Goal: Task Accomplishment & Management: Use online tool/utility

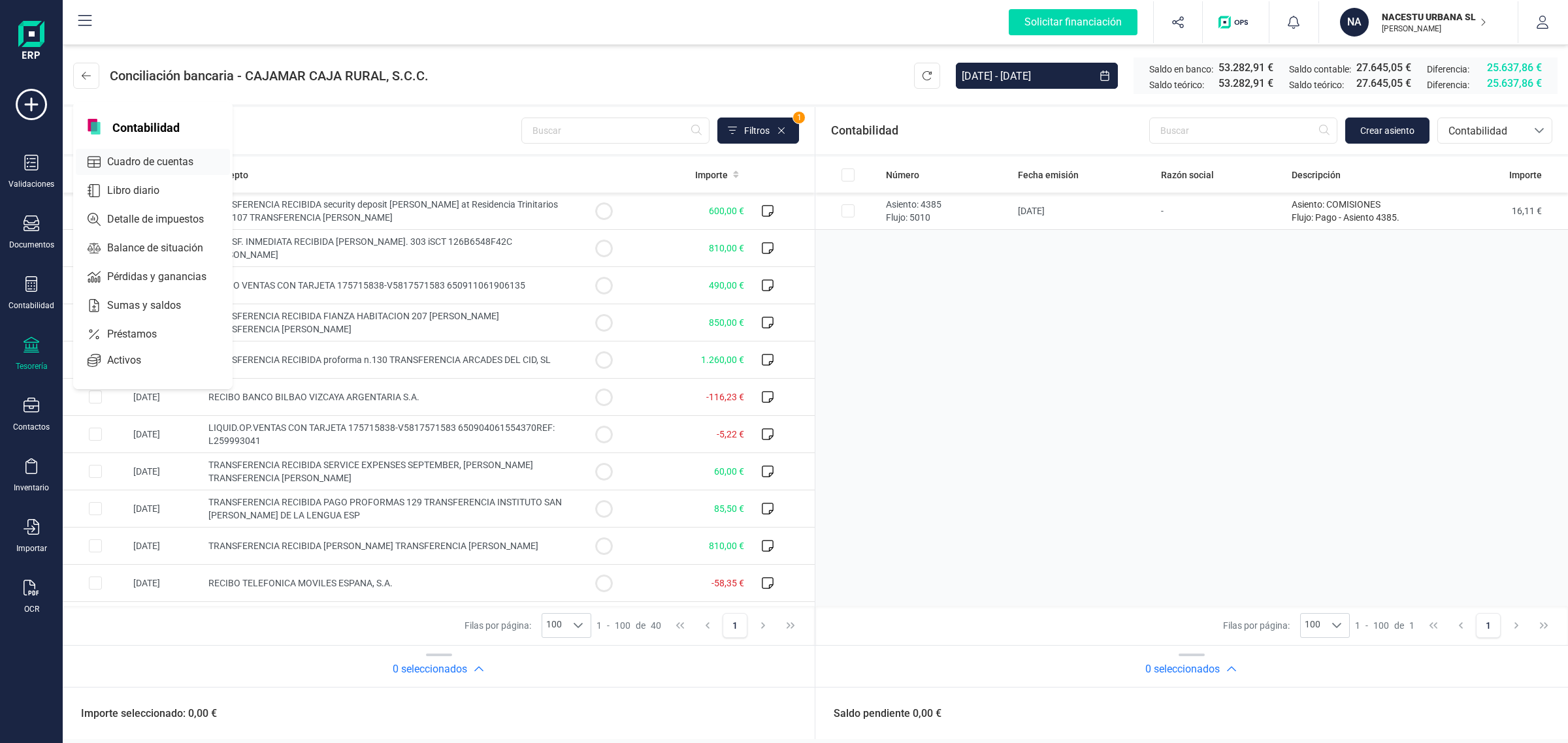
click at [164, 161] on span "Cuadro de cuentas" at bounding box center [159, 162] width 115 height 16
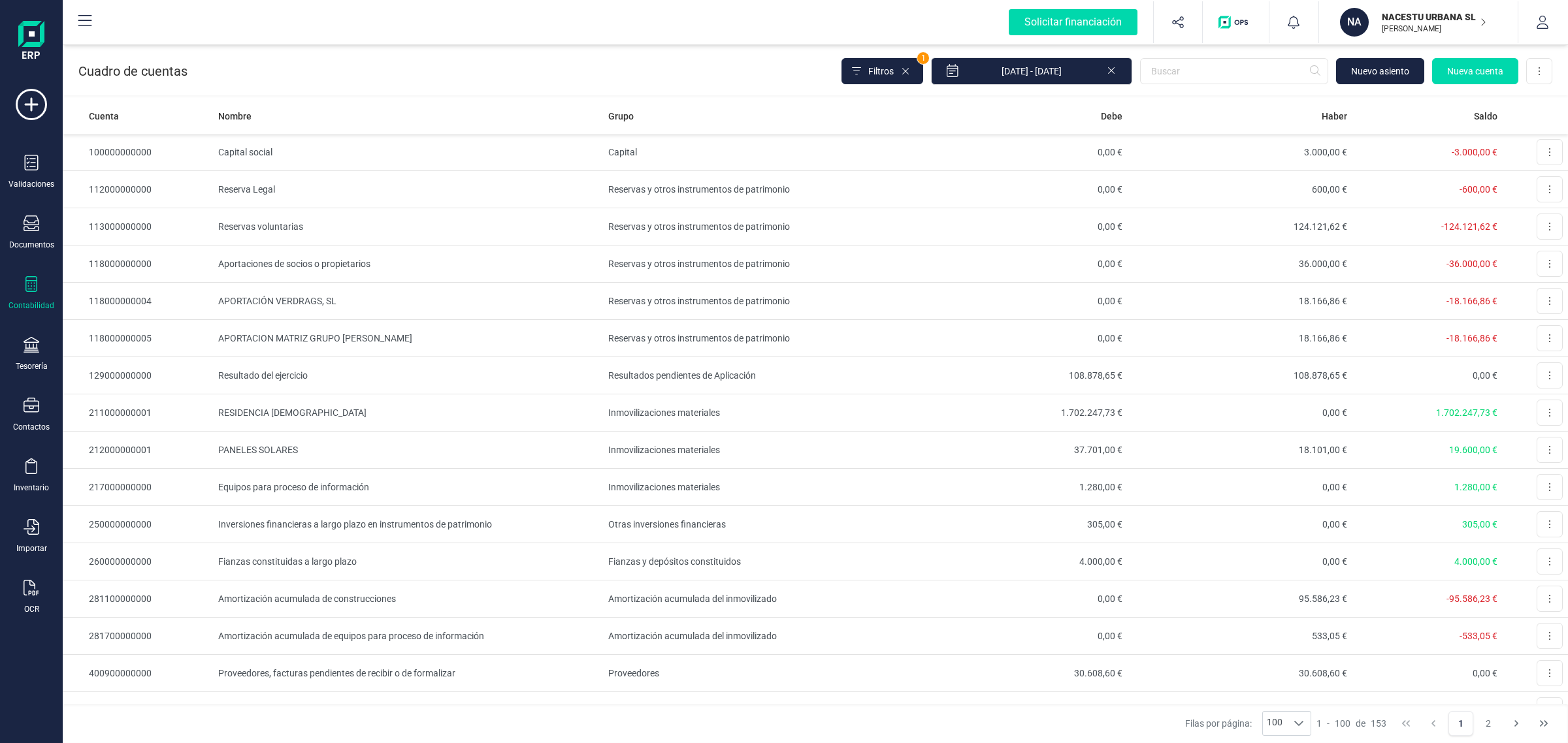
click at [46, 349] on div "Tesorería" at bounding box center [31, 354] width 52 height 35
click at [161, 210] on div "Cuentas bancarias" at bounding box center [162, 223] width 172 height 26
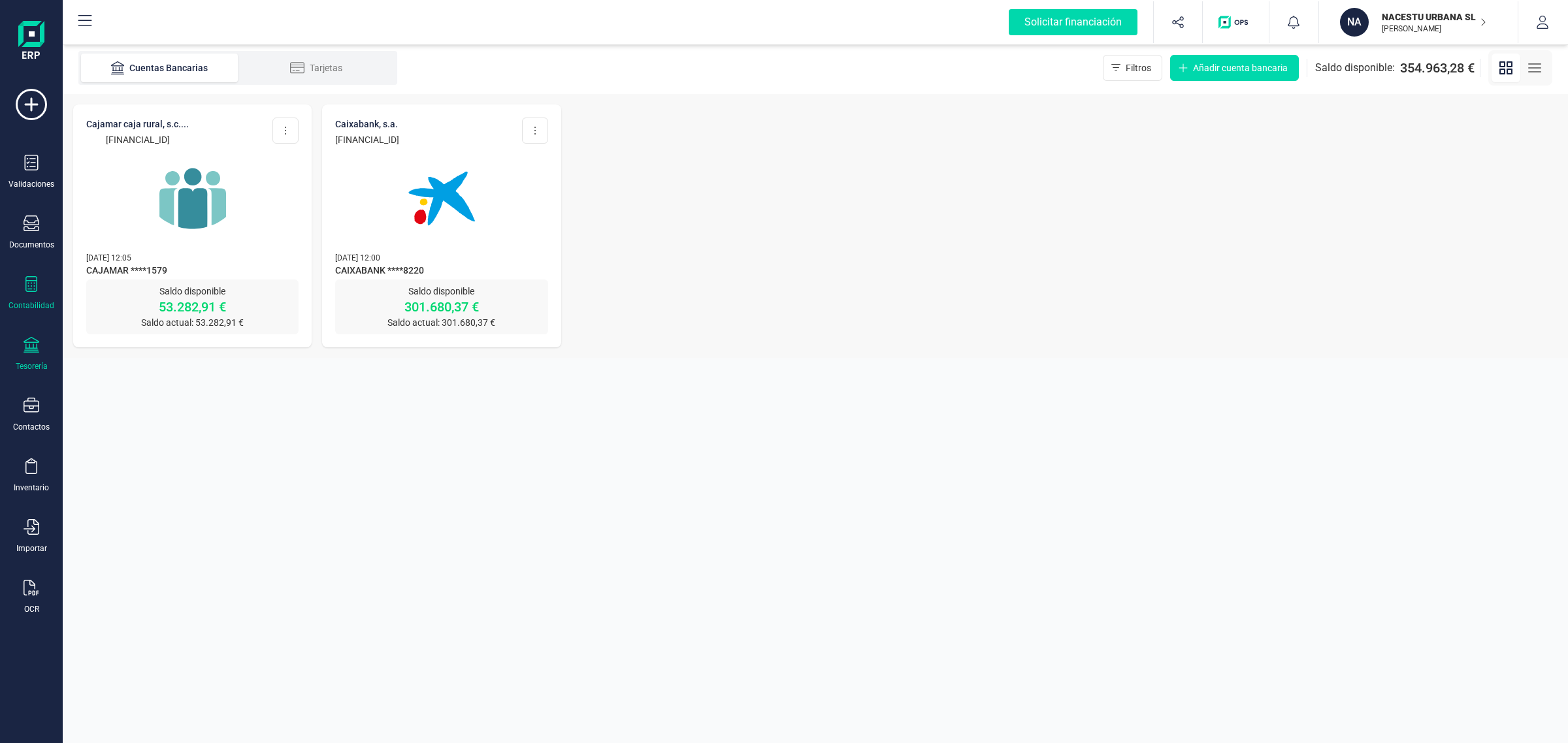
click at [24, 292] on div at bounding box center [31, 286] width 16 height 19
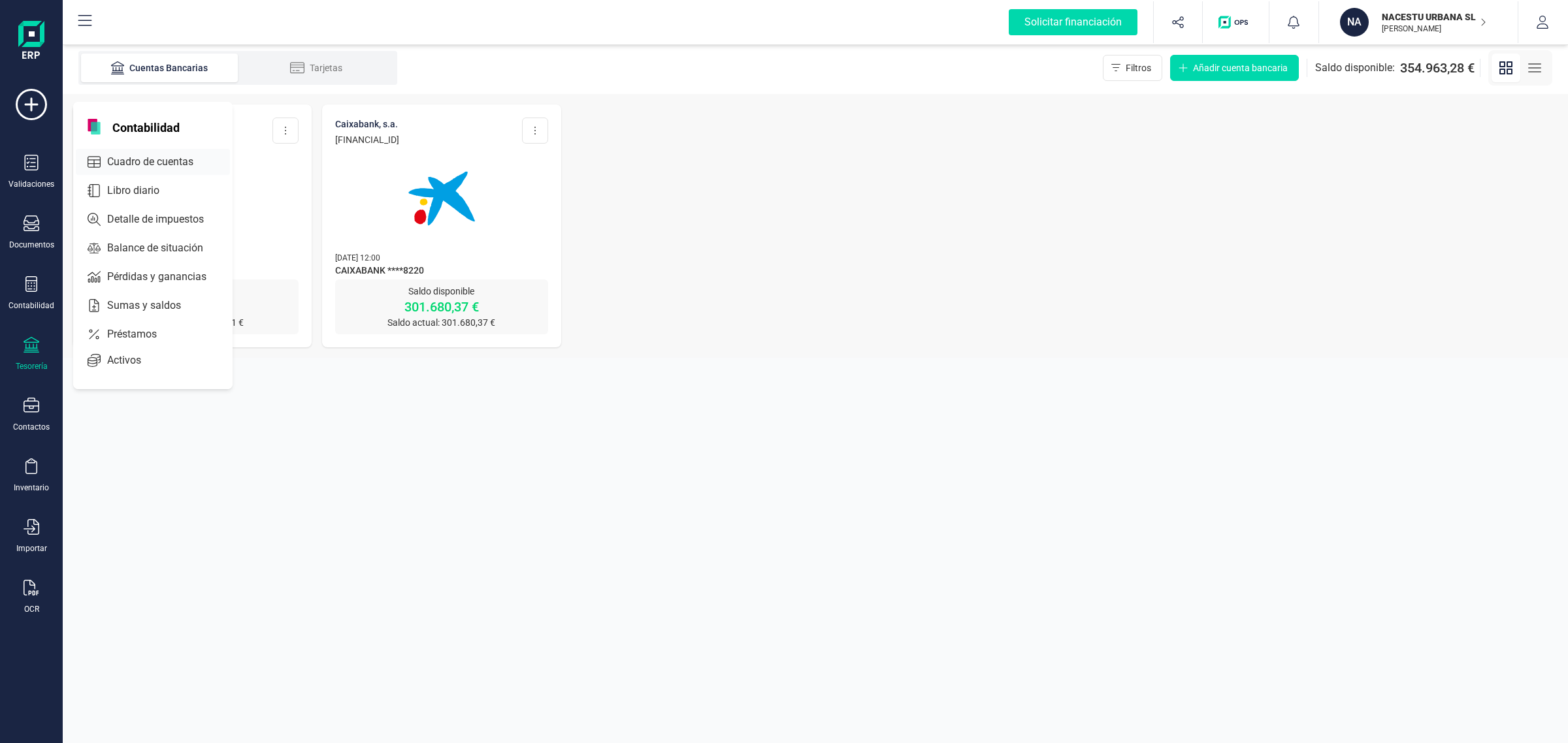
click at [147, 156] on span "Cuadro de cuentas" at bounding box center [159, 162] width 115 height 16
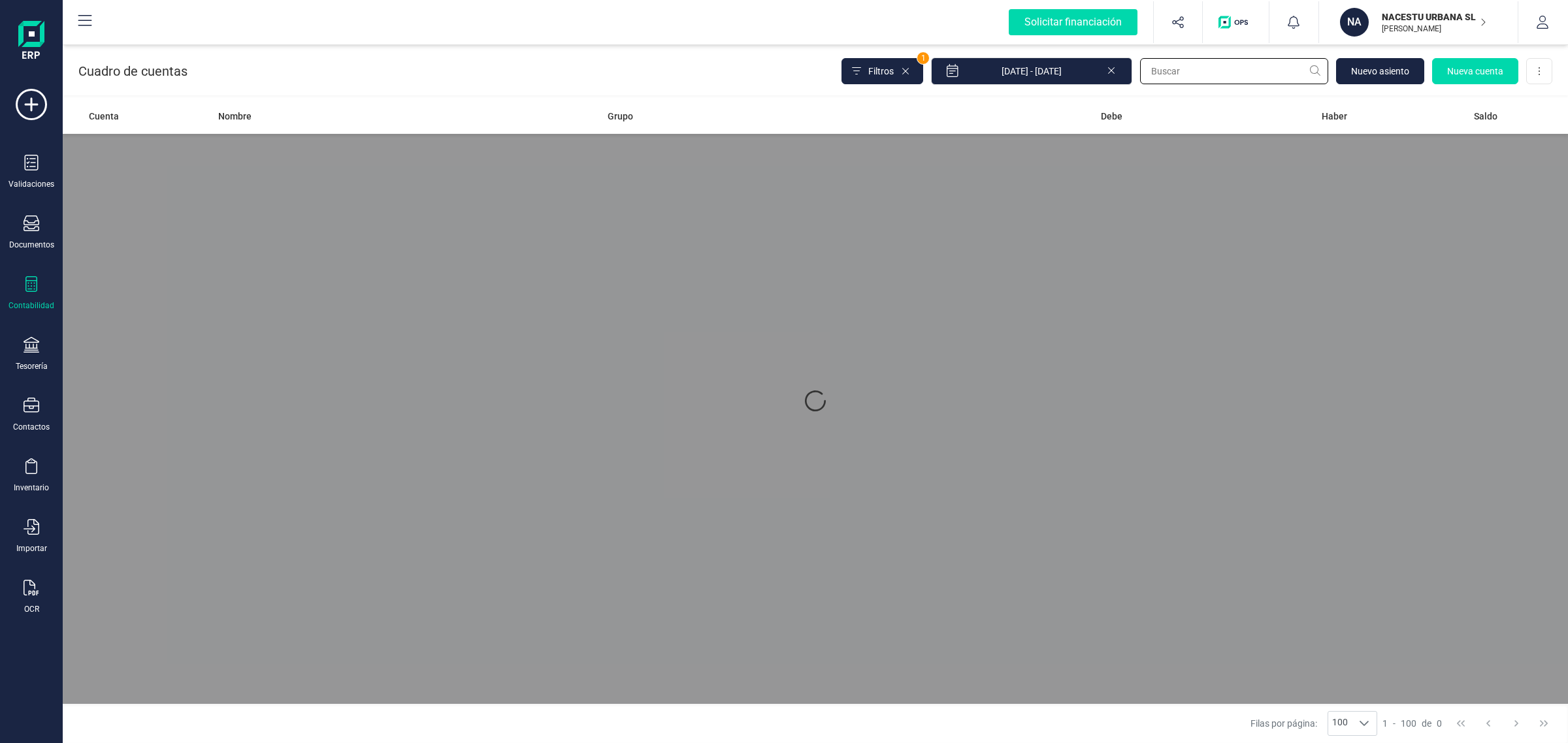
click at [1187, 74] on input "text" at bounding box center [1234, 71] width 189 height 26
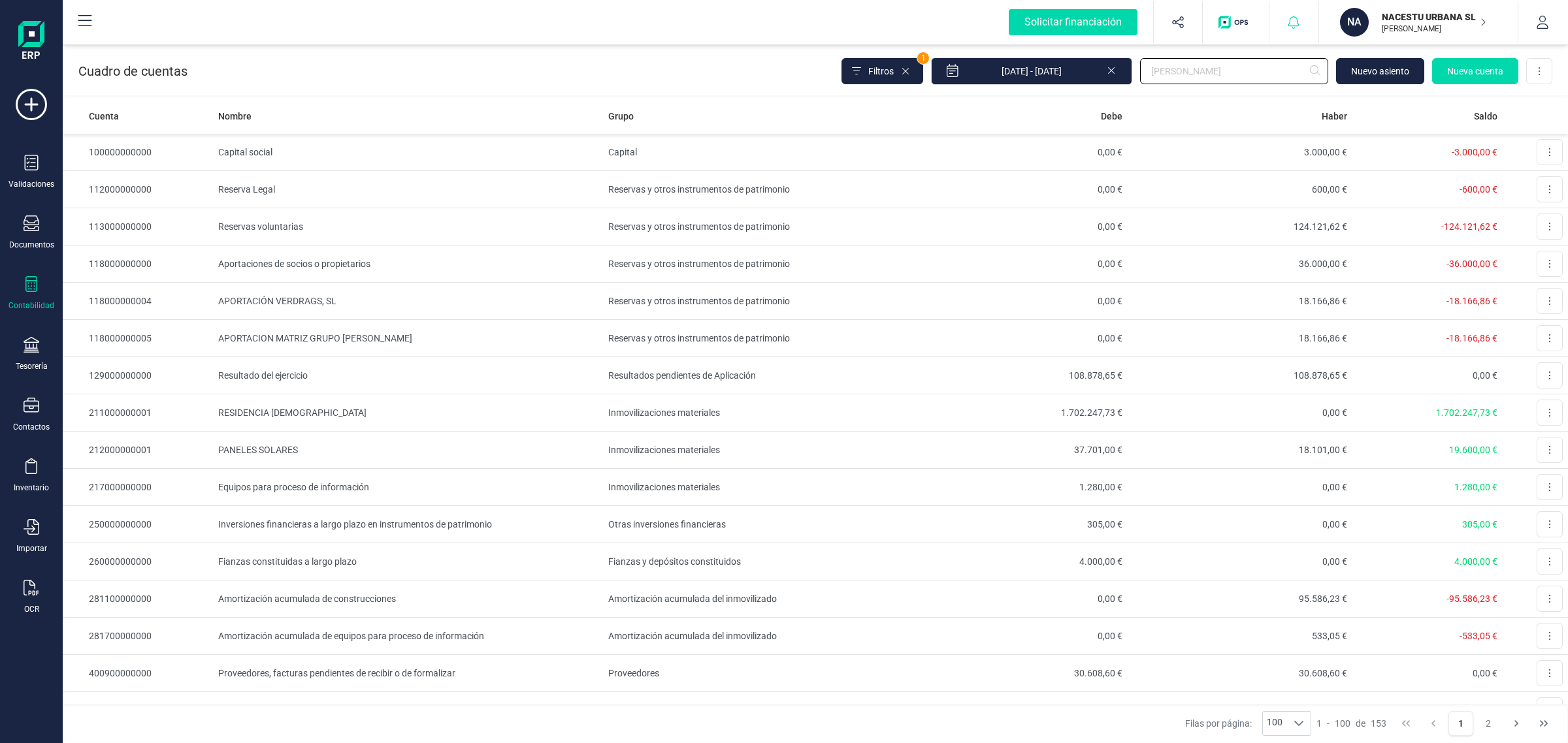
type input "danie"
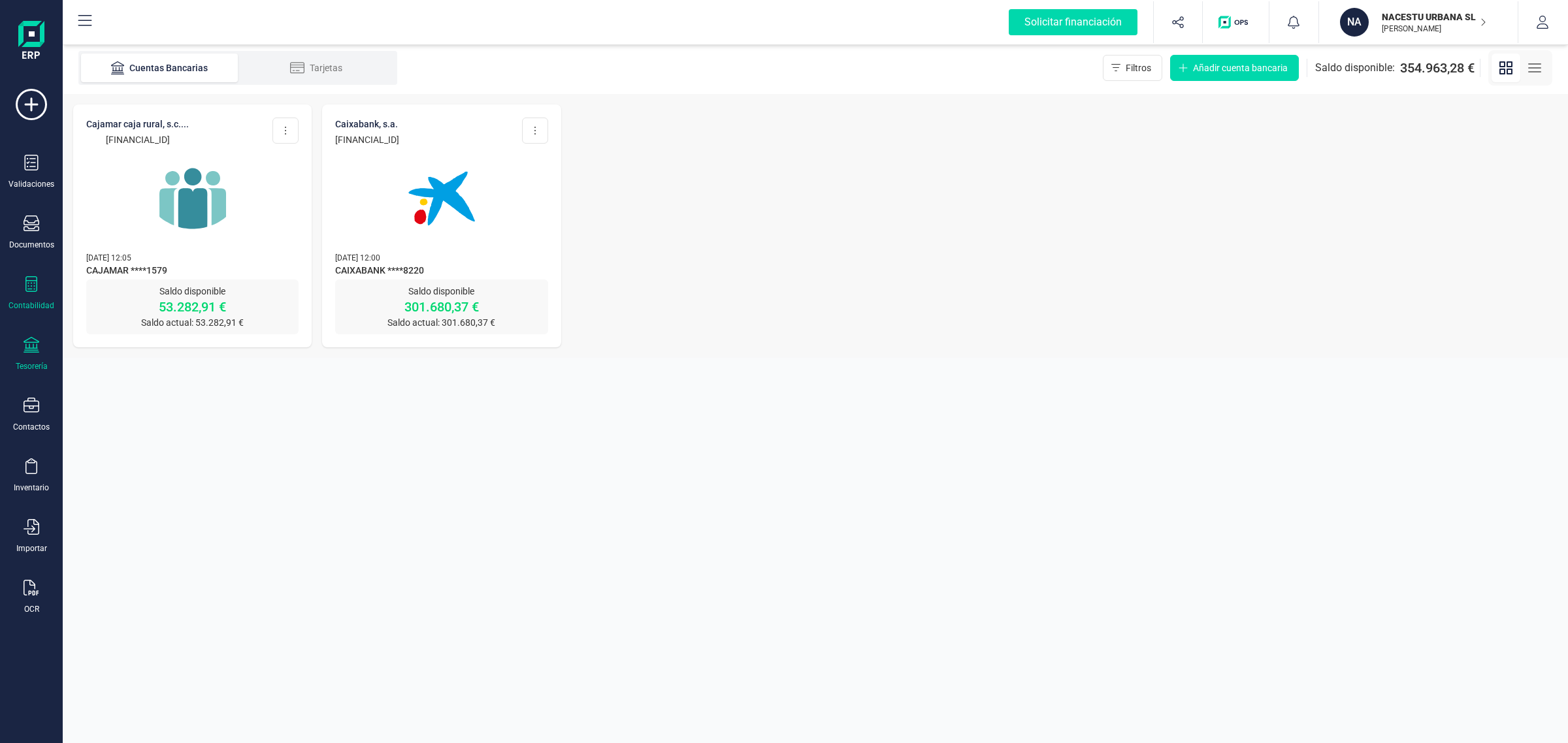
click at [46, 291] on div "Contabilidad" at bounding box center [31, 294] width 52 height 35
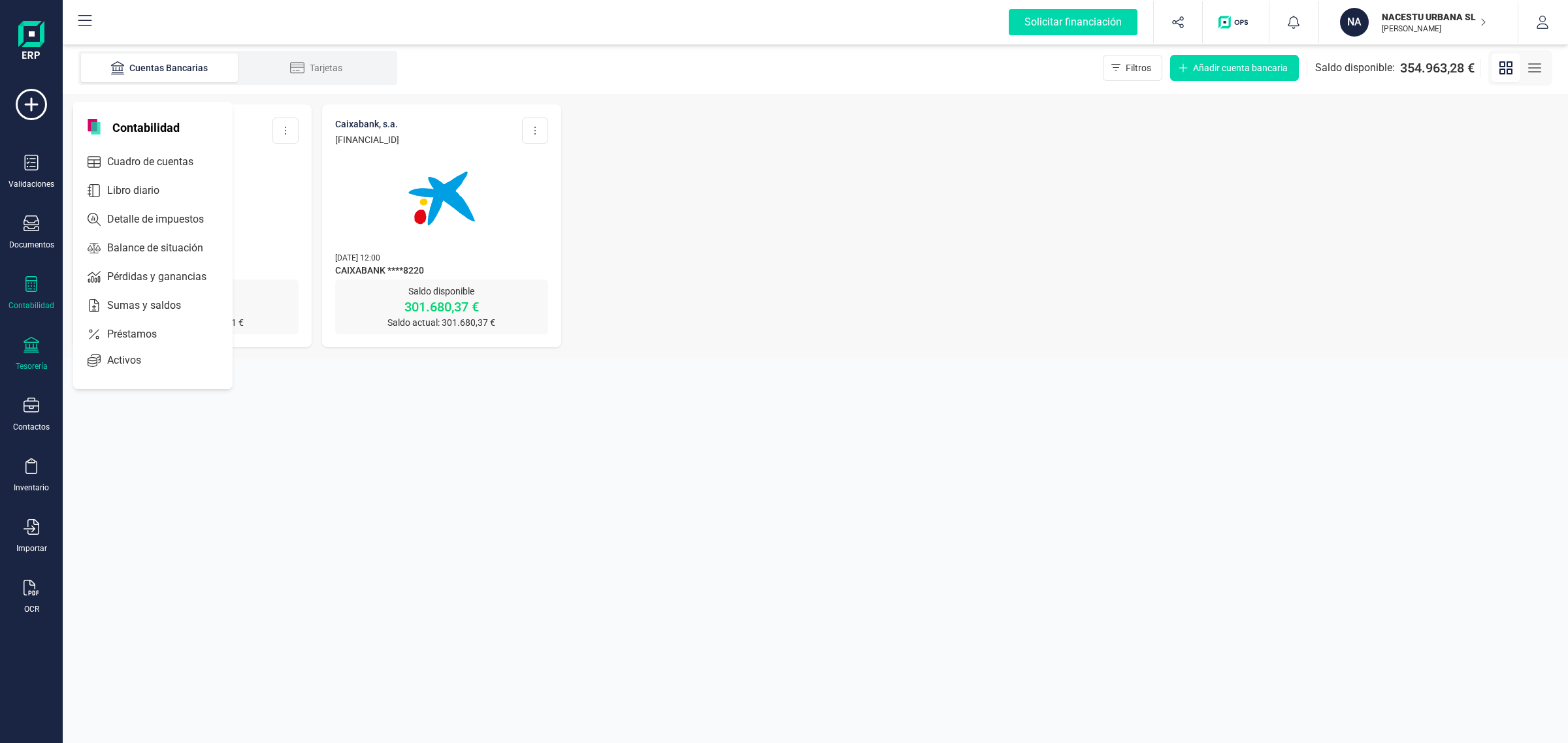
click at [28, 288] on icon at bounding box center [31, 284] width 12 height 16
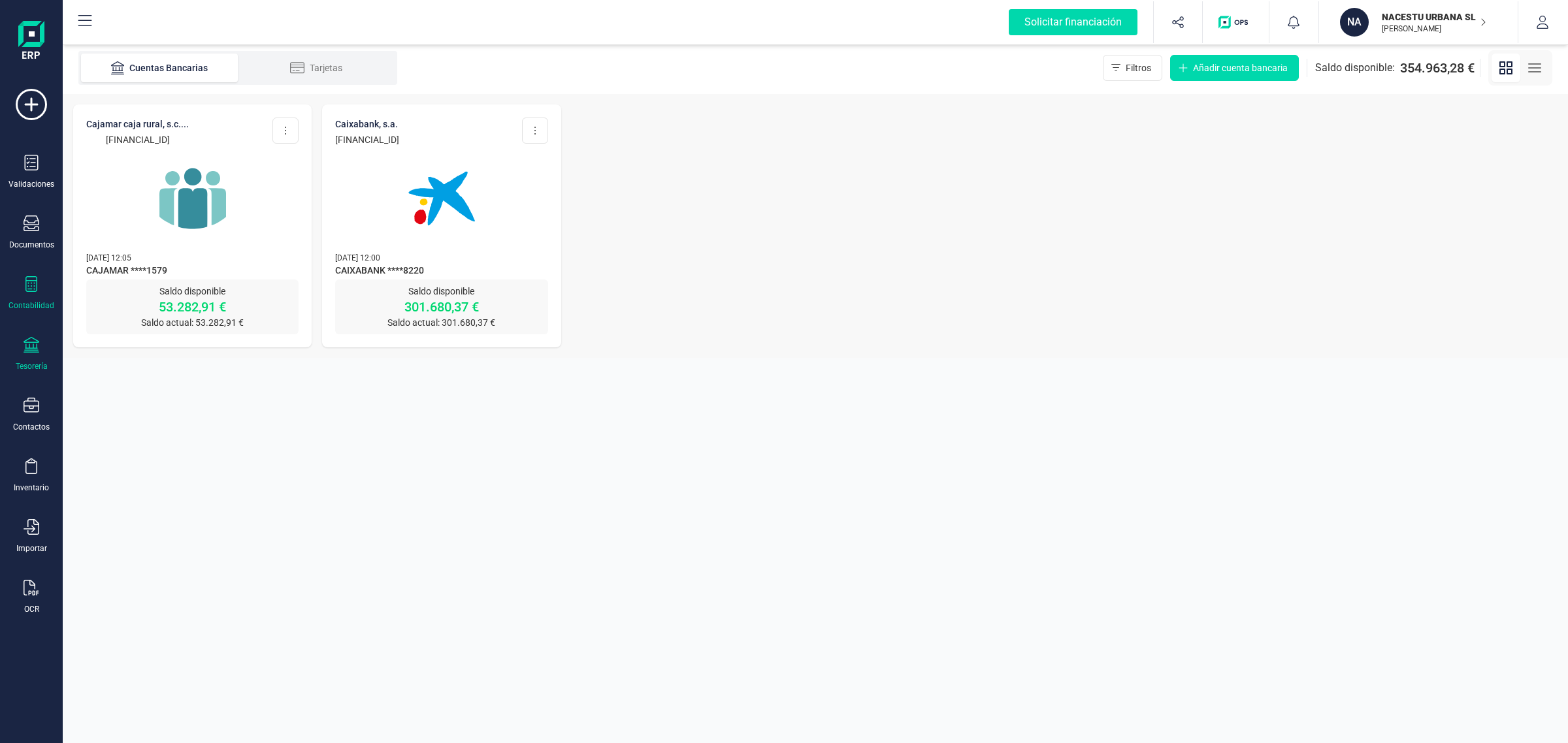
click at [28, 288] on icon at bounding box center [31, 284] width 12 height 16
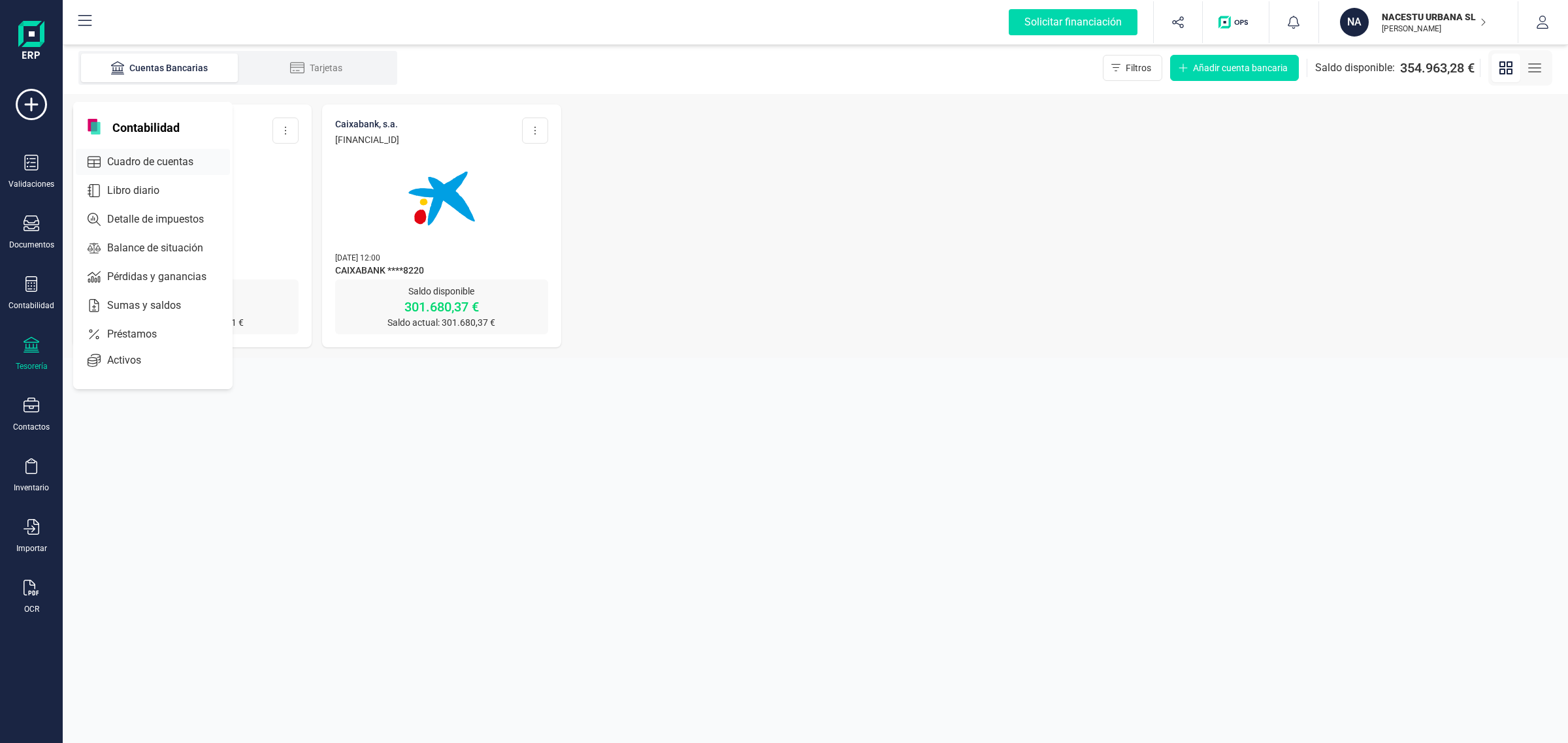
click at [147, 154] on span "Cuadro de cuentas" at bounding box center [159, 162] width 115 height 16
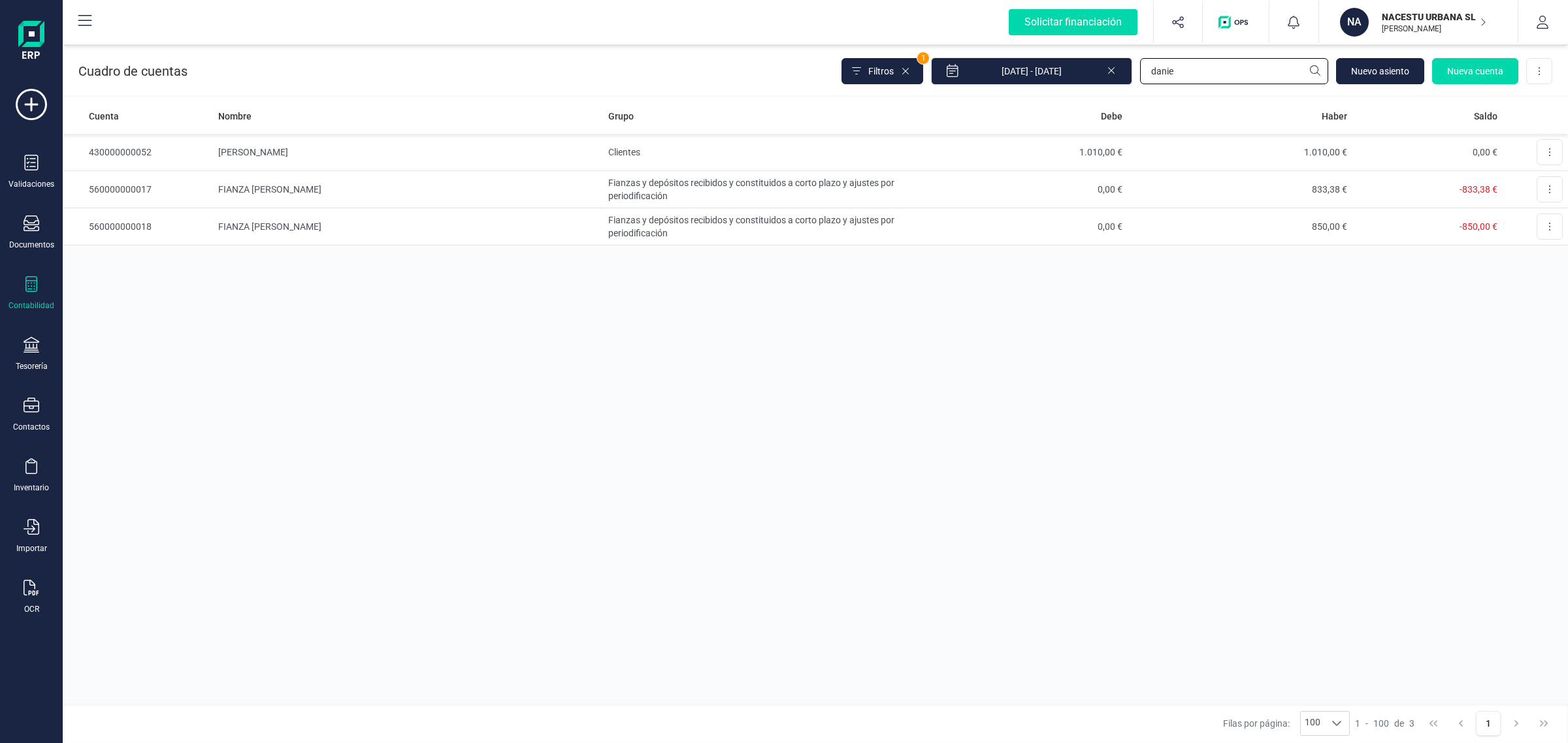
drag, startPoint x: 1207, startPoint y: 65, endPoint x: 1044, endPoint y: 92, distance: 165.2
click at [1044, 92] on div "Cuadro de cuentas Filtros 1 01/01/2025 - 12/09/2025 danie Nuevo asiento Nueva c…" at bounding box center [815, 68] width 1505 height 53
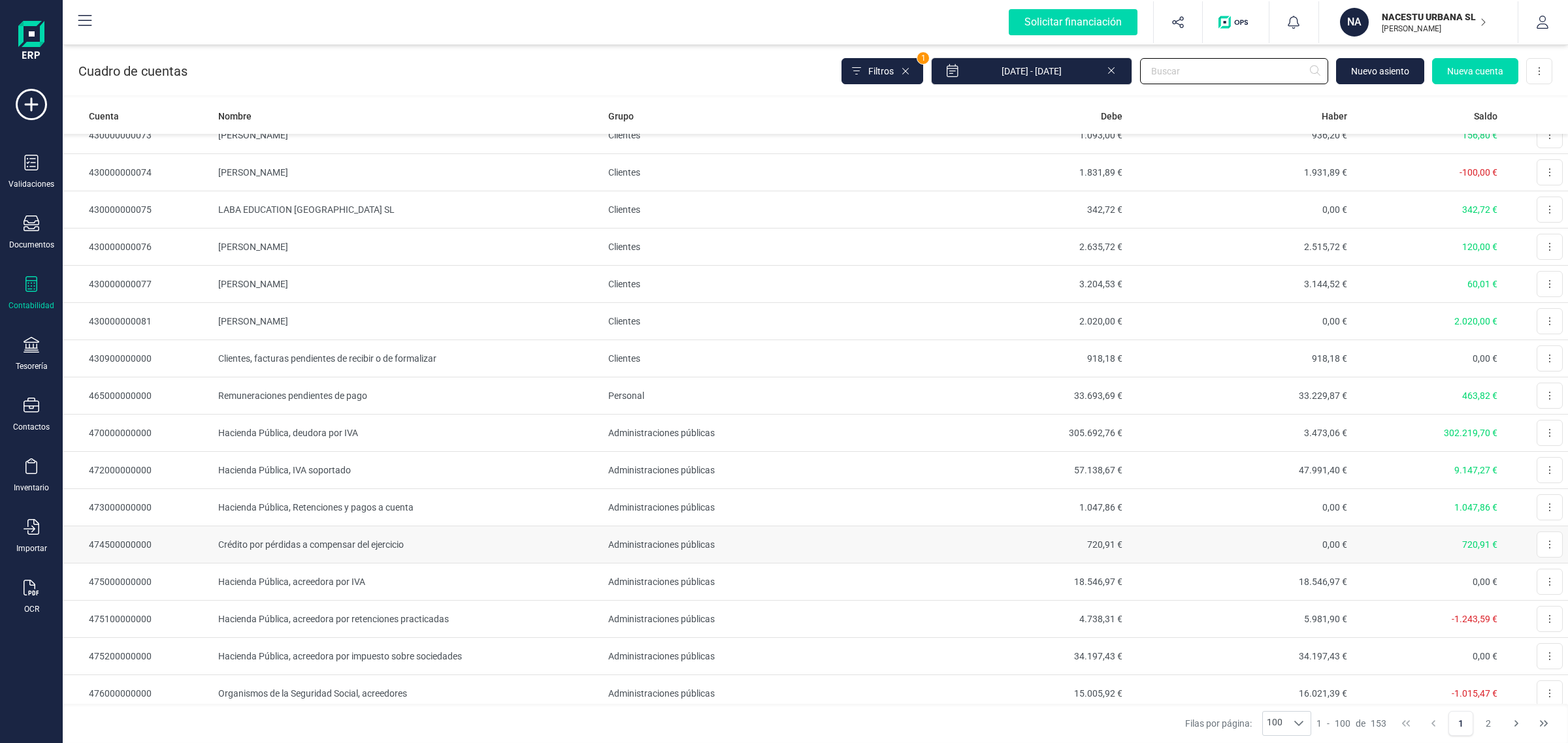
scroll to position [2612, 0]
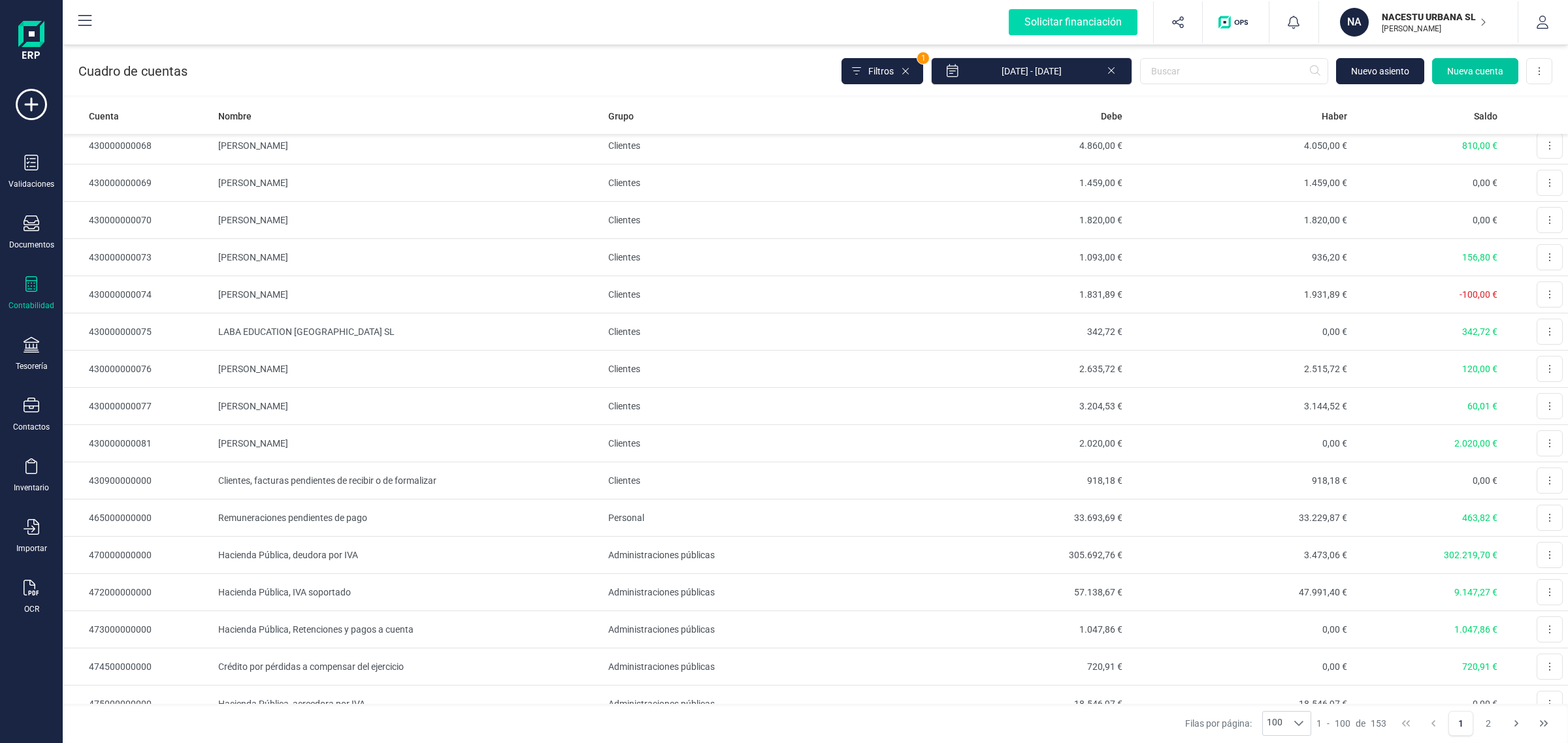
click at [1474, 65] on span "Nueva cuenta" at bounding box center [1475, 71] width 56 height 13
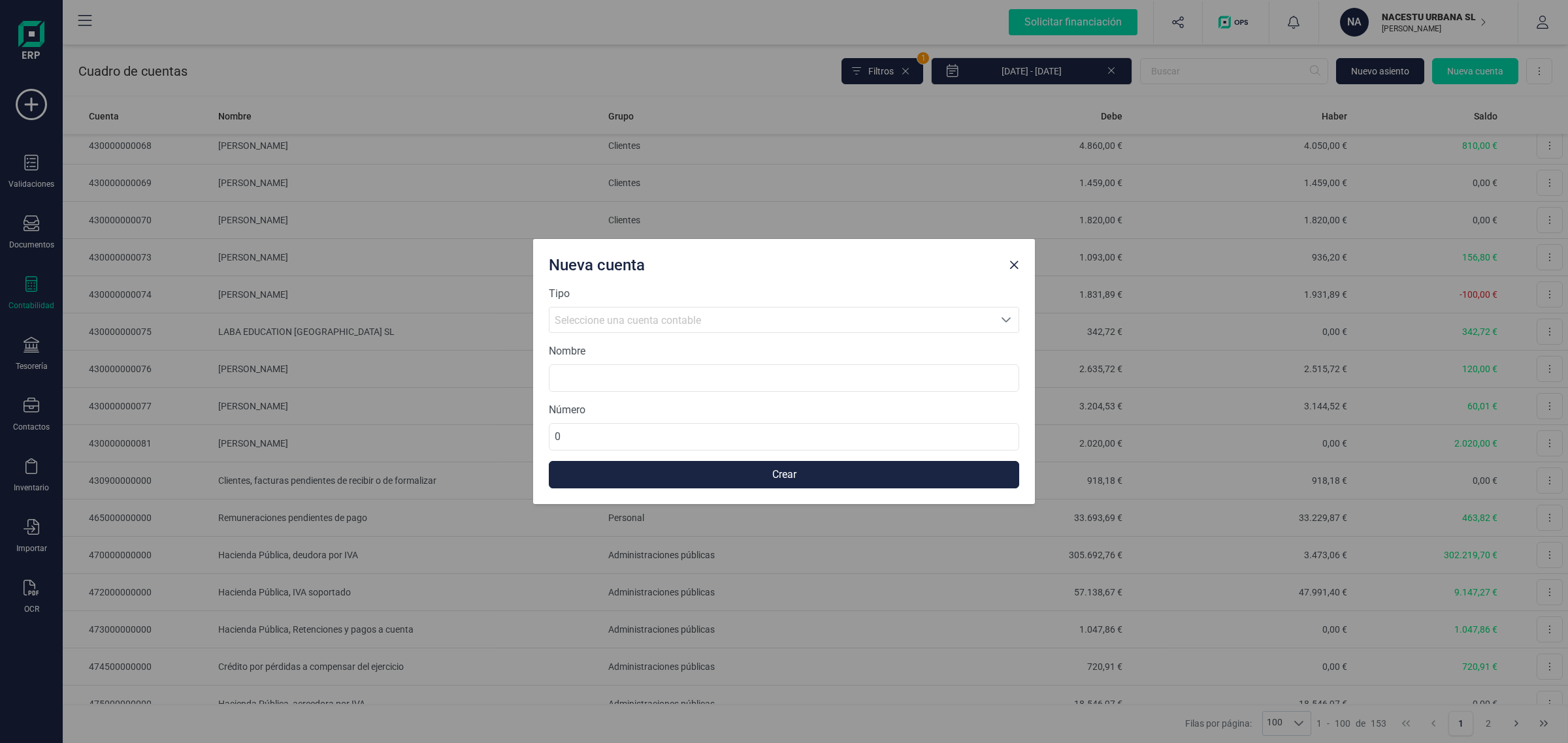
click at [837, 316] on div "Seleccione una cuenta contable" at bounding box center [772, 321] width 434 height 16
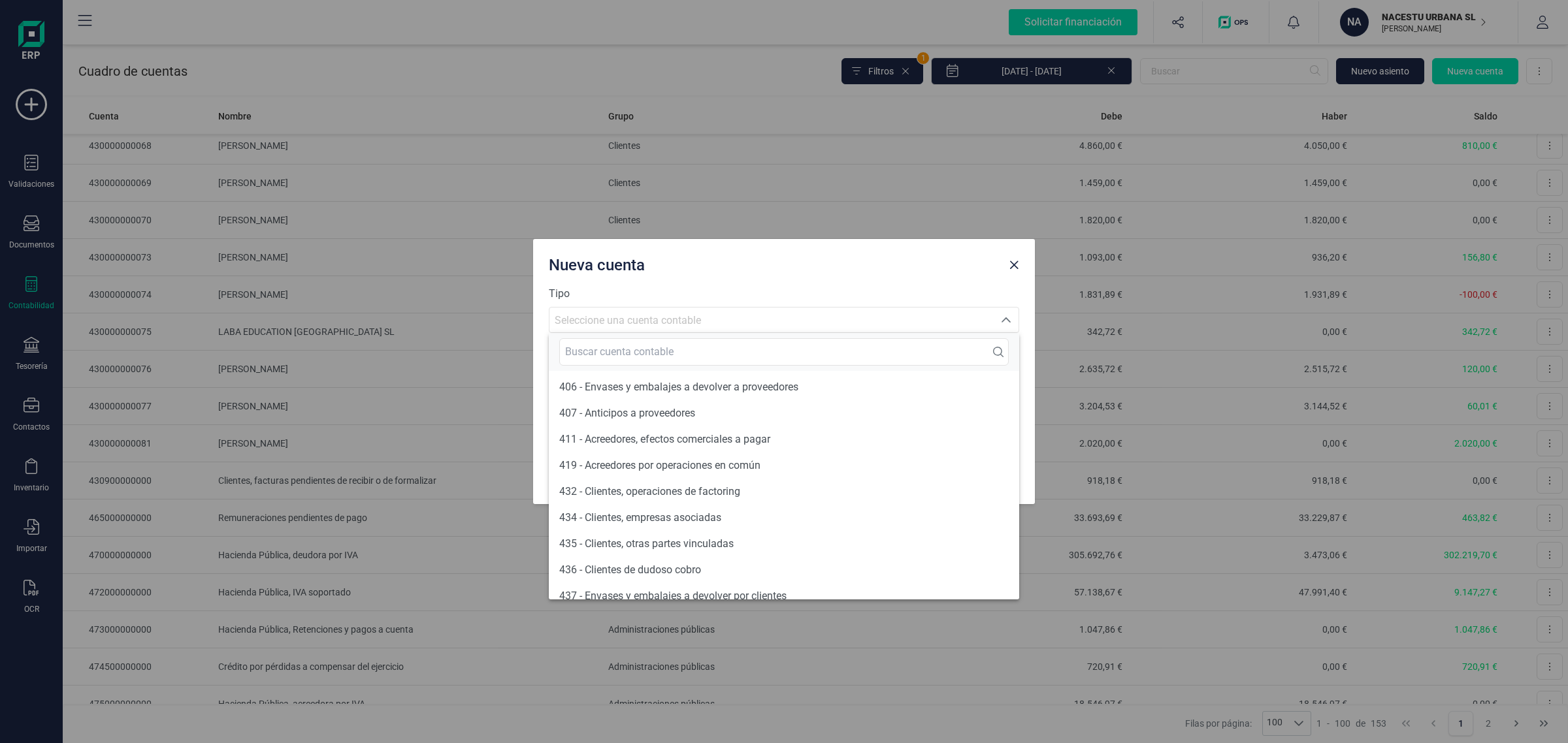
scroll to position [7488, 0]
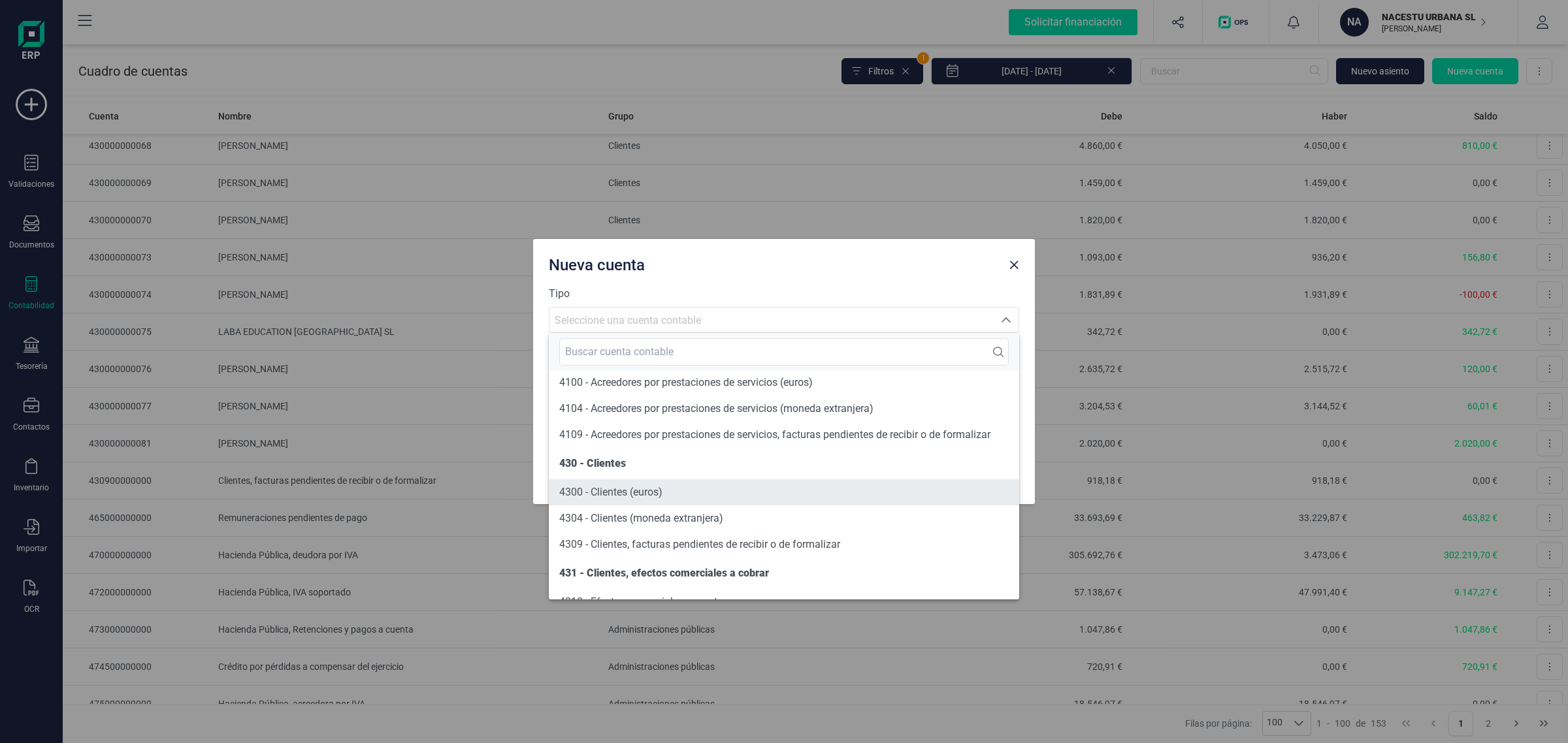
click at [657, 490] on span "4300 - Clientes (euros)" at bounding box center [610, 491] width 103 height 12
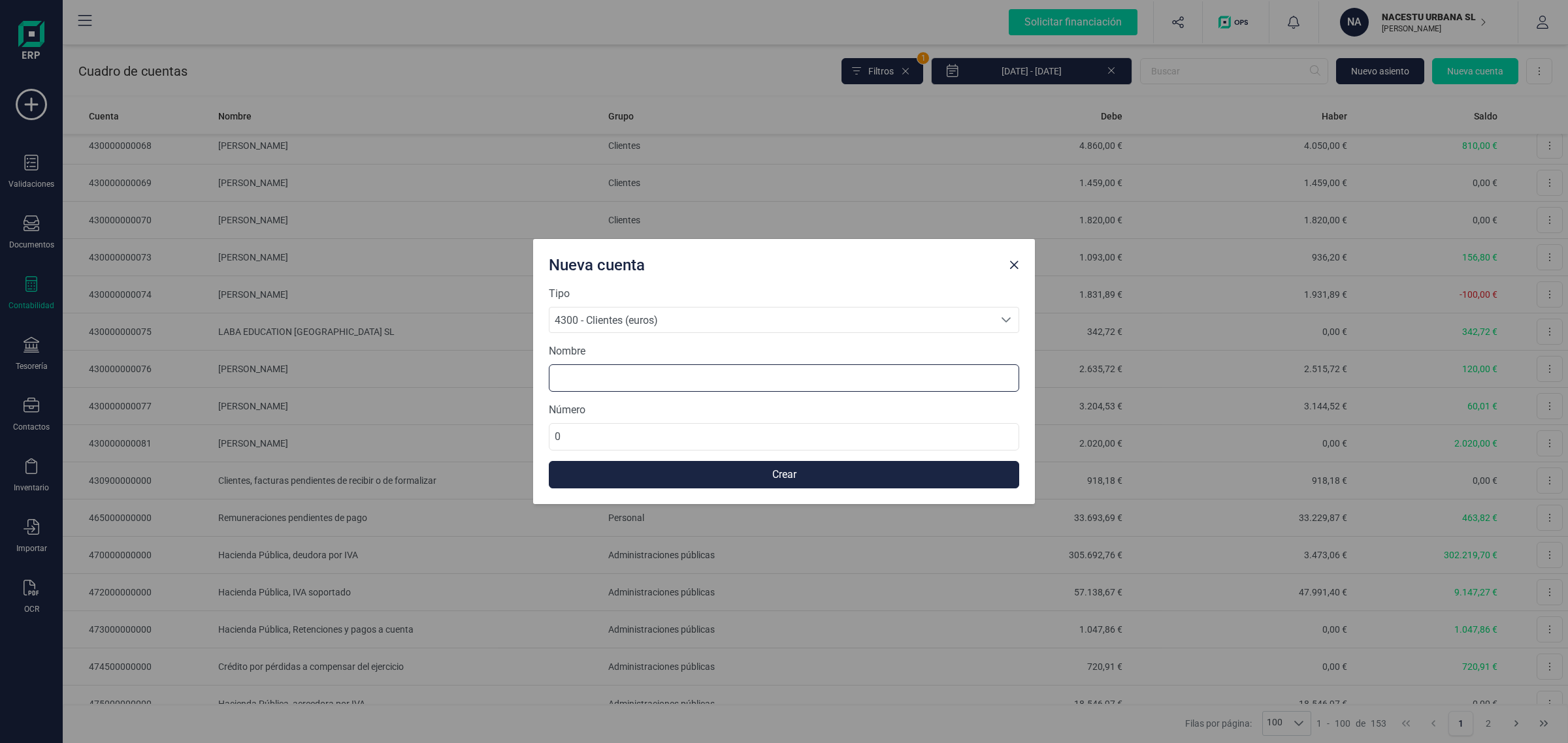
click at [571, 379] on input at bounding box center [784, 378] width 470 height 28
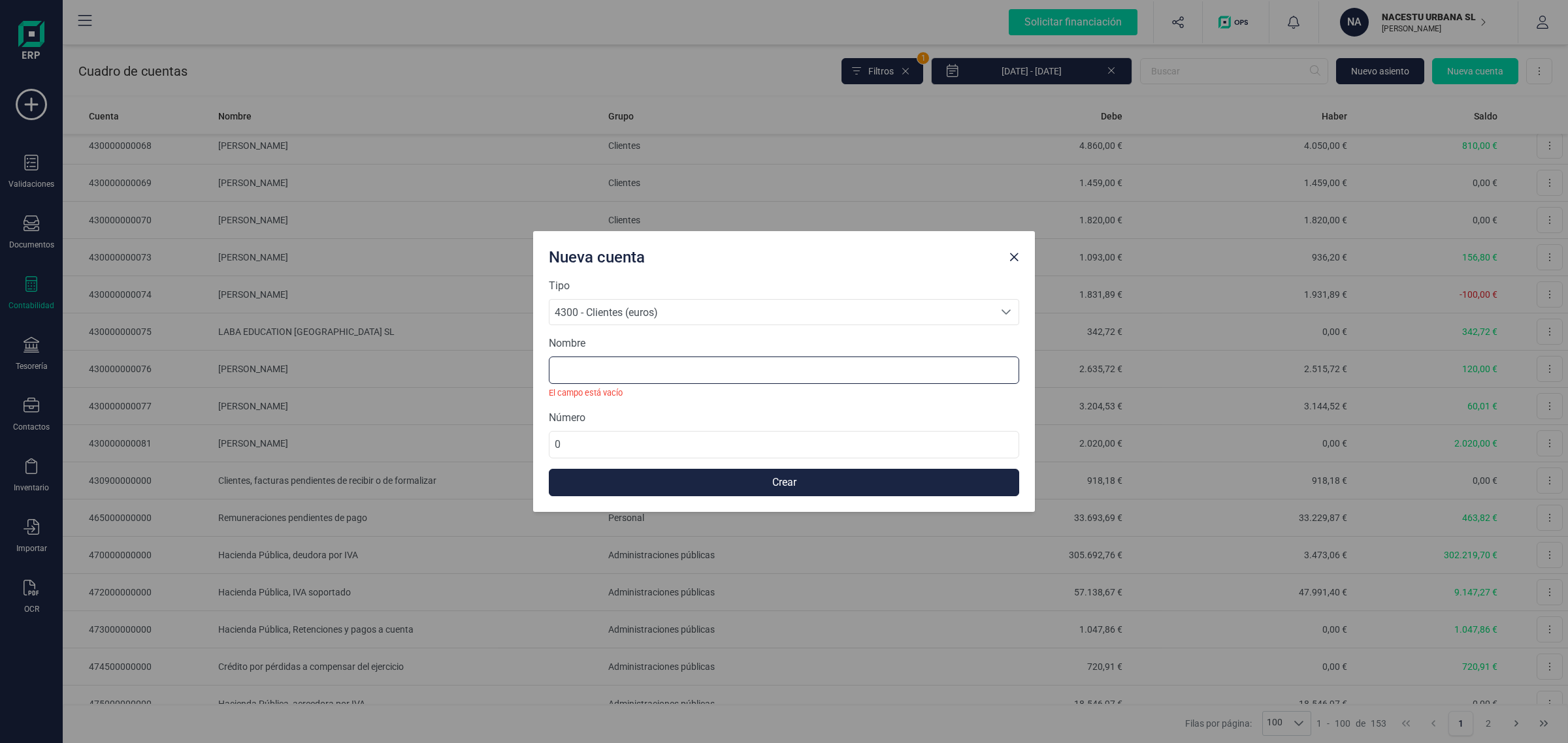
click at [583, 367] on input at bounding box center [784, 370] width 470 height 28
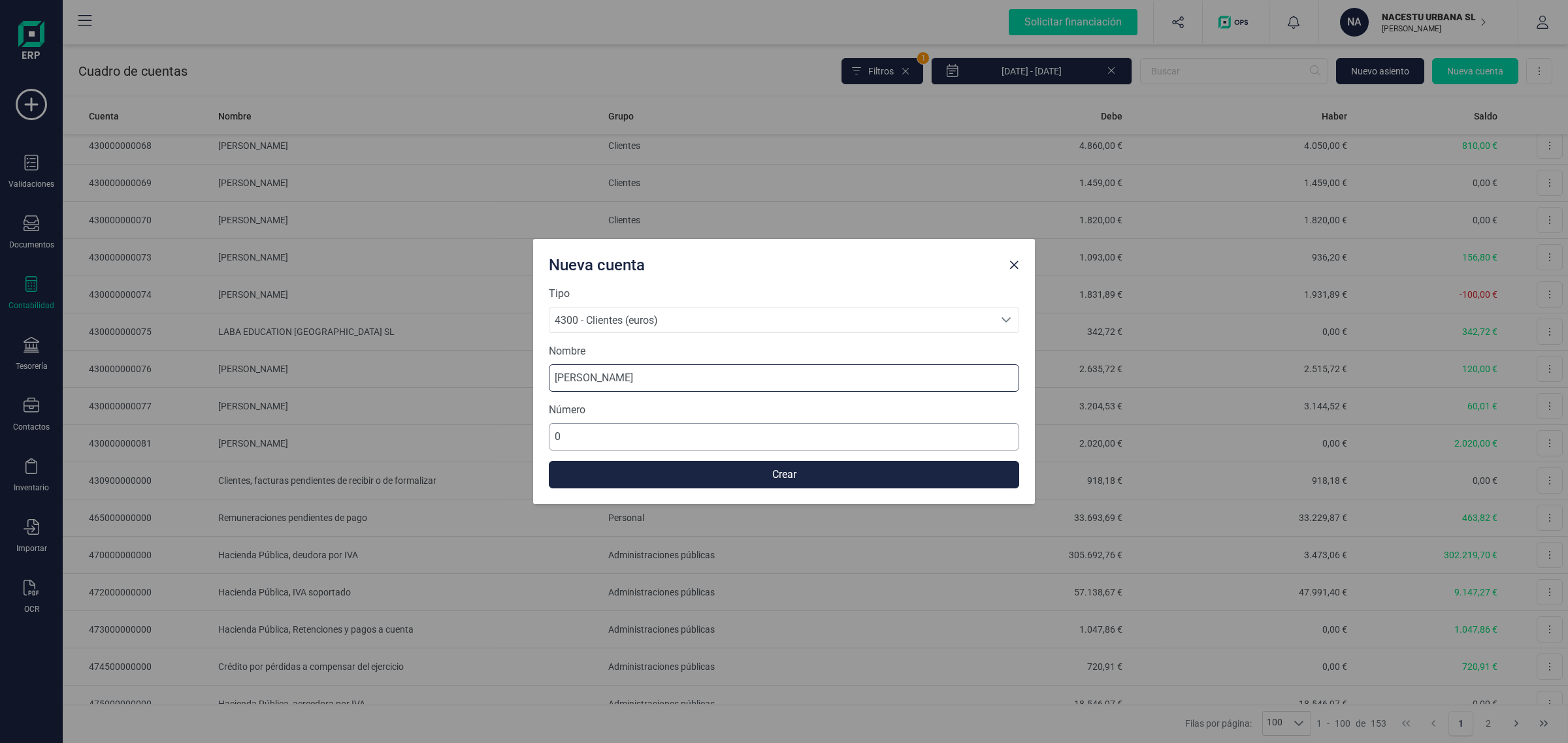
type input "DANIEL GEBERT LOOR"
drag, startPoint x: 548, startPoint y: 436, endPoint x: 557, endPoint y: 434, distance: 9.2
click at [549, 437] on input "0" at bounding box center [784, 437] width 470 height 28
drag, startPoint x: 567, startPoint y: 434, endPoint x: 542, endPoint y: 437, distance: 25.2
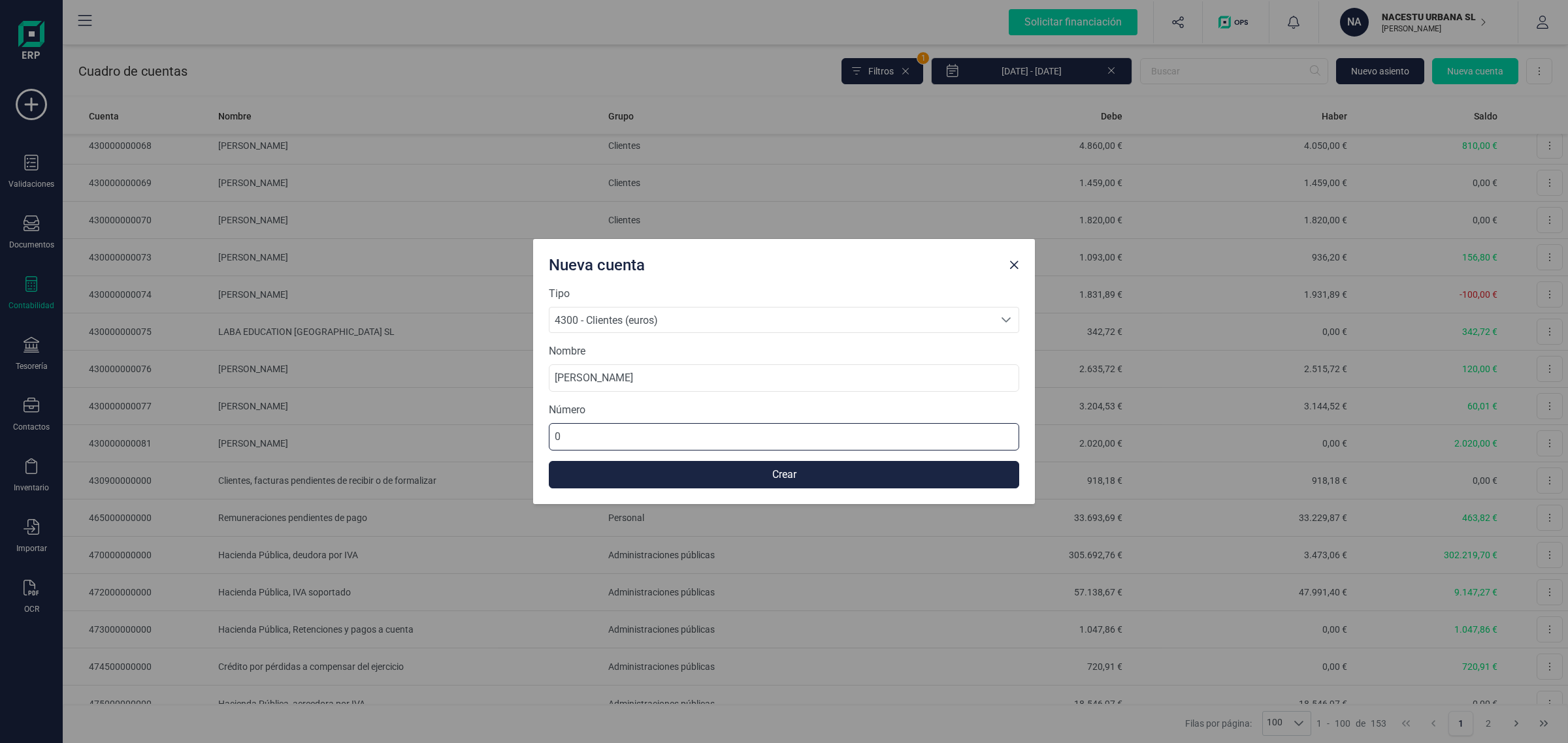
click at [542, 437] on div "Tipo 4300 - Clientes (euros) 4300 - Clientes (euros) 4300 - Clientes (euros) No…" at bounding box center [783, 395] width 502 height 218
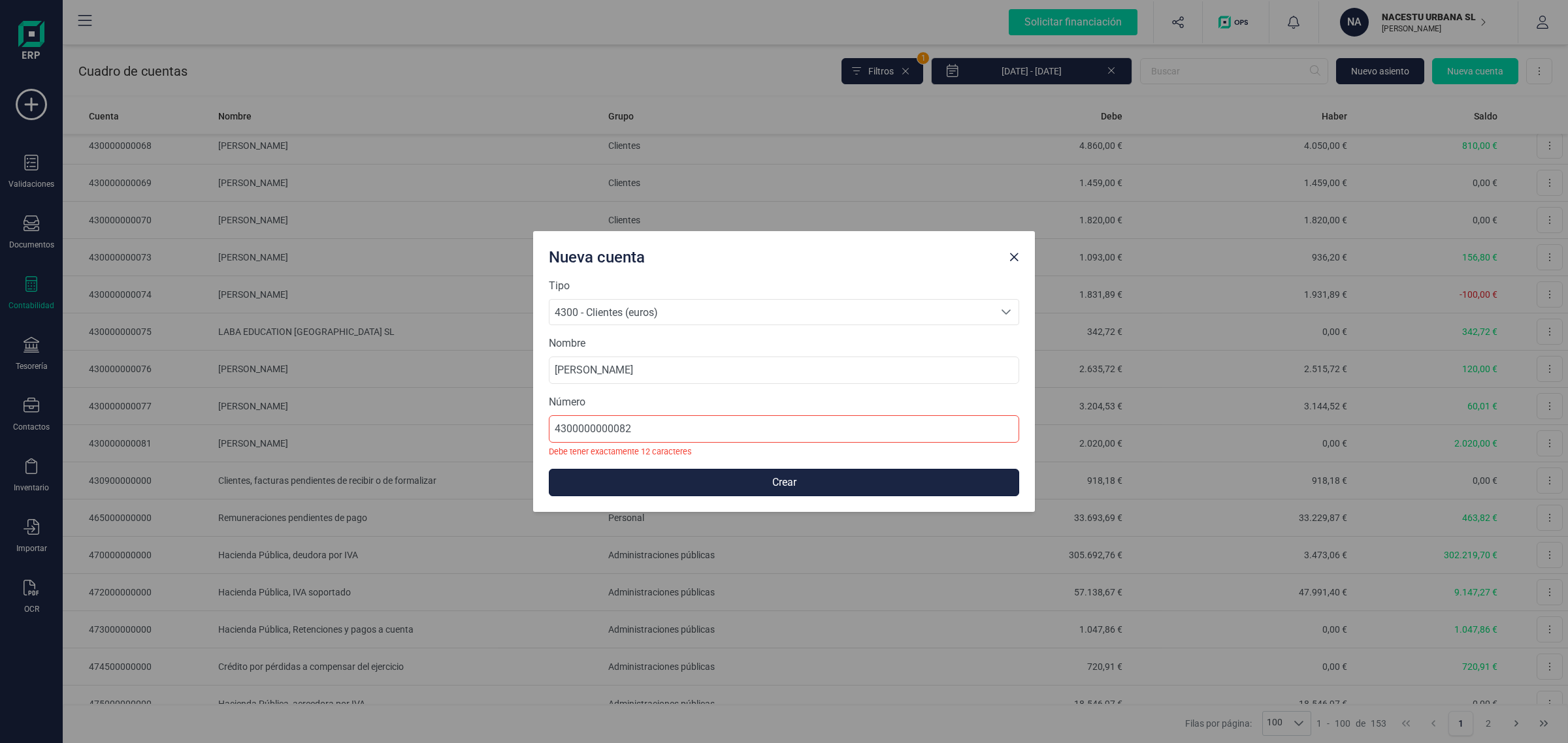
click at [714, 478] on button "Crear" at bounding box center [784, 482] width 470 height 28
drag, startPoint x: 649, startPoint y: 437, endPoint x: 529, endPoint y: 447, distance: 120.4
click at [529, 447] on div "Nueva cuenta Tipo 4300 - Clientes (euros) 4300 - Clientes (euros) 4300 - Client…" at bounding box center [784, 371] width 1568 height 743
type input "430000000082"
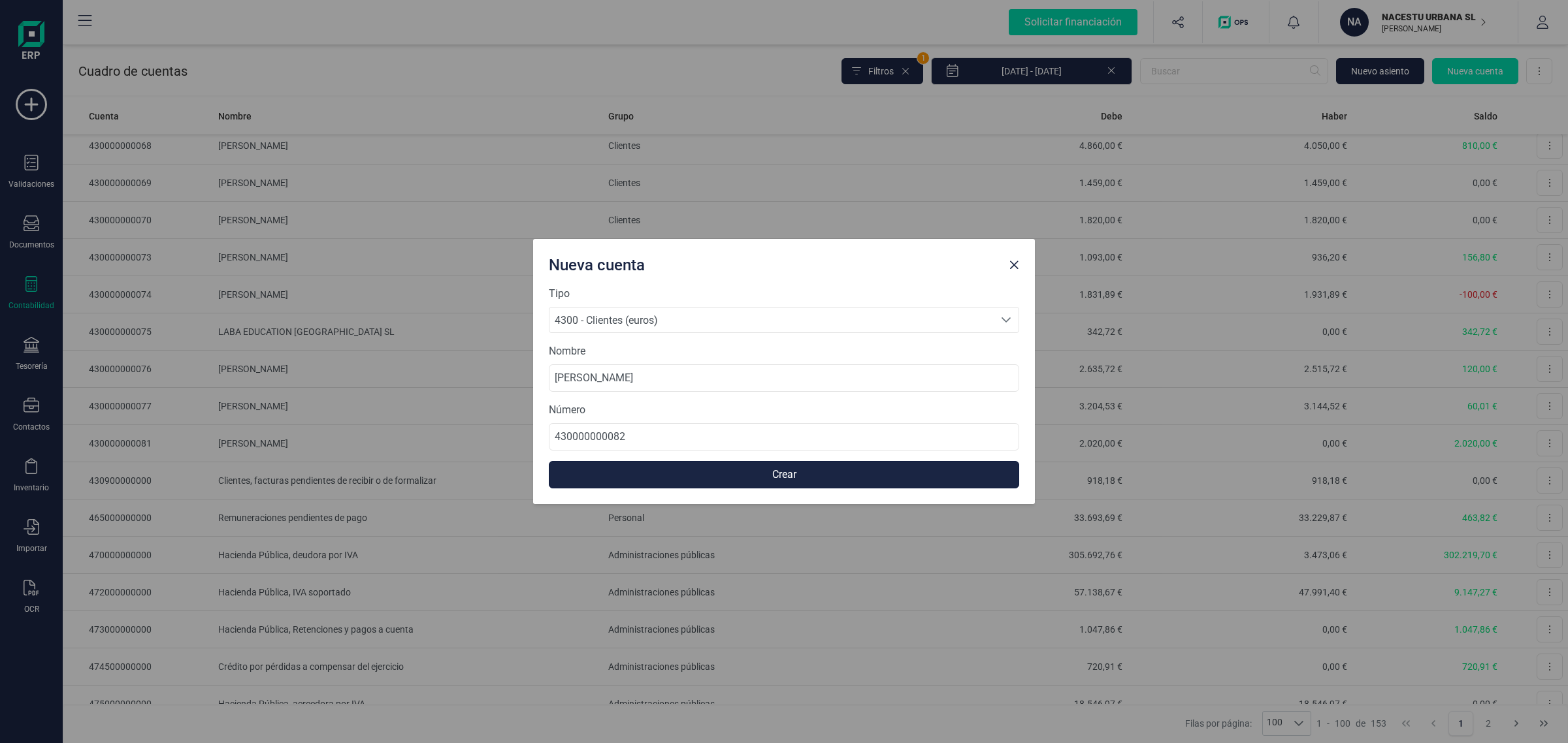
click at [696, 474] on button "Crear" at bounding box center [784, 474] width 470 height 28
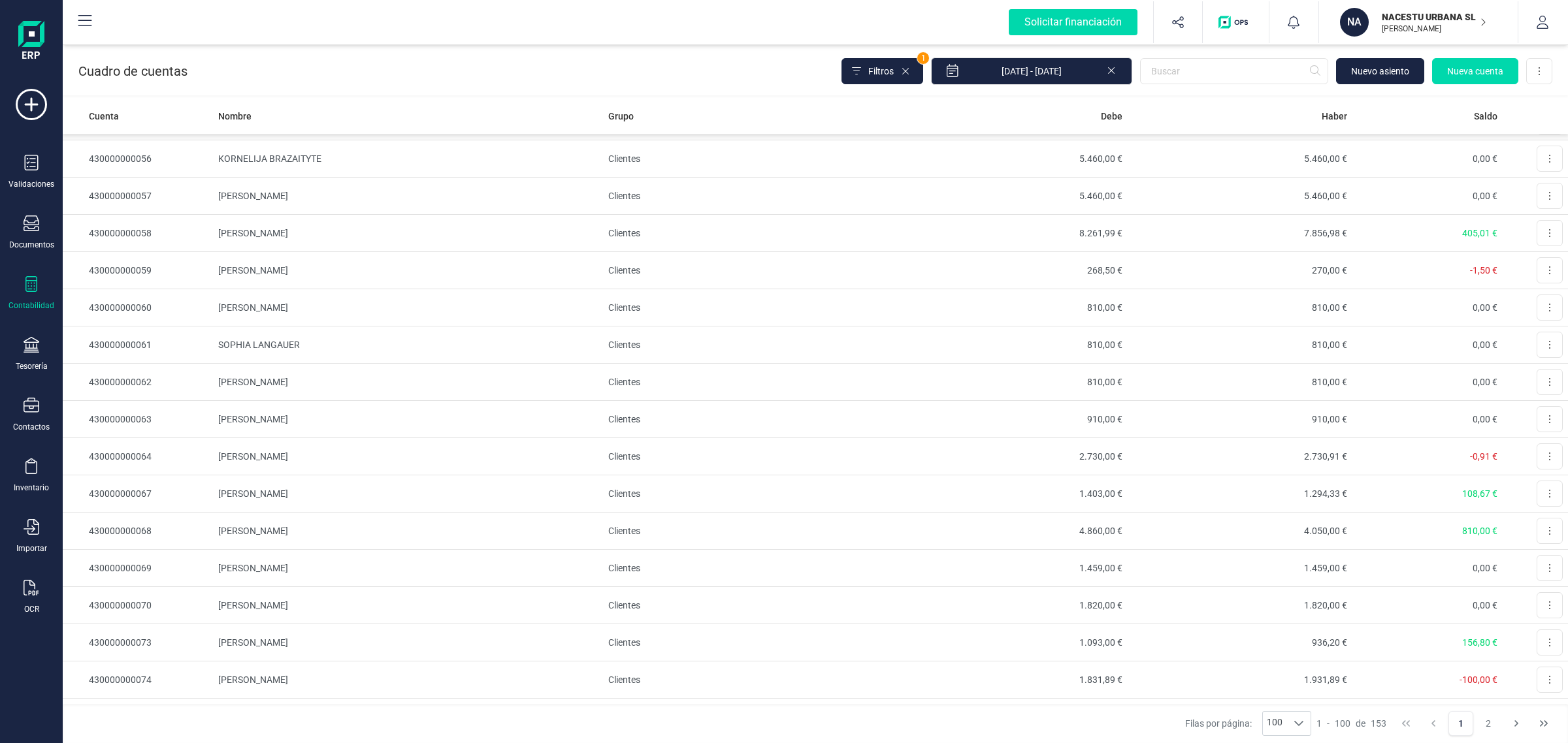
scroll to position [2204, 0]
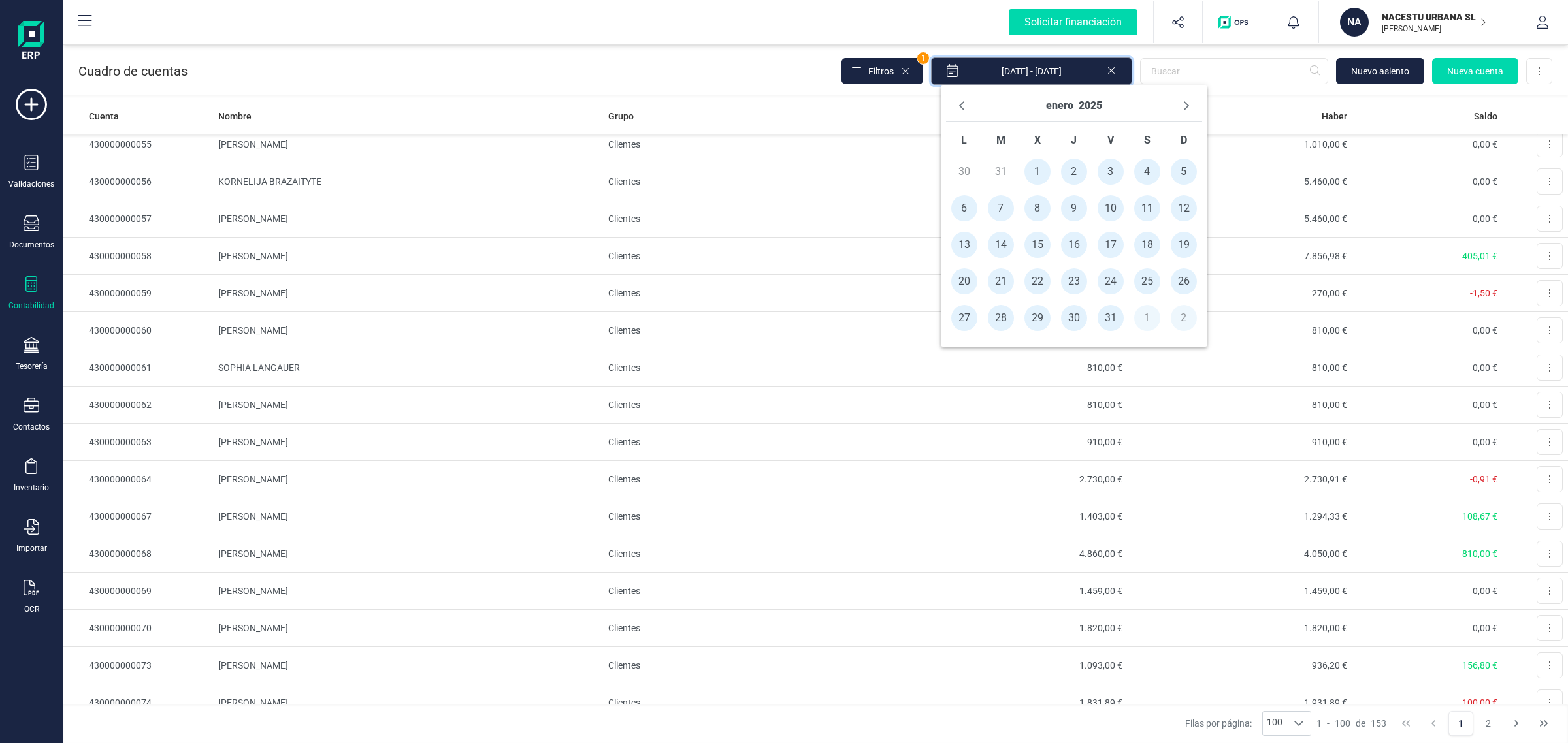
click at [1080, 63] on input "[DATE] - [DATE]" at bounding box center [1032, 71] width 201 height 28
click at [904, 70] on button "Filtros" at bounding box center [882, 71] width 82 height 26
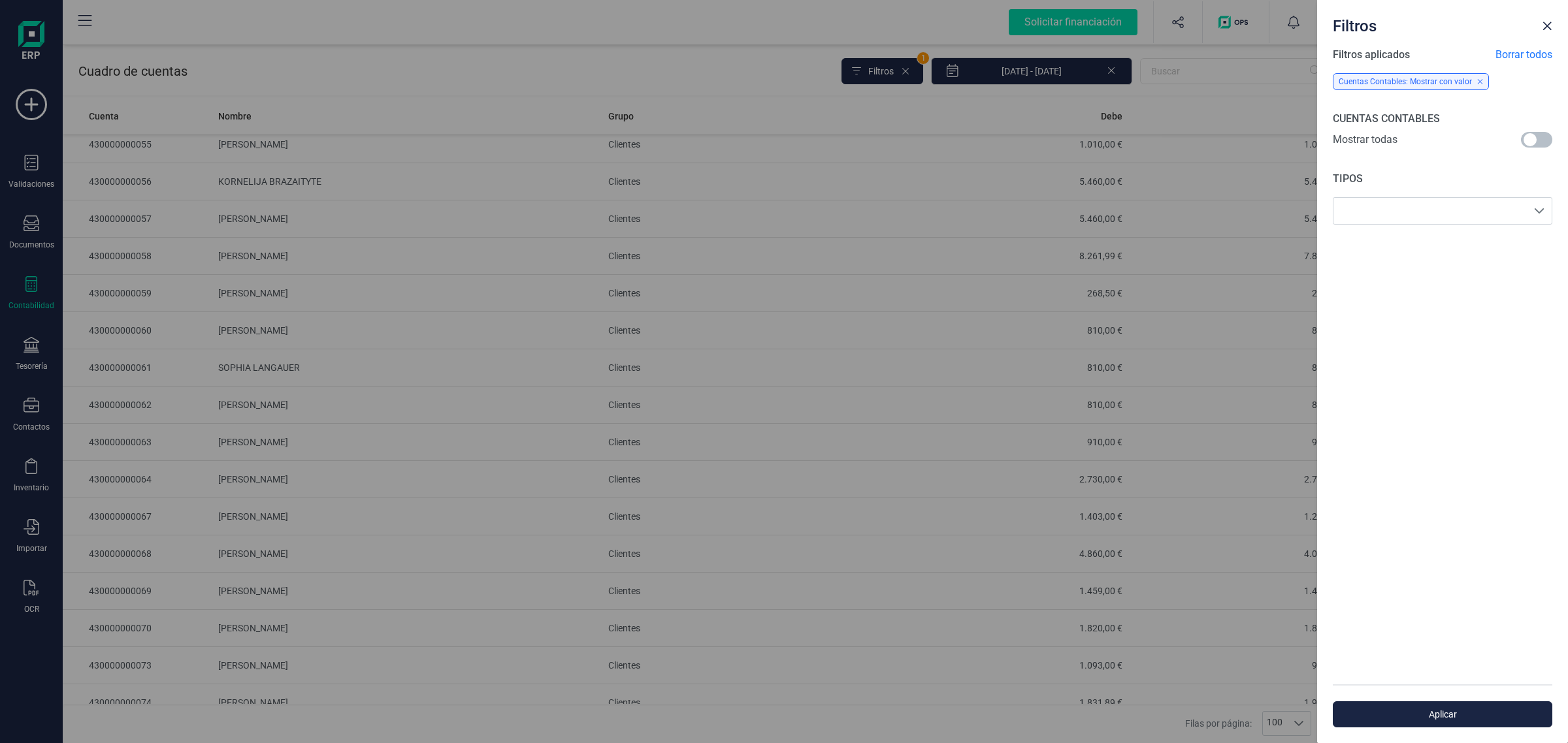
click at [1543, 138] on span at bounding box center [1537, 140] width 31 height 16
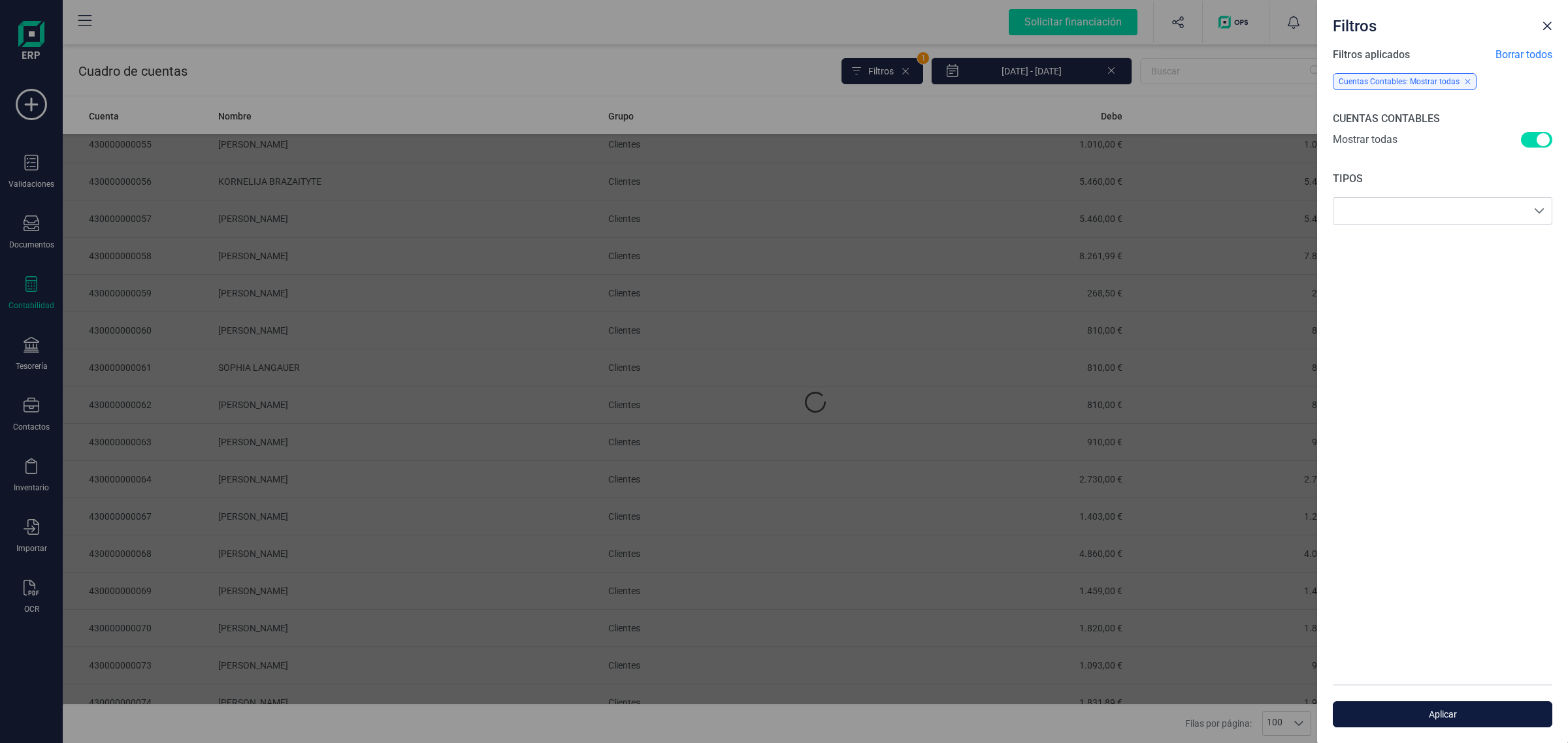
scroll to position [6, 4]
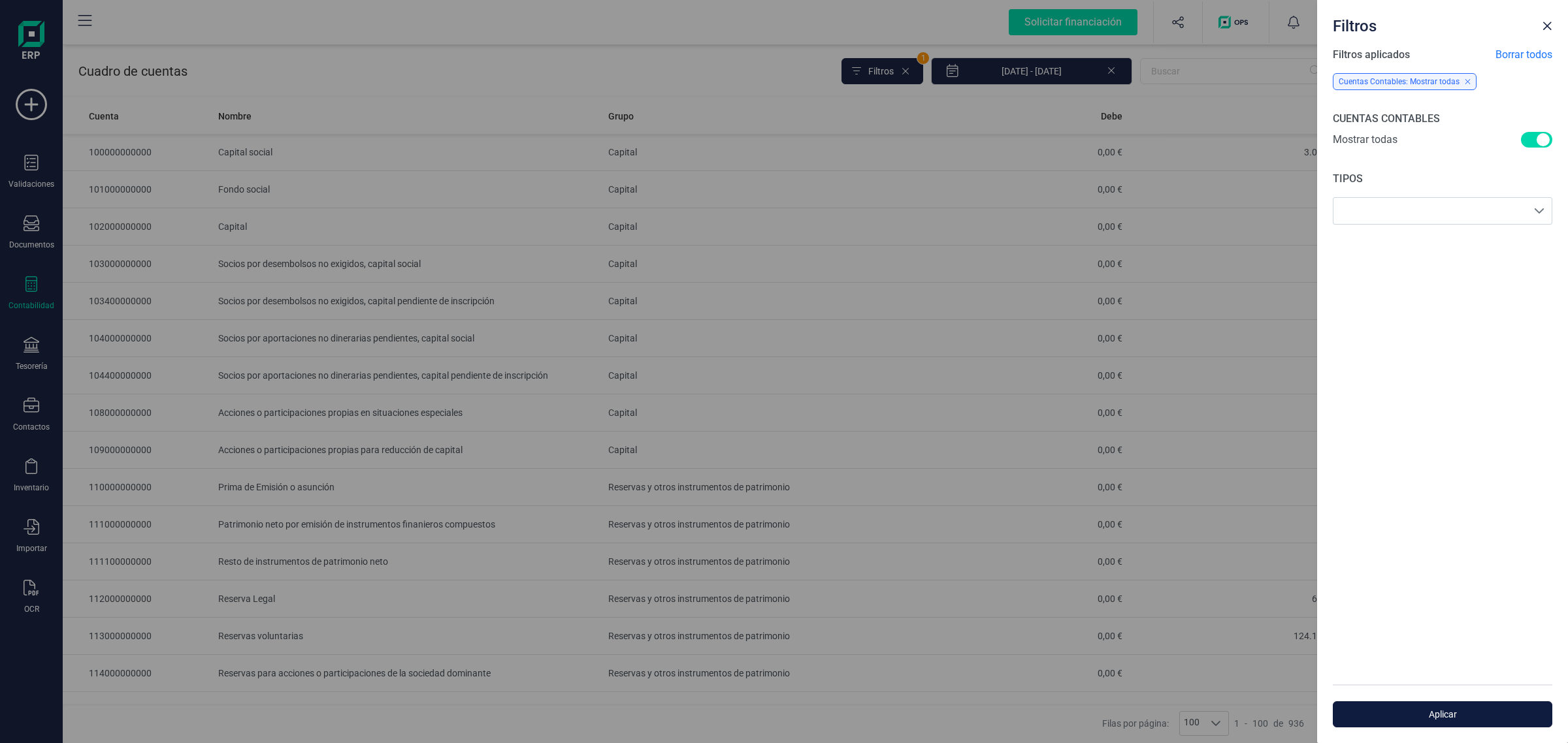
click at [1429, 717] on span "Aplicar" at bounding box center [1443, 715] width 189 height 13
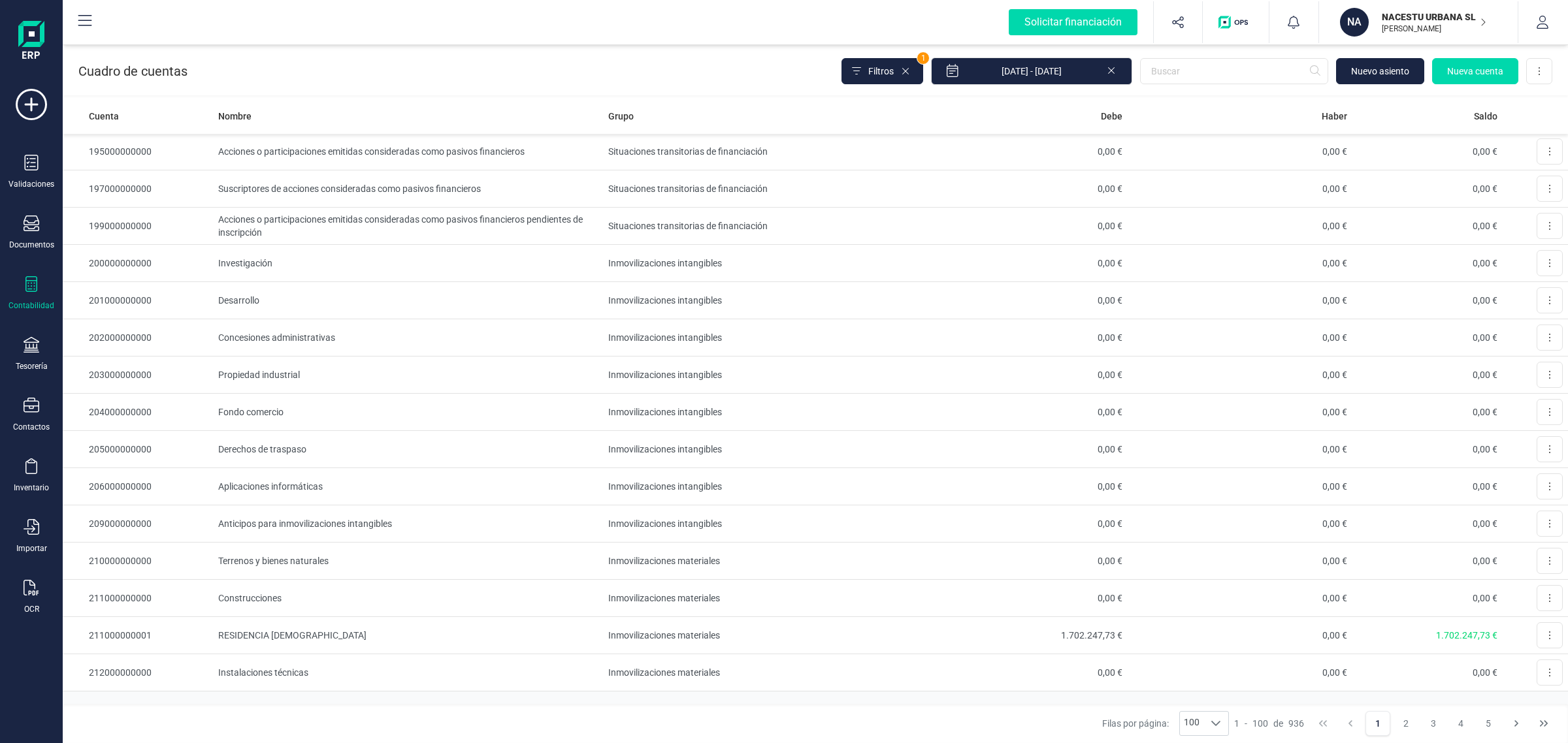
scroll to position [3191, 0]
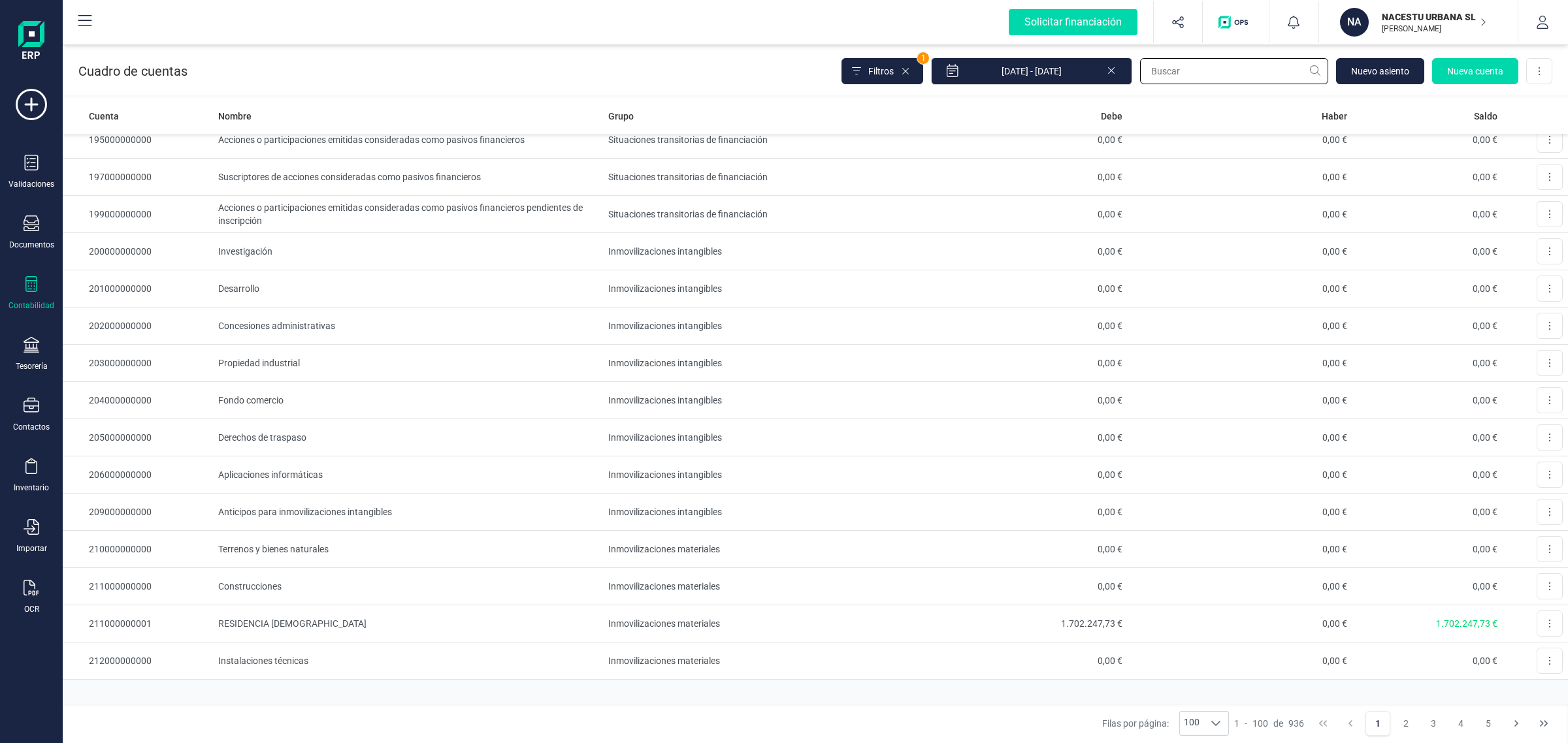
click at [1210, 75] on input "text" at bounding box center [1234, 71] width 189 height 26
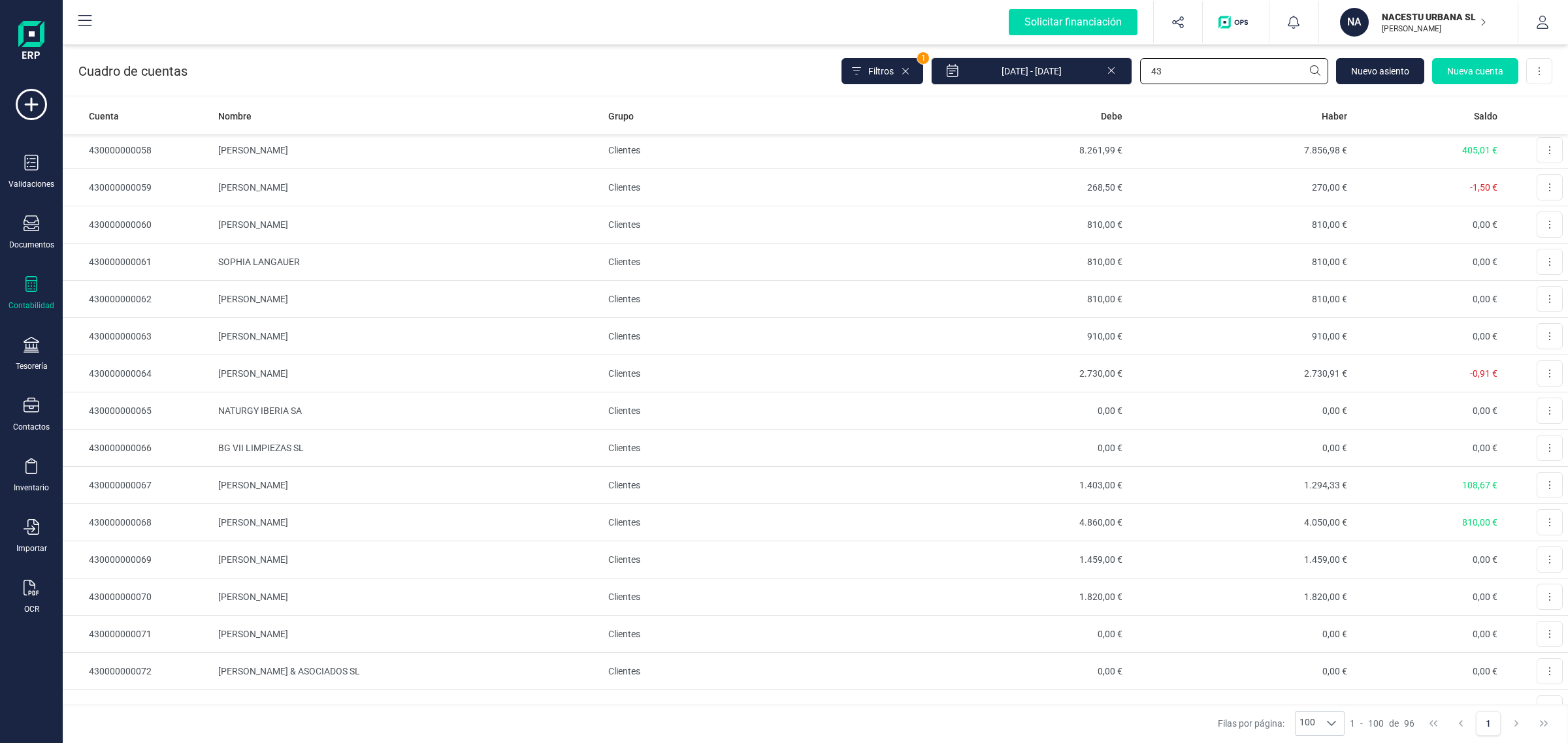
scroll to position [2367, 0]
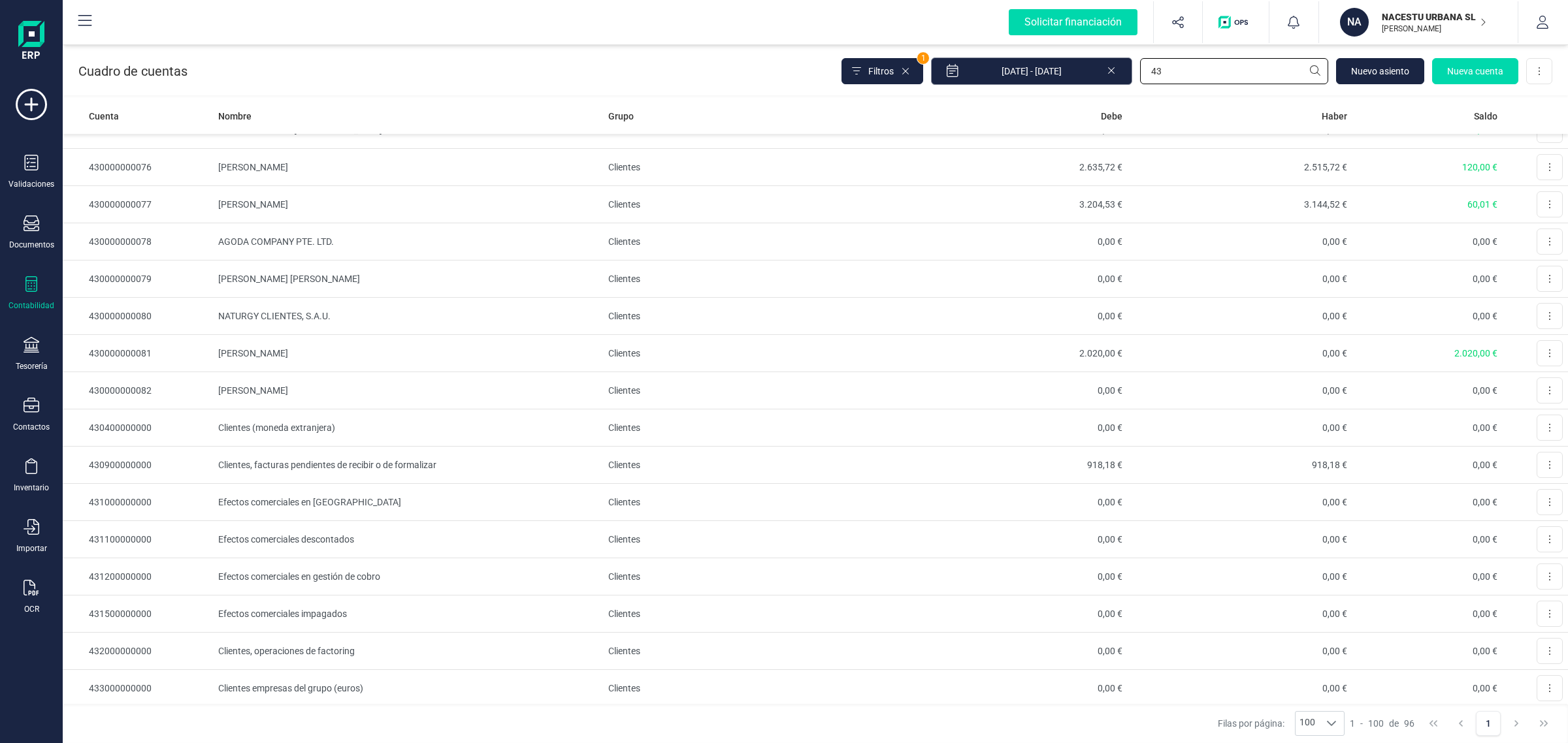
drag, startPoint x: 1251, startPoint y: 77, endPoint x: 982, endPoint y: 83, distance: 269.1
click at [982, 83] on div "Filtros 1 01/01/2025 - 12/09/2025 43 Nuevo asiento Nueva cuenta Descargar Excel" at bounding box center [1197, 71] width 711 height 28
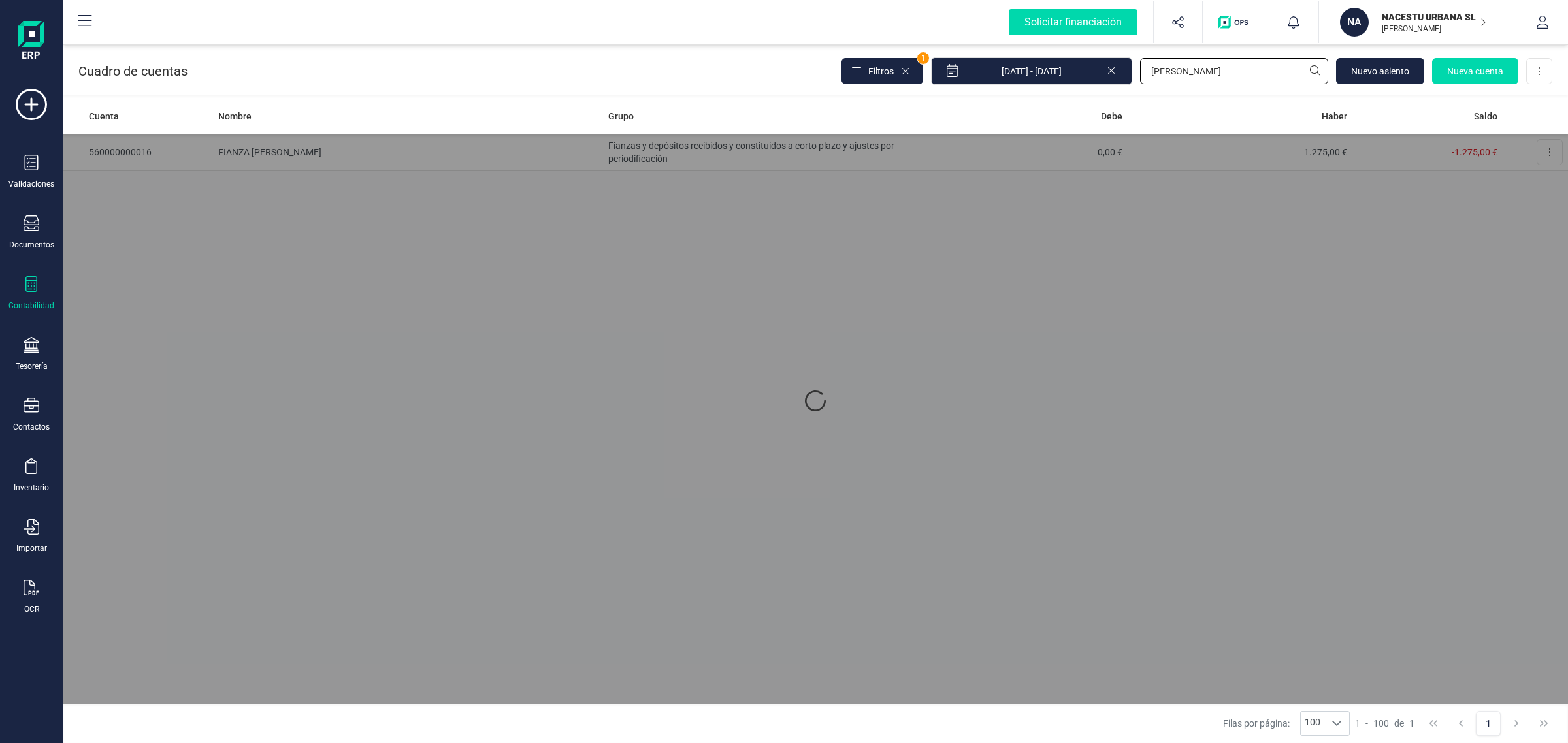
scroll to position [0, 0]
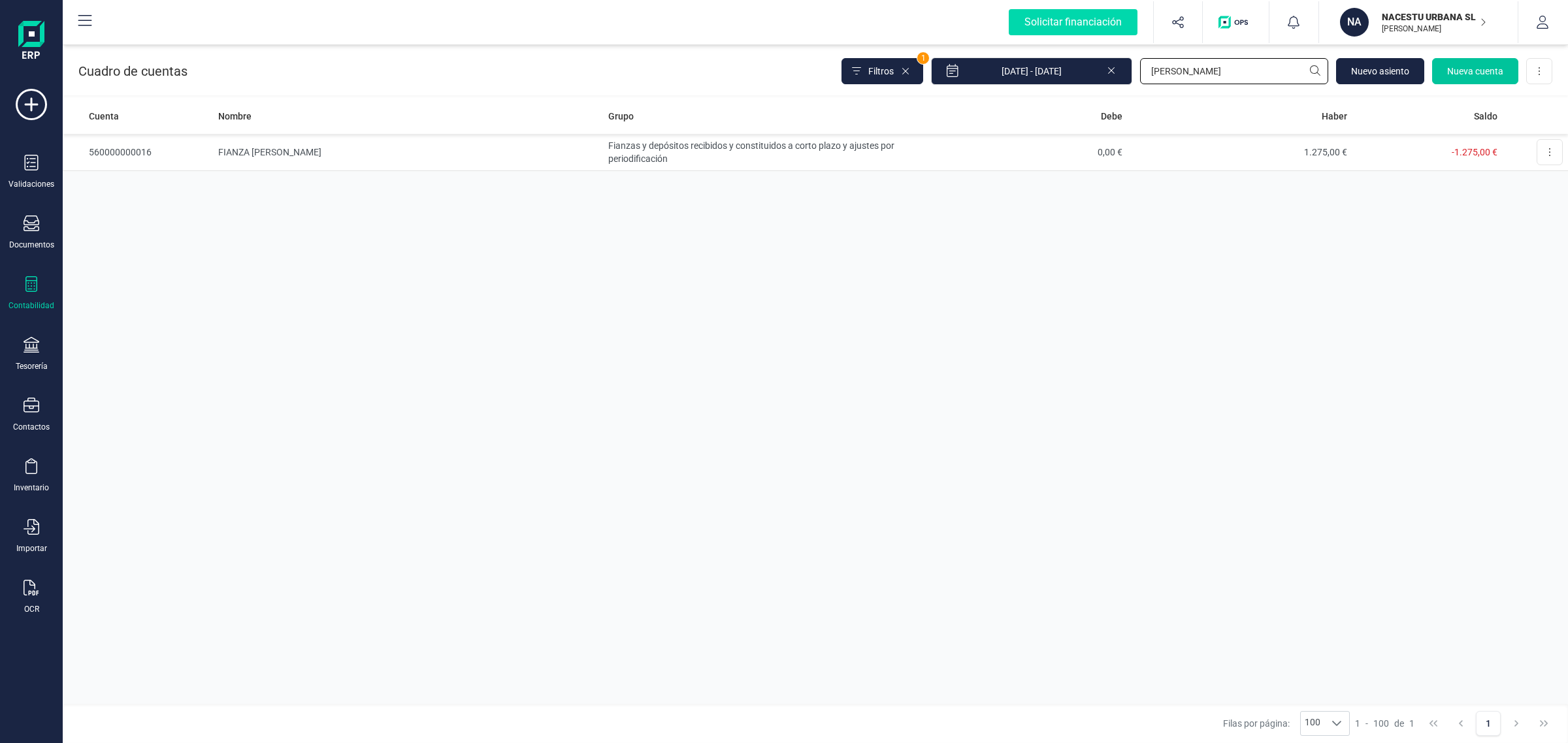
type input "JOEL"
click at [1480, 73] on span "Nueva cuenta" at bounding box center [1475, 71] width 56 height 13
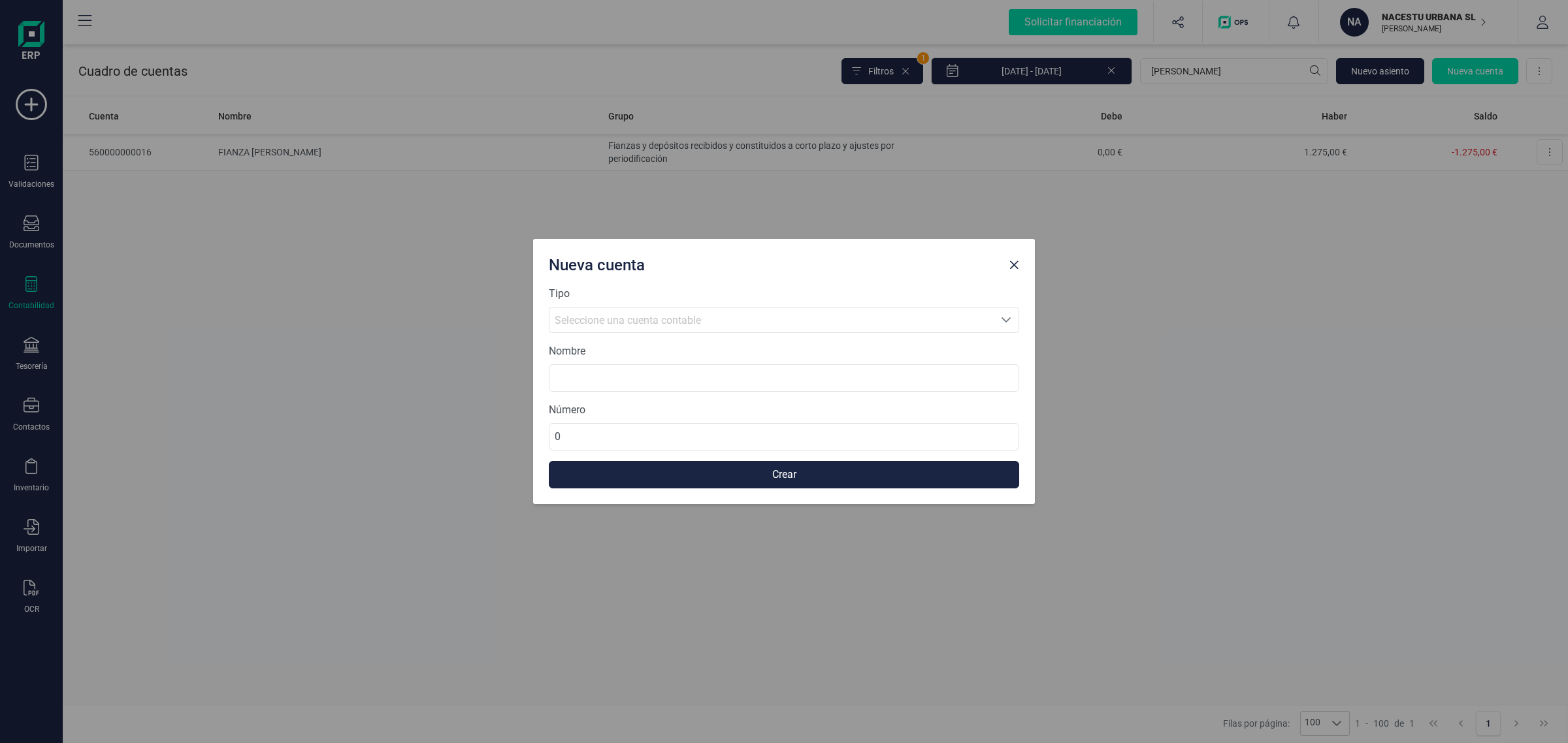
click at [707, 318] on div "Seleccione una cuenta contable" at bounding box center [772, 321] width 434 height 16
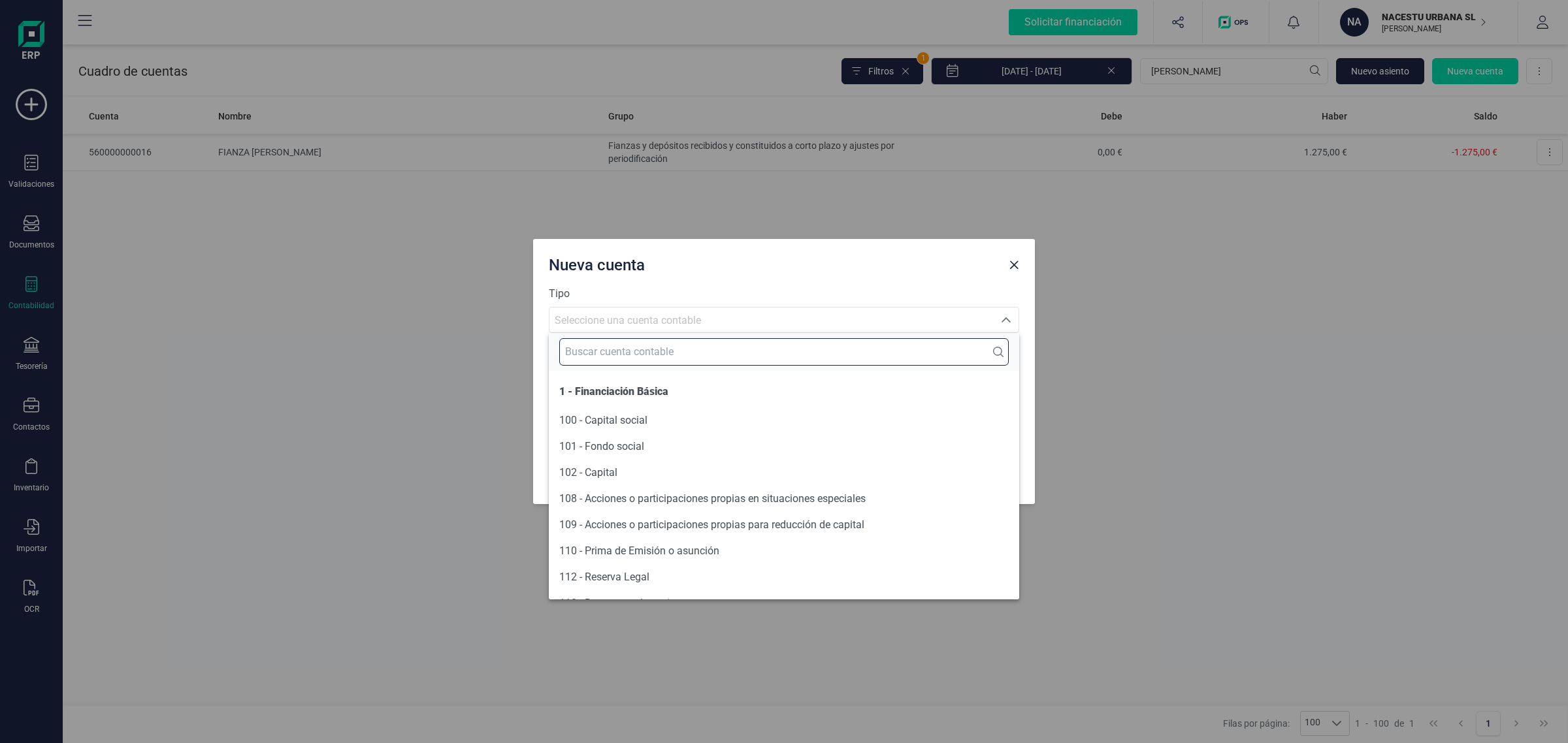
click at [622, 355] on input "text" at bounding box center [784, 352] width 450 height 28
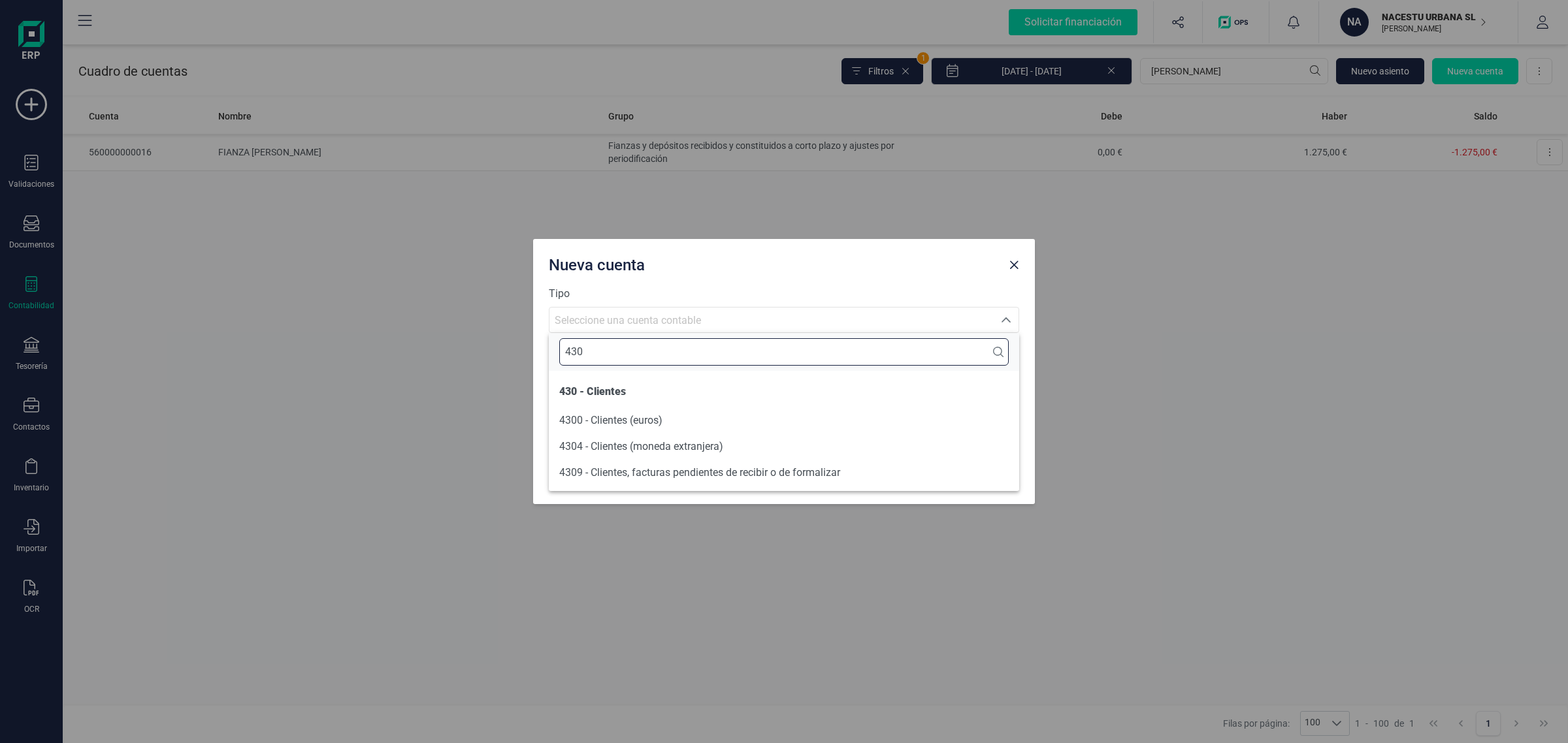
type input "430"
click at [648, 424] on span "4300 - Clientes (euros)" at bounding box center [610, 419] width 103 height 12
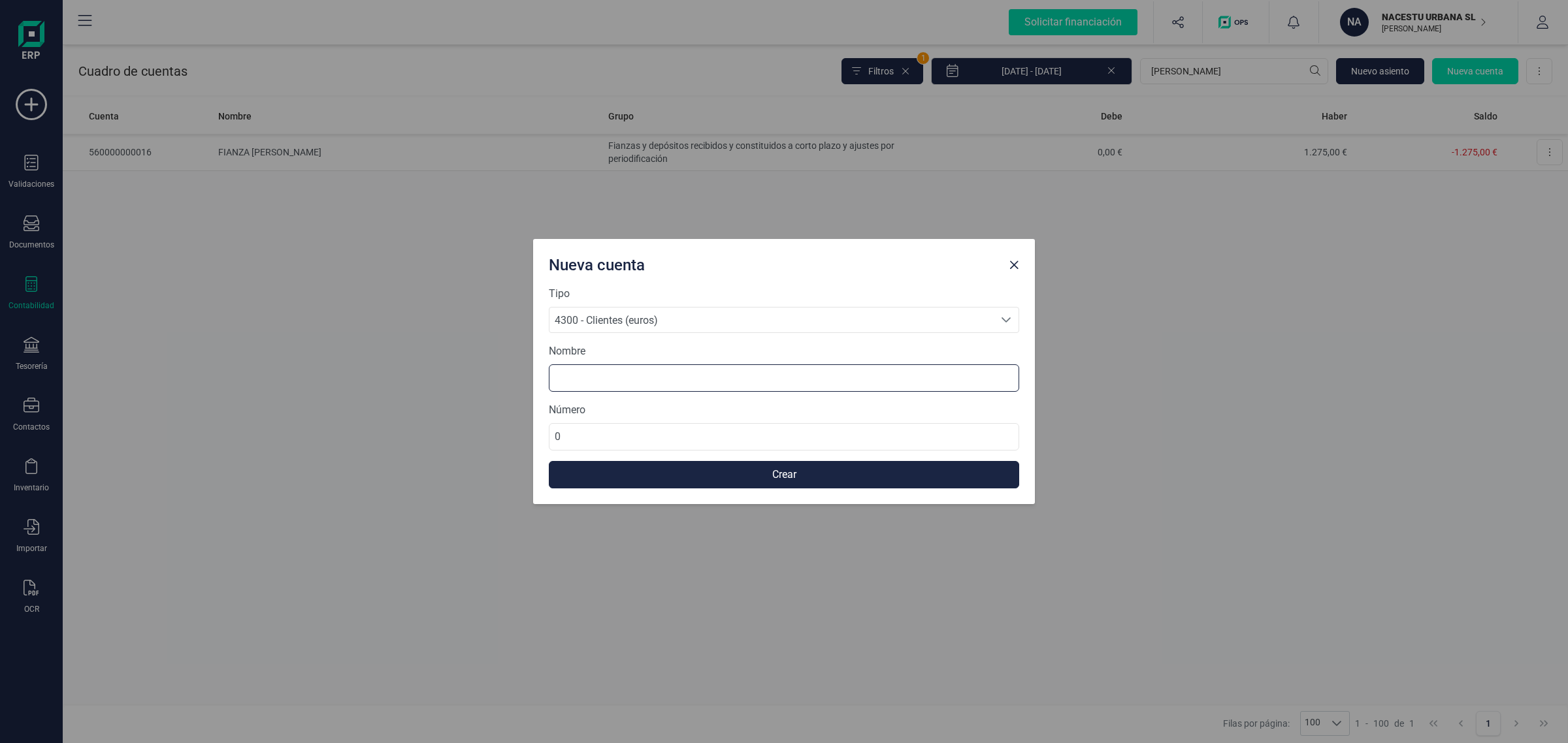
click at [600, 373] on input at bounding box center [784, 378] width 470 height 28
type input "JOEL GEIER"
click at [615, 439] on input "0" at bounding box center [784, 437] width 470 height 28
drag, startPoint x: 615, startPoint y: 439, endPoint x: 533, endPoint y: 439, distance: 82.0
click at [533, 439] on div "Tipo 4300 - Clientes (euros) 4300 - Clientes (euros) 4300 - Clientes (euros) No…" at bounding box center [783, 395] width 502 height 218
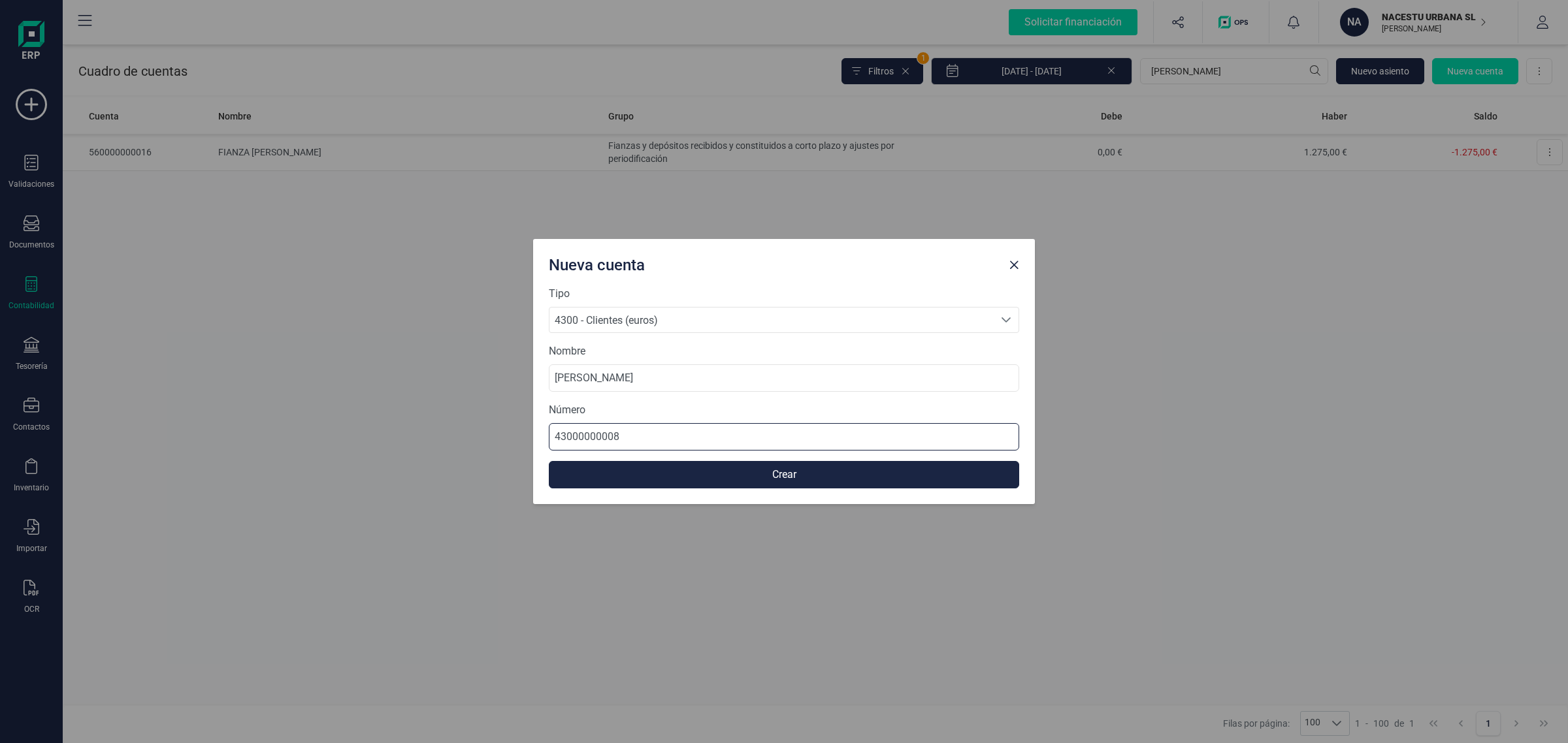
type input "430000000083"
click at [714, 469] on button "Crear" at bounding box center [784, 474] width 470 height 28
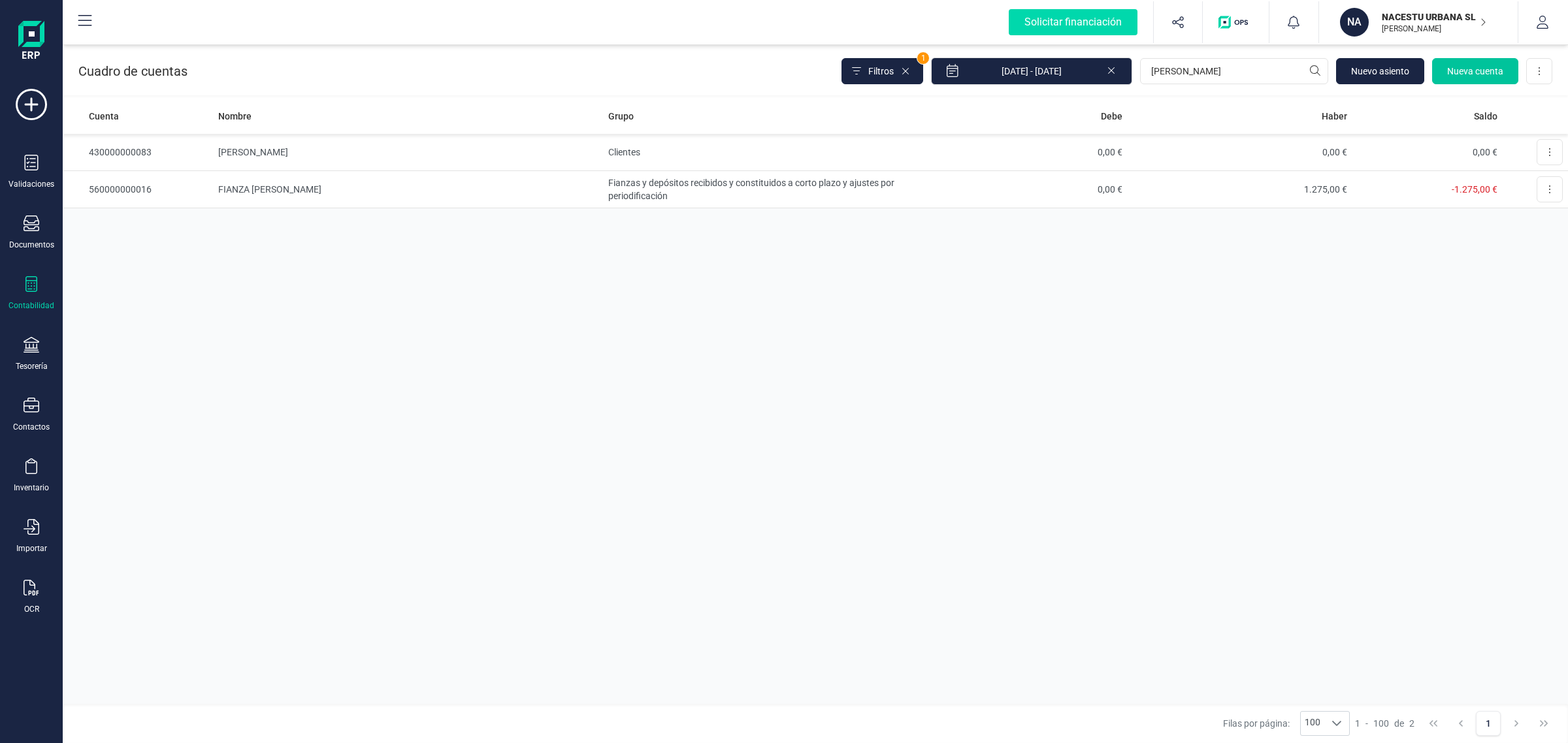
click at [1491, 72] on span "Nueva cuenta" at bounding box center [1475, 71] width 56 height 13
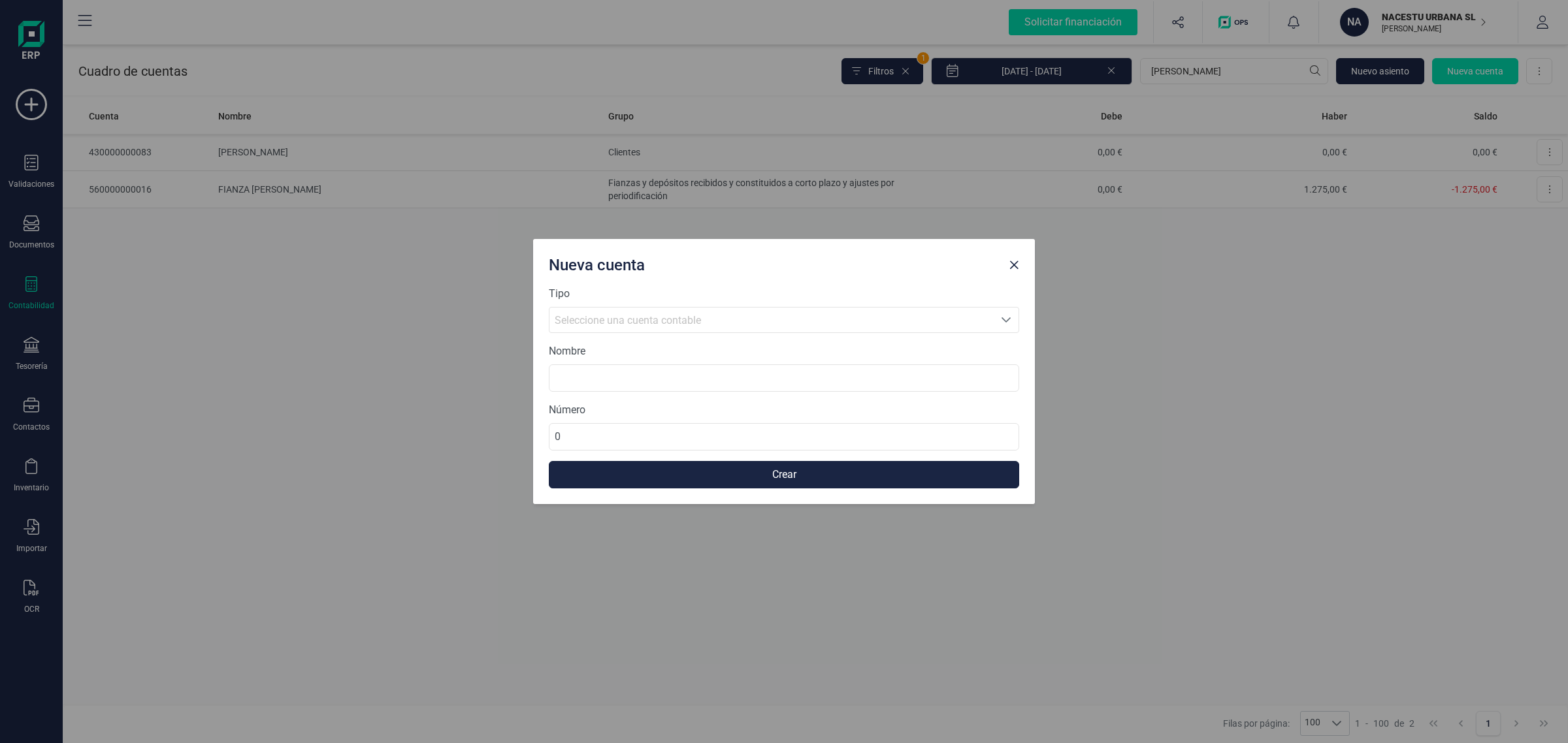
click at [798, 316] on div "Seleccione una cuenta contable" at bounding box center [772, 321] width 434 height 16
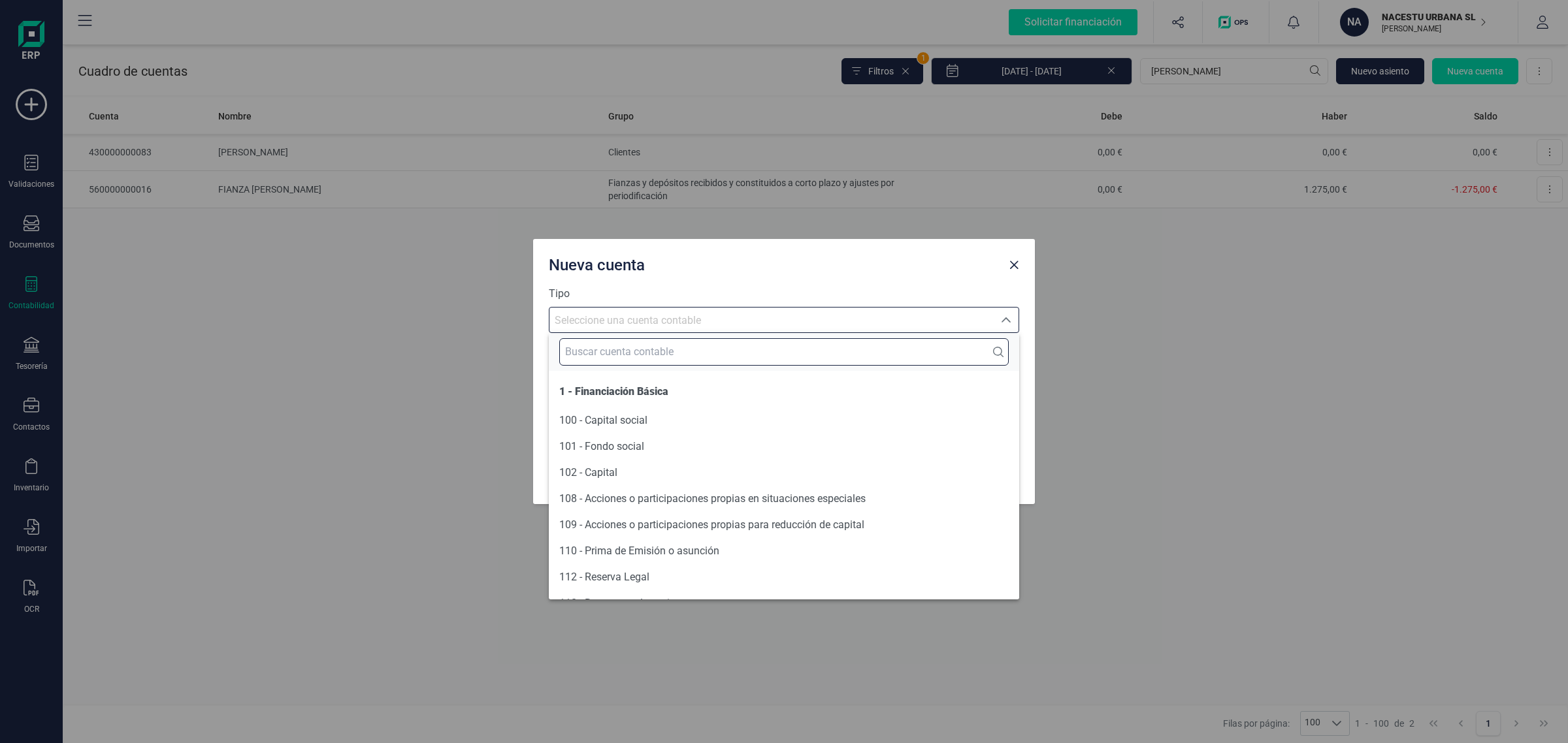
click at [629, 356] on input "text" at bounding box center [784, 352] width 450 height 28
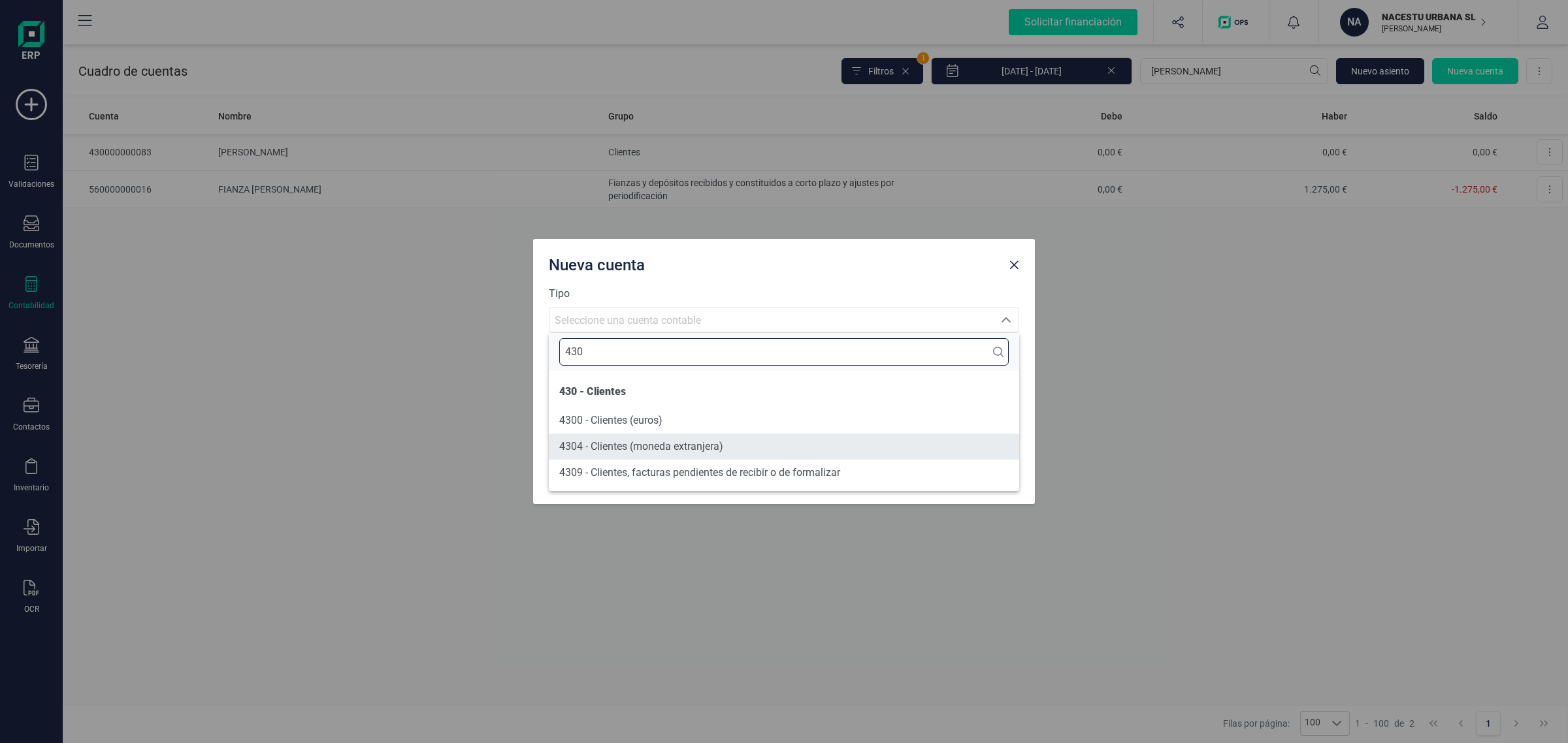
type input "430"
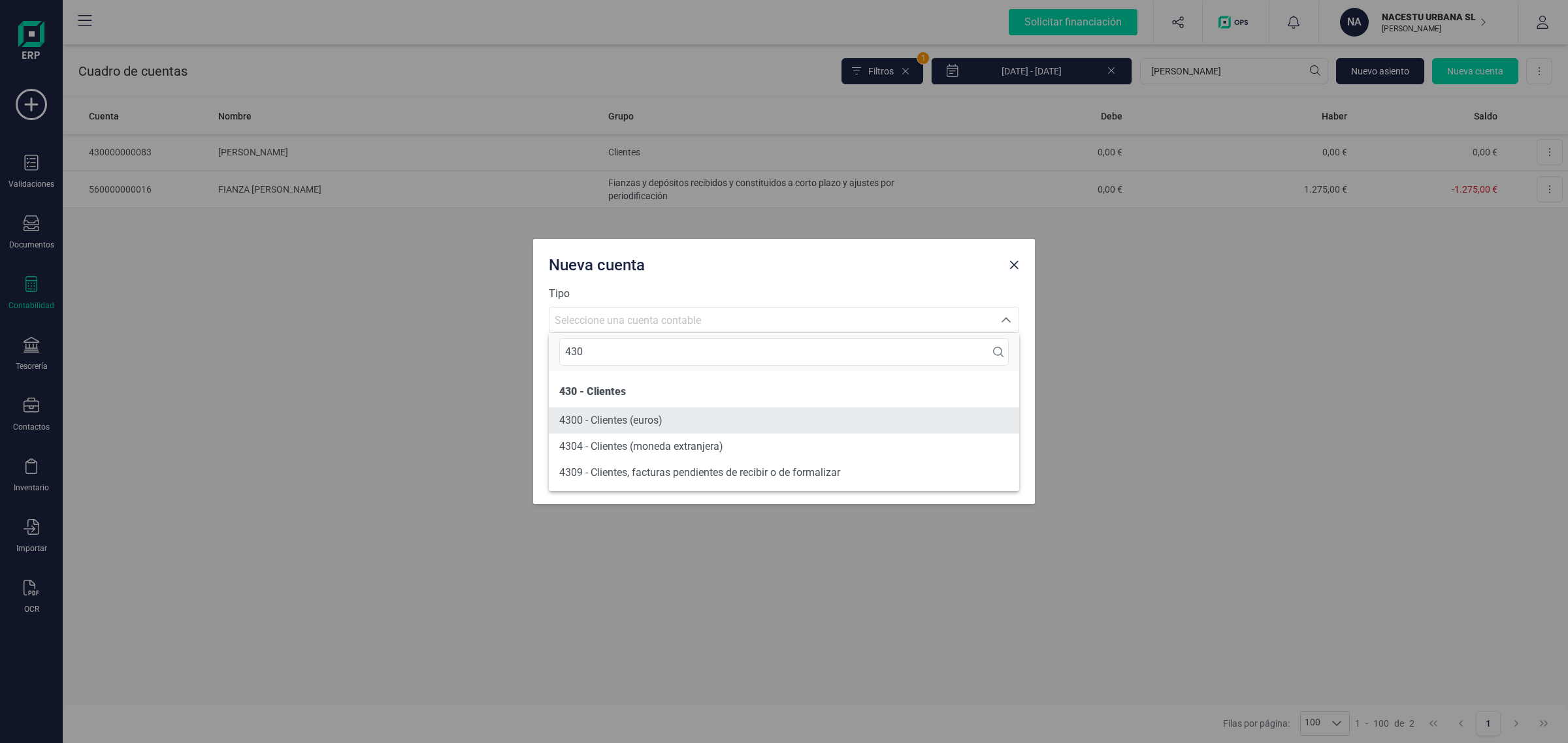
click at [637, 415] on span "4300 - Clientes (euros)" at bounding box center [610, 419] width 103 height 12
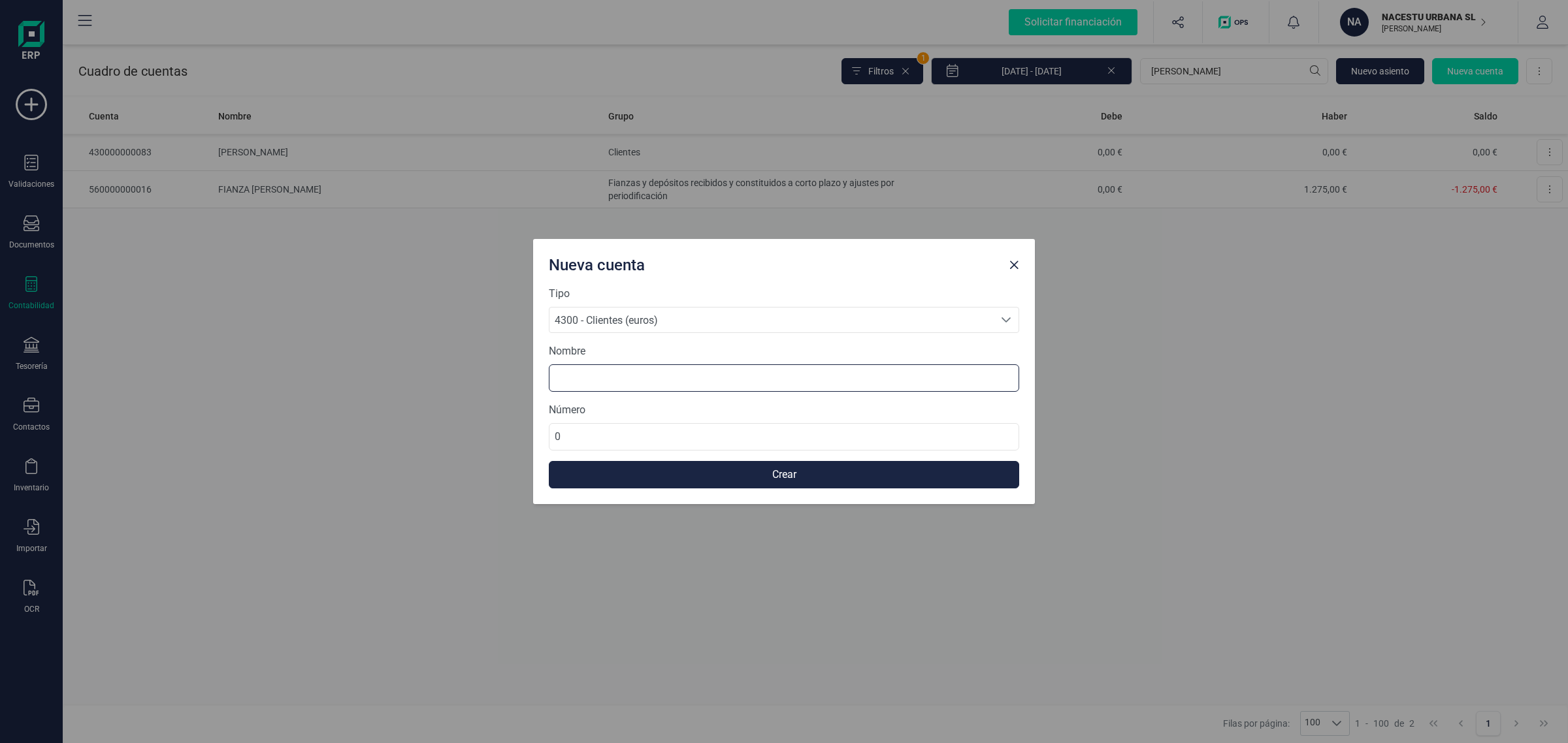
click at [589, 370] on input at bounding box center [784, 378] width 470 height 28
type input "ELIA MULET"
click at [659, 431] on input "0" at bounding box center [784, 437] width 470 height 28
drag, startPoint x: 657, startPoint y: 429, endPoint x: 549, endPoint y: 442, distance: 108.8
click at [549, 442] on input "0" at bounding box center [784, 437] width 470 height 28
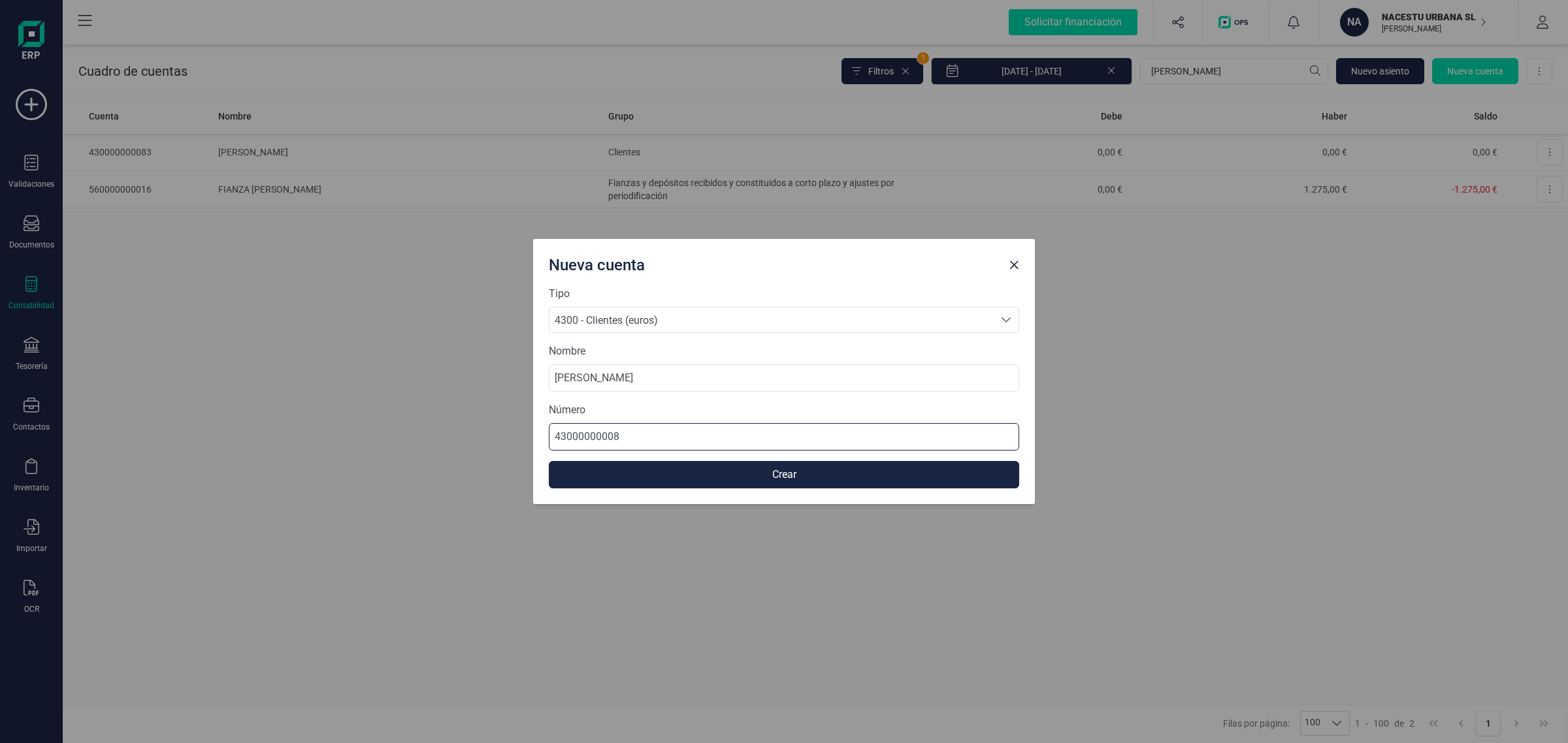
type input "430000000084"
click at [634, 481] on button "Crear" at bounding box center [784, 474] width 470 height 28
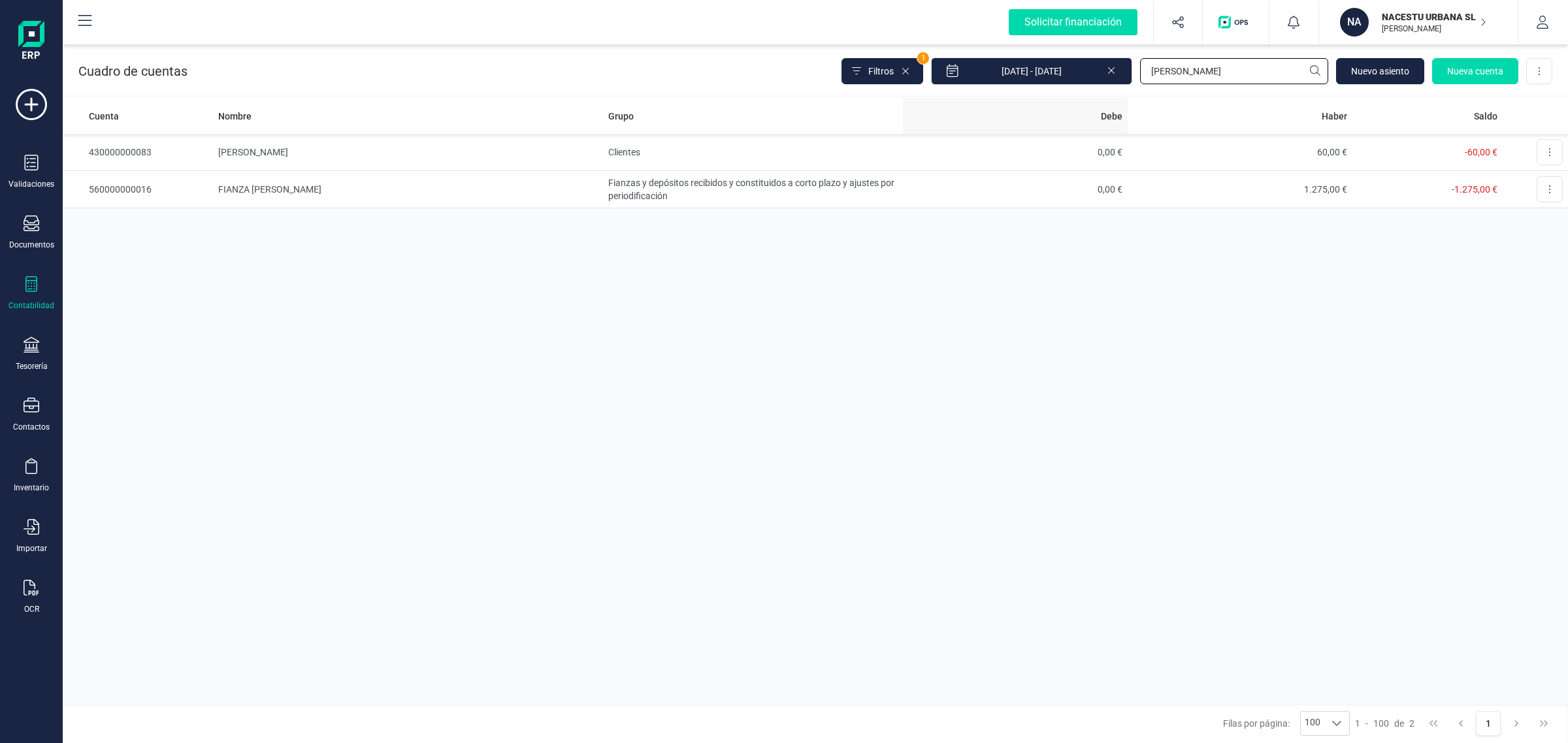
drag, startPoint x: 1199, startPoint y: 76, endPoint x: 1047, endPoint y: 103, distance: 154.4
click at [1047, 102] on div "Cuadro de cuentas Filtros 1 01/01/2025 - 12/09/2025 JOEL Nuevo asiento Nueva cu…" at bounding box center [815, 392] width 1505 height 701
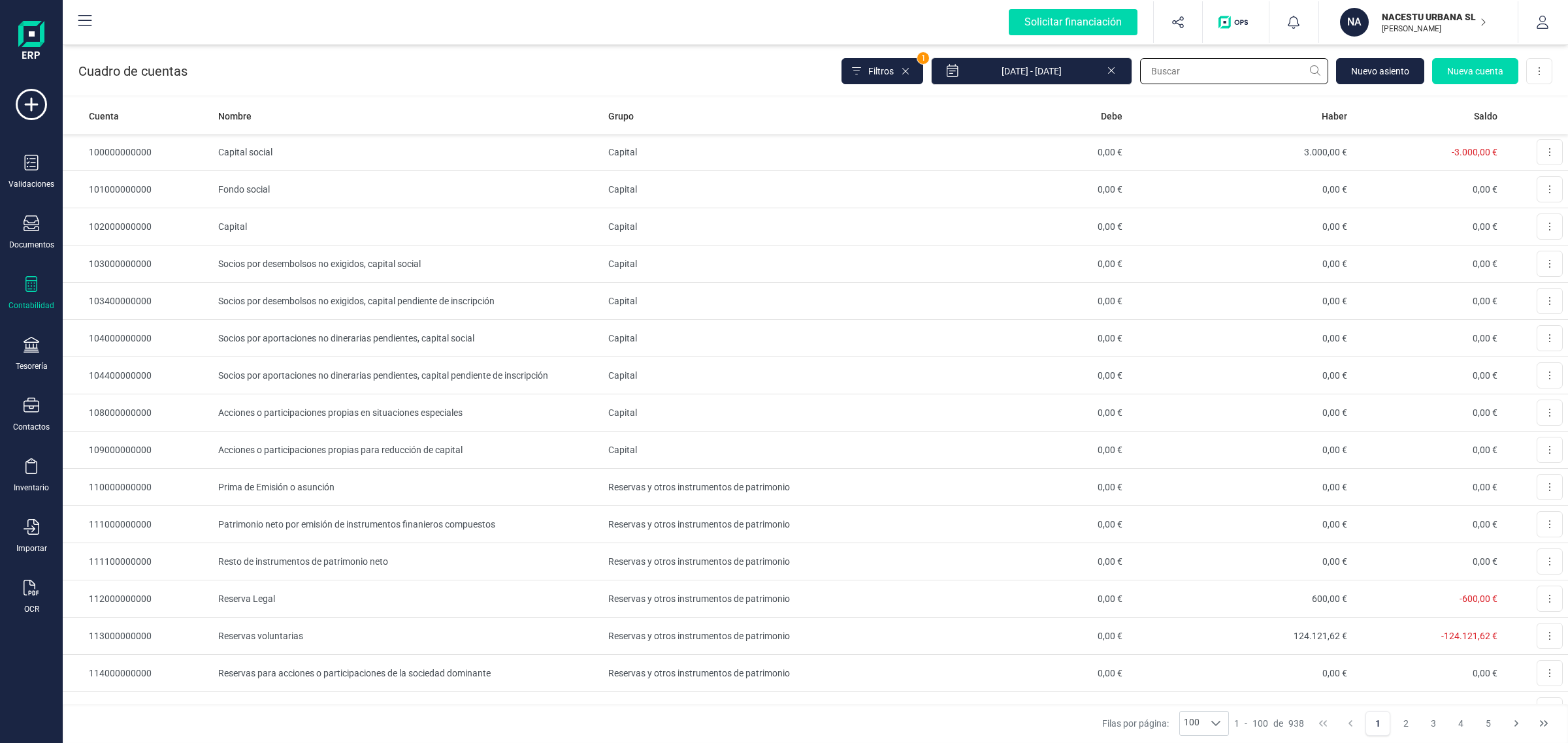
click at [1222, 68] on input "text" at bounding box center [1234, 71] width 189 height 26
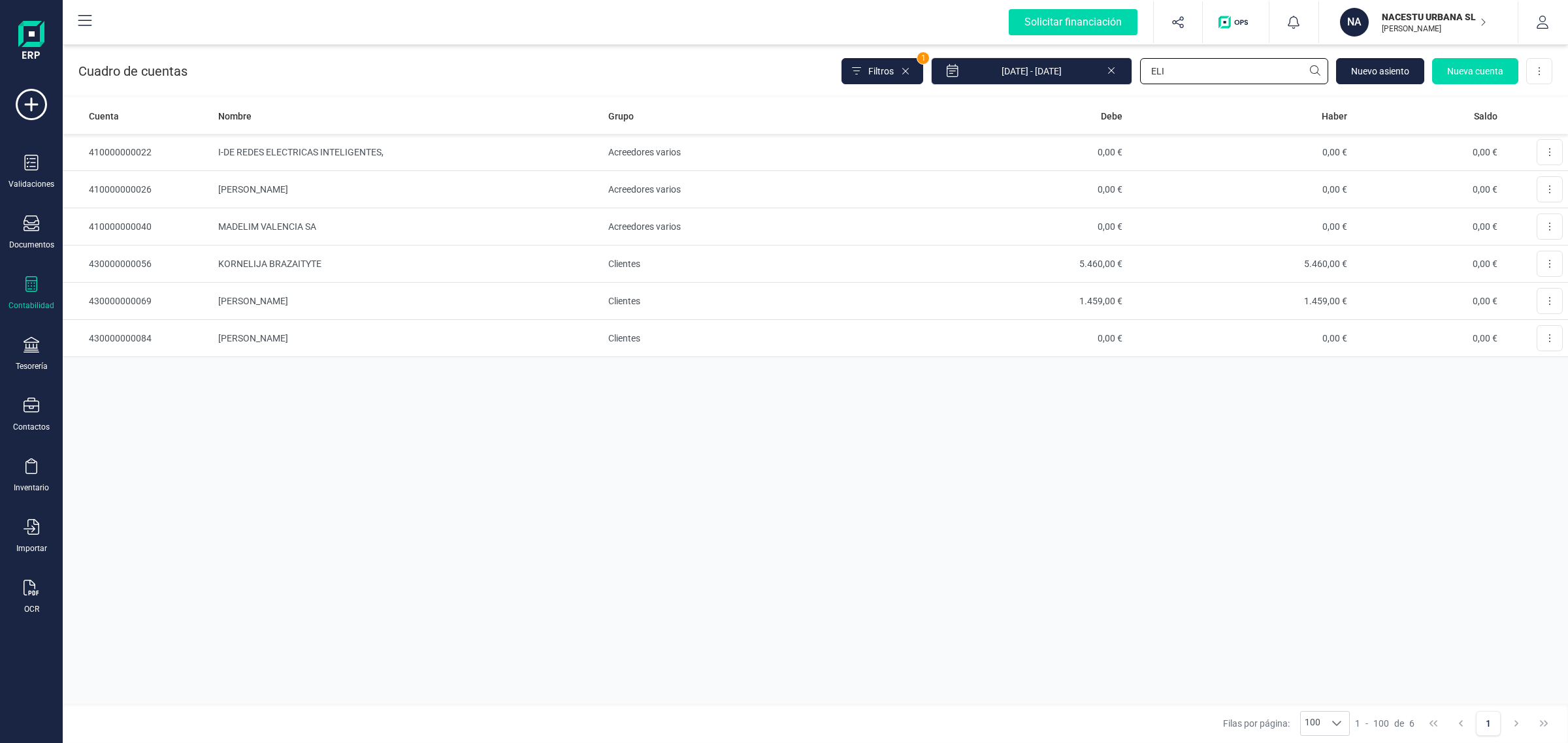
type input "ELI"
click at [33, 233] on div "Documentos" at bounding box center [31, 232] width 52 height 35
click at [20, 344] on div "Tesorería" at bounding box center [31, 354] width 52 height 35
click at [134, 224] on span "Cuentas bancarias" at bounding box center [159, 223] width 115 height 16
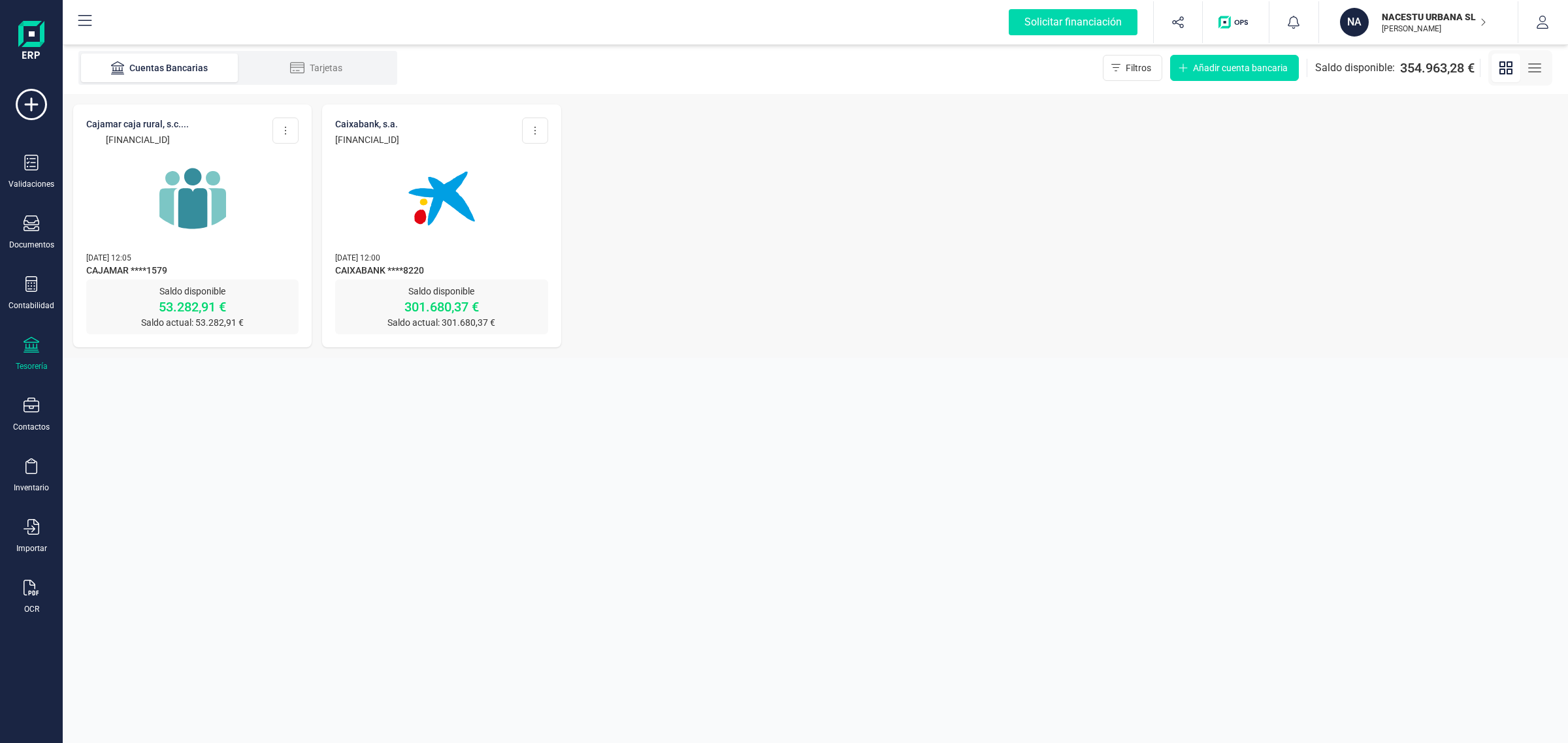
click at [211, 232] on img at bounding box center [193, 198] width 110 height 109
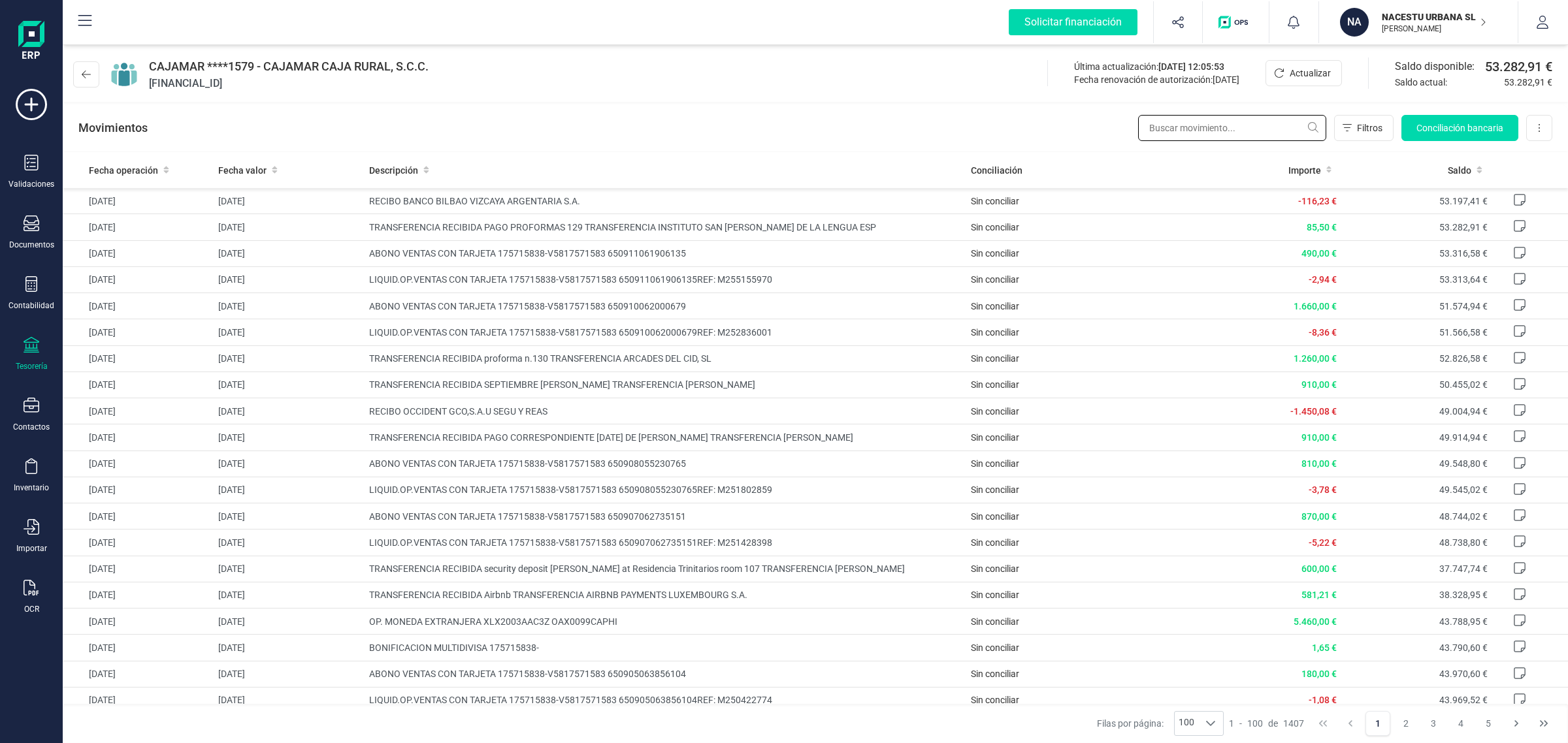
click at [1184, 125] on input "text" at bounding box center [1232, 128] width 189 height 26
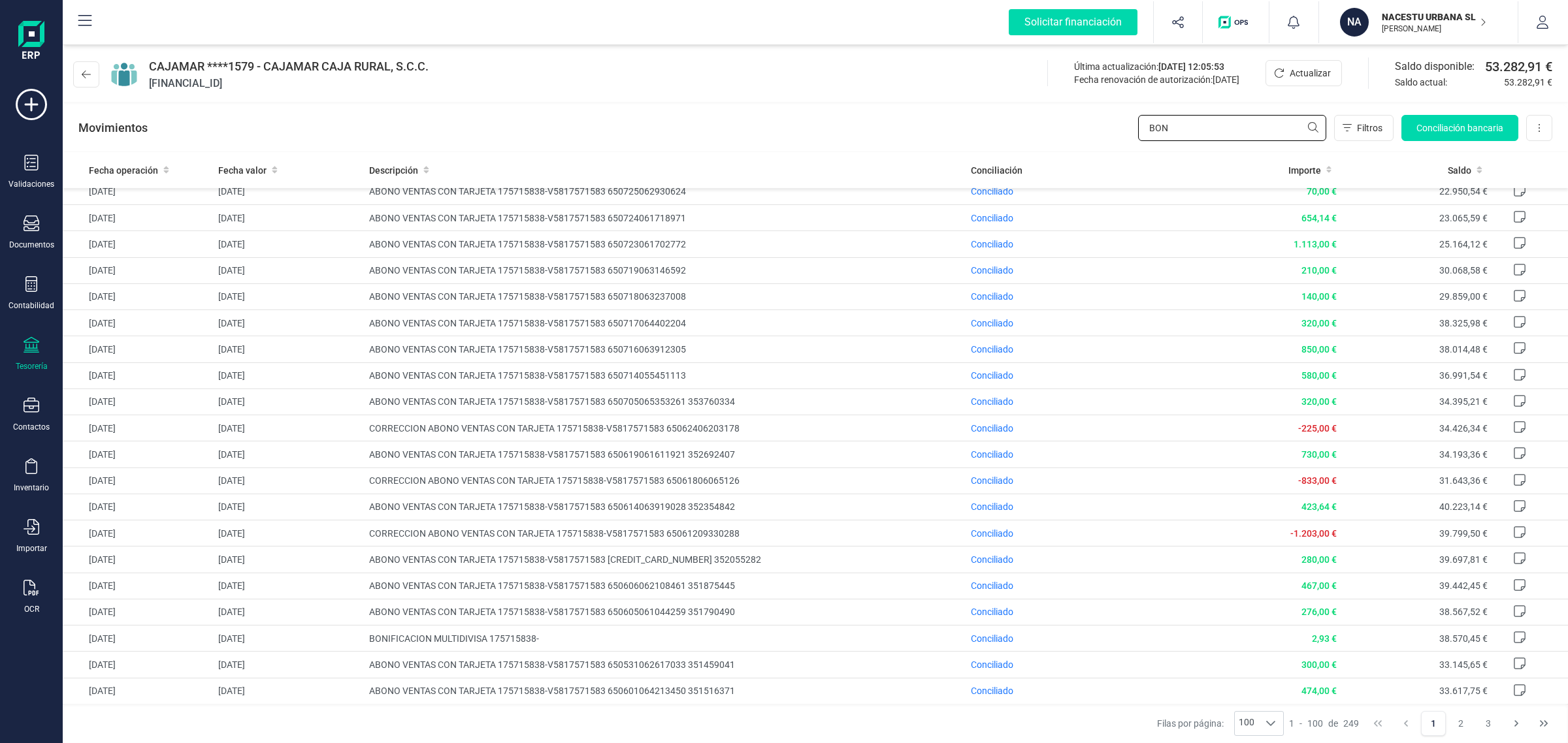
scroll to position [408, 0]
type input "BON"
click at [973, 639] on span "Conciliado" at bounding box center [992, 634] width 43 height 11
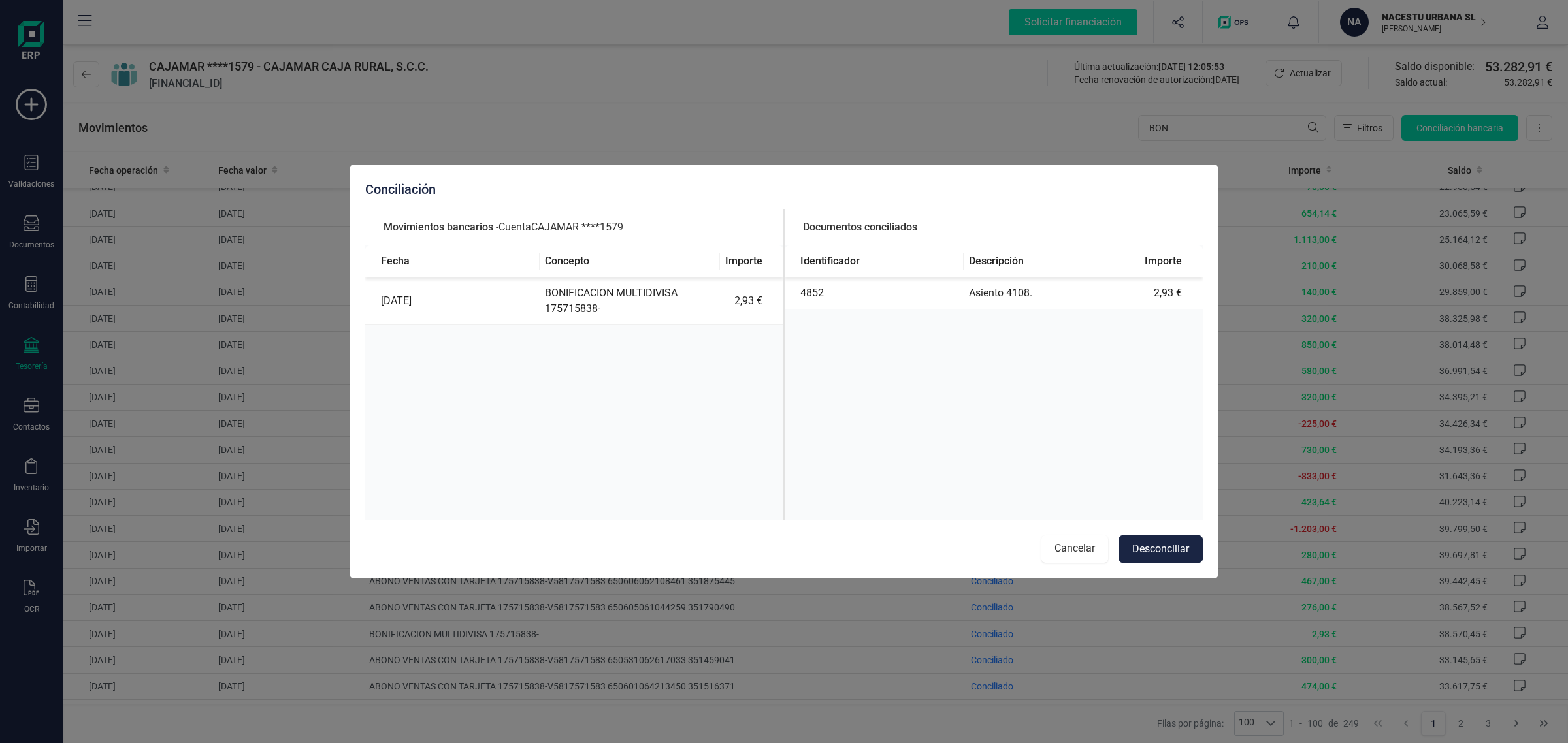
click at [1071, 558] on button "Cancelar" at bounding box center [1075, 549] width 67 height 28
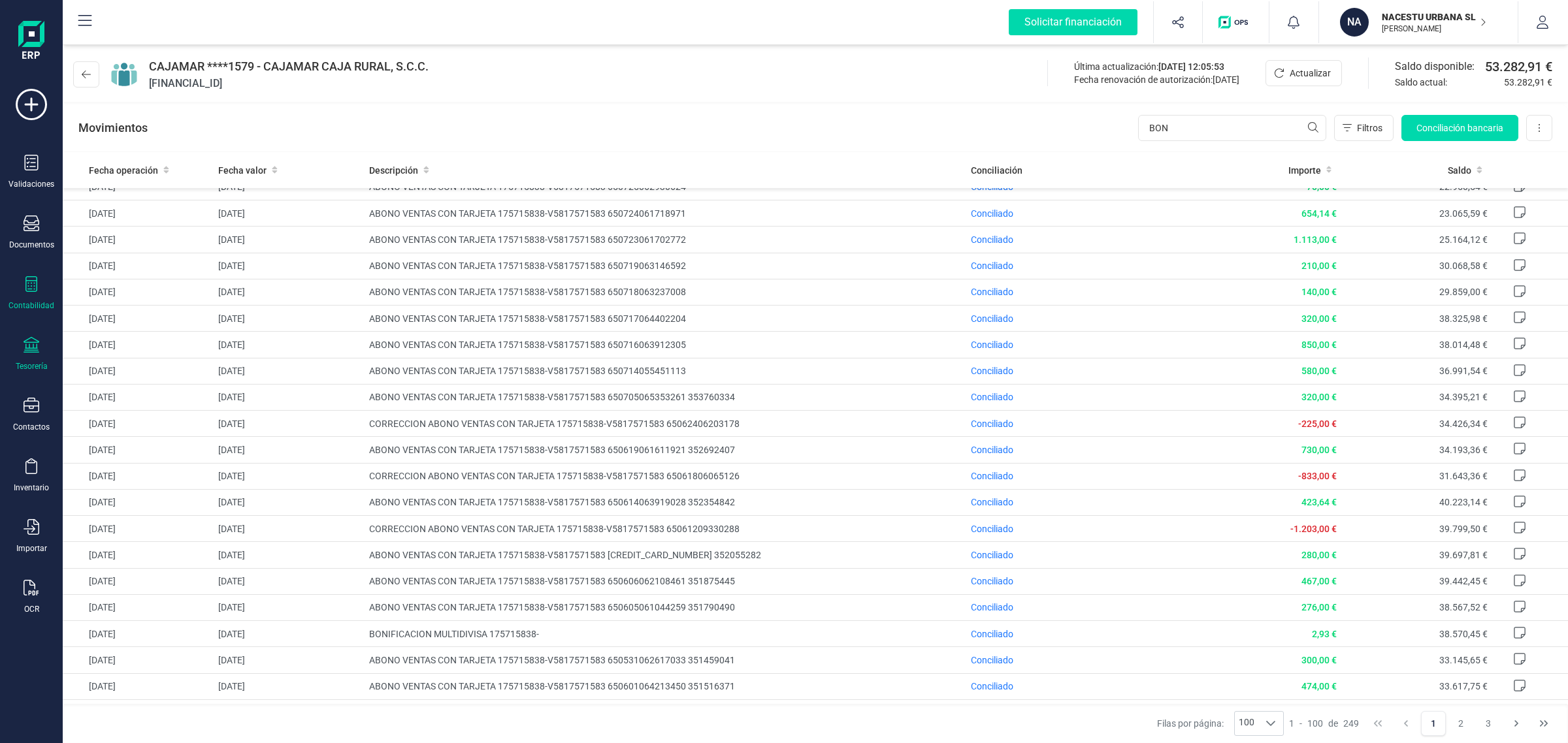
click at [26, 285] on icon at bounding box center [31, 284] width 12 height 16
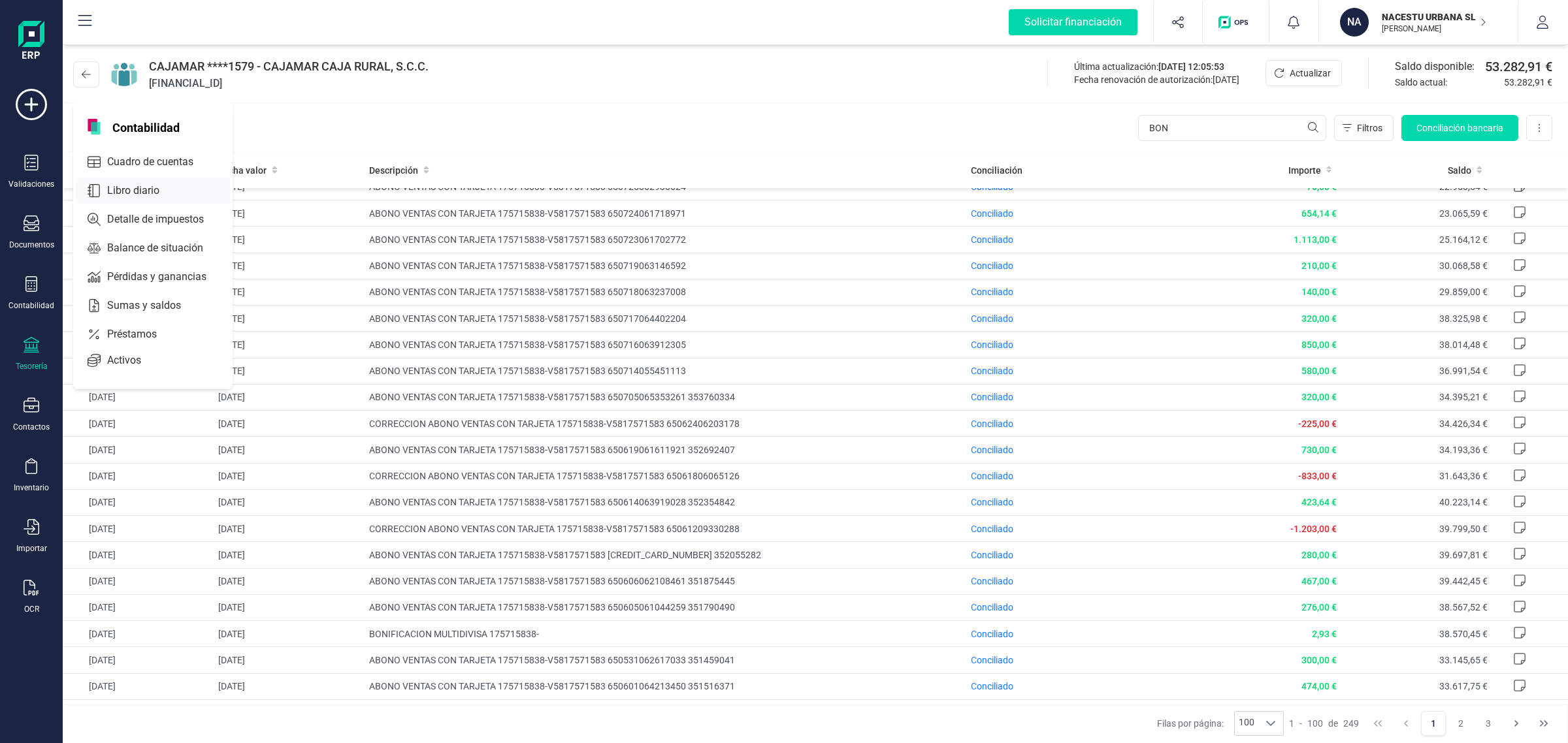
click at [145, 186] on span "Libro diario" at bounding box center [142, 191] width 81 height 16
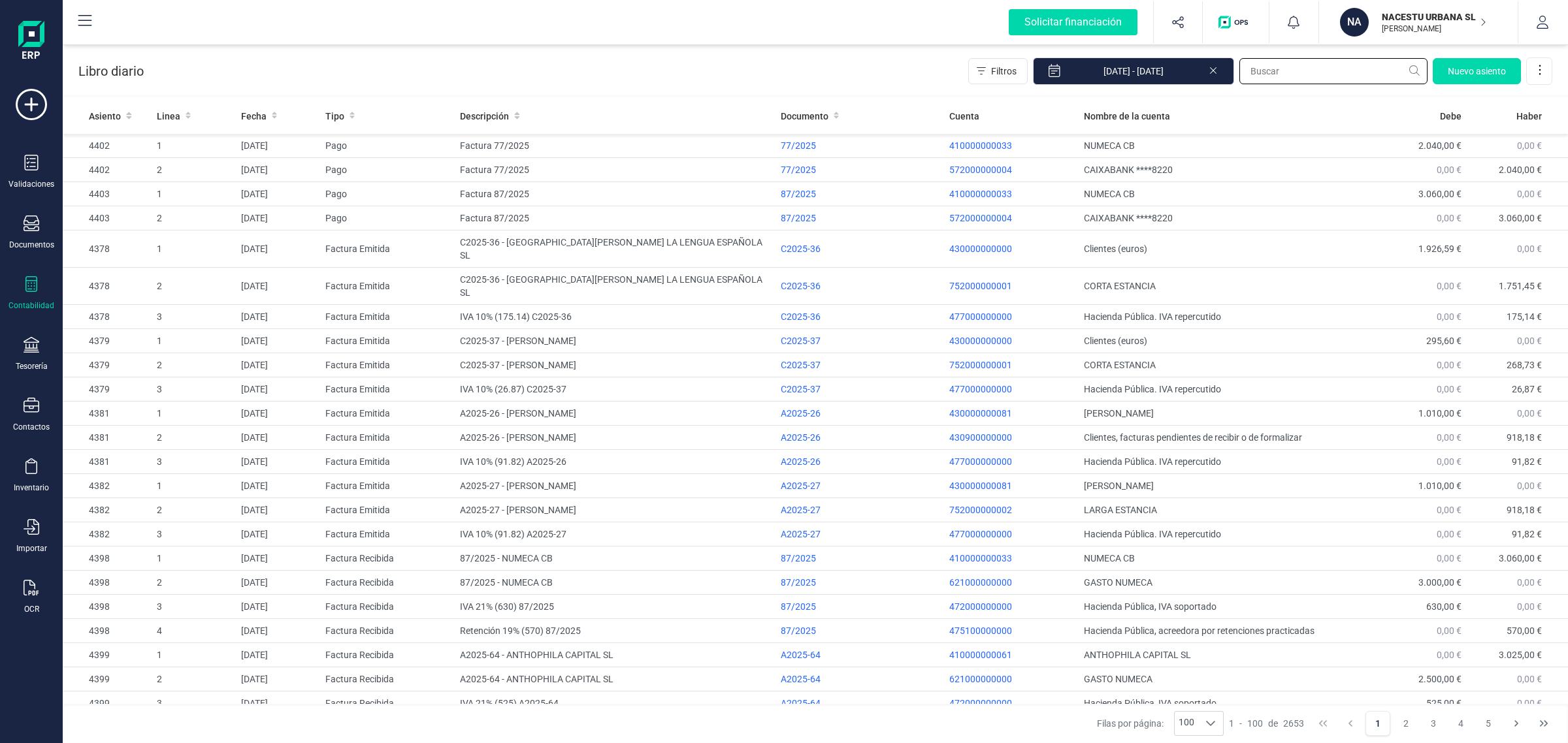
click at [1279, 73] on input "text" at bounding box center [1333, 71] width 189 height 26
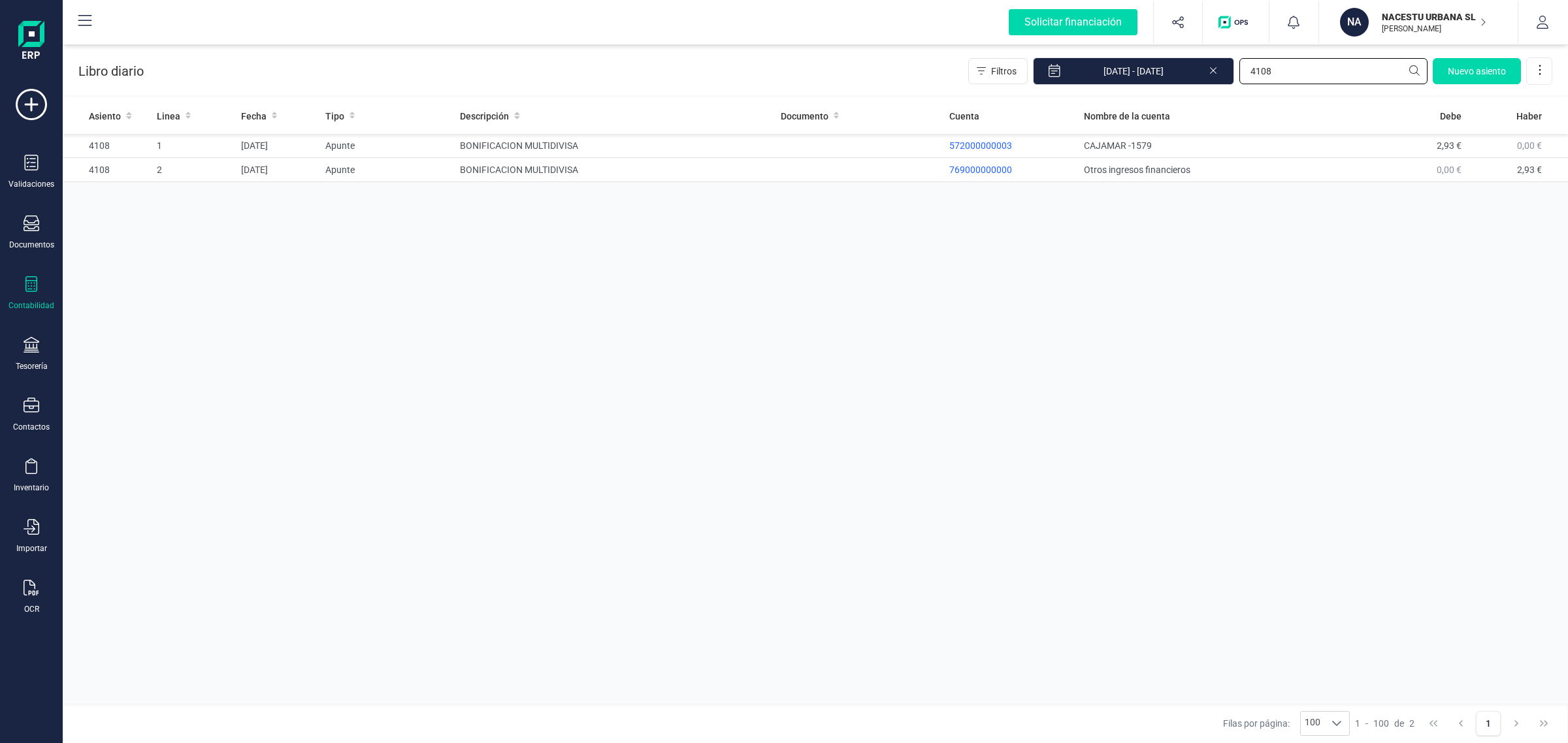
type input "4108"
click at [854, 173] on td at bounding box center [859, 170] width 169 height 24
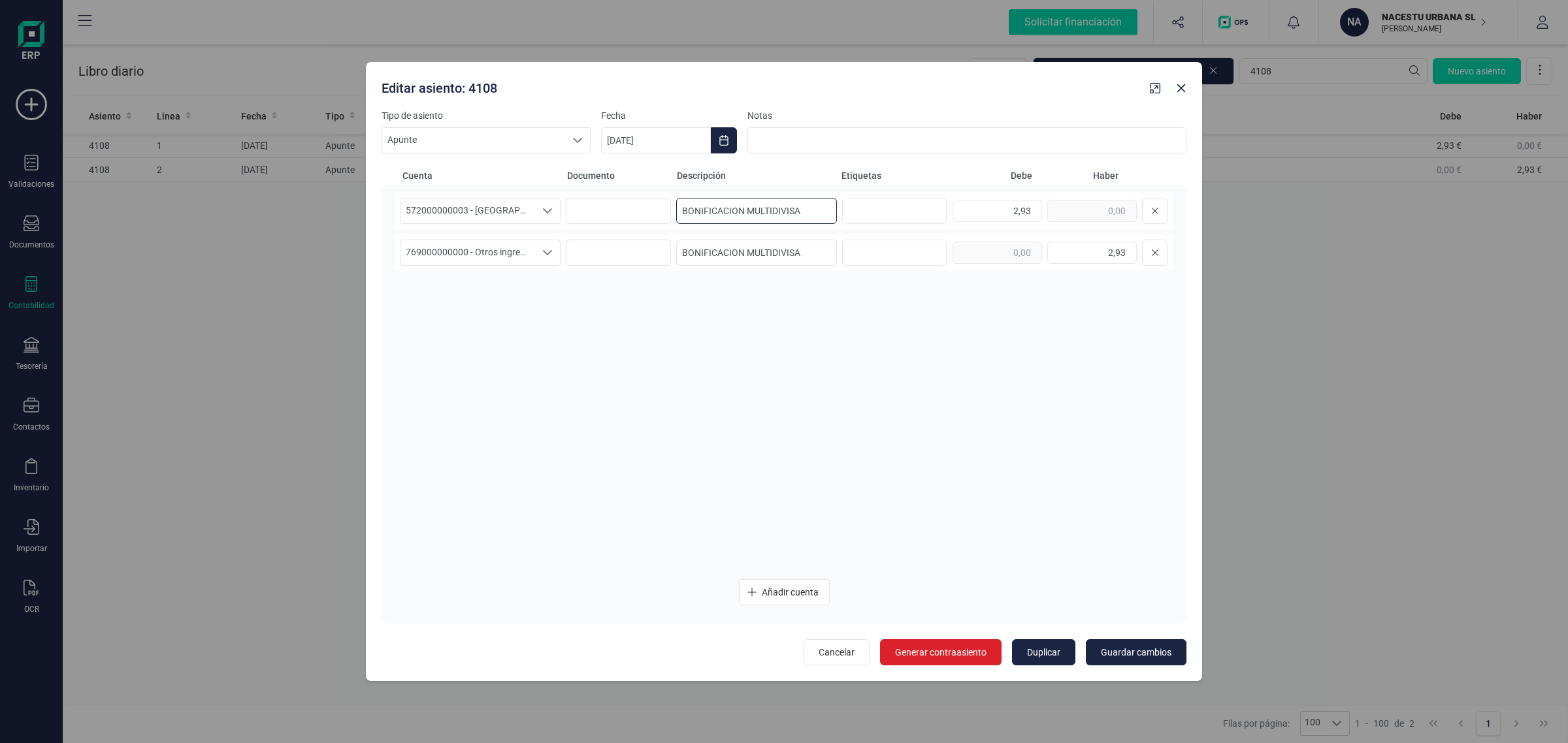
drag, startPoint x: 808, startPoint y: 210, endPoint x: 680, endPoint y: 225, distance: 128.9
click at [680, 225] on div "572000000003 - CAJAMAR -1579 572000000003 - CAJAMAR -1579 BONIFICACION MULTIDIV…" at bounding box center [784, 210] width 779 height 36
click at [1180, 90] on icon "button" at bounding box center [1182, 88] width 9 height 9
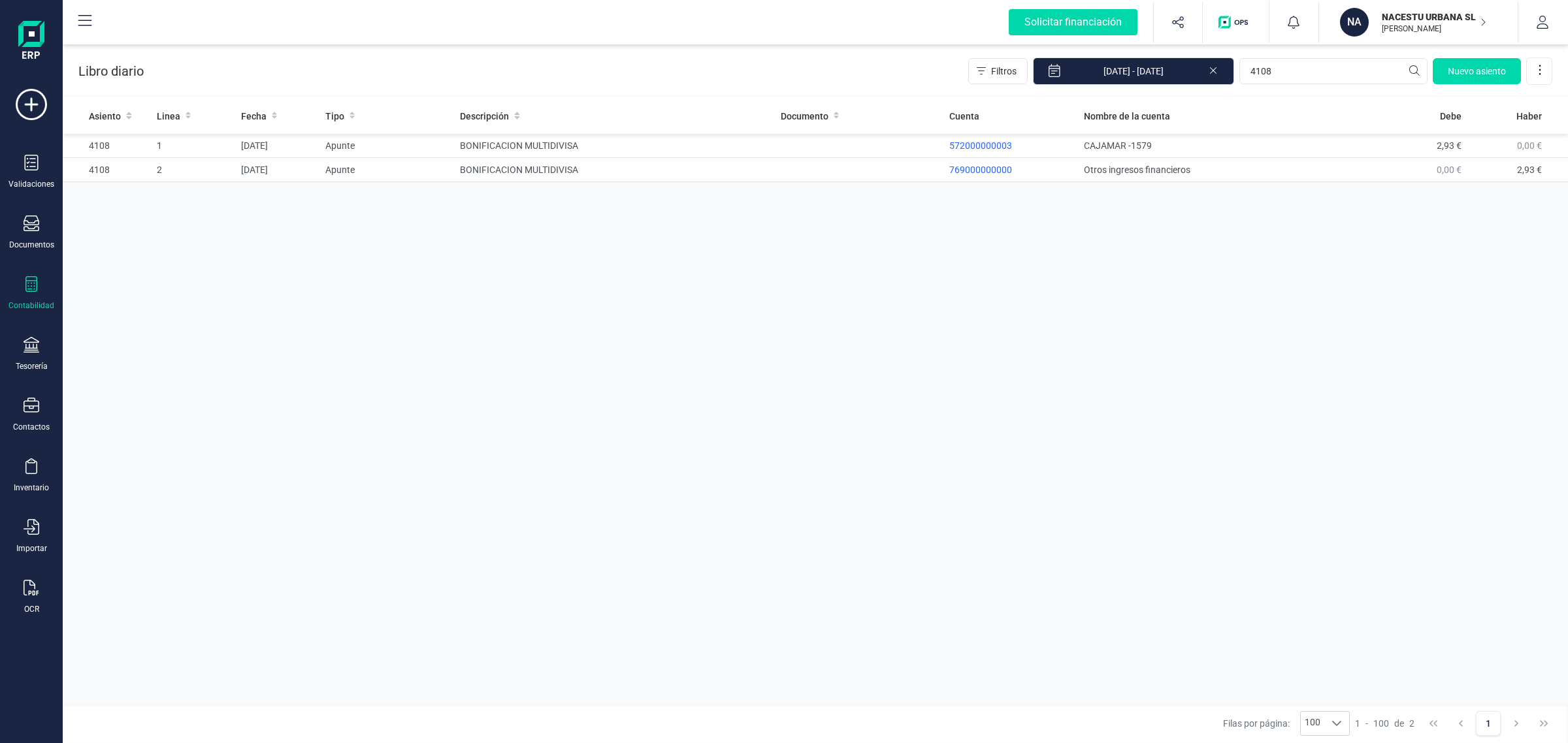
click at [1429, 17] on p "NACESTU URBANA SL" at bounding box center [1434, 17] width 105 height 13
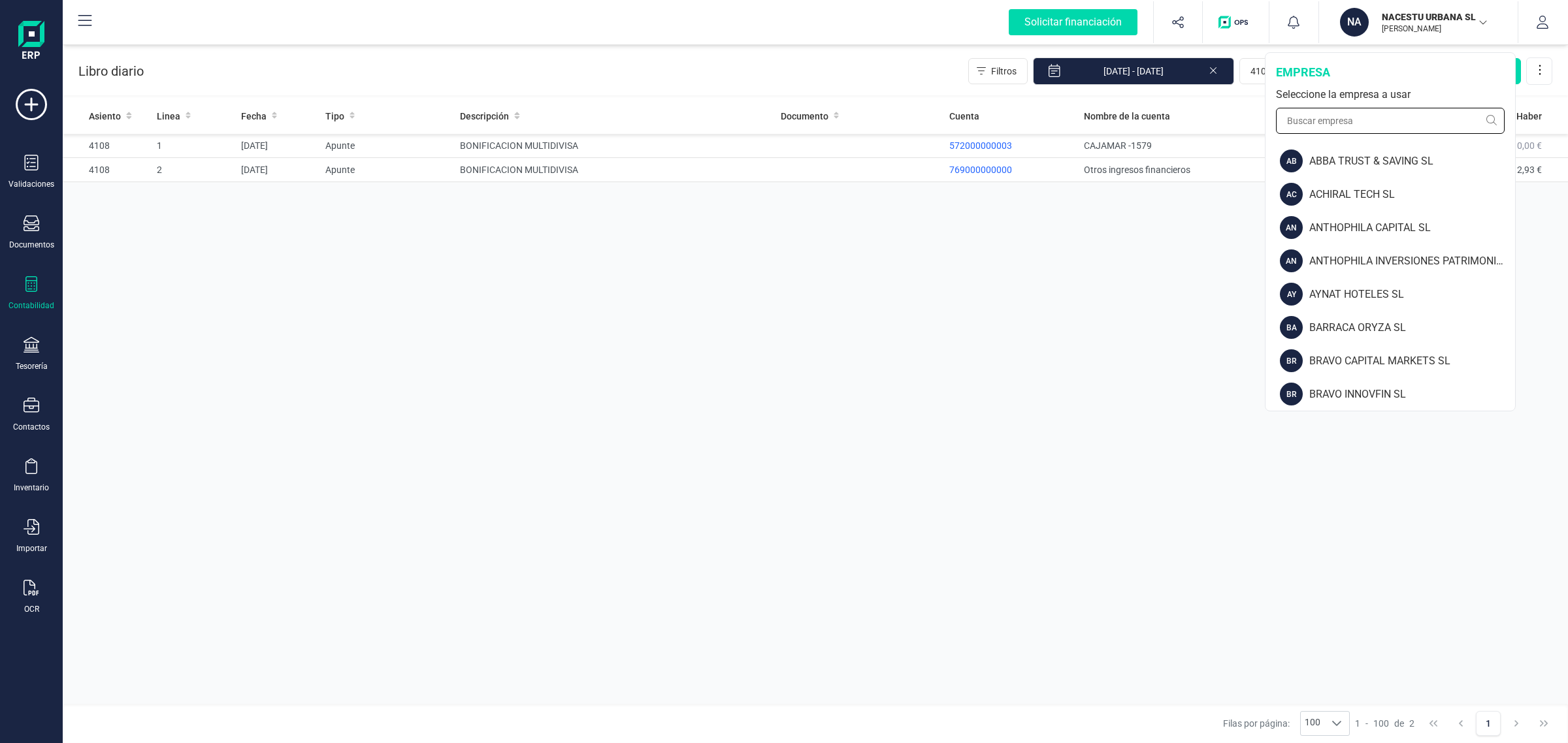
click at [1342, 119] on input "text" at bounding box center [1390, 121] width 228 height 26
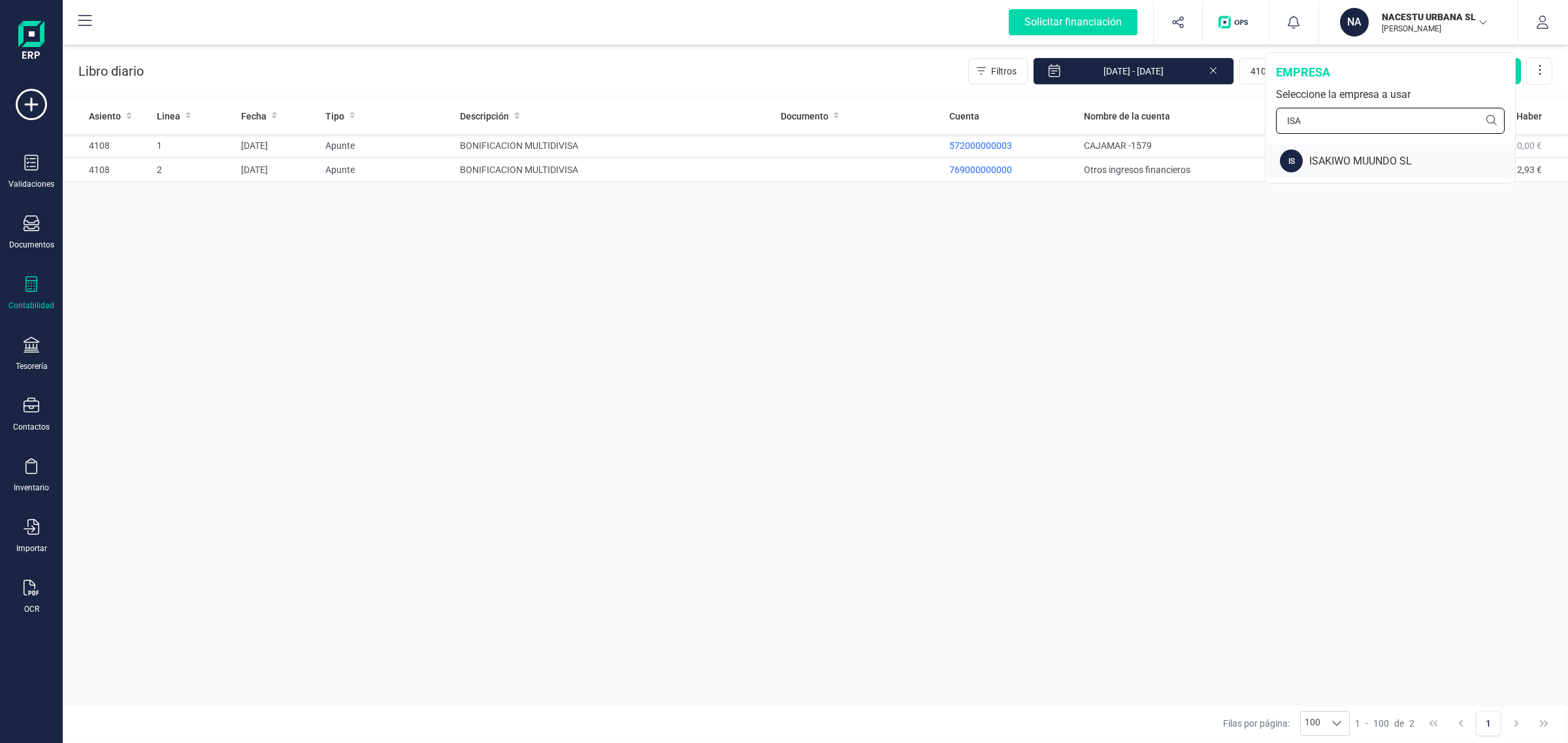
type input "ISA"
click at [1341, 156] on div "ISAKIWO MUUNDO SL" at bounding box center [1412, 161] width 206 height 16
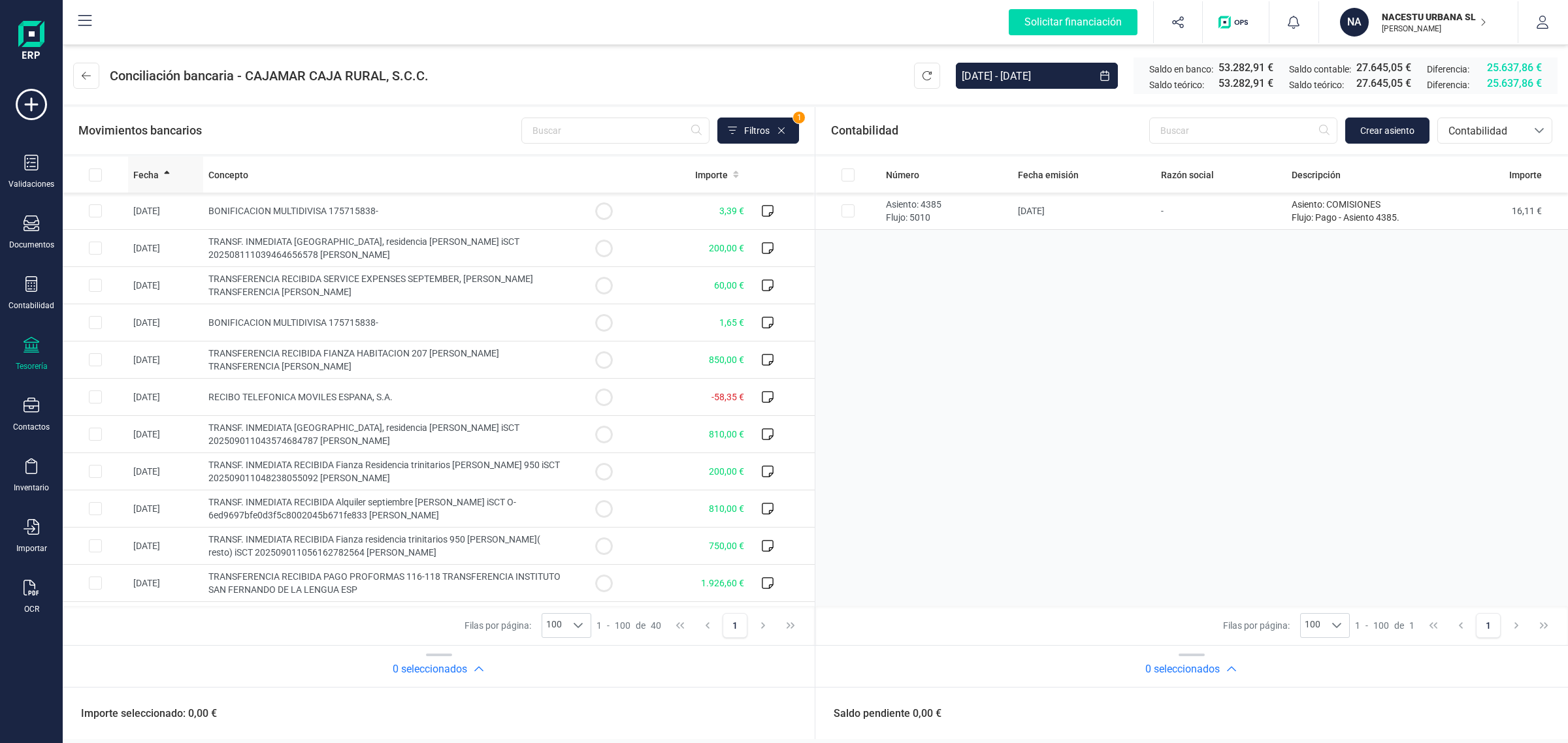
click at [157, 173] on span "Fecha" at bounding box center [146, 175] width 26 height 13
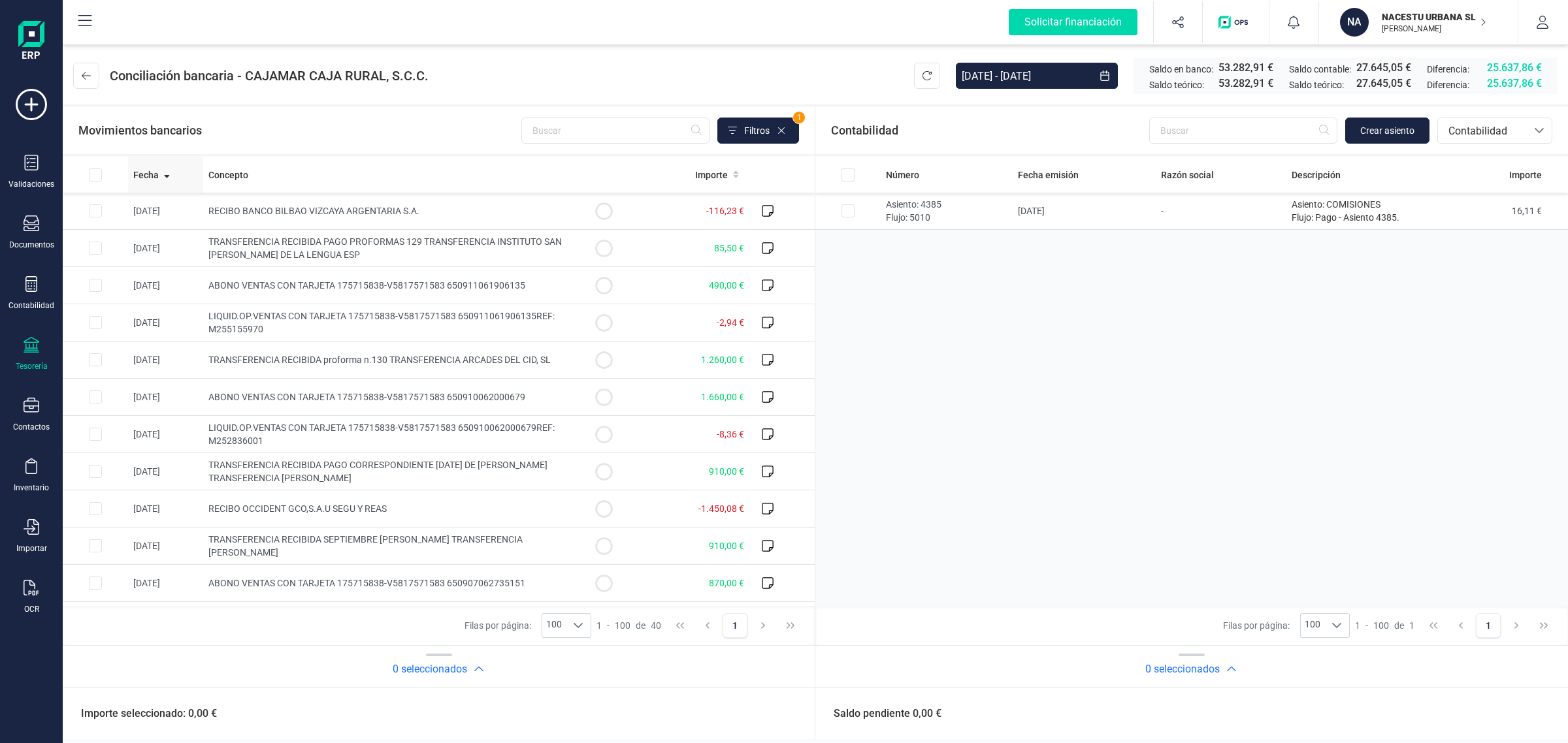
click at [157, 173] on span "Fecha" at bounding box center [146, 175] width 26 height 13
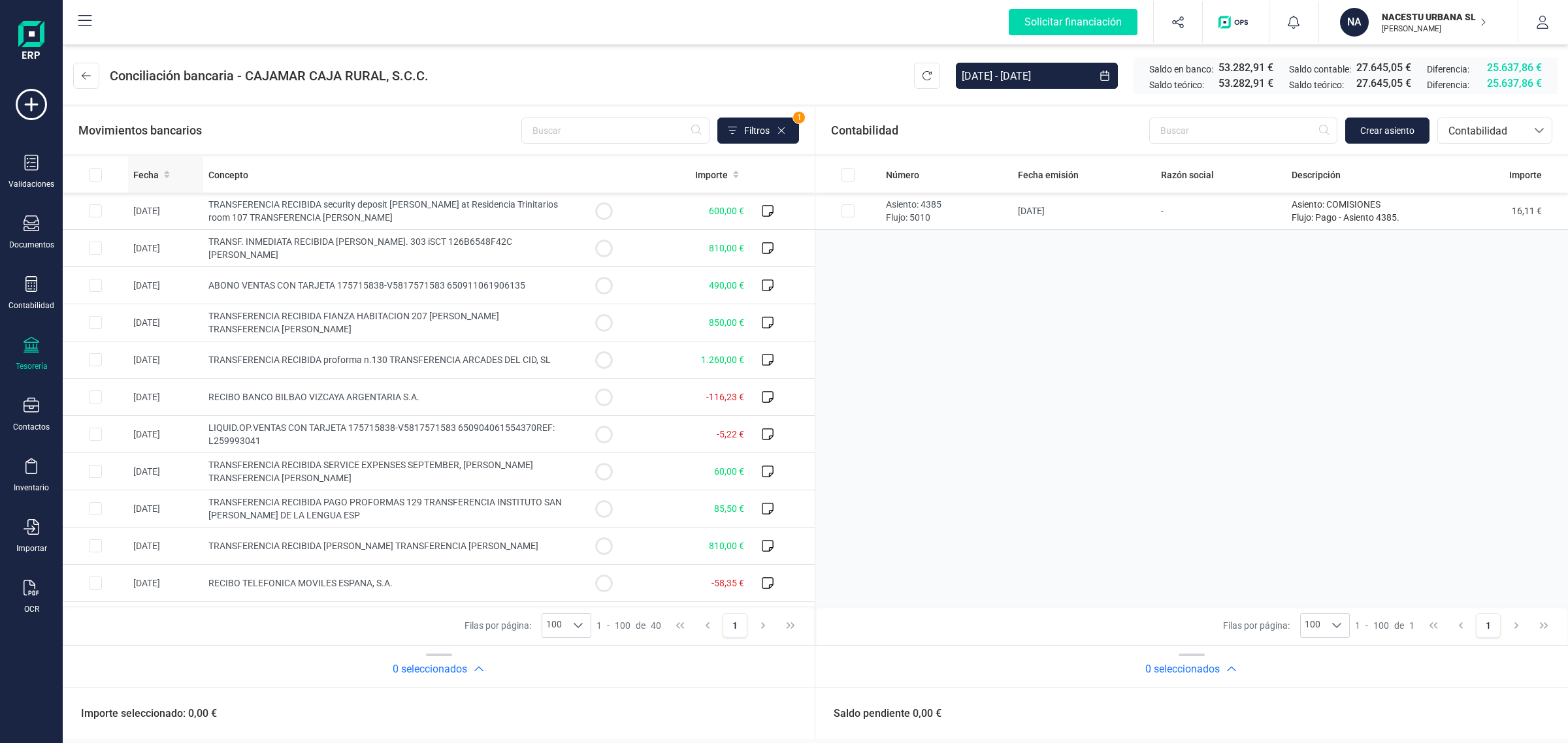
click at [156, 180] on span "Fecha" at bounding box center [146, 175] width 26 height 13
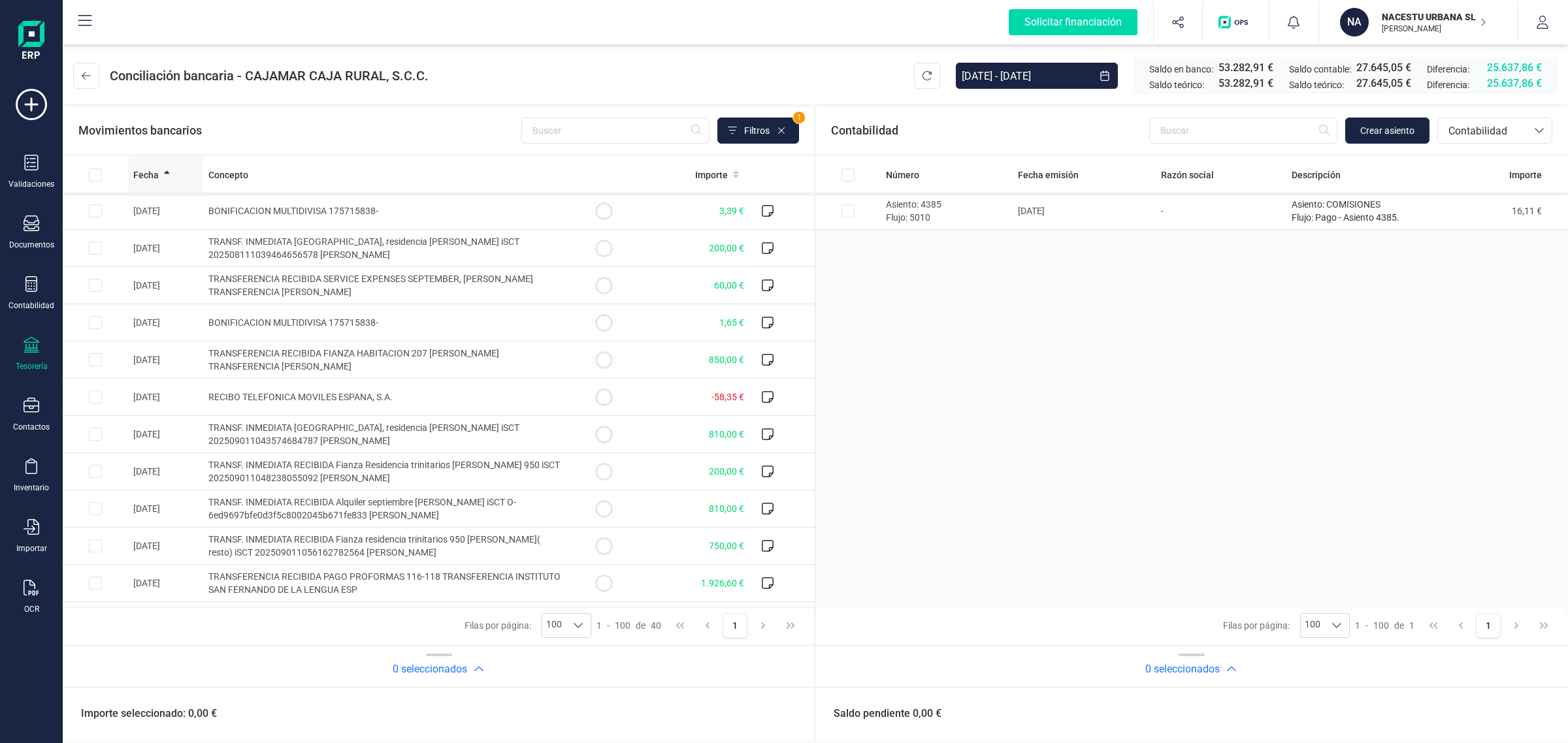
click at [161, 173] on div "Fecha" at bounding box center [165, 175] width 65 height 13
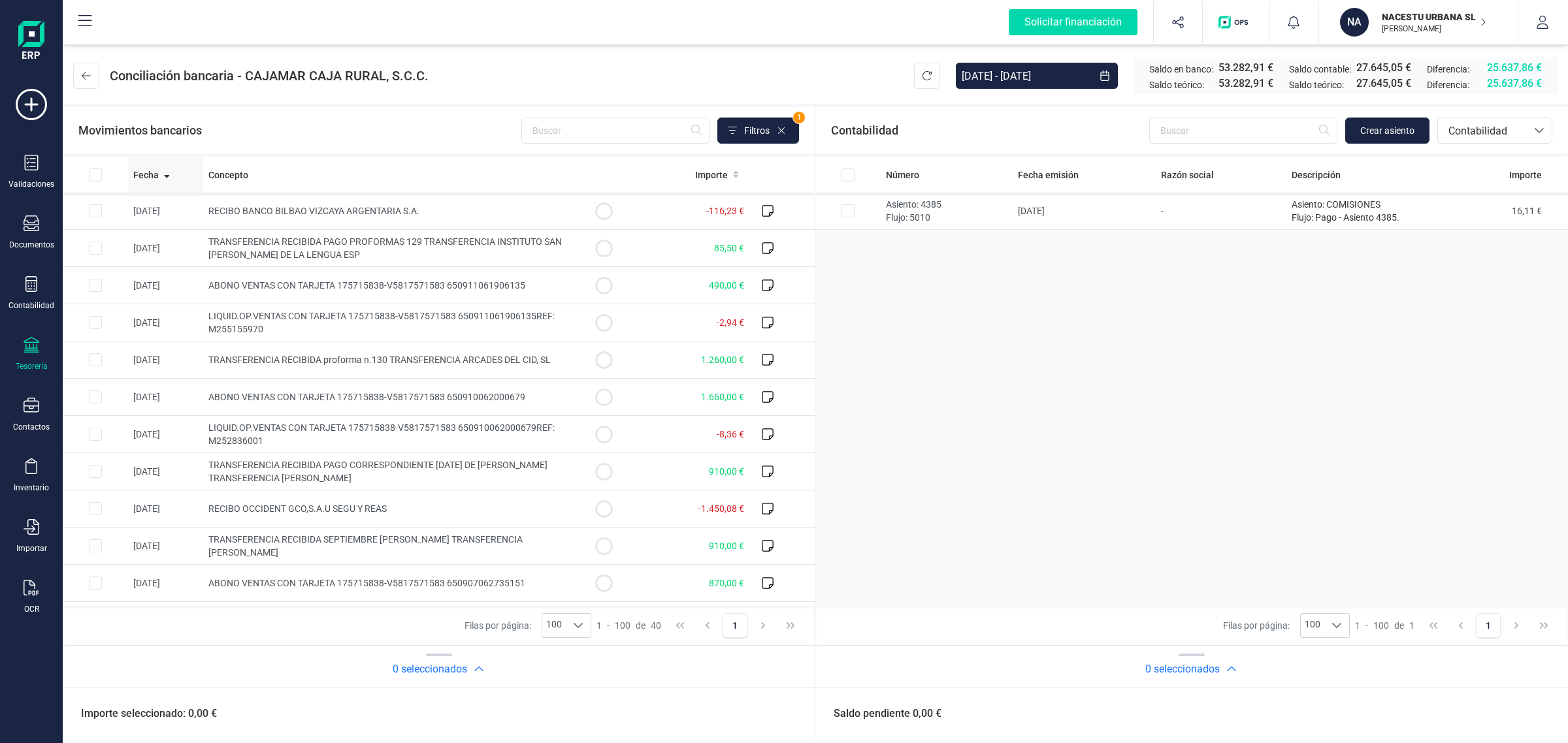
click at [152, 172] on span "Fecha" at bounding box center [146, 175] width 26 height 13
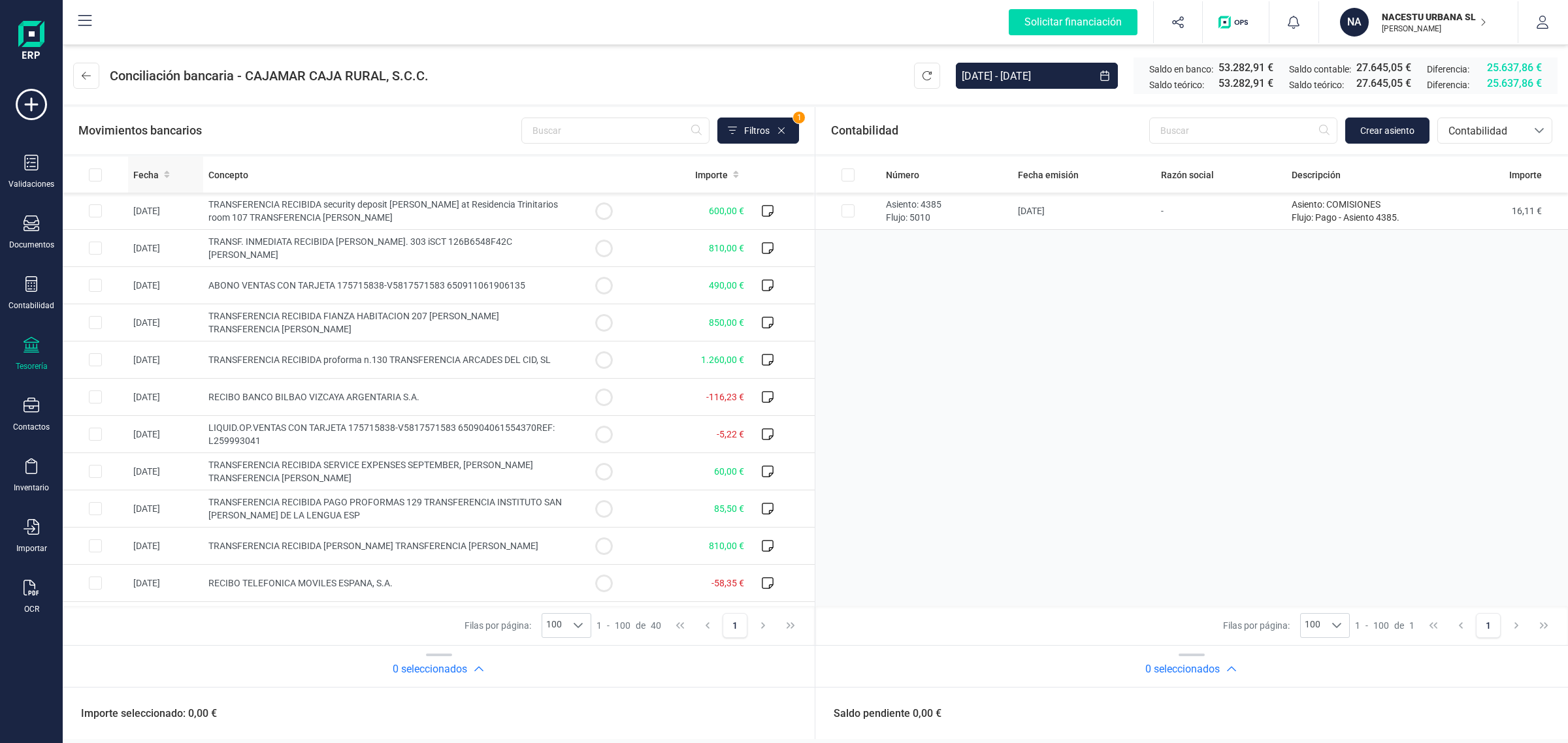
click at [145, 172] on span "Fecha" at bounding box center [146, 175] width 26 height 13
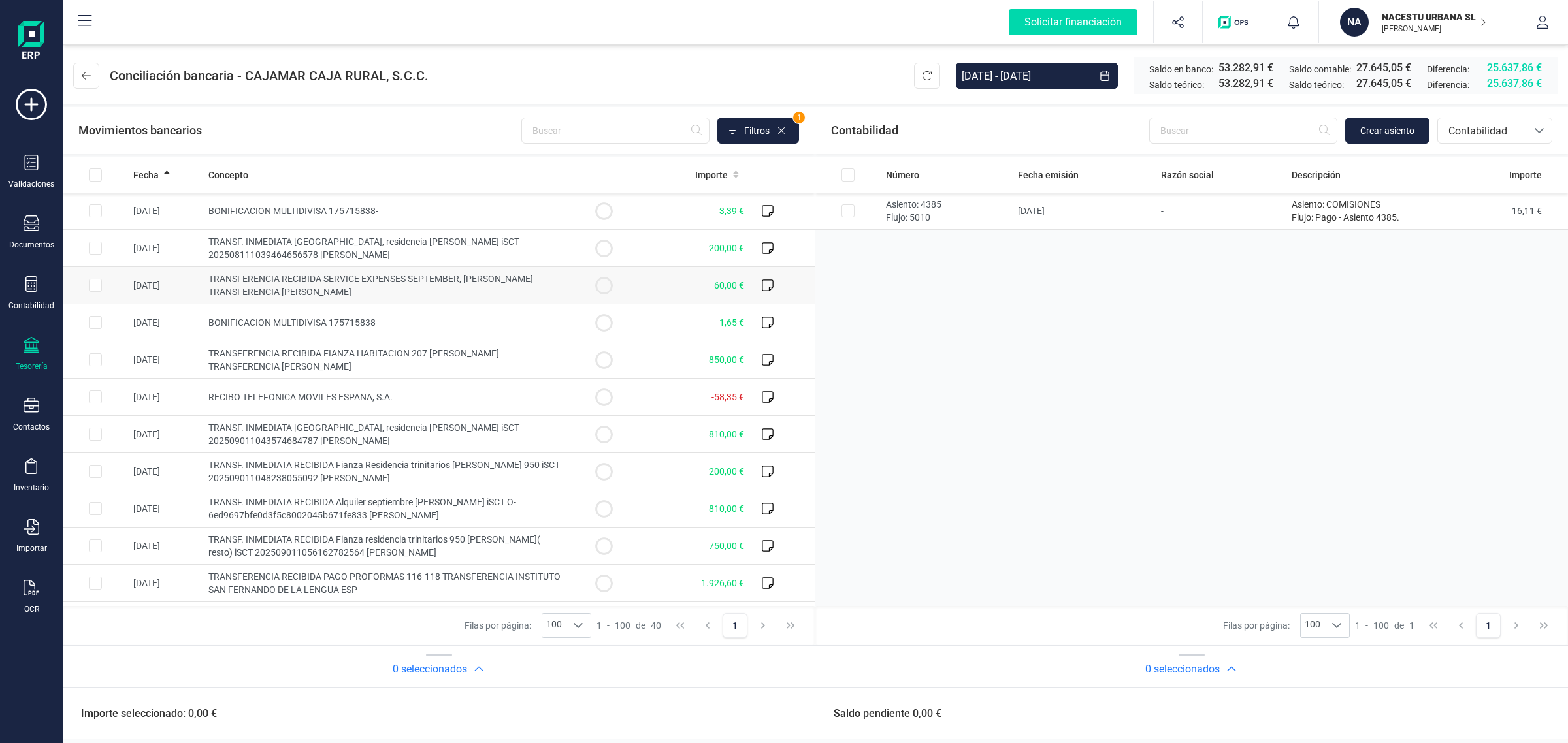
click at [596, 291] on circle at bounding box center [604, 285] width 16 height 16
checkbox input "true"
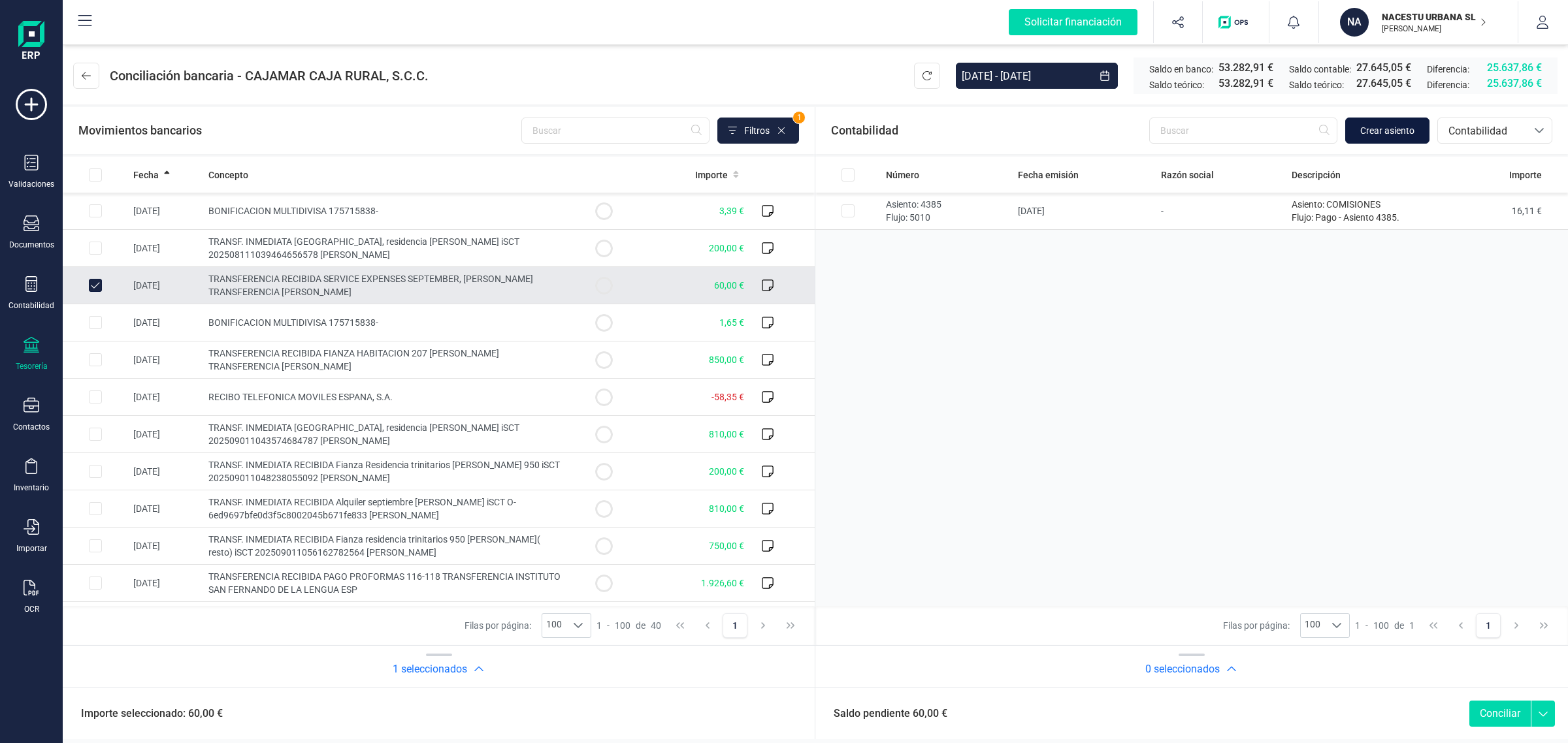
click at [1379, 132] on span "Crear asiento" at bounding box center [1387, 131] width 54 height 13
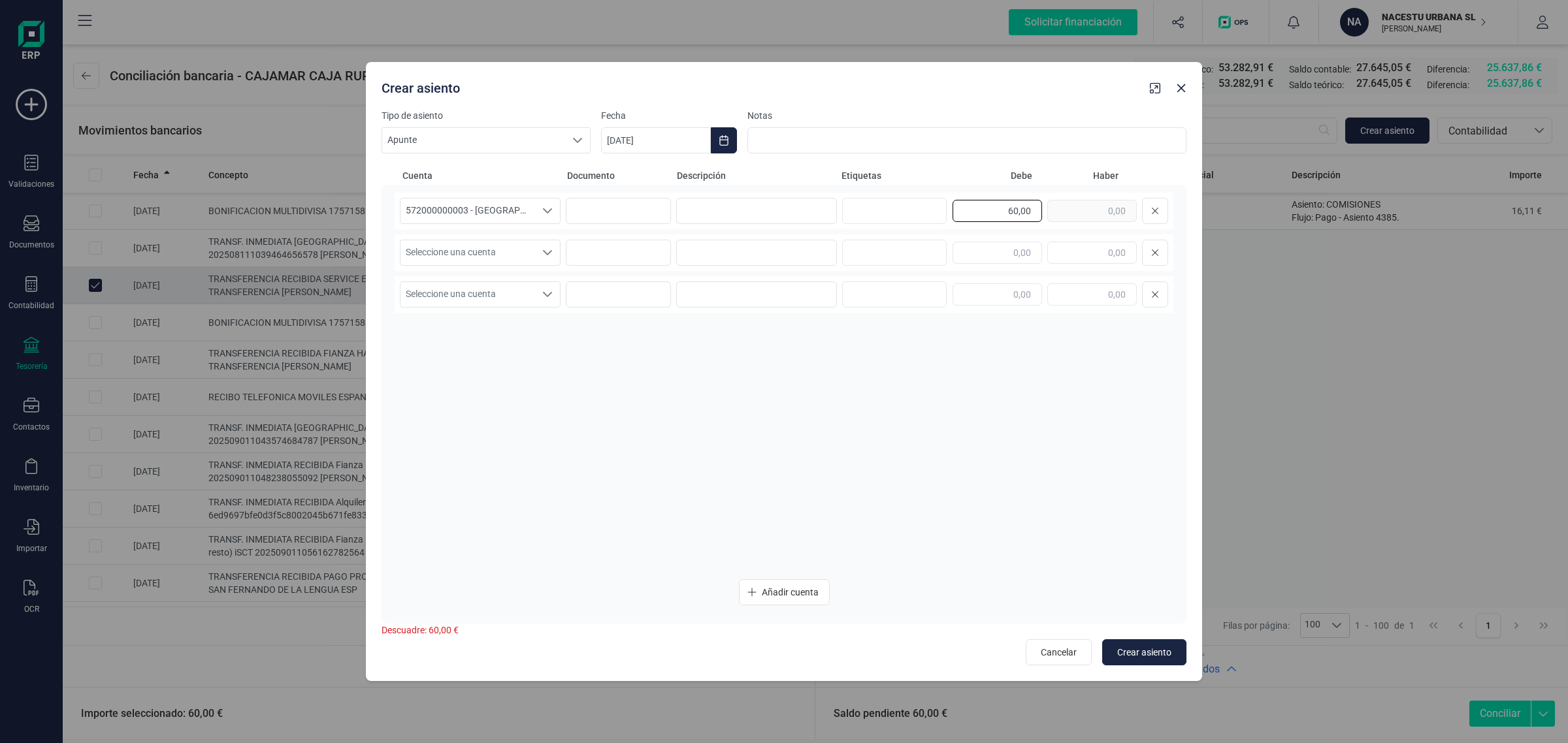
drag, startPoint x: 985, startPoint y: 207, endPoint x: 1155, endPoint y: 228, distance: 171.3
click at [1155, 228] on div "572000000003 - CAJAMAR -1579 572000000003 - CAJAMAR -1579 60,00" at bounding box center [784, 210] width 779 height 36
click at [1103, 245] on input "text" at bounding box center [1092, 252] width 90 height 22
paste input "60,00"
type input "60,00"
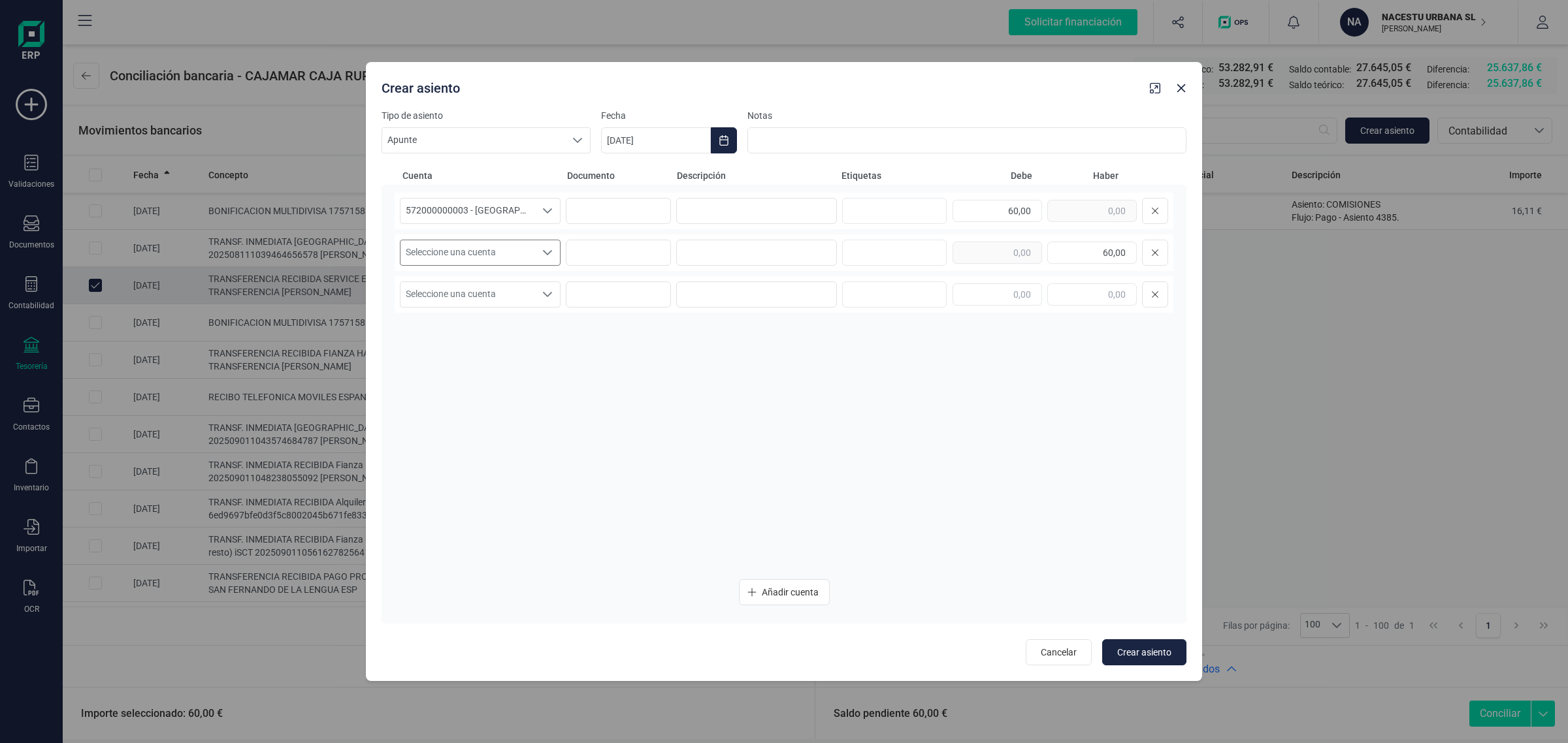
click at [508, 246] on span "Seleccione una cuenta" at bounding box center [467, 252] width 134 height 25
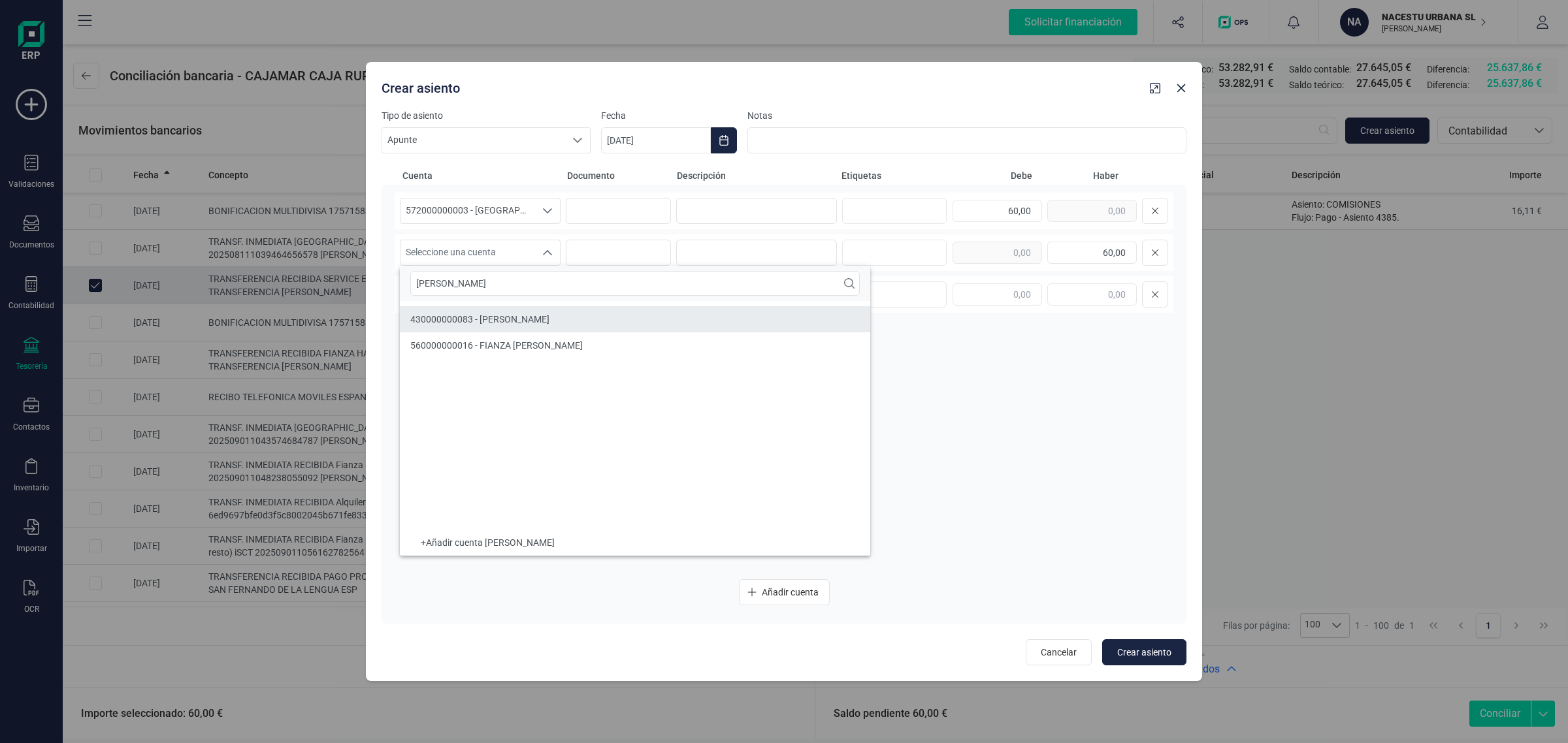
type input "JOEL"
click at [438, 321] on span "430000000083 - JOEL GEIER" at bounding box center [480, 319] width 139 height 11
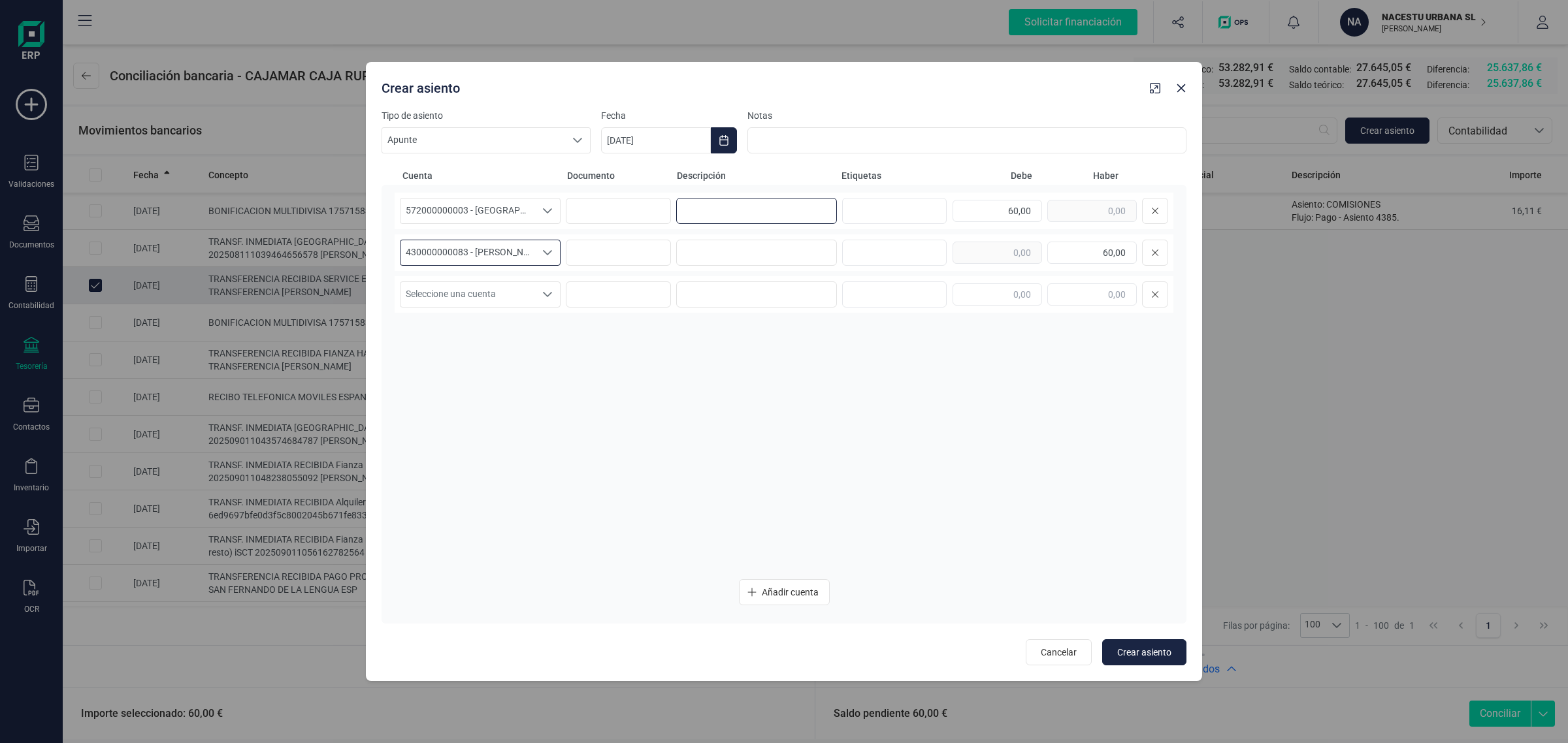
click at [698, 205] on input at bounding box center [757, 210] width 161 height 26
drag, startPoint x: 805, startPoint y: 199, endPoint x: 642, endPoint y: 232, distance: 166.3
click at [642, 232] on div "572000000003 - CAJAMAR -1579 572000000003 - CAJAMAR -1579 GASTOS SEPTIEMBRE 60,…" at bounding box center [784, 380] width 779 height 376
type input "GASTOS SEPTIEMBRE"
click at [751, 244] on input at bounding box center [757, 252] width 161 height 26
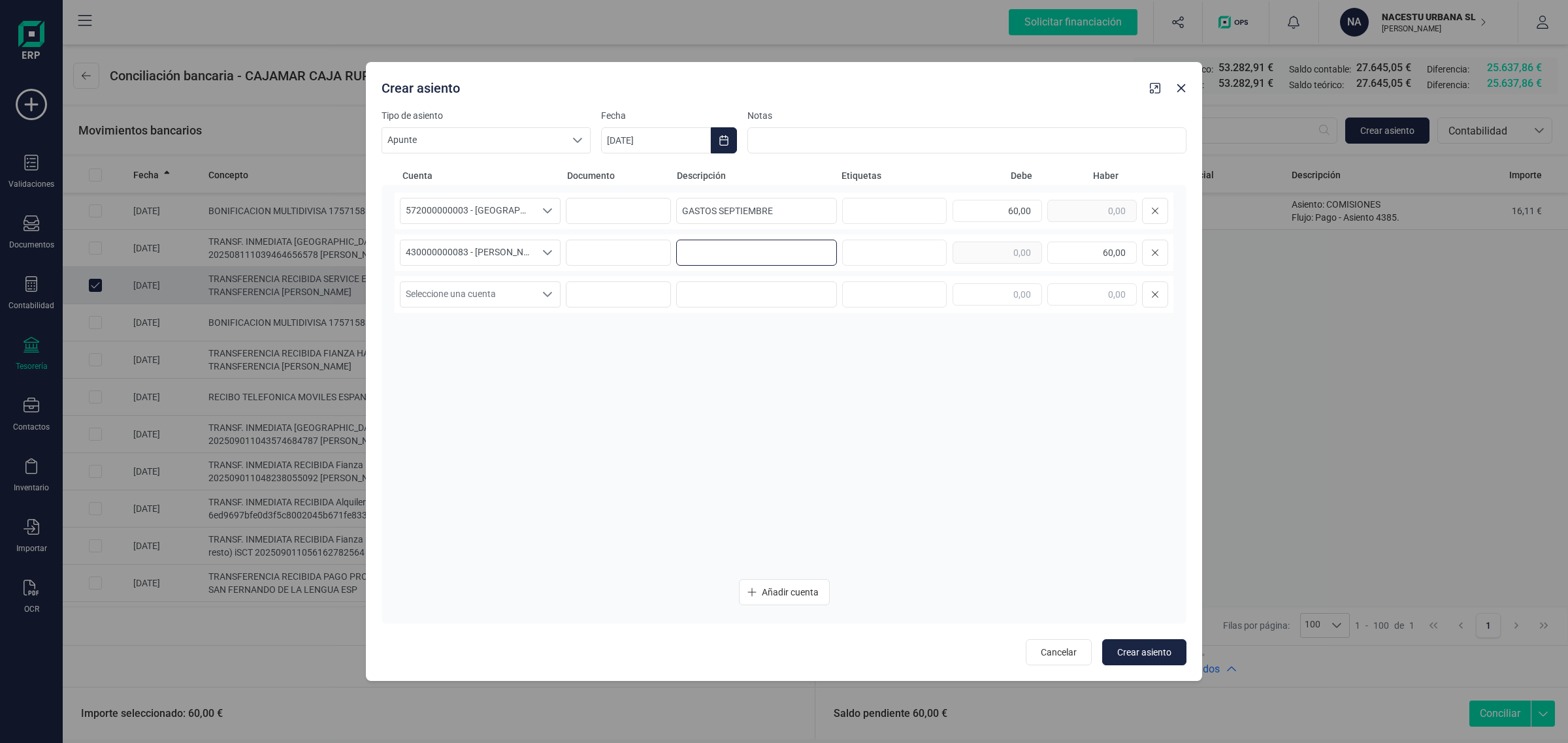
paste input "GASTOS SEPTIEMBRE"
type input "GASTOS SEPTIEMBRE"
click at [721, 132] on button "Choose Date" at bounding box center [724, 140] width 26 height 26
click at [629, 178] on icon "Previous Month" at bounding box center [627, 179] width 11 height 11
click at [688, 402] on span "26" at bounding box center [691, 402] width 26 height 26
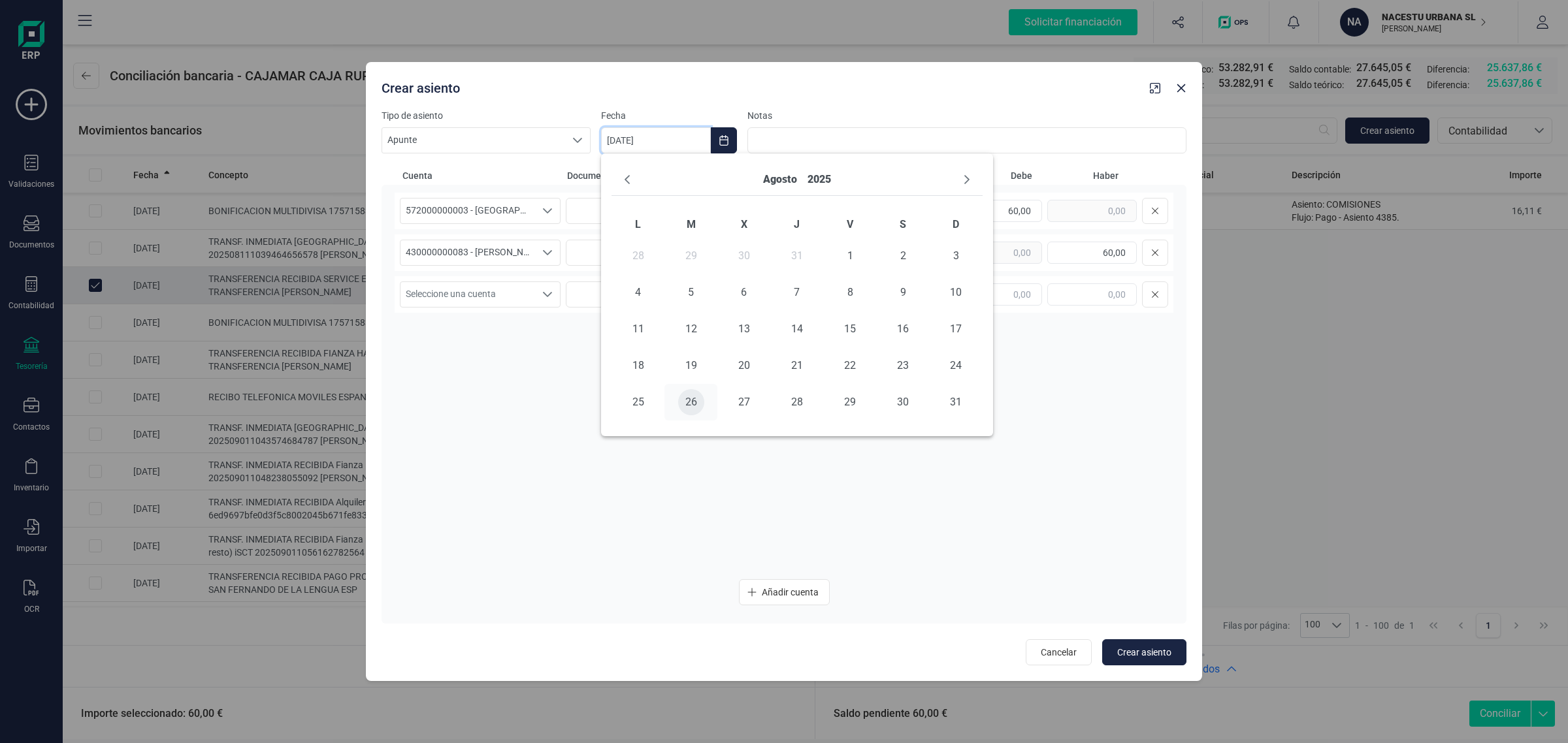
type input "[DATE]"
click at [1131, 646] on span "Crear asiento" at bounding box center [1145, 652] width 54 height 13
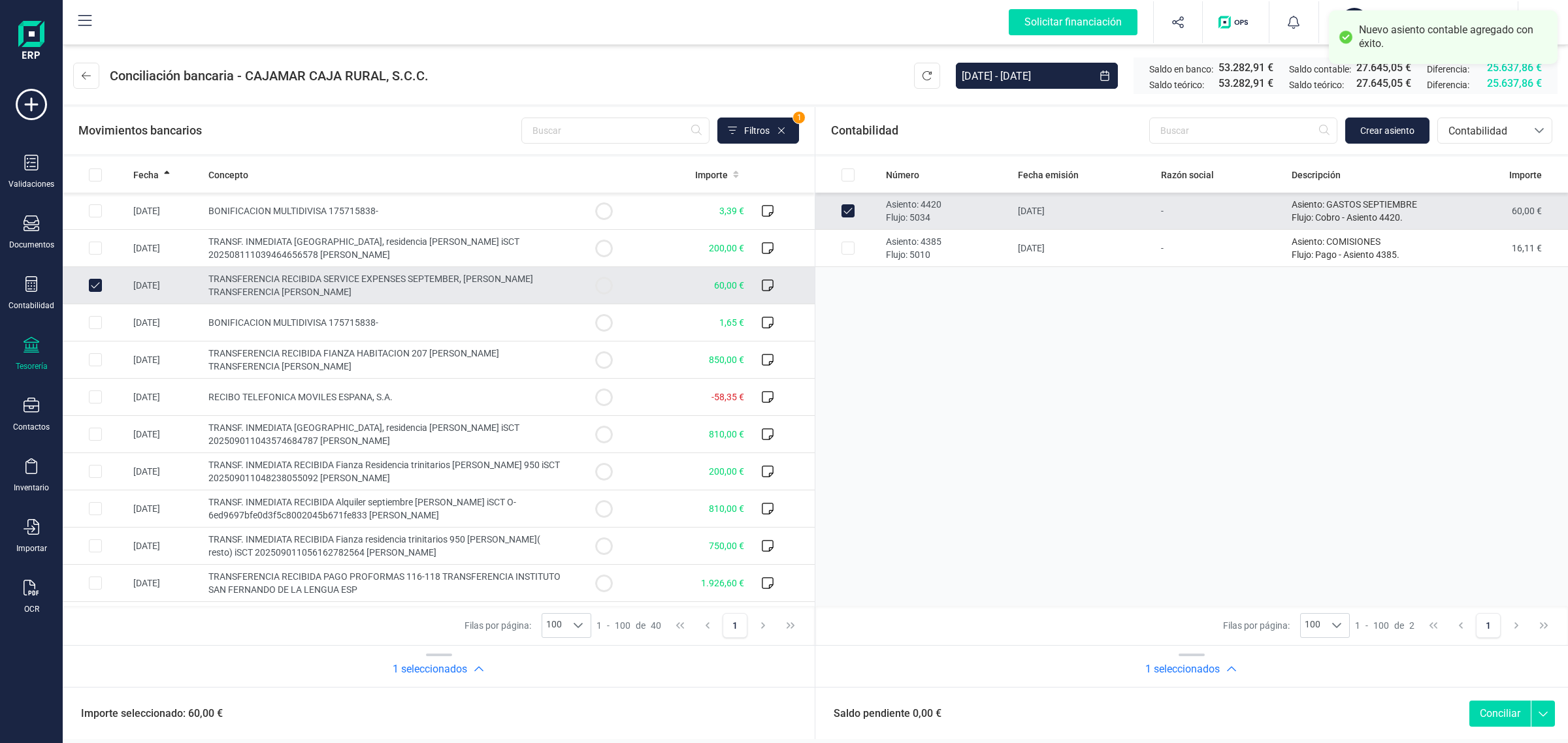
click at [1500, 719] on button "Conciliar" at bounding box center [1500, 713] width 61 height 26
checkbox input "false"
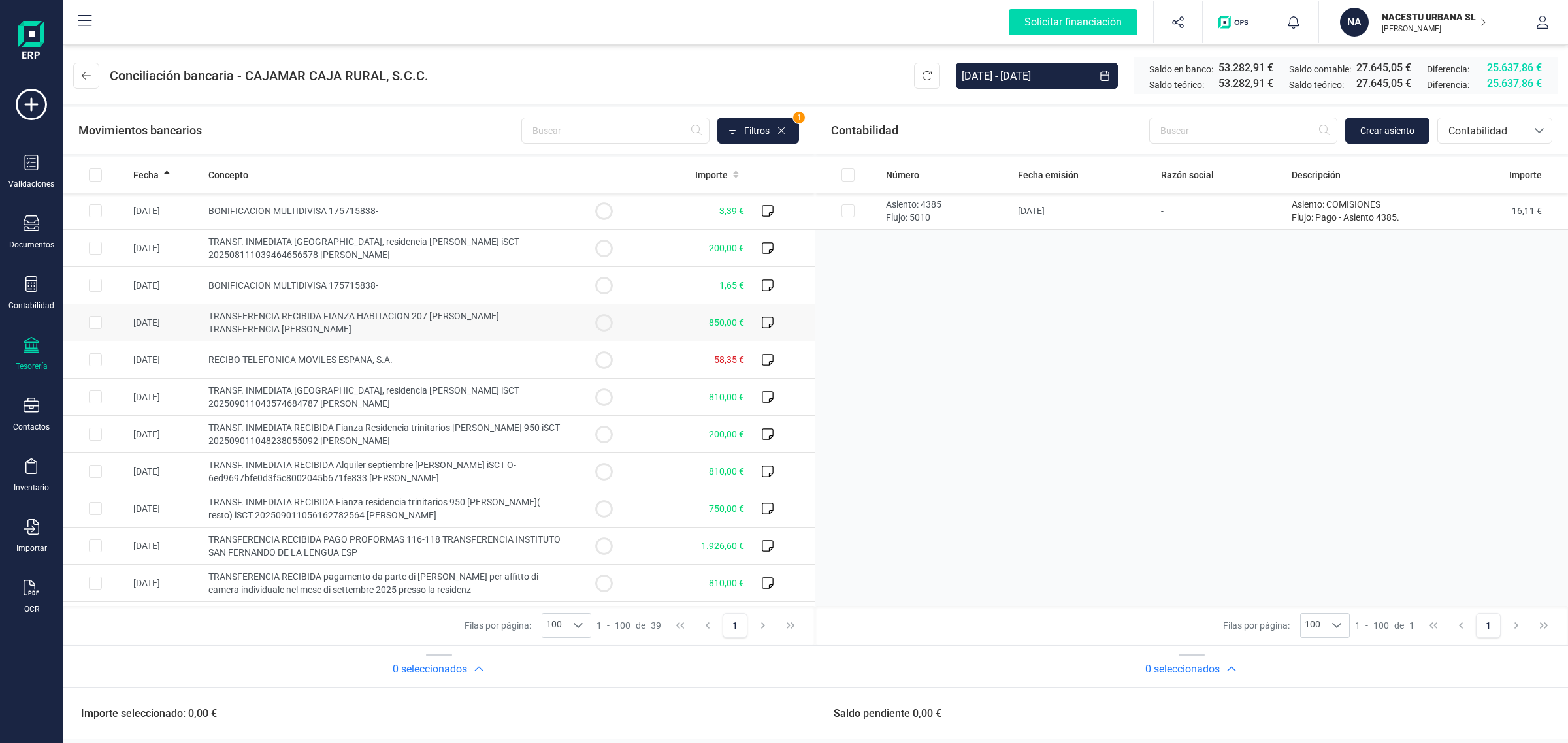
drag, startPoint x: 98, startPoint y: 247, endPoint x: 272, endPoint y: 317, distance: 187.6
click at [98, 247] on input "Row Selected 9949a17e-8ee0-425a-b15b-b33aff543840" at bounding box center [95, 248] width 13 height 13
checkbox input "true"
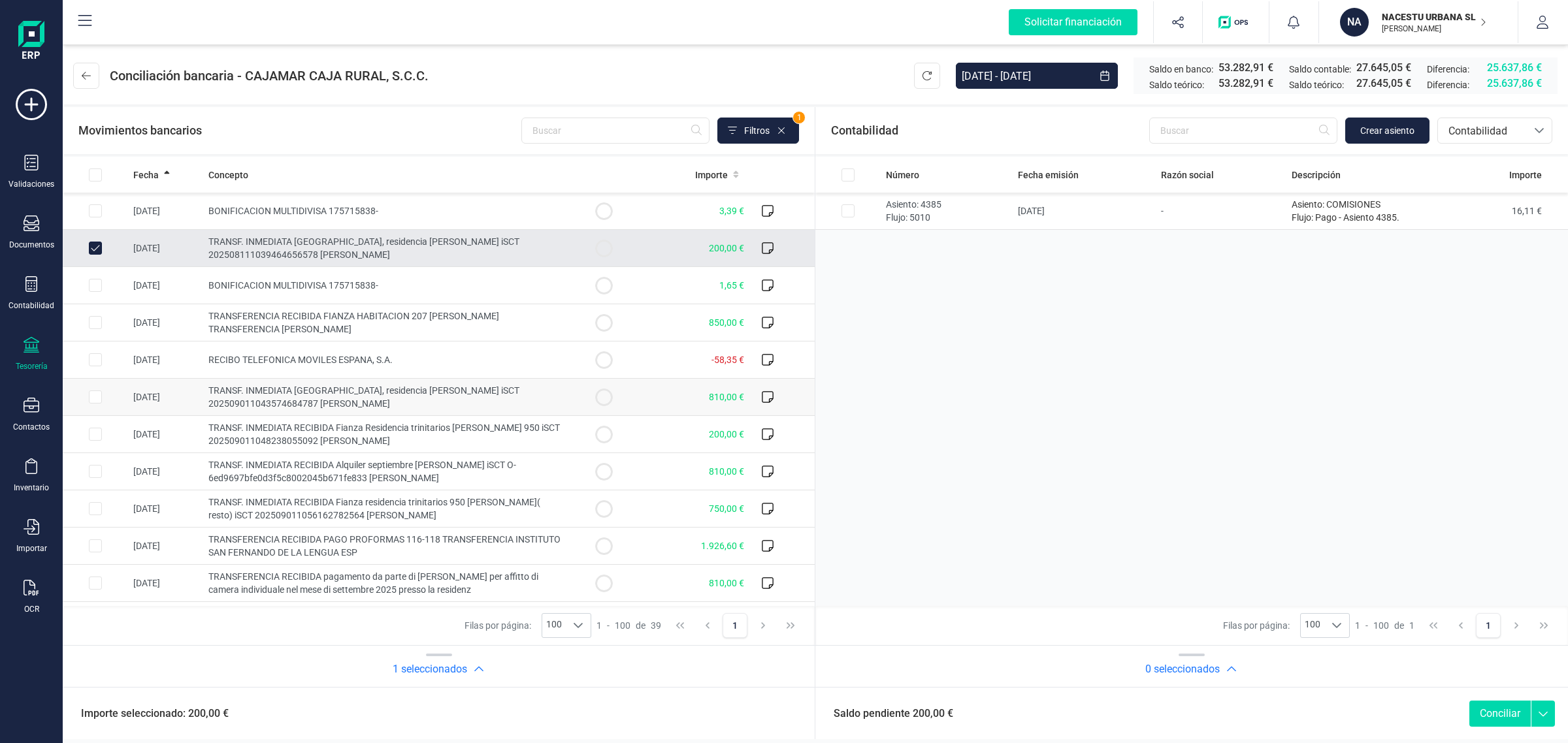
click at [95, 397] on input "Row Selected a0f9645b-c81f-4051-b529-7812a48cd014" at bounding box center [95, 397] width 13 height 13
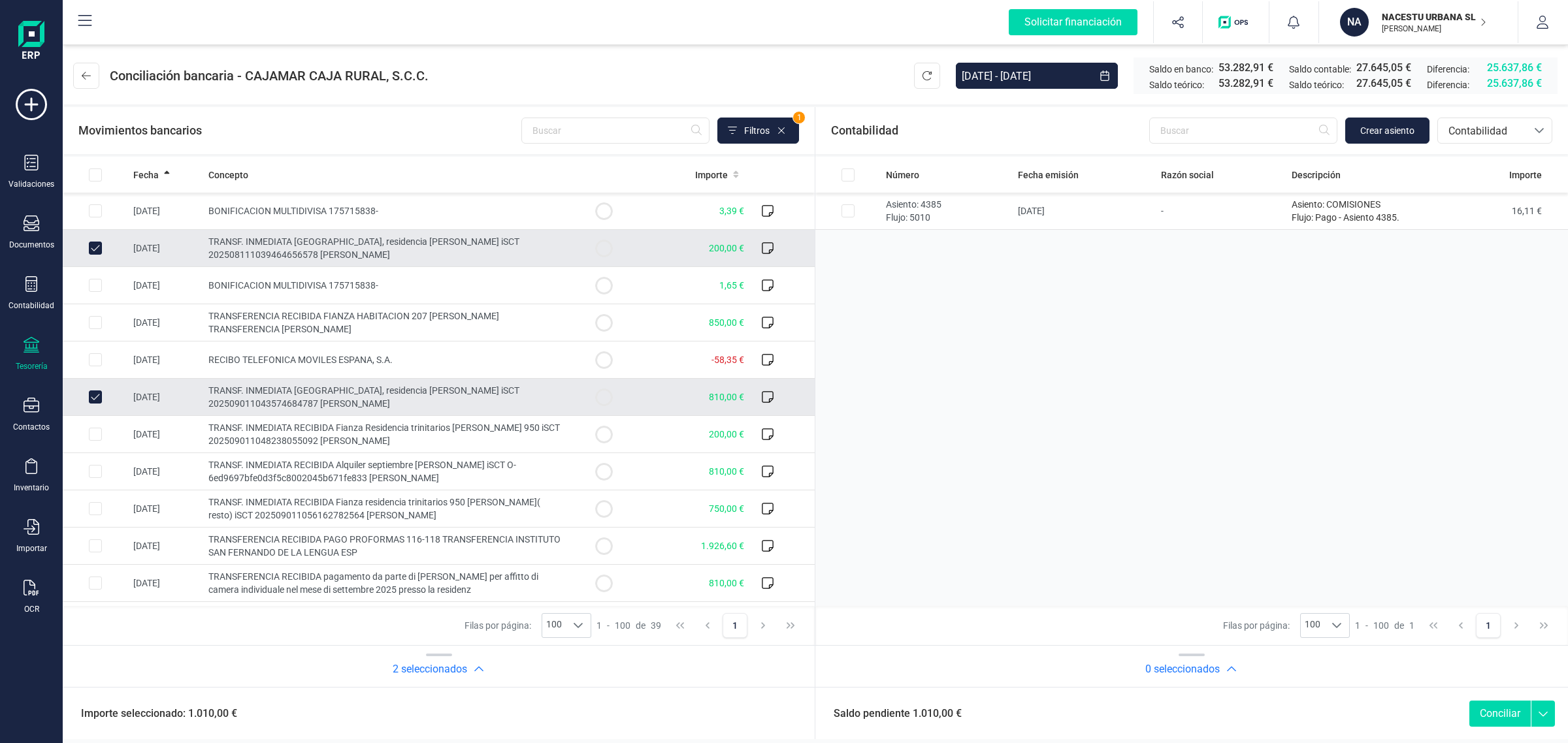
click at [95, 397] on input "Row Unselected a0f9645b-c81f-4051-b529-7812a48cd014" at bounding box center [95, 397] width 13 height 13
checkbox input "false"
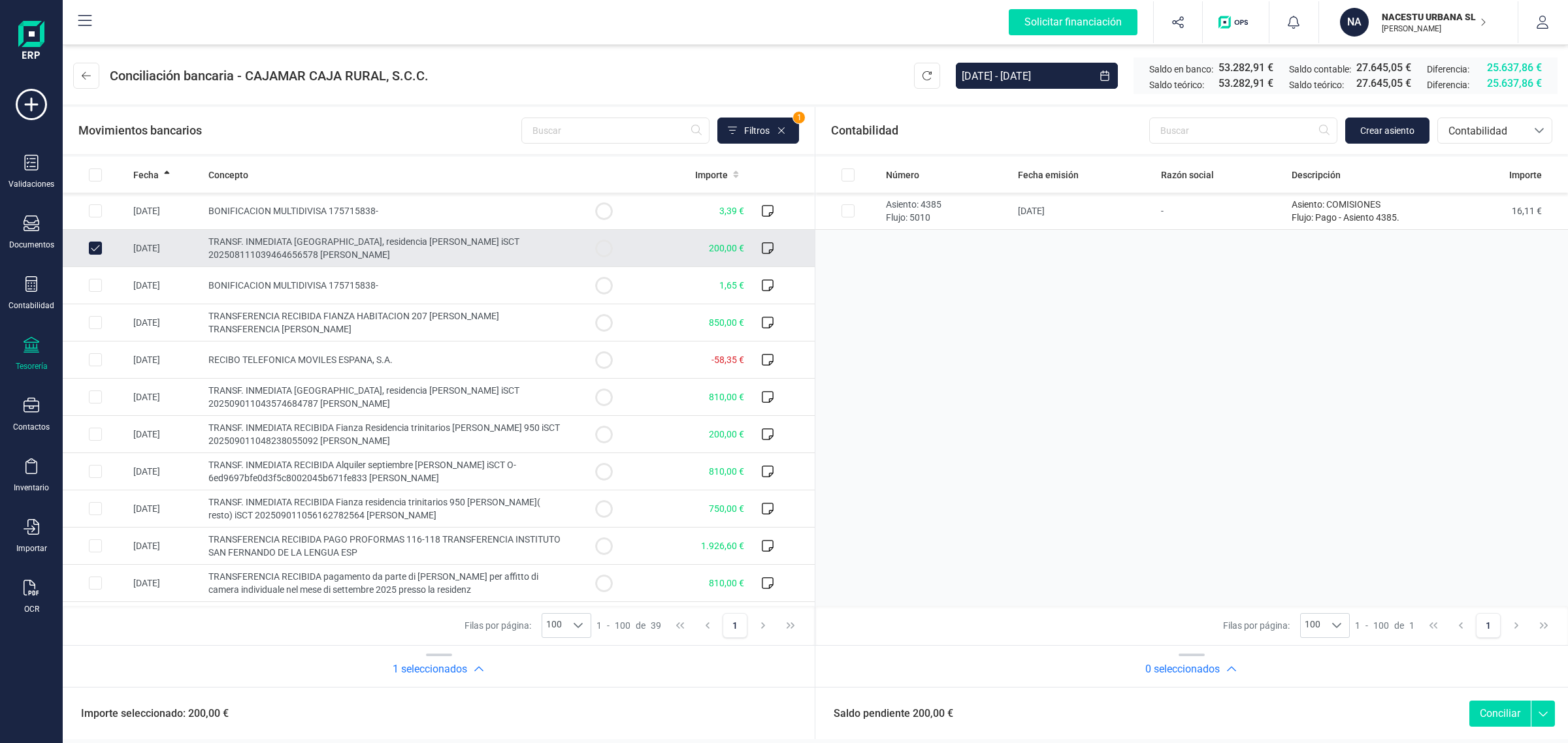
click at [92, 245] on input "Row Unselected 9949a17e-8ee0-425a-b15b-b33aff543840" at bounding box center [95, 248] width 13 height 13
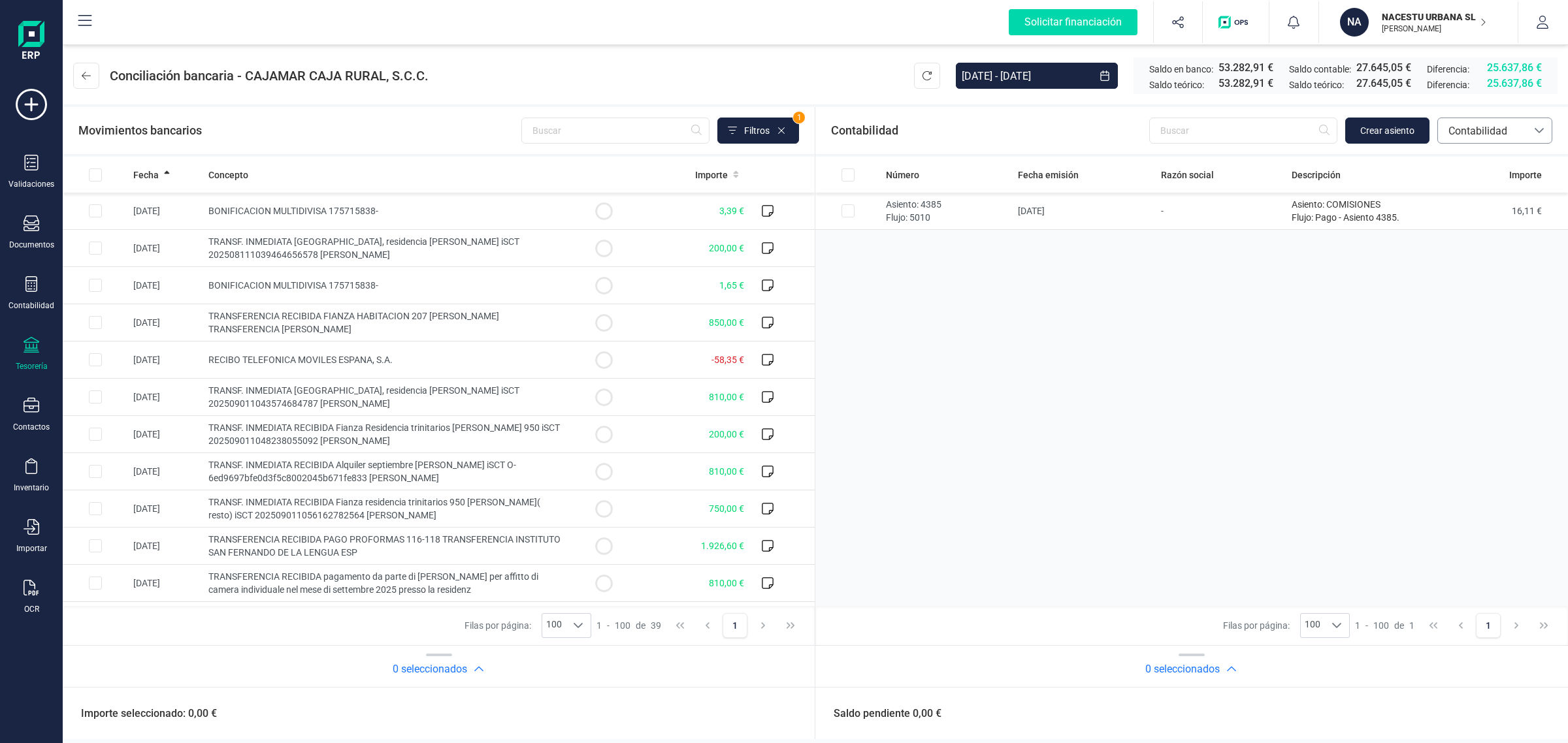
click at [1464, 134] on span "Contabilidad" at bounding box center [1483, 132] width 78 height 16
click at [1473, 222] on span "Facturas" at bounding box center [1468, 220] width 41 height 16
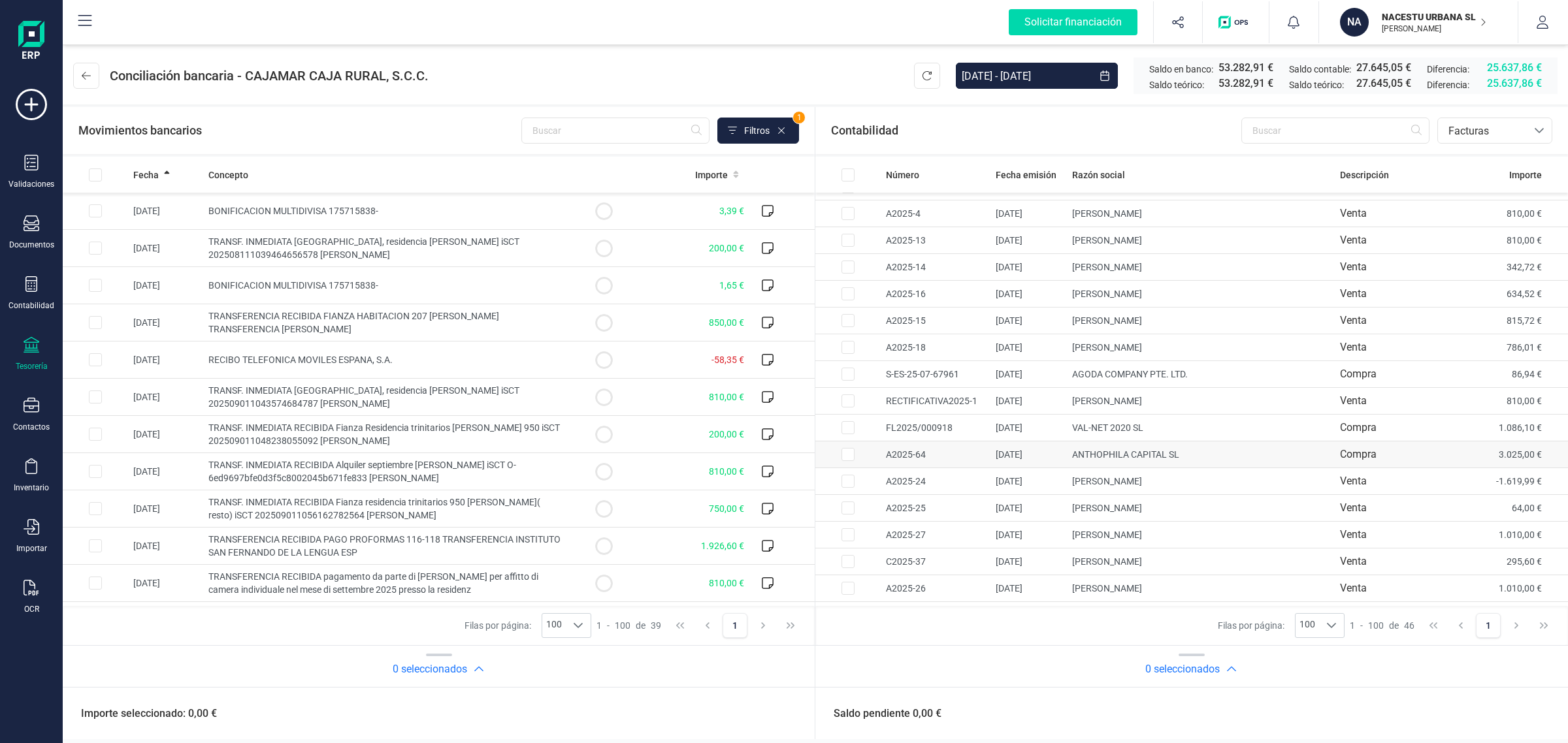
scroll to position [824, 0]
click at [98, 252] on input "Row Selected 9949a17e-8ee0-425a-b15b-b33aff543840" at bounding box center [95, 248] width 13 height 13
checkbox input "true"
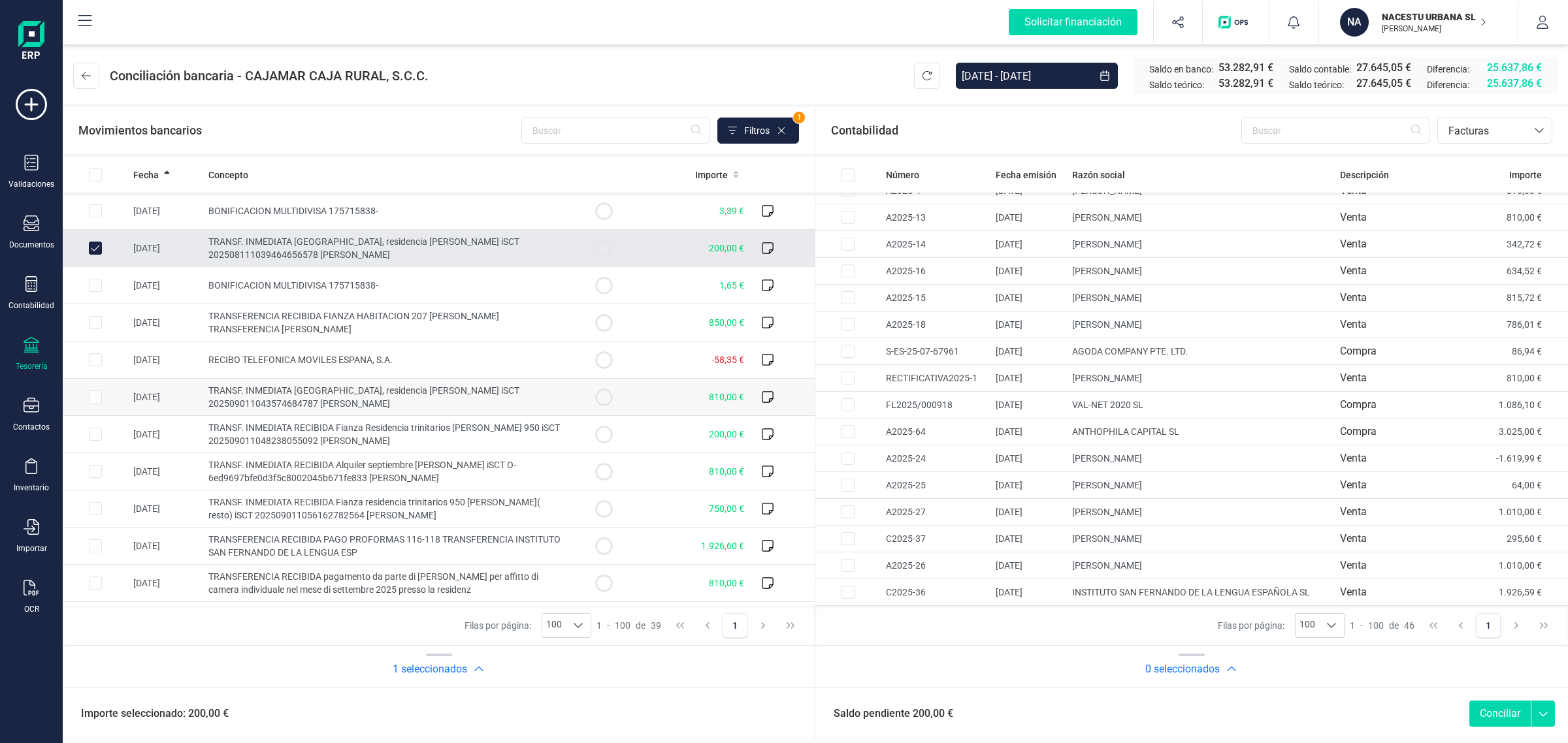
click at [687, 390] on td "810,00 €" at bounding box center [693, 397] width 113 height 37
checkbox input "true"
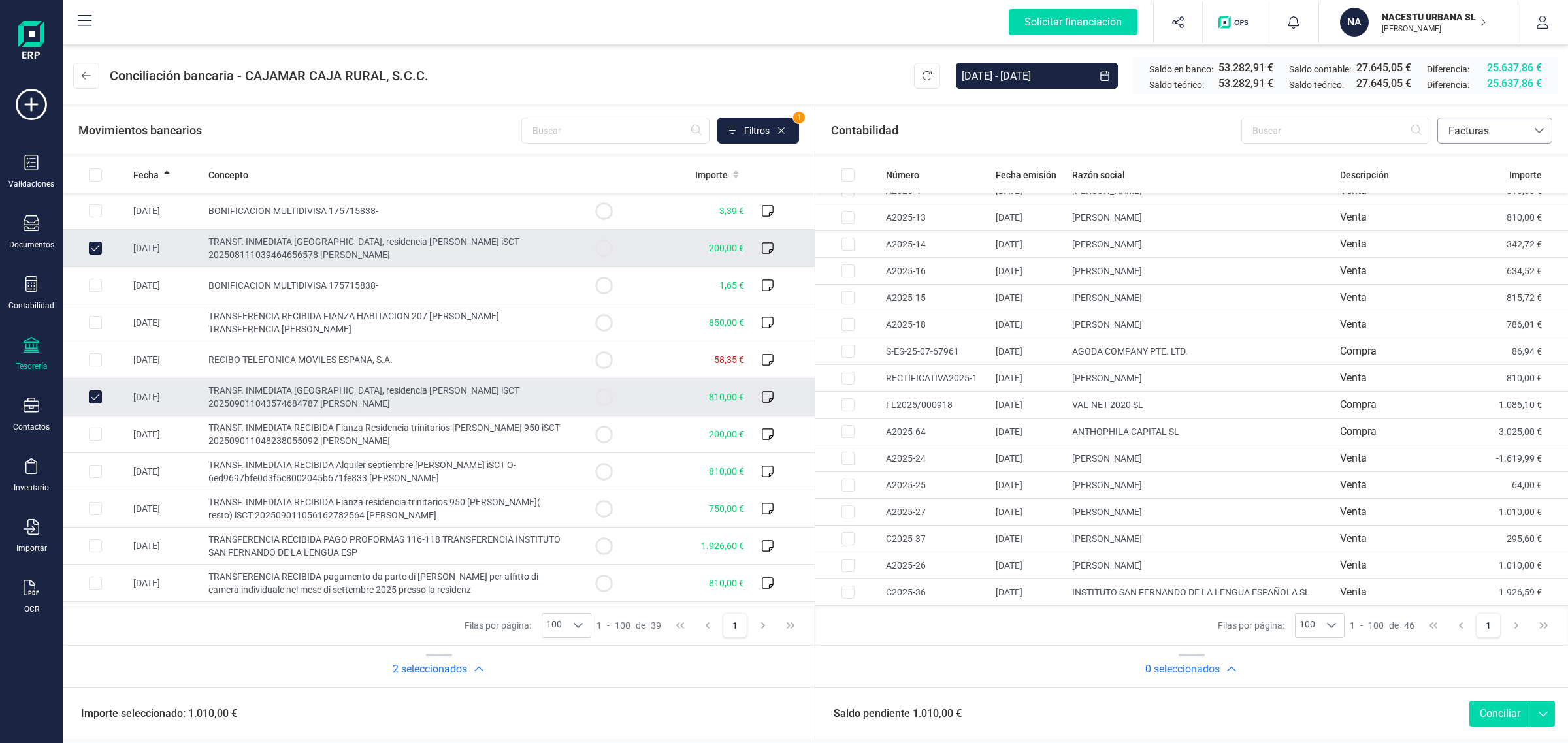
click at [1474, 132] on span "Facturas" at bounding box center [1483, 132] width 78 height 16
click at [1468, 157] on span "Contabilidad" at bounding box center [1477, 162] width 59 height 16
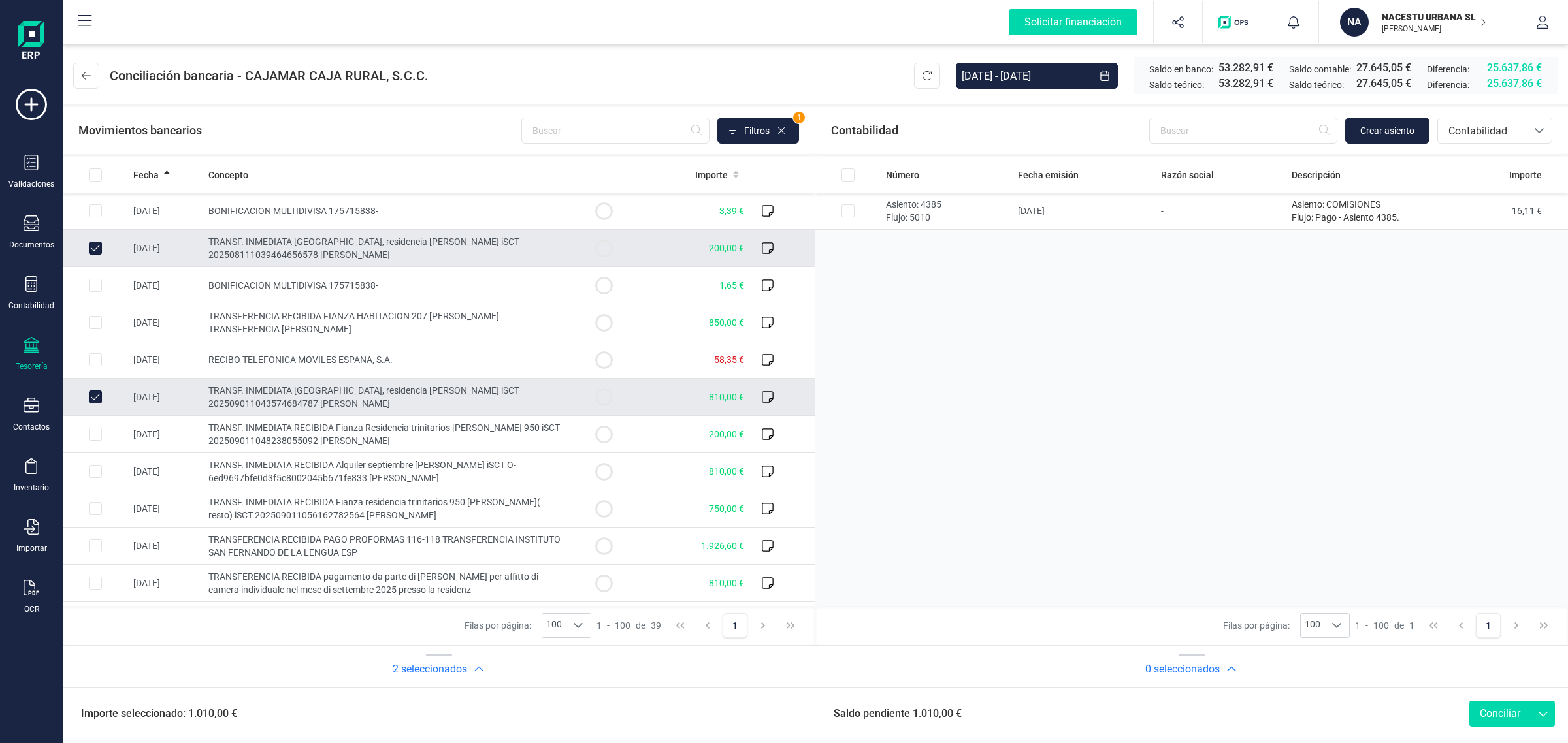
scroll to position [0, 0]
click at [1480, 135] on span "Contabilidad" at bounding box center [1483, 132] width 78 height 16
click at [1469, 218] on span "Facturas" at bounding box center [1468, 220] width 41 height 16
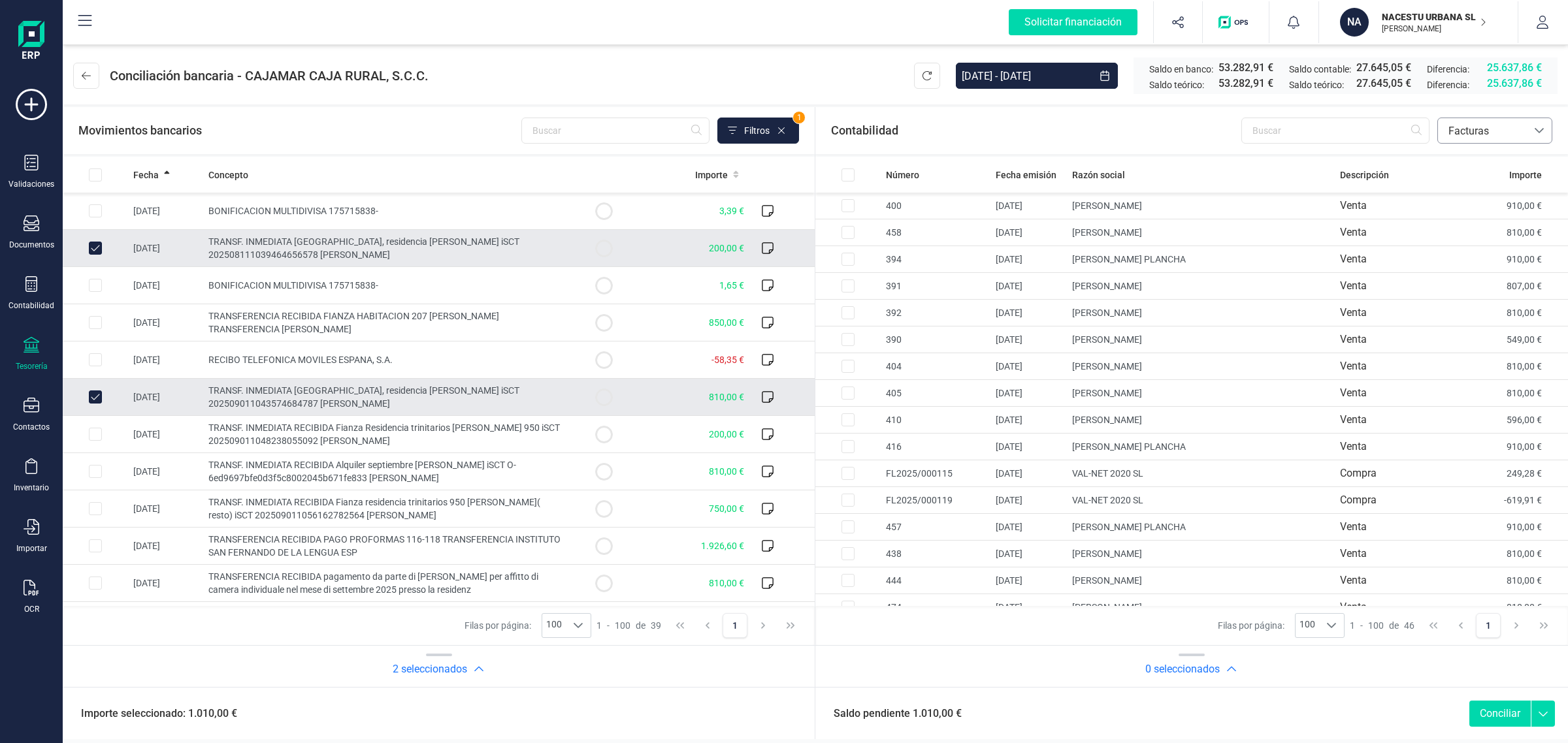
click at [1455, 138] on span "Facturas" at bounding box center [1483, 132] width 78 height 16
click at [1458, 161] on span "Contabilidad" at bounding box center [1477, 162] width 59 height 16
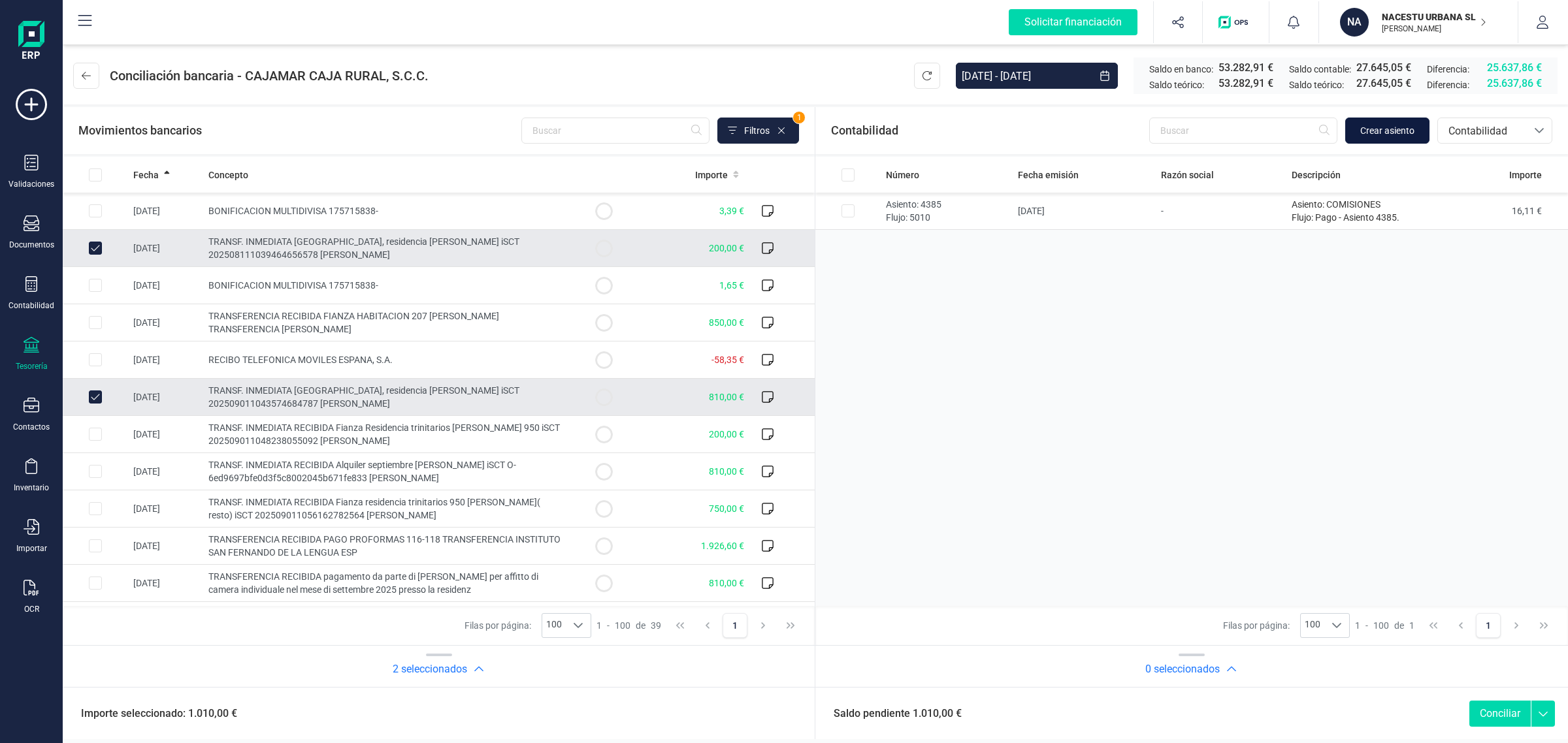
click at [1392, 135] on span "Crear asiento" at bounding box center [1387, 131] width 54 height 13
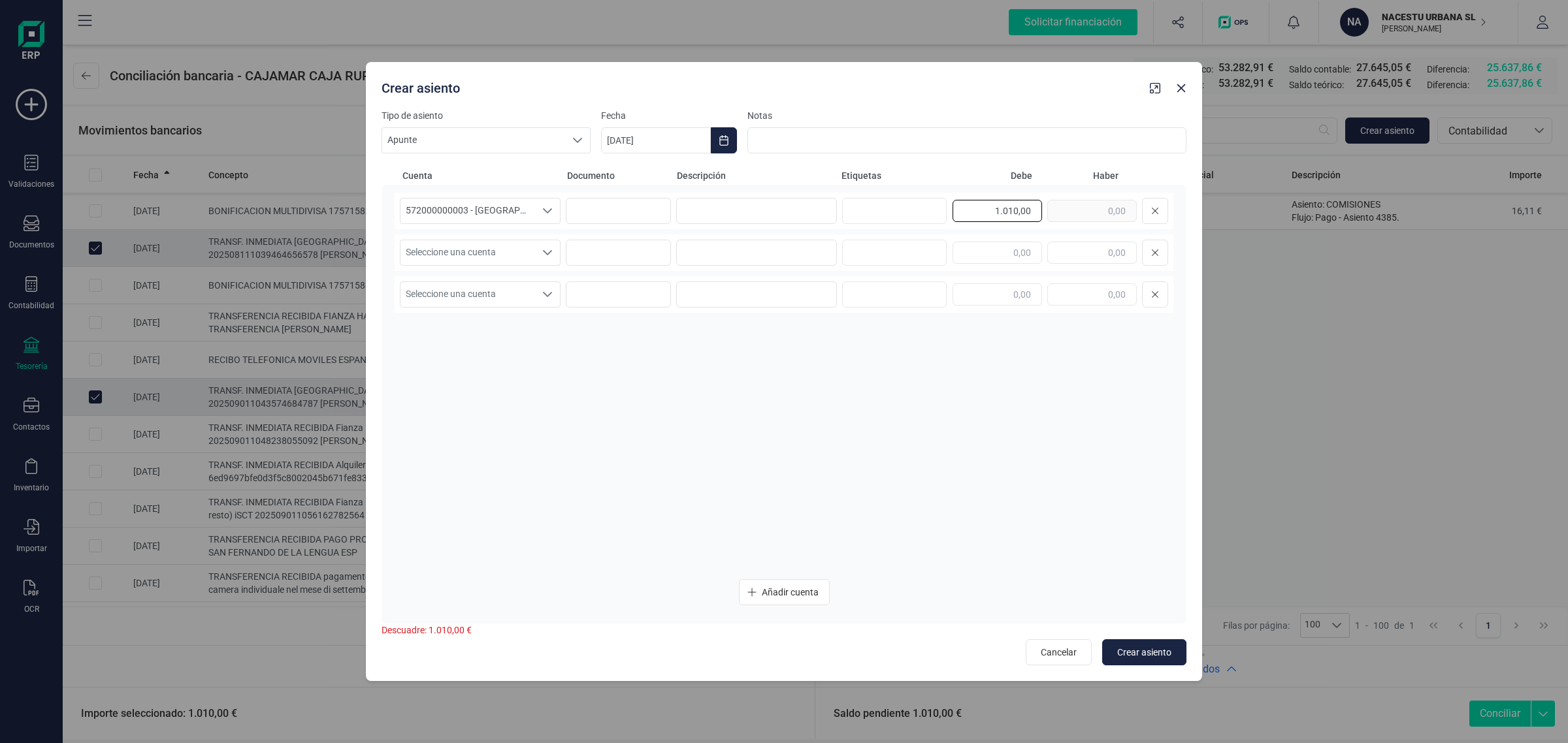
drag, startPoint x: 1038, startPoint y: 220, endPoint x: 1090, endPoint y: 223, distance: 52.1
click at [1090, 223] on div "1.010,00" at bounding box center [1060, 210] width 216 height 26
click at [1184, 99] on div "Crear asiento" at bounding box center [784, 85] width 837 height 47
click at [1175, 92] on button "button" at bounding box center [1181, 87] width 21 height 21
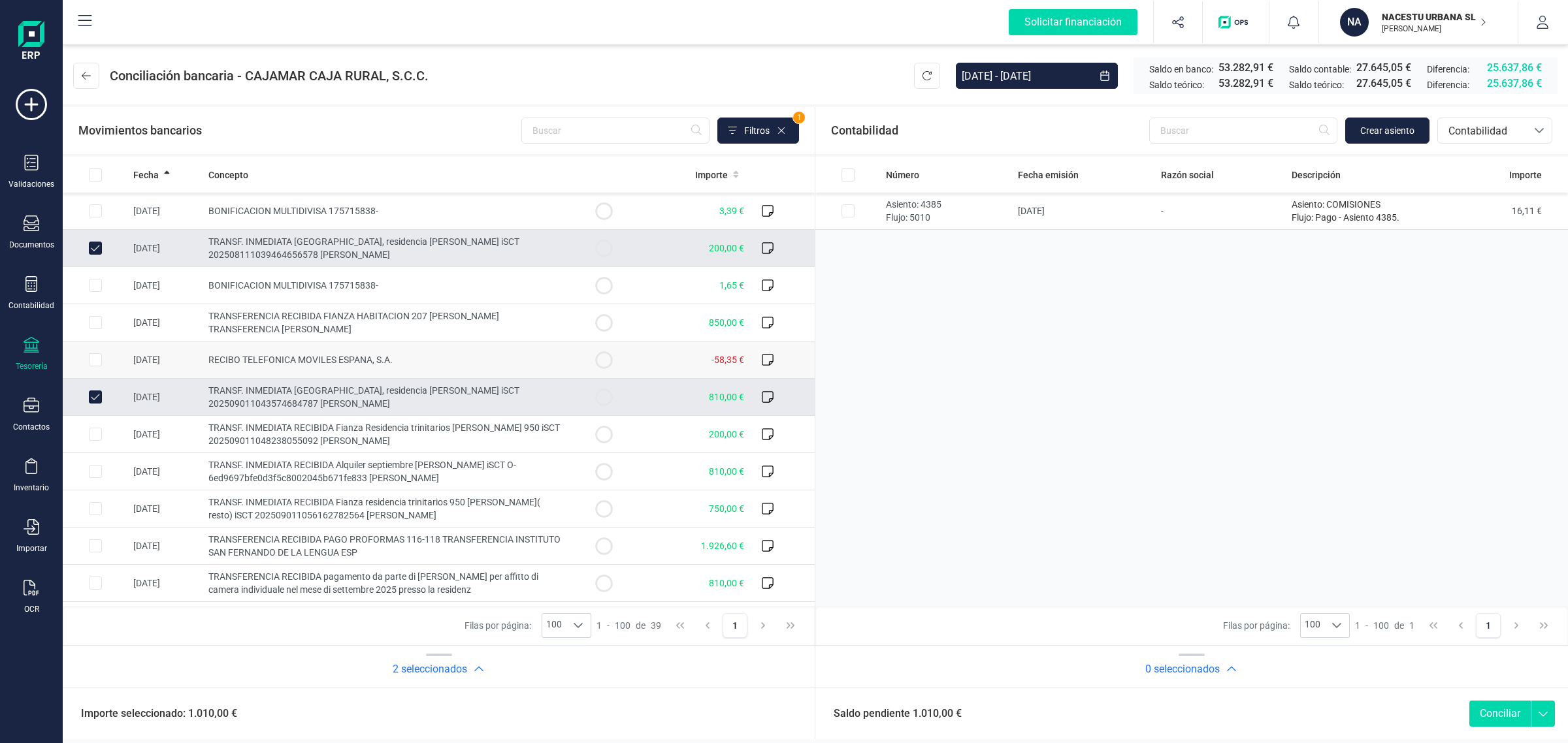
drag, startPoint x: 95, startPoint y: 246, endPoint x: 97, endPoint y: 343, distance: 97.0
click at [95, 248] on input "Row Unselected 9949a17e-8ee0-425a-b15b-b33aff543840" at bounding box center [95, 248] width 13 height 13
checkbox input "false"
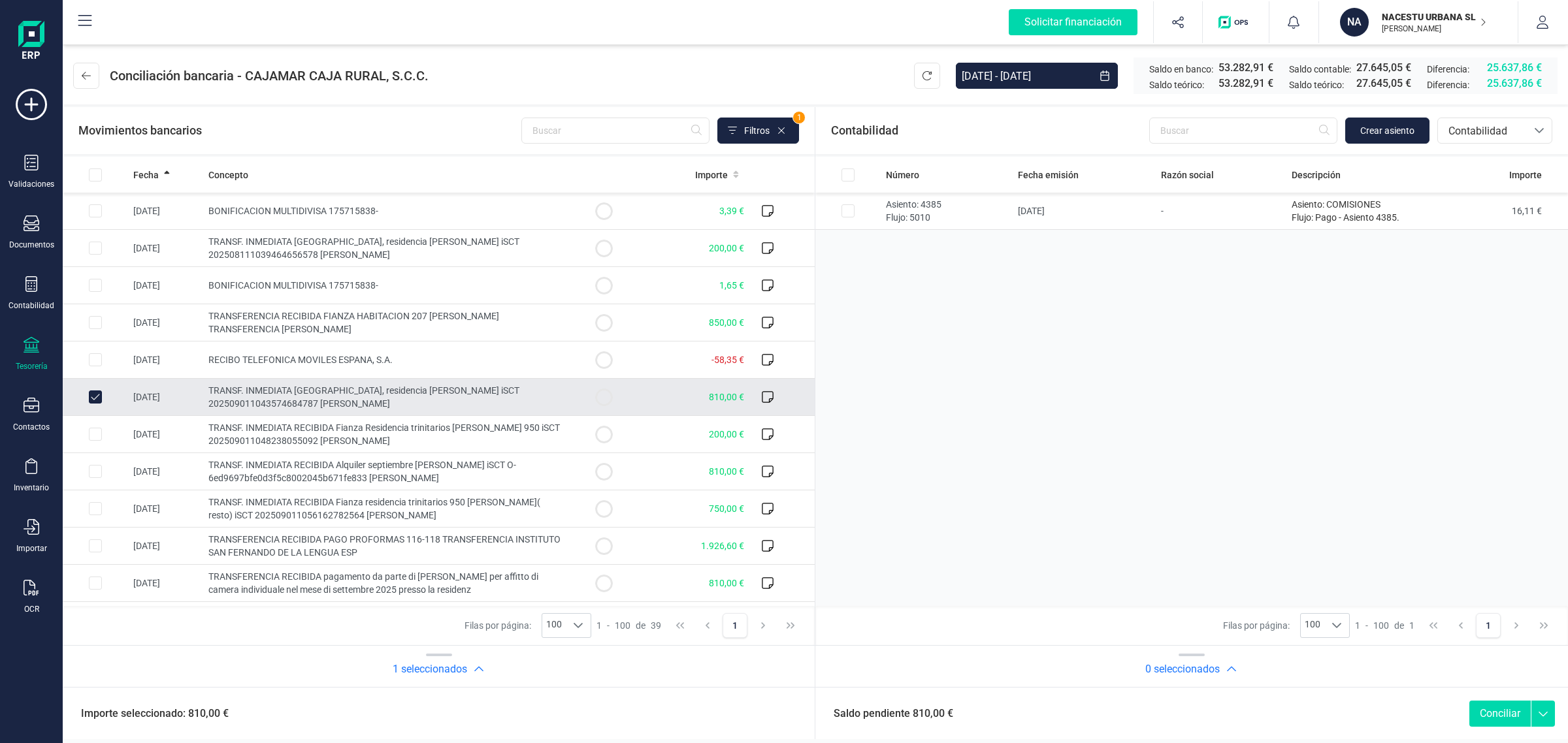
click at [95, 397] on input "Row Unselected a0f9645b-c81f-4051-b529-7812a48cd014" at bounding box center [95, 397] width 13 height 13
checkbox input "false"
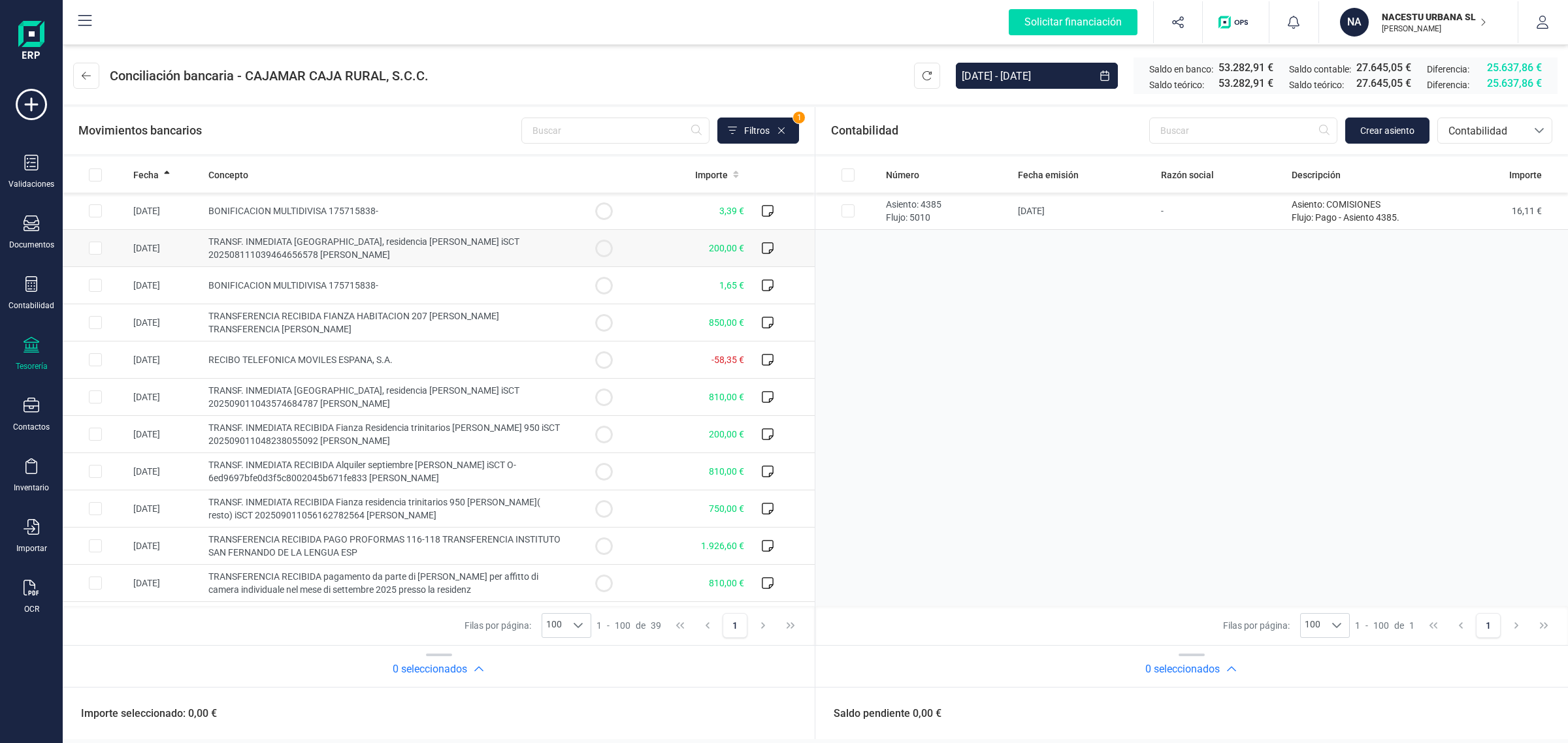
click at [96, 248] on input "Row Selected 9949a17e-8ee0-425a-b15b-b33aff543840" at bounding box center [95, 248] width 13 height 13
checkbox input "true"
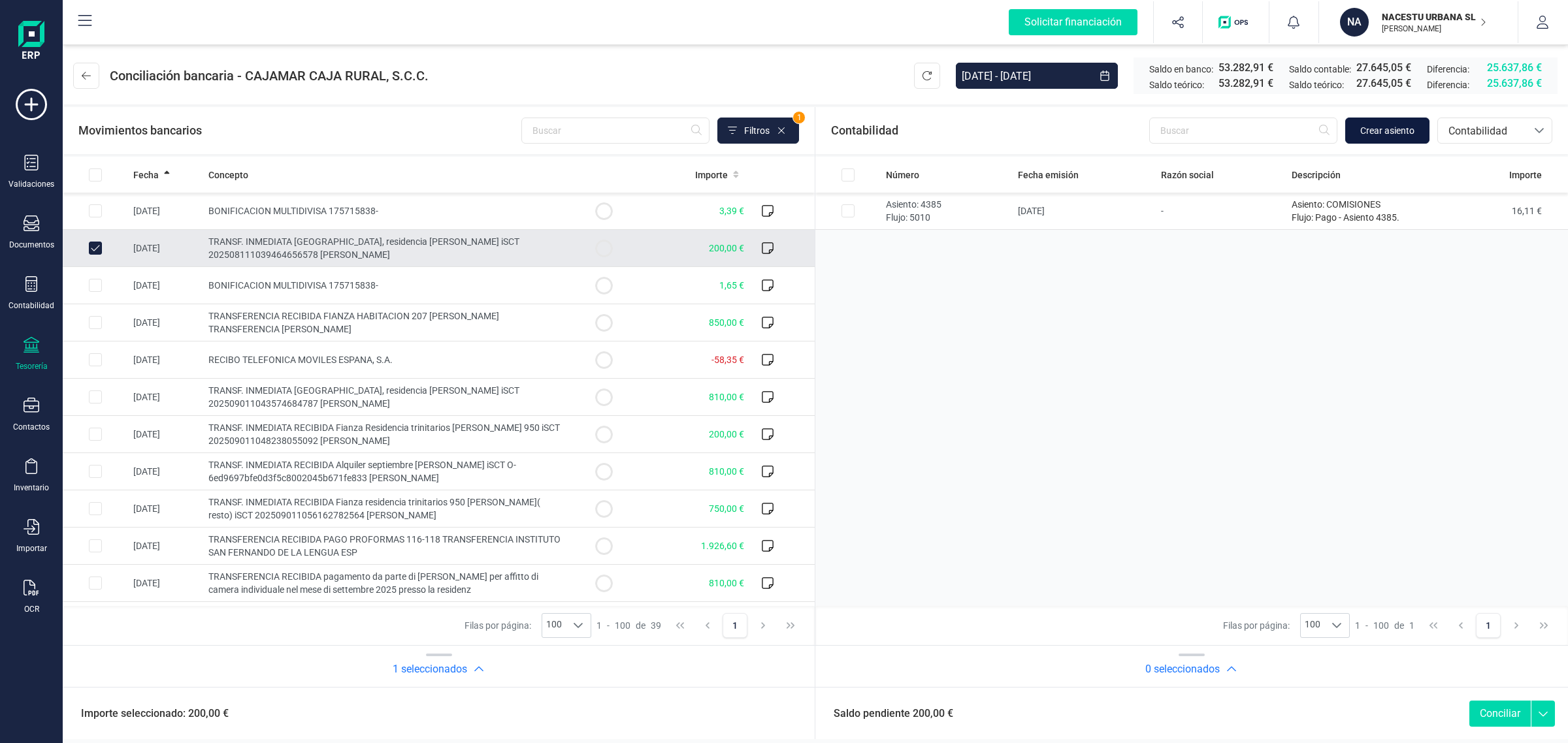
click at [1385, 128] on span "Crear asiento" at bounding box center [1387, 131] width 54 height 13
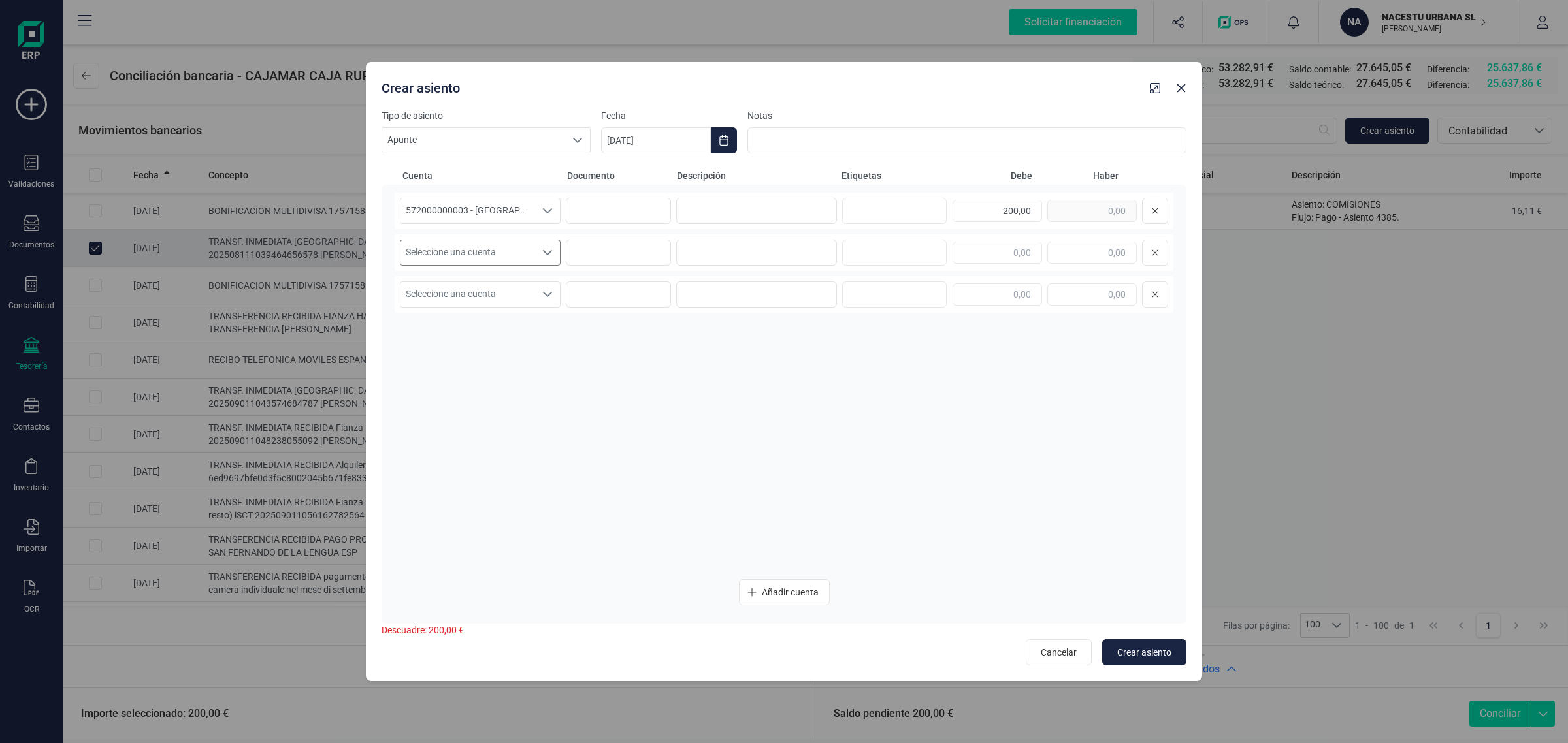
click at [484, 242] on span "Seleccione una cuenta" at bounding box center [467, 252] width 134 height 25
type input "ELI"
click at [1183, 93] on button "button" at bounding box center [1181, 87] width 21 height 21
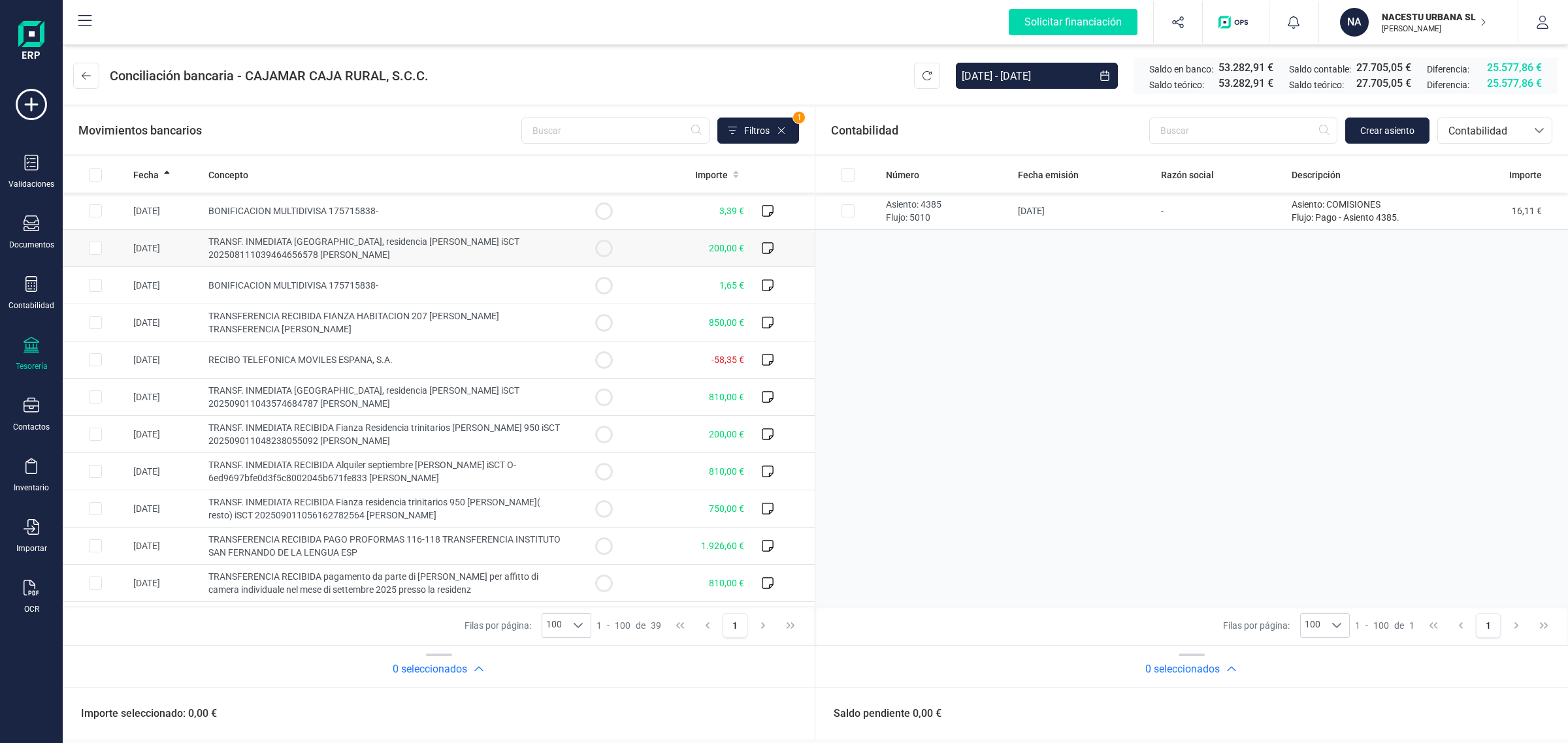
click at [100, 246] on input "Row Selected 9949a17e-8ee0-425a-b15b-b33aff543840" at bounding box center [95, 248] width 13 height 13
checkbox input "true"
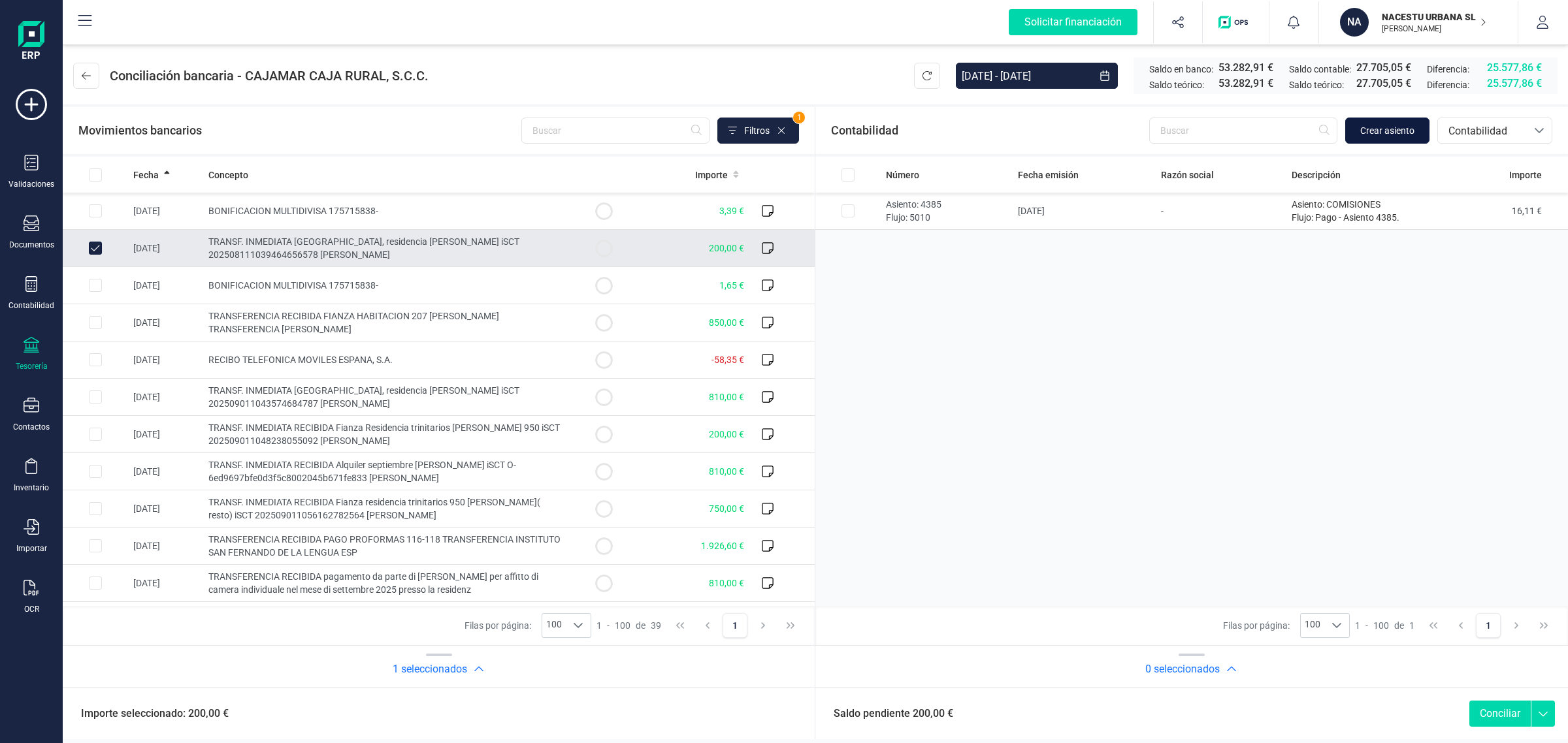
click at [1390, 129] on span "Crear asiento" at bounding box center [1387, 131] width 54 height 13
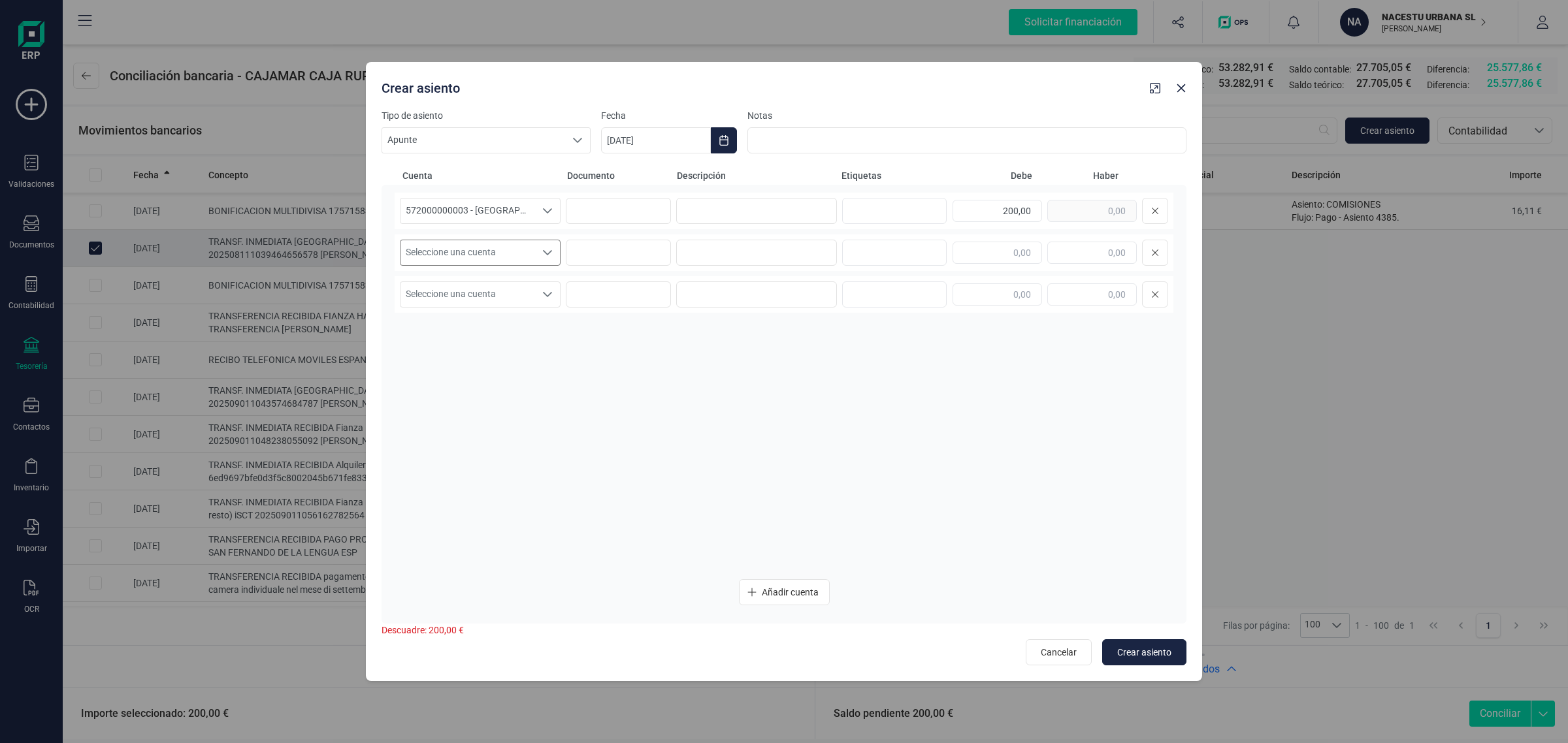
click at [500, 246] on span "Seleccione una cuenta" at bounding box center [467, 252] width 134 height 25
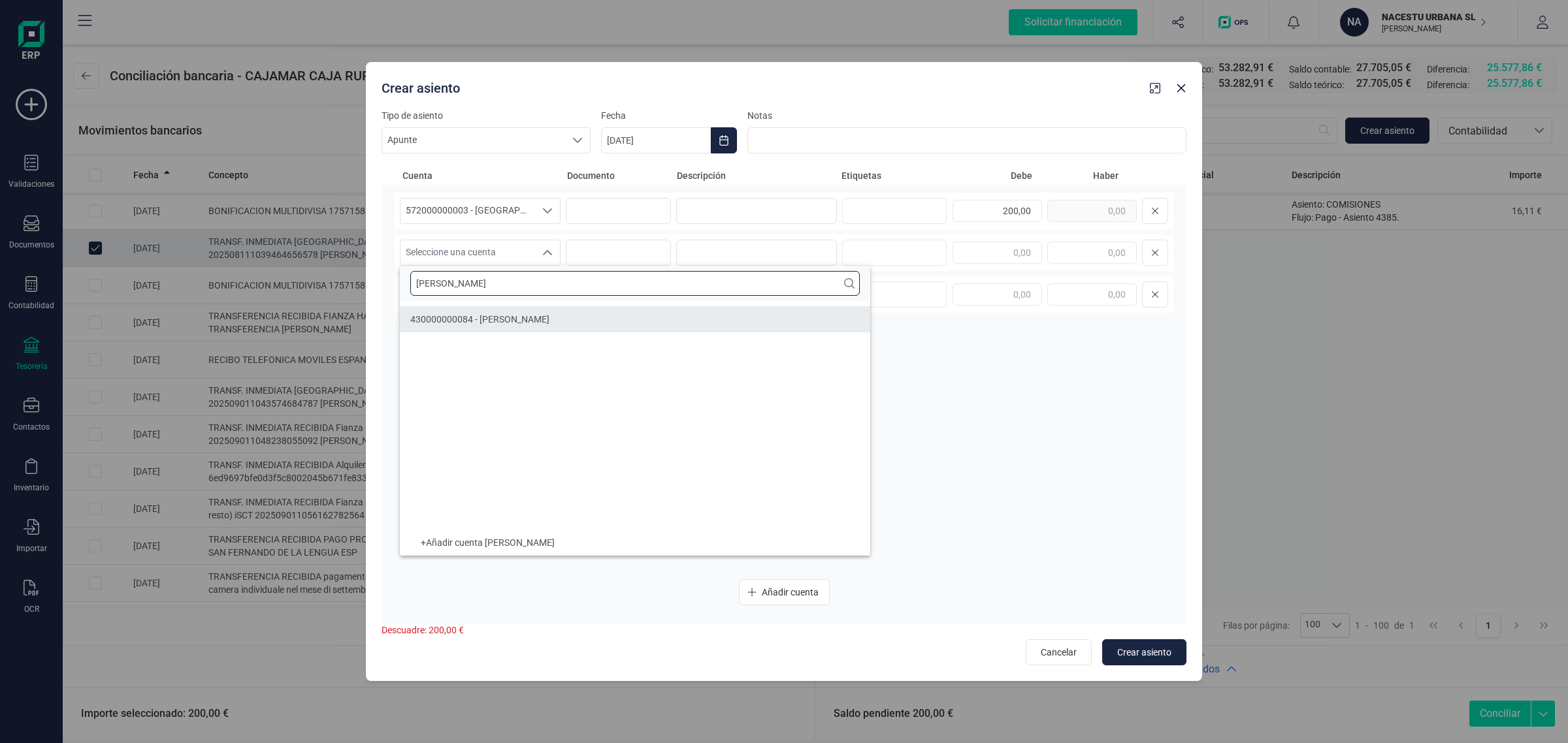
type input "[PERSON_NAME]"
click at [461, 314] on span "430000000084 - [PERSON_NAME]" at bounding box center [480, 319] width 139 height 11
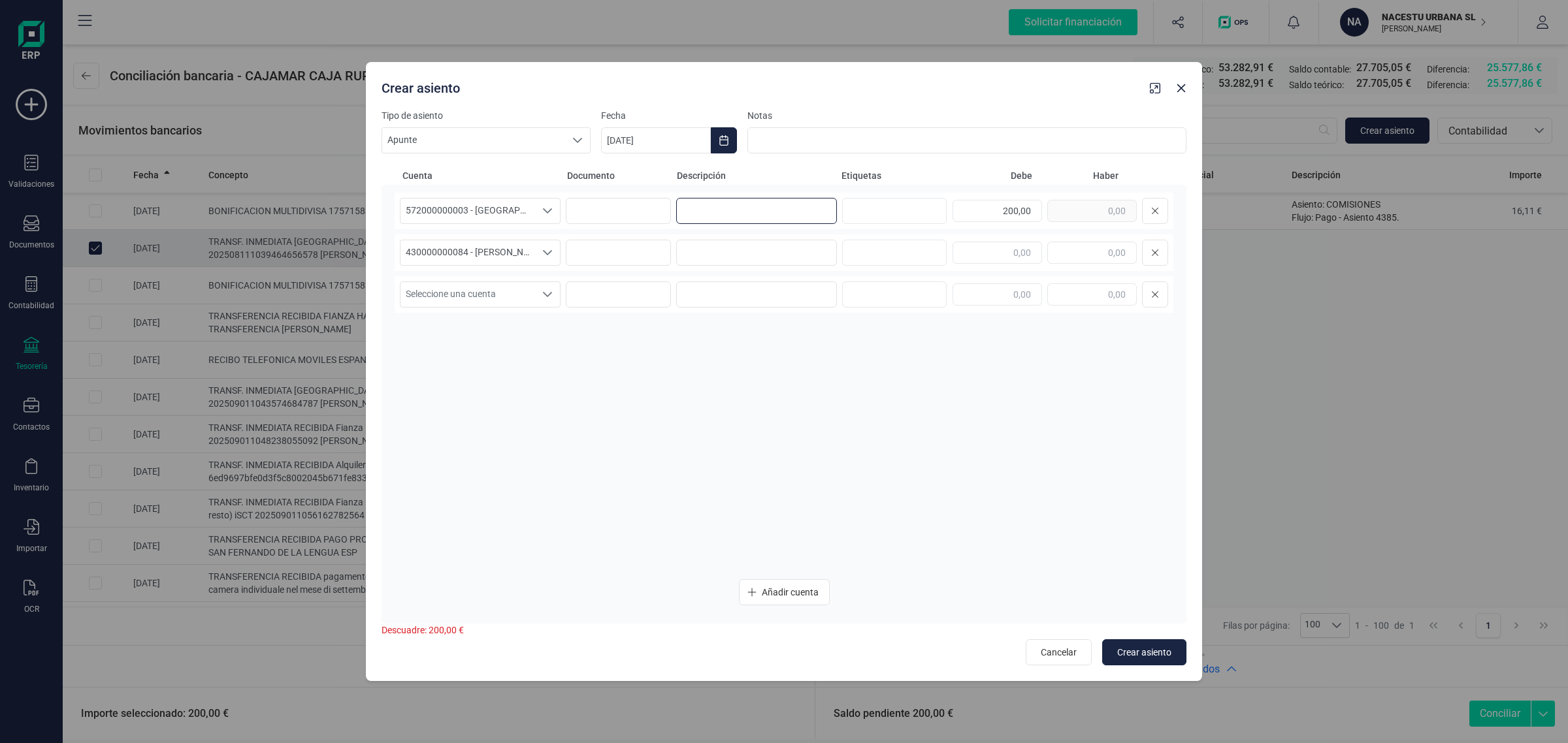
click at [719, 214] on input at bounding box center [757, 210] width 161 height 26
drag, startPoint x: 802, startPoint y: 213, endPoint x: 645, endPoint y: 217, distance: 157.1
click at [645, 217] on div "572000000003 - [GEOGRAPHIC_DATA] -1579 572000000003 - [GEOGRAPHIC_DATA] -1579 A…" at bounding box center [784, 210] width 779 height 36
type input "ANTICIPO SEPTIEMBRE"
click at [760, 261] on input at bounding box center [757, 252] width 161 height 26
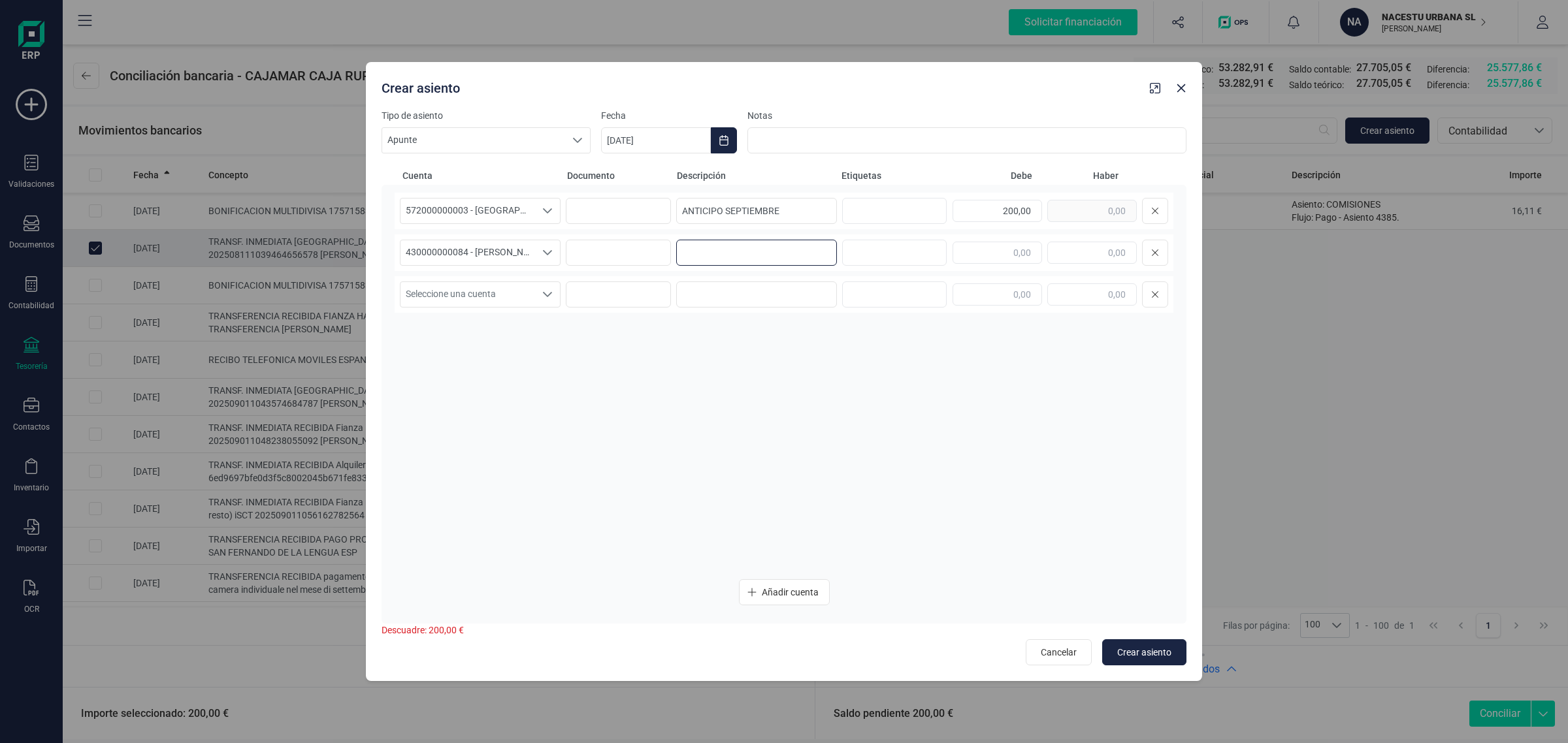
paste input "ANTICIPO SEPTIEMBRE"
type input "ANTICIPO SEPTIEMBRE"
drag, startPoint x: 980, startPoint y: 209, endPoint x: 1043, endPoint y: 210, distance: 63.0
click at [1043, 210] on div "200,00" at bounding box center [1060, 210] width 216 height 26
click at [1064, 246] on input "text" at bounding box center [1092, 252] width 90 height 22
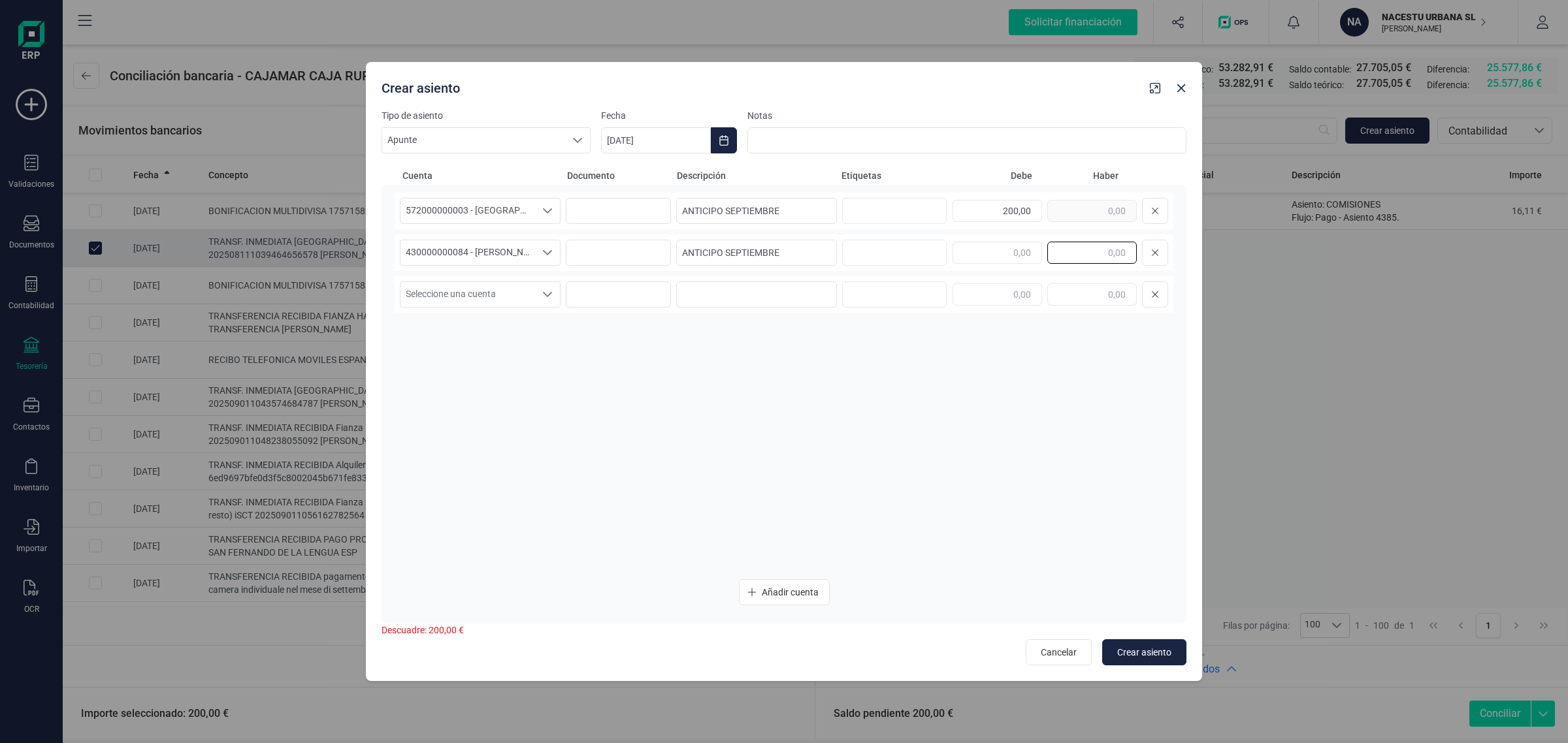
paste input "200,00"
type input "200,00"
click at [726, 138] on icon "Choose Date" at bounding box center [724, 140] width 11 height 11
click at [632, 176] on icon "Previous Month" at bounding box center [627, 179] width 11 height 11
click at [635, 325] on span "11" at bounding box center [638, 329] width 26 height 26
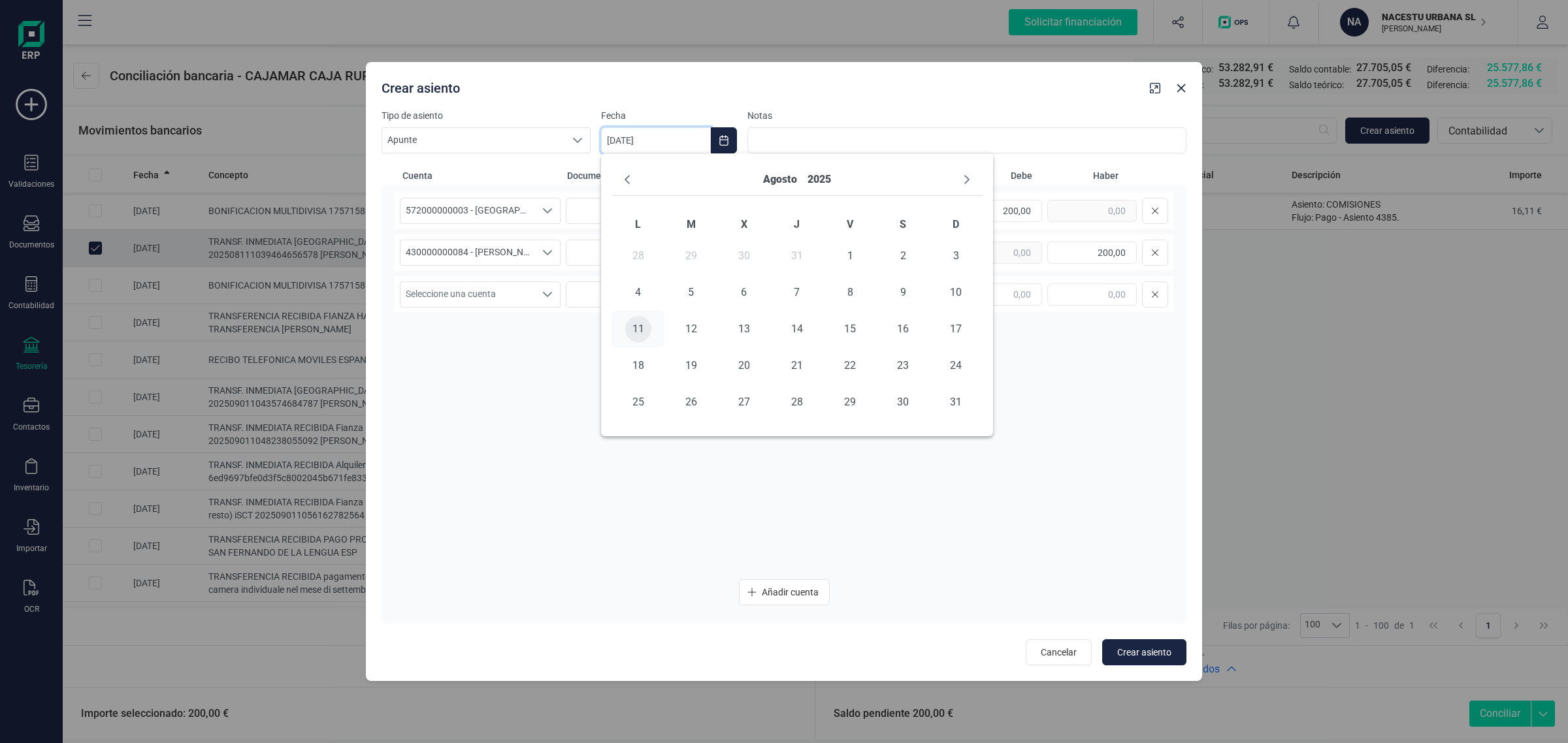
type input "[DATE]"
click at [1145, 652] on span "Crear asiento" at bounding box center [1145, 652] width 54 height 13
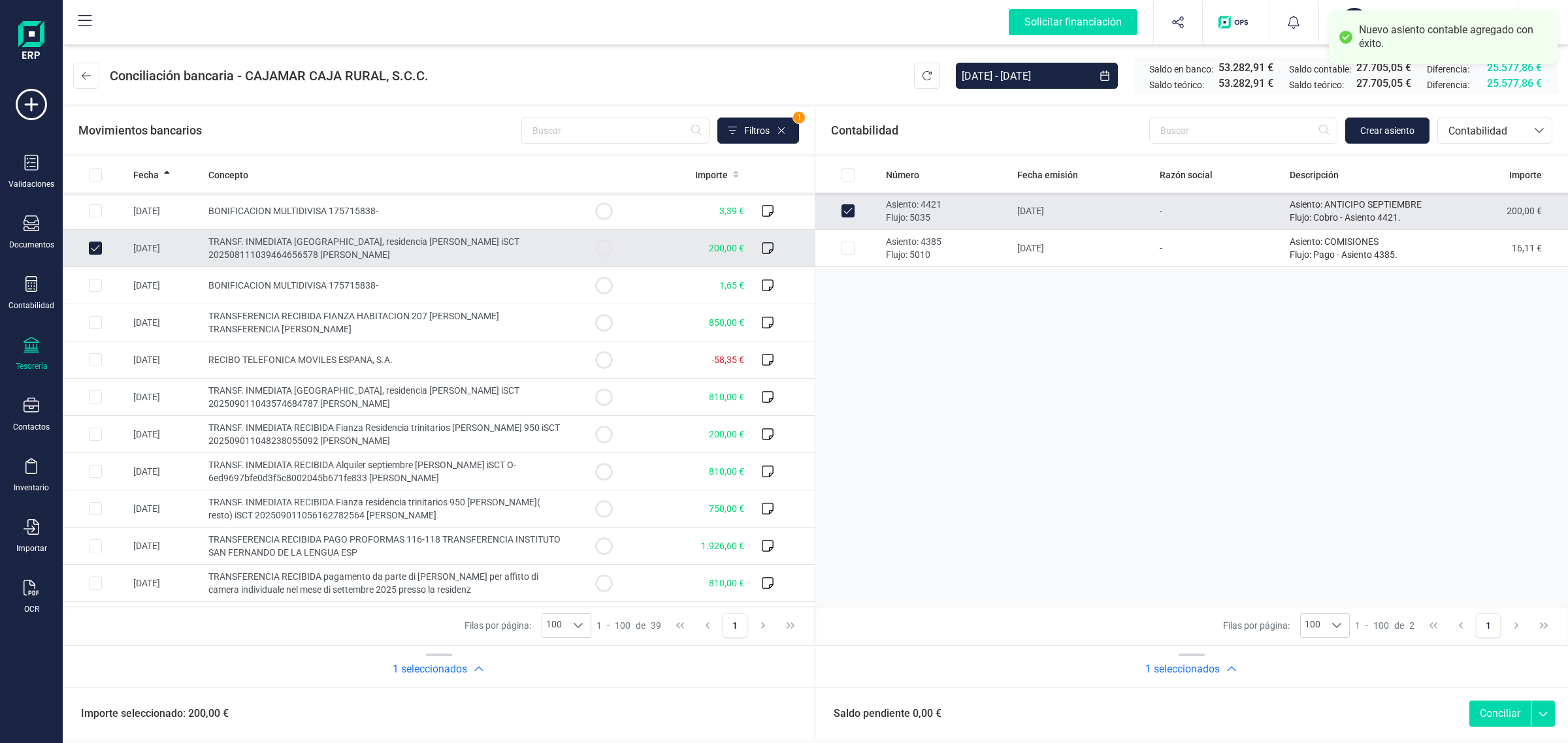
click at [1508, 715] on button "Conciliar" at bounding box center [1500, 713] width 61 height 26
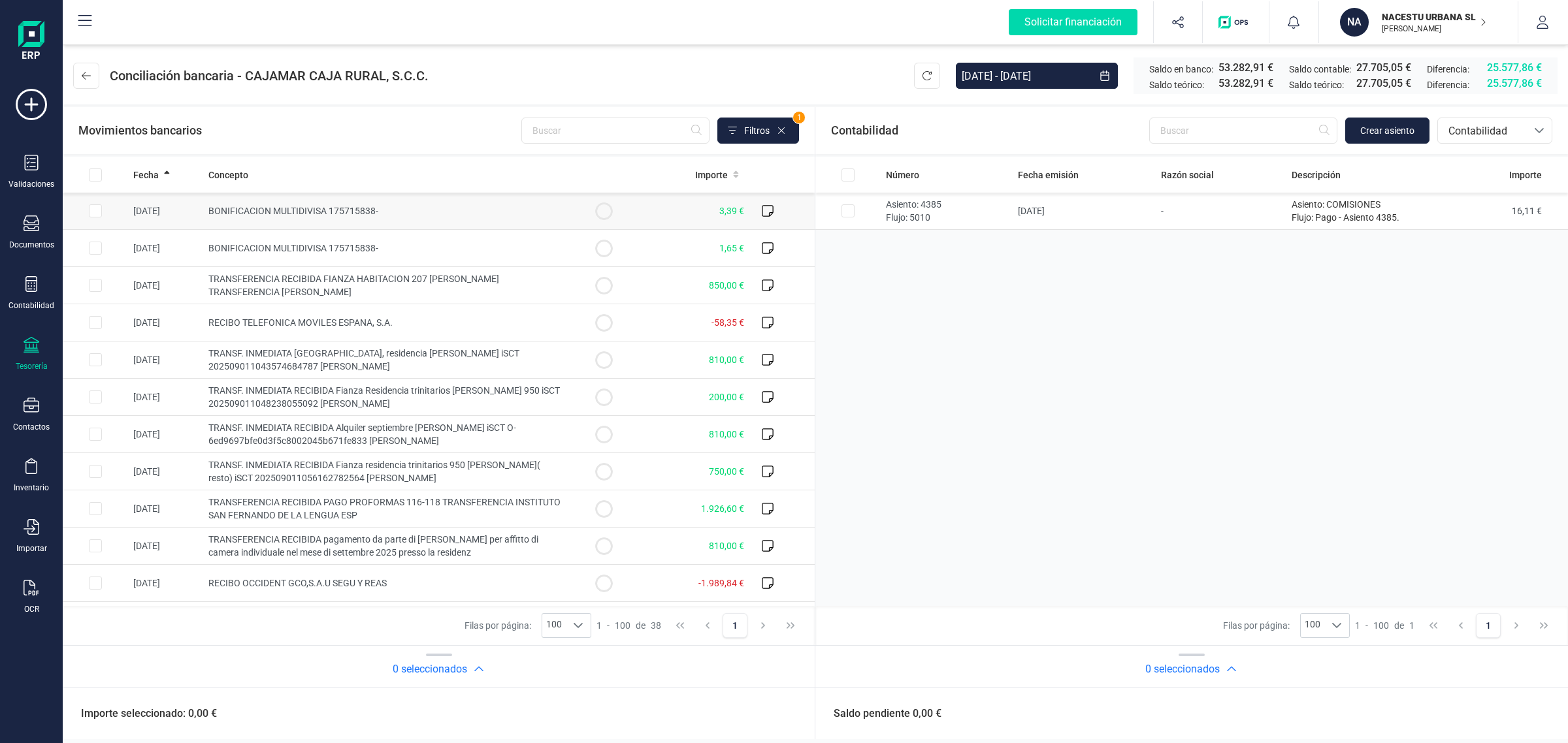
click at [97, 206] on input "Row Selected 27cbdd95-4f8d-493b-80c1-c1a22c17ca56" at bounding box center [95, 210] width 13 height 13
checkbox input "true"
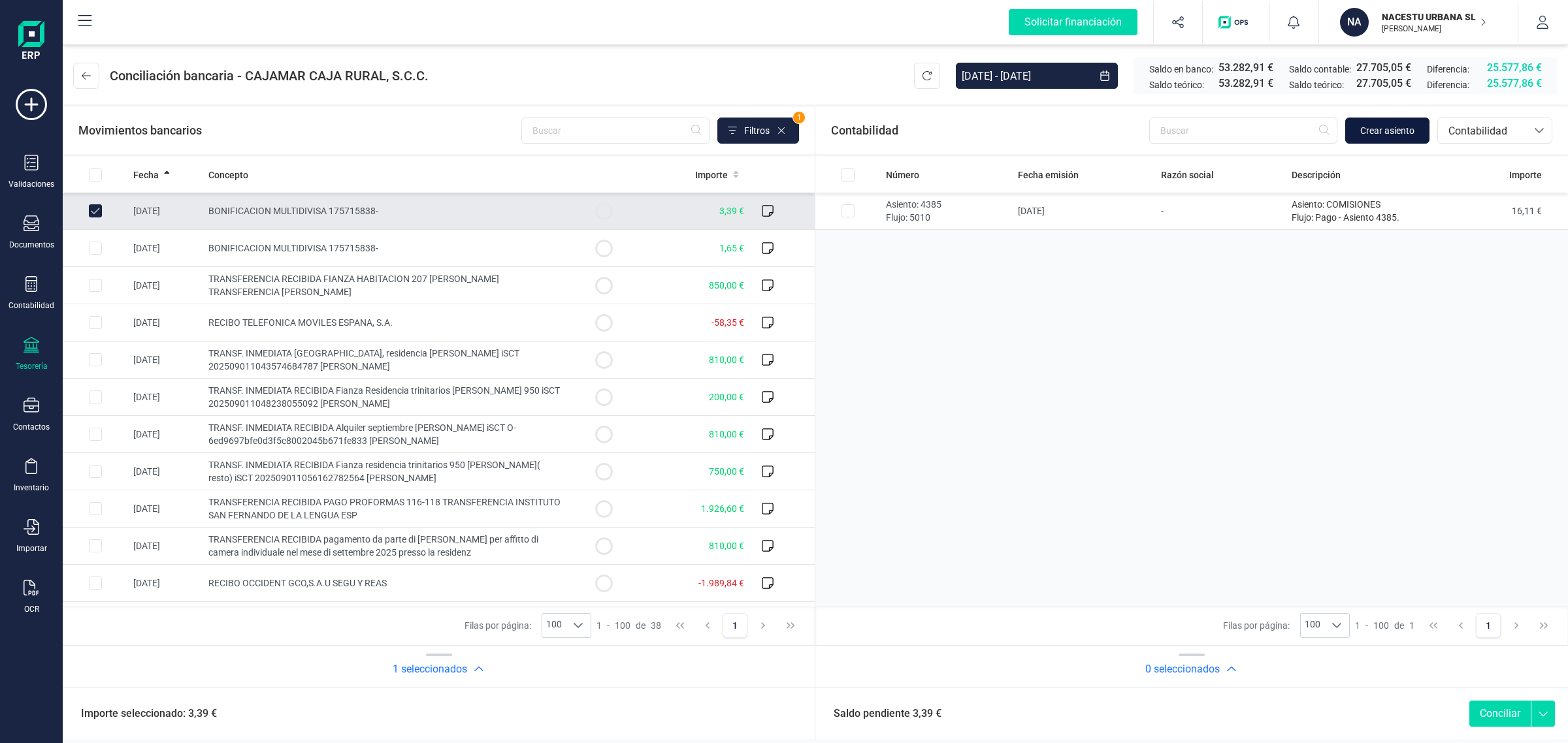
click at [1399, 119] on button "Crear asiento" at bounding box center [1387, 130] width 84 height 26
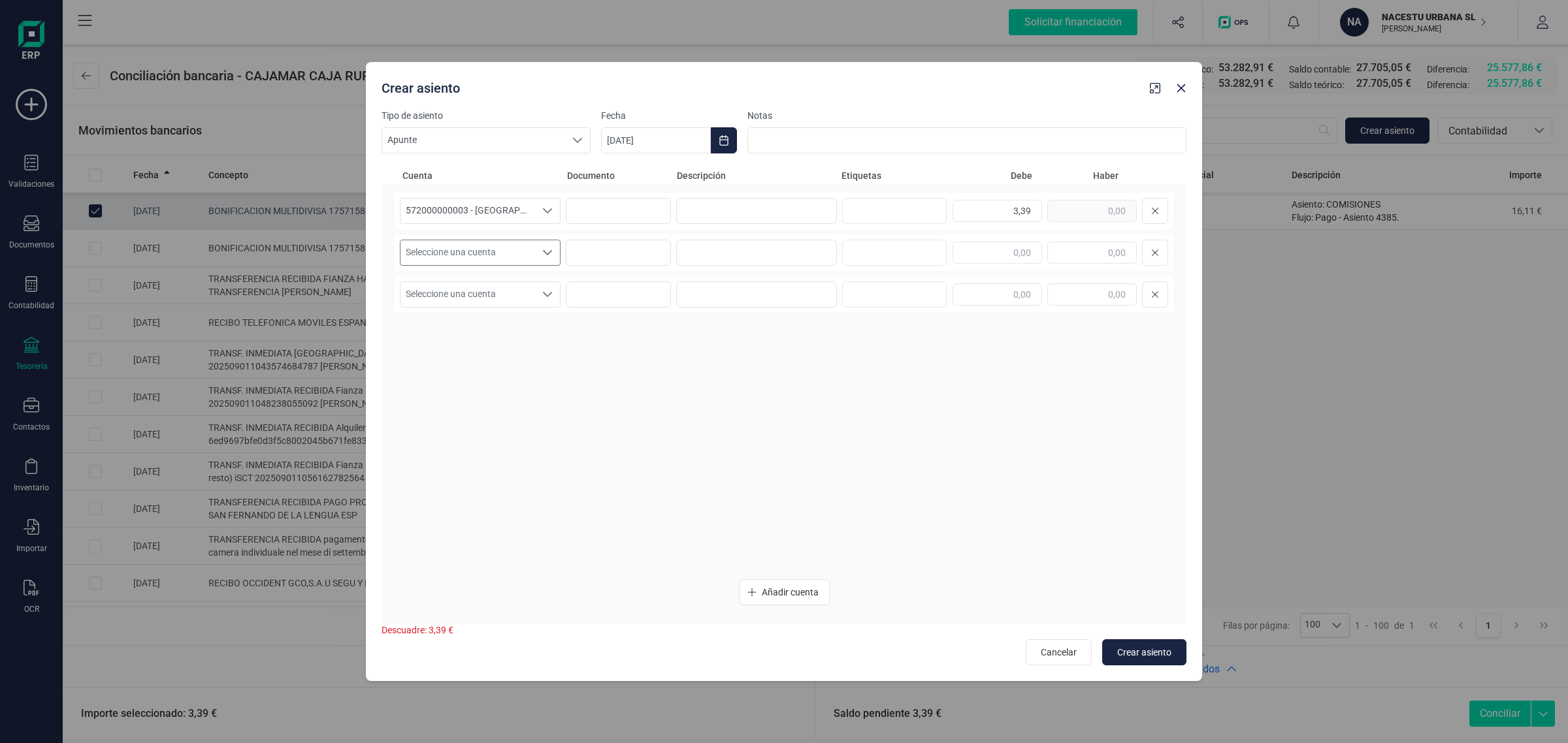
click at [430, 249] on span "Seleccione una cuenta" at bounding box center [467, 252] width 134 height 25
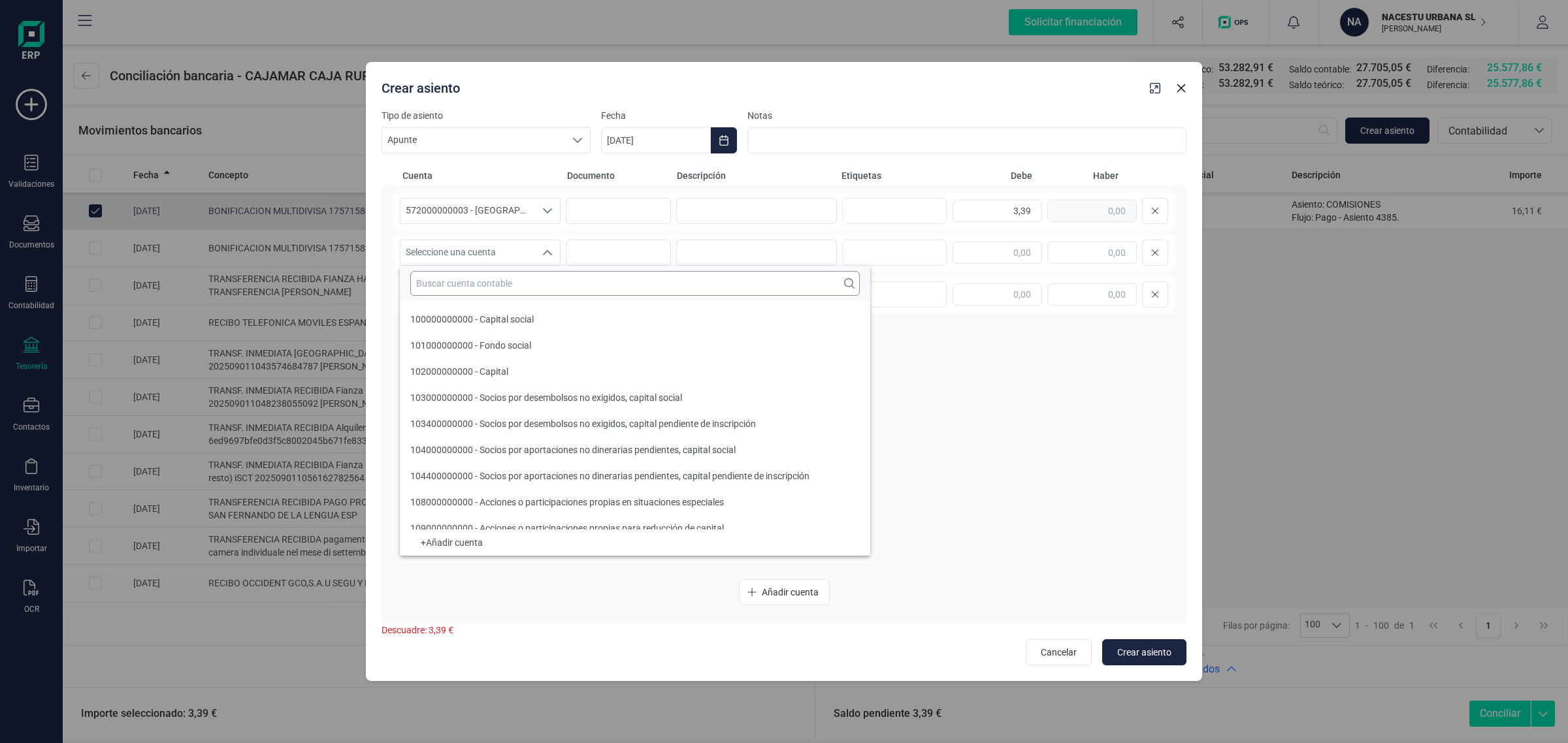
click at [430, 286] on input "text" at bounding box center [635, 283] width 450 height 25
click at [1187, 90] on button "button" at bounding box center [1181, 87] width 21 height 21
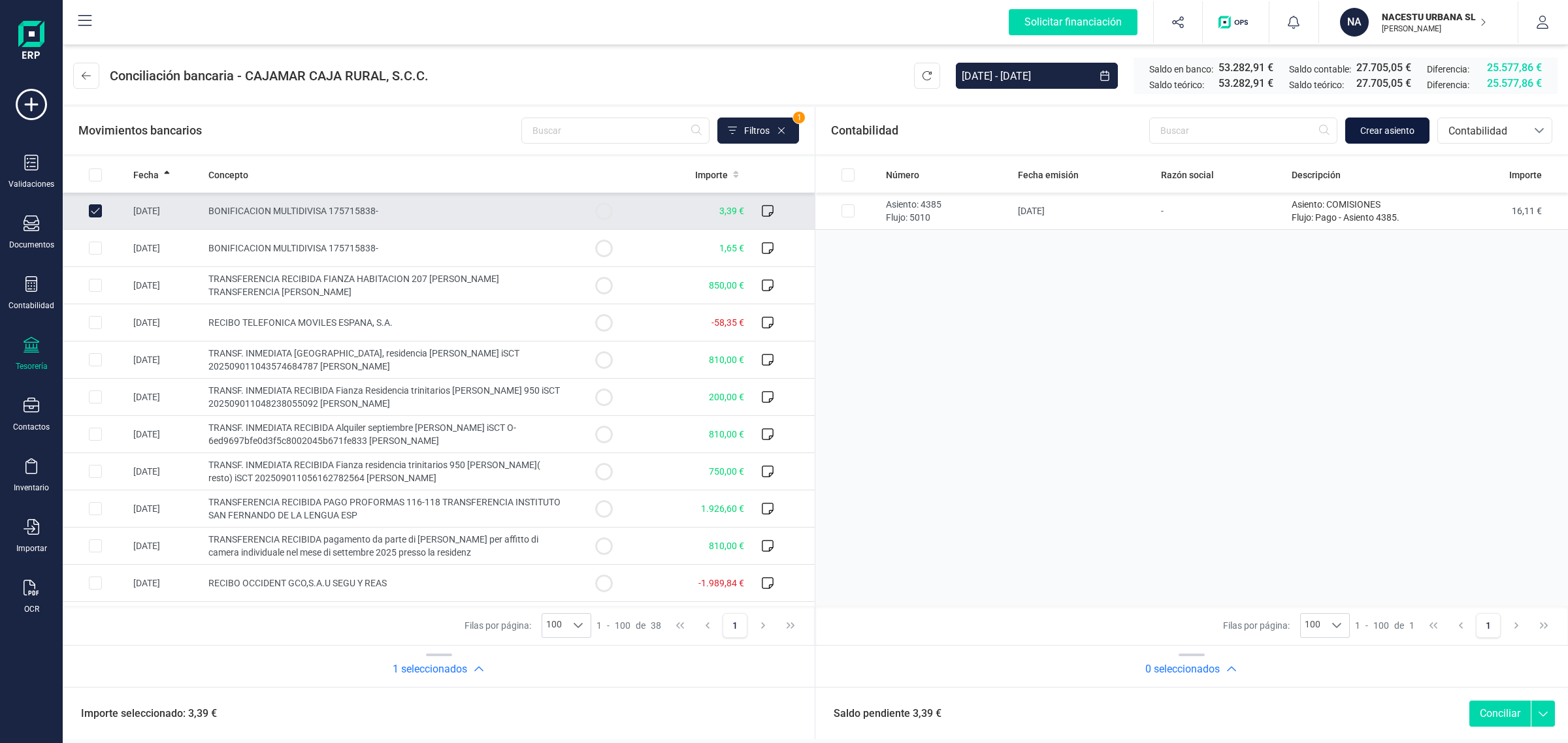
click at [1420, 135] on button "Crear asiento" at bounding box center [1387, 130] width 84 height 26
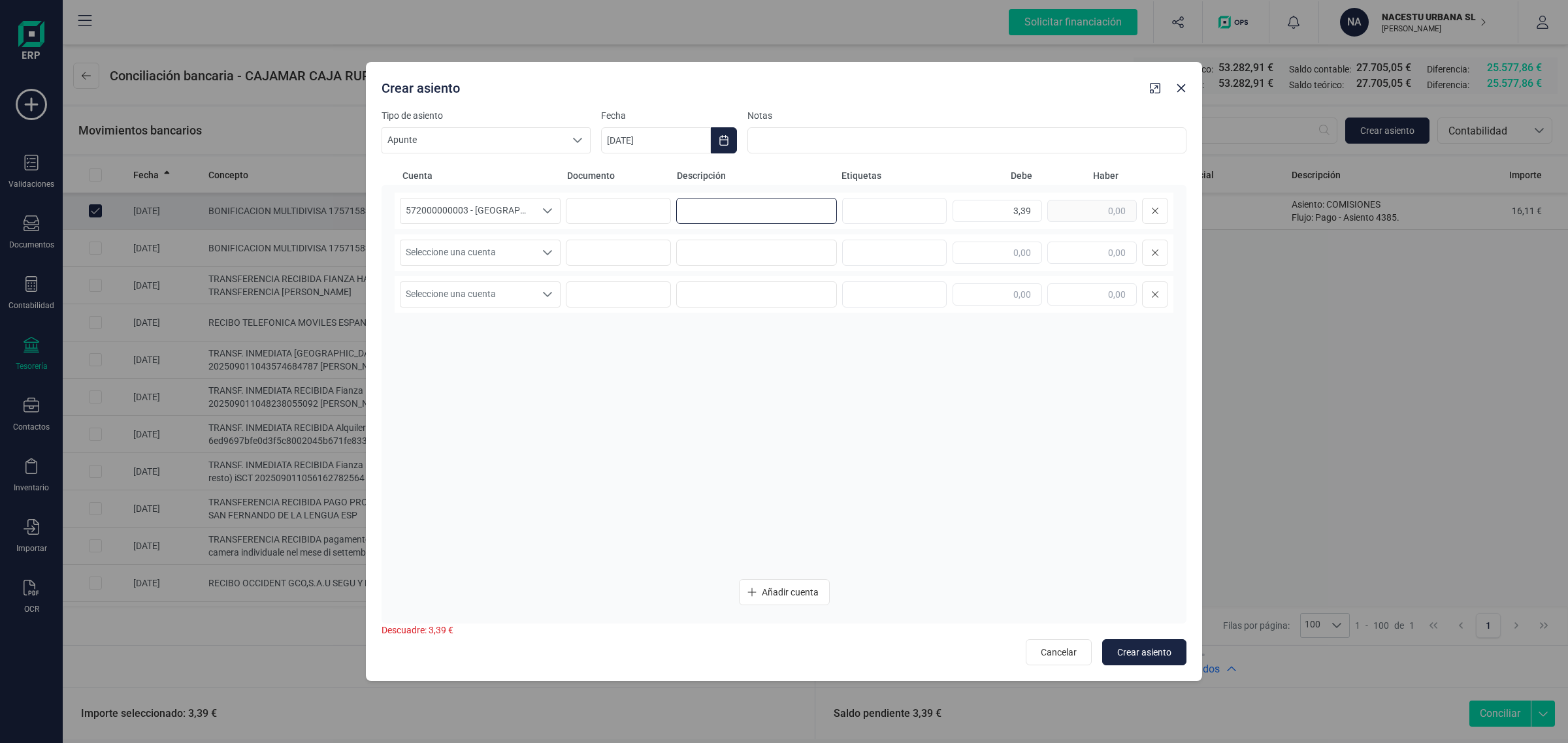
click at [773, 220] on input at bounding box center [757, 210] width 161 height 26
paste input "BONIFICACION MULTIDIVISA"
type input "BONIFICACION MULTIDIVISA"
click at [732, 242] on input at bounding box center [757, 252] width 161 height 26
paste input "BONIFICACION MULTIDIVISA"
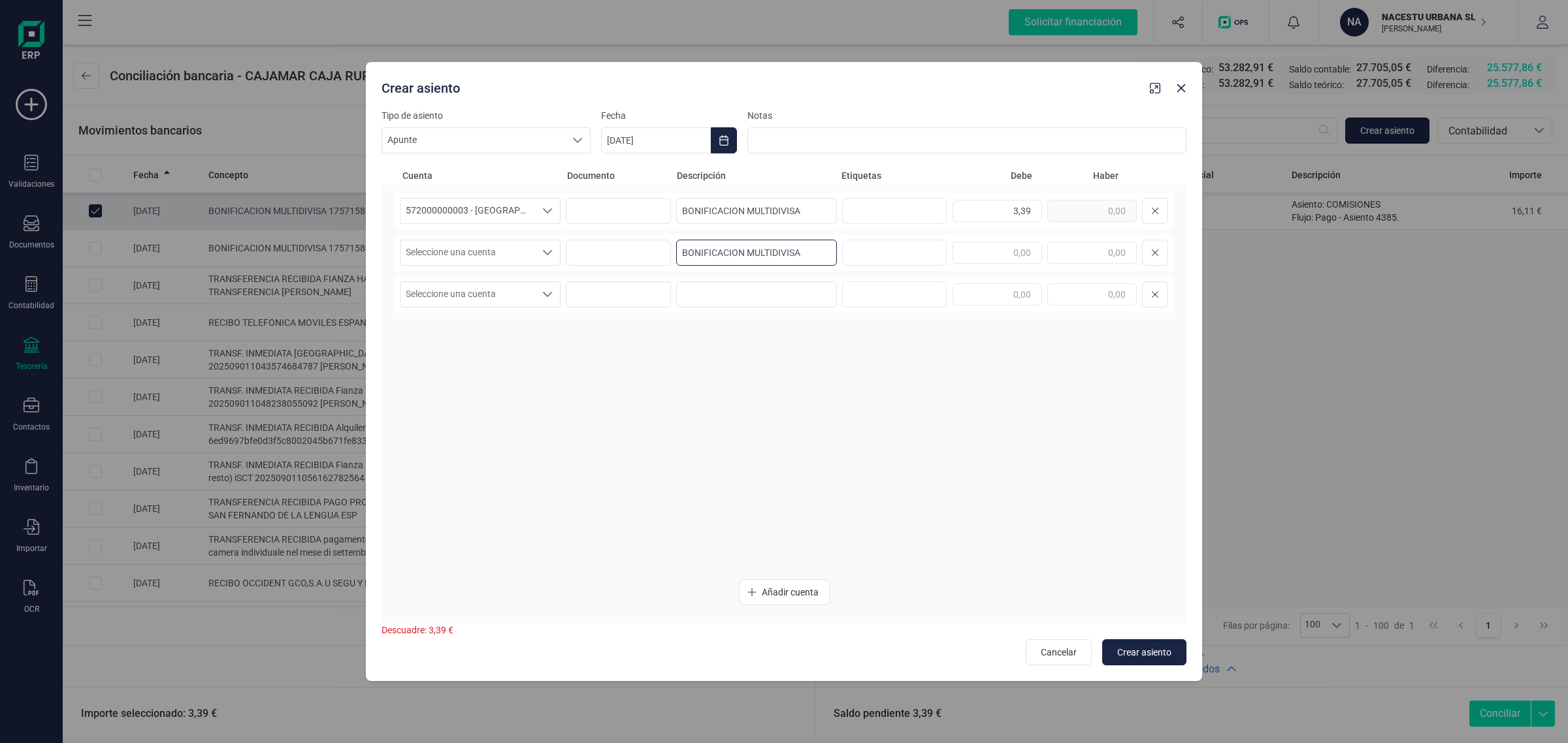
type input "BONIFICACION MULTIDIVISA"
click at [1066, 211] on div "572000000003 - [GEOGRAPHIC_DATA] -1579 572000000003 - [GEOGRAPHIC_DATA] -1579 5…" at bounding box center [784, 210] width 779 height 36
copy div
click at [1076, 262] on input "text" at bounding box center [1092, 252] width 90 height 22
paste input "text"
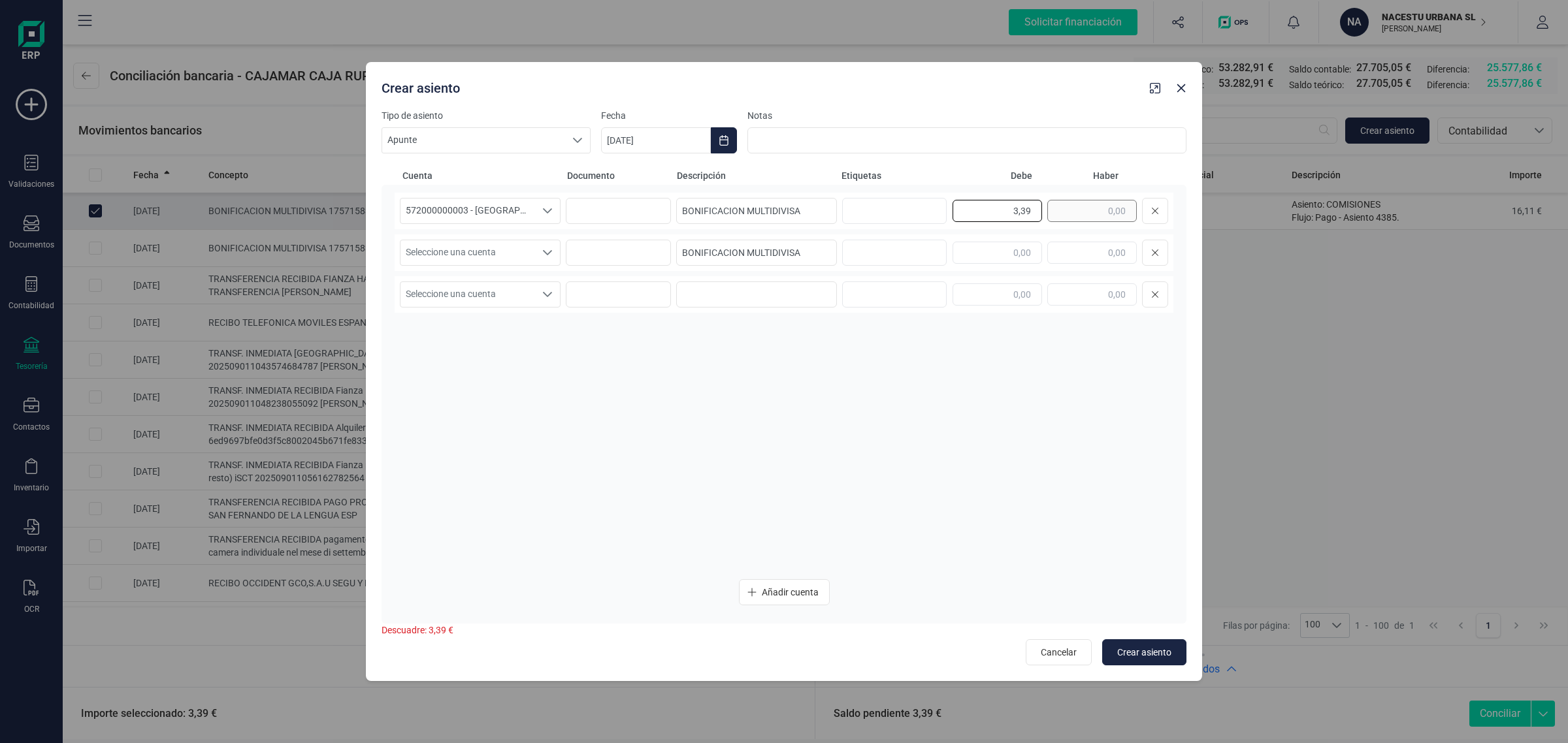
click at [1069, 211] on div "3,39" at bounding box center [1060, 210] width 216 height 26
click at [1088, 250] on input "text" at bounding box center [1092, 252] width 90 height 22
paste input "3,39"
type input "3,39"
drag, startPoint x: 825, startPoint y: 253, endPoint x: 613, endPoint y: 269, distance: 212.6
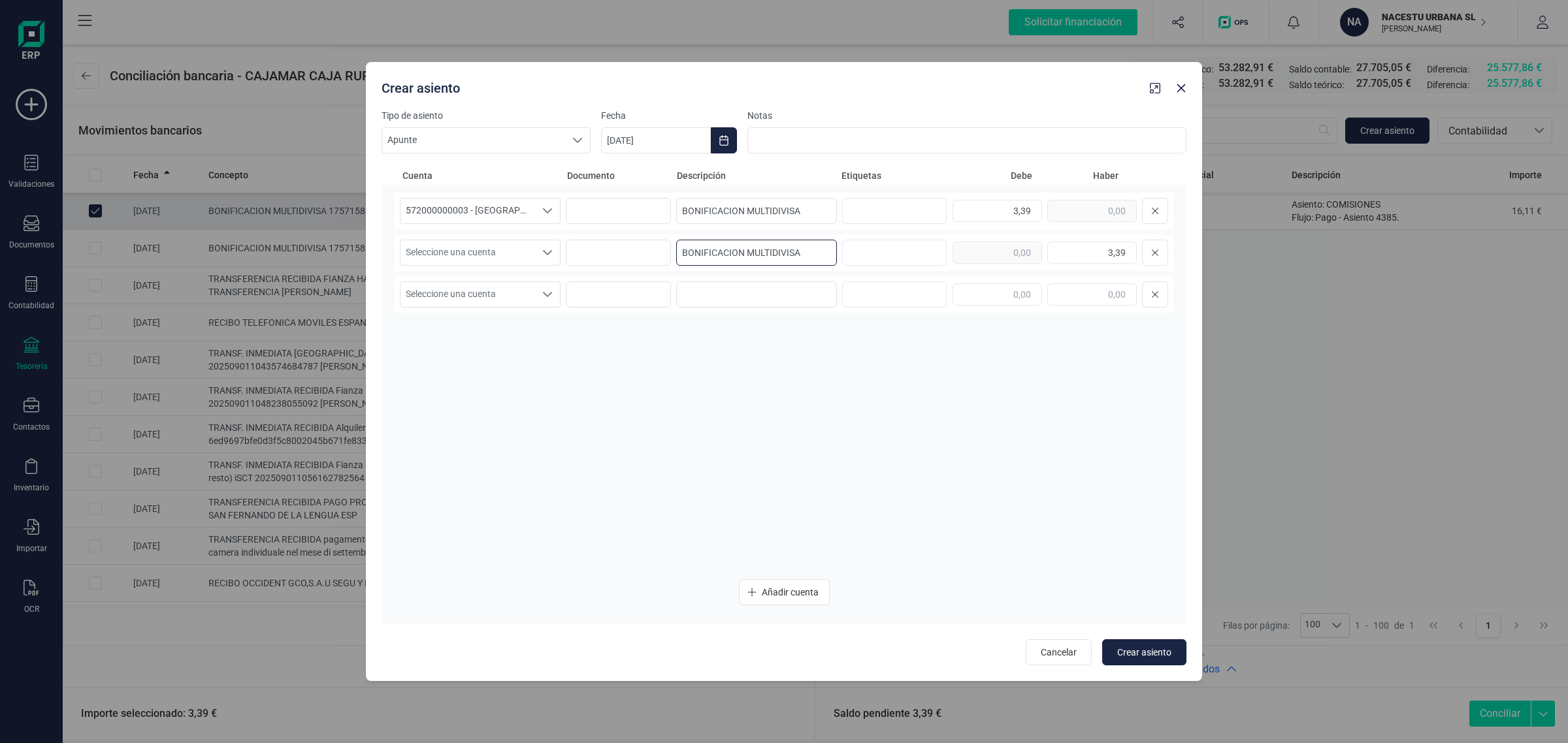
click at [613, 269] on div "Seleccione una cuenta Seleccione una cuenta BONIFICACION MULTIDIVISA 3,39" at bounding box center [784, 252] width 779 height 36
click at [487, 249] on span "Seleccione una cuenta" at bounding box center [467, 252] width 134 height 25
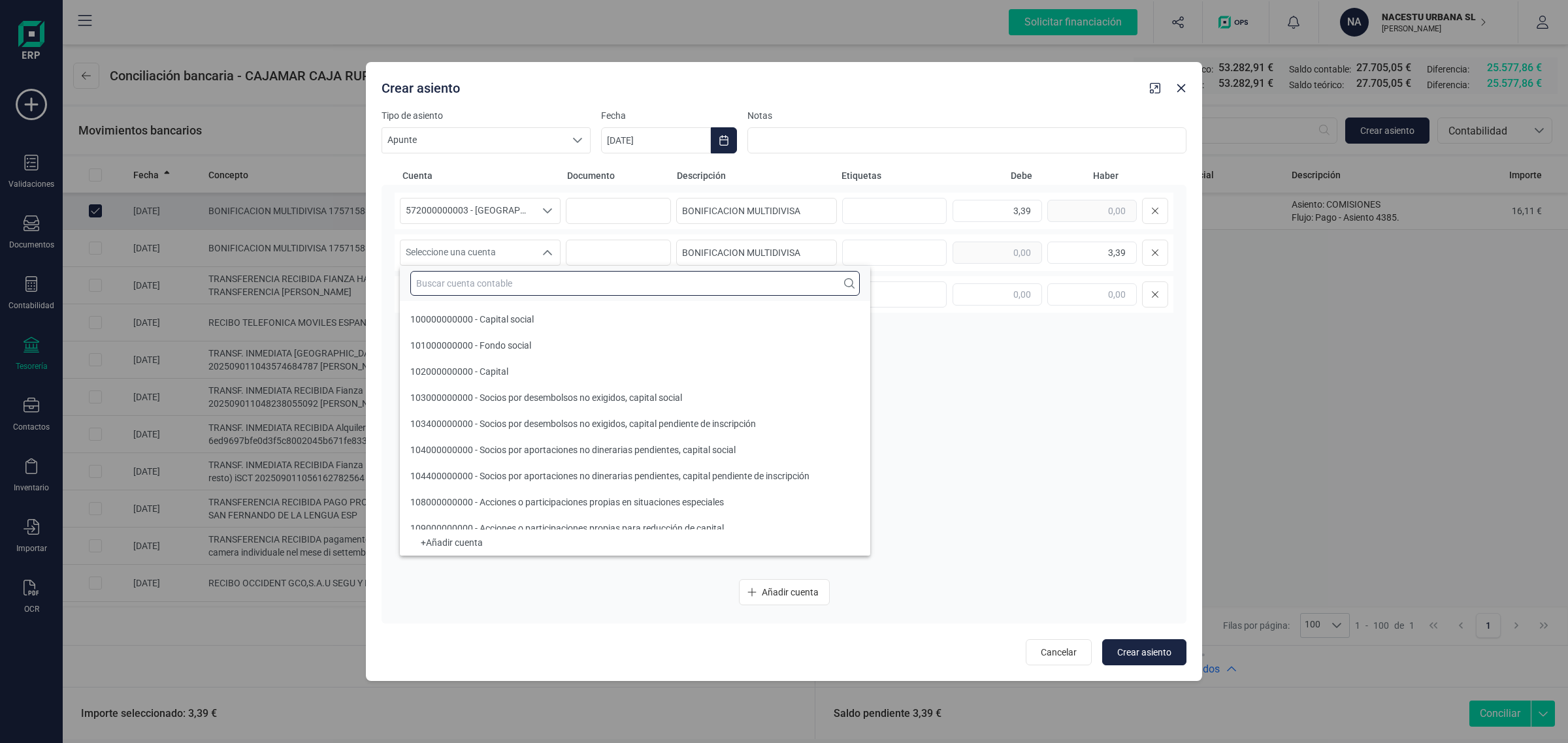
click at [472, 279] on input "text" at bounding box center [635, 283] width 450 height 25
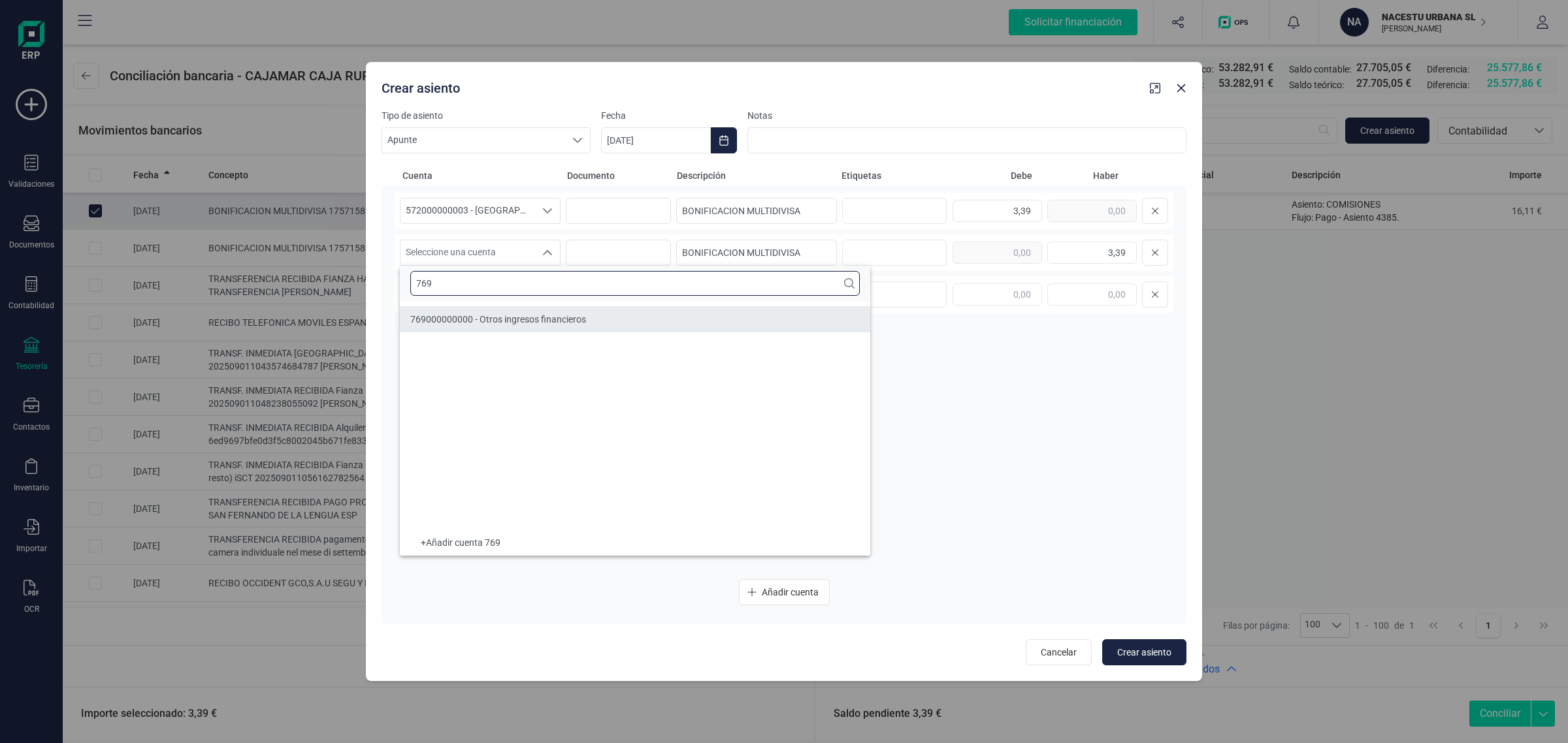
type input "769"
click at [492, 321] on span "769000000000 - Otros ingresos financieros" at bounding box center [498, 319] width 176 height 11
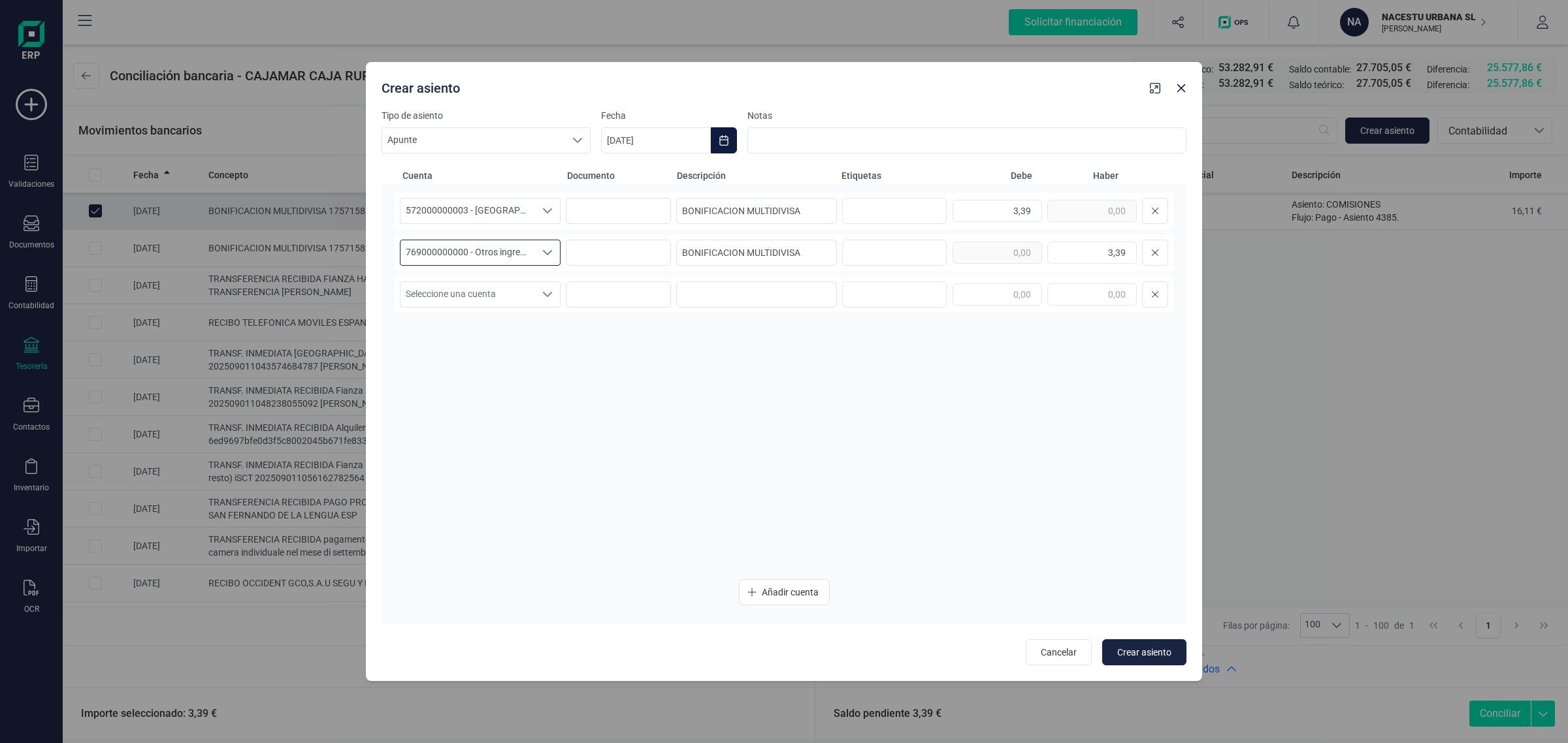
click at [724, 140] on icon "Choose Date" at bounding box center [724, 140] width 11 height 11
click at [621, 173] on button "Previous Month" at bounding box center [627, 179] width 21 height 21
click at [846, 292] on span "8" at bounding box center [850, 292] width 26 height 26
click at [724, 141] on icon "Choose Date" at bounding box center [724, 140] width 11 height 11
click at [685, 292] on span "5" at bounding box center [691, 292] width 26 height 26
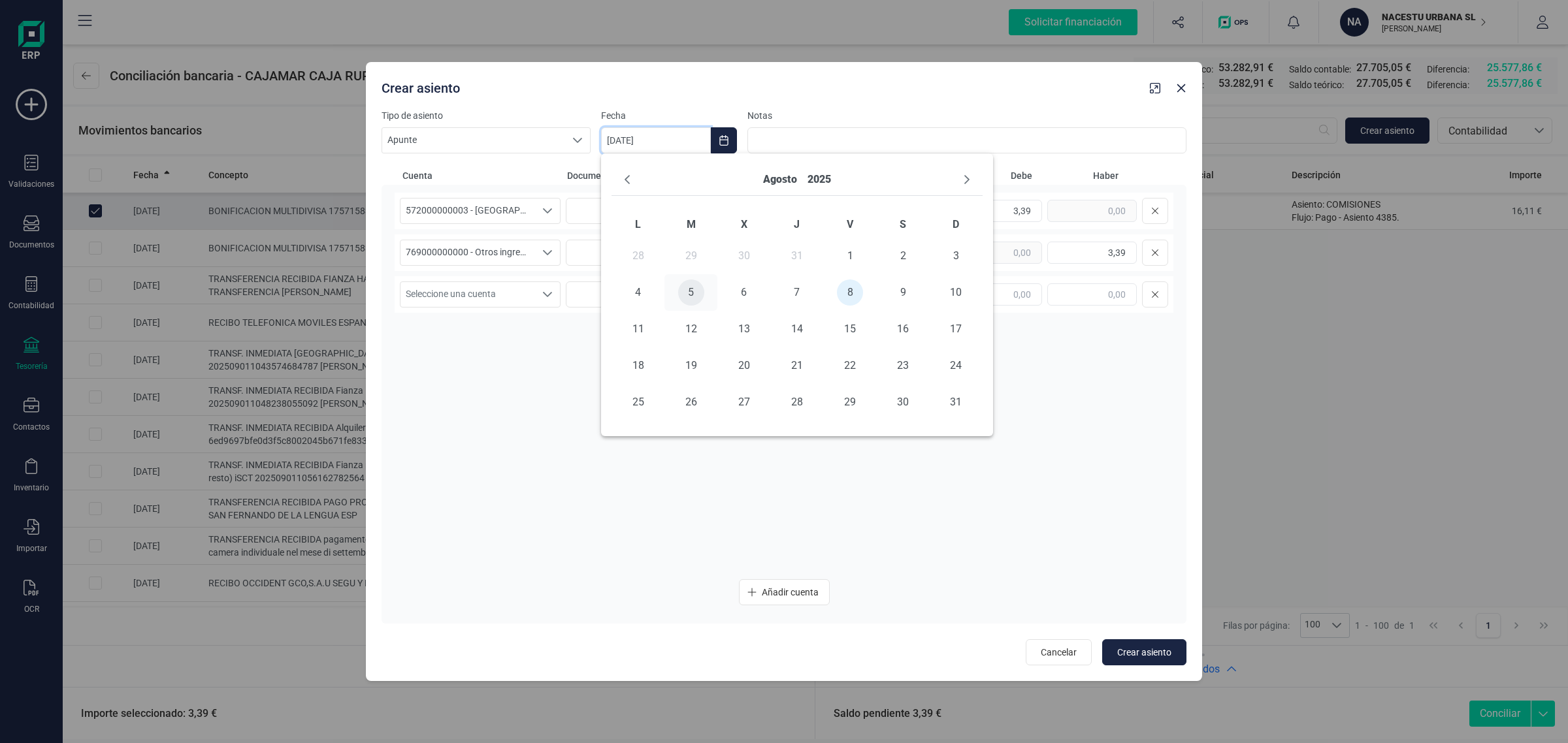
type input "[DATE]"
drag, startPoint x: 662, startPoint y: 457, endPoint x: 700, endPoint y: 455, distance: 38.1
click at [664, 457] on div "572000000003 - [GEOGRAPHIC_DATA] -1579 572000000003 - [GEOGRAPHIC_DATA] -1579 5…" at bounding box center [784, 380] width 779 height 376
click at [1142, 647] on span "Crear asiento" at bounding box center [1145, 652] width 54 height 13
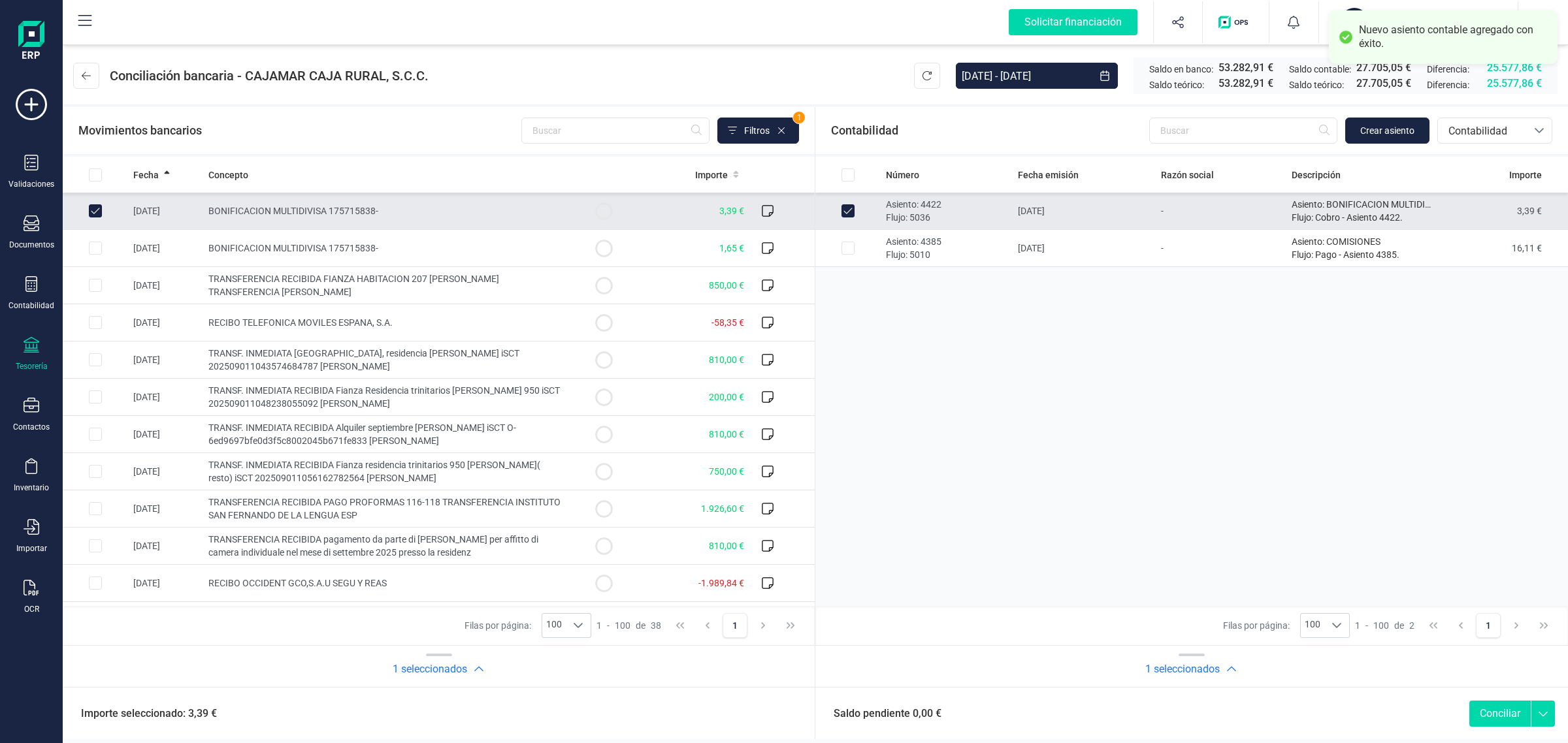
click at [1500, 713] on button "Conciliar" at bounding box center [1500, 713] width 61 height 26
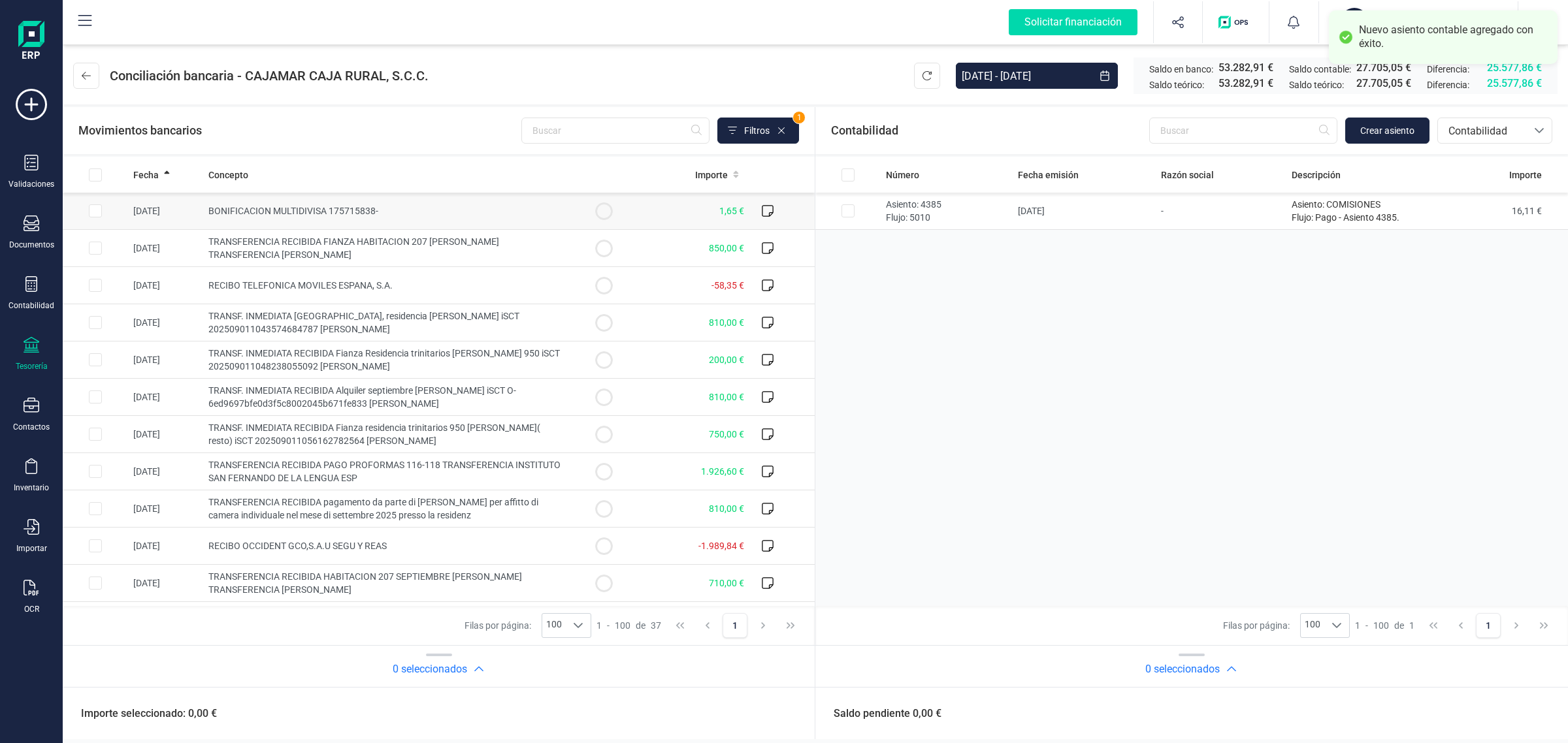
click at [446, 211] on td "BONIFICACION MULTIDIVISA 175715838-" at bounding box center [387, 211] width 368 height 37
checkbox input "true"
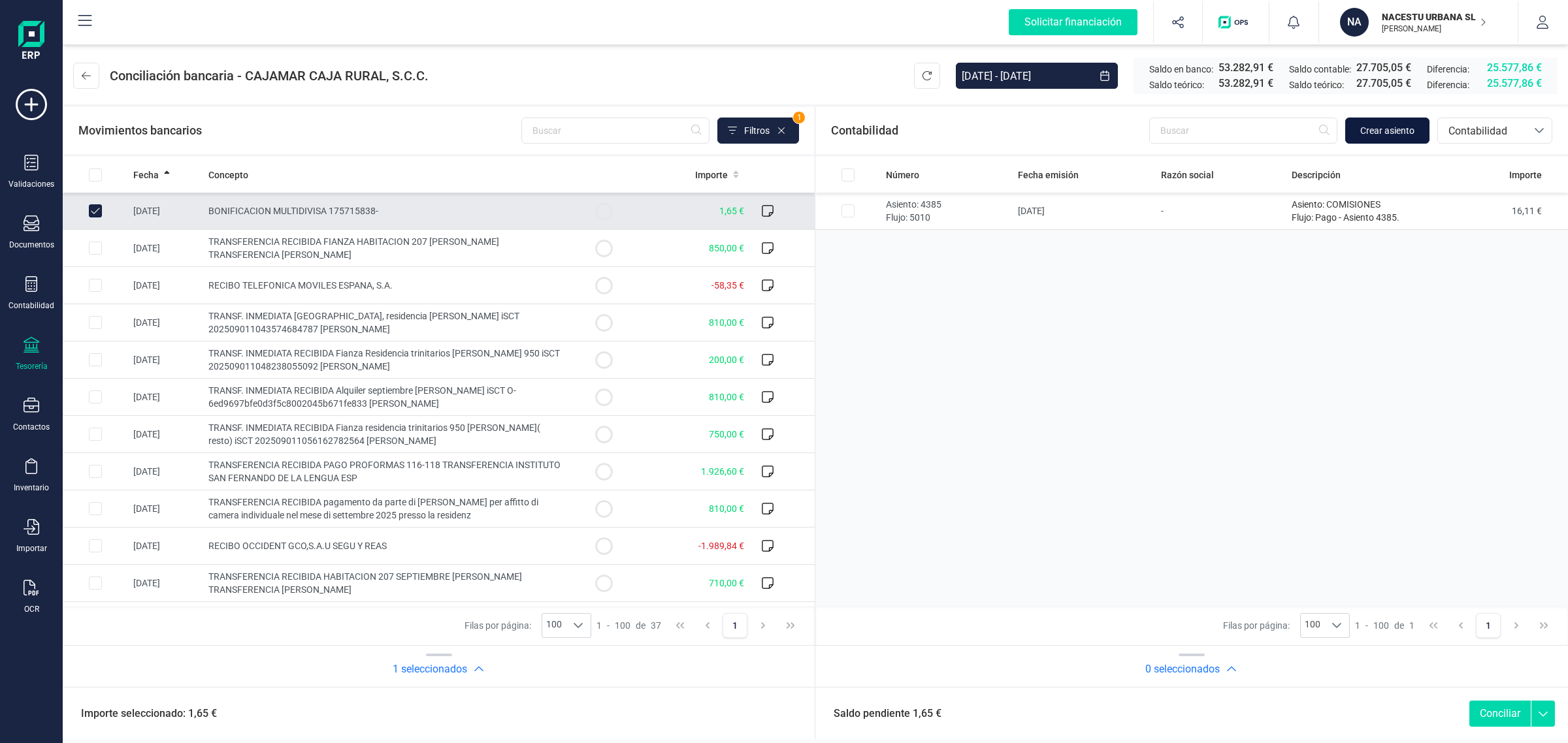
click at [1407, 122] on button "Crear asiento" at bounding box center [1387, 130] width 84 height 26
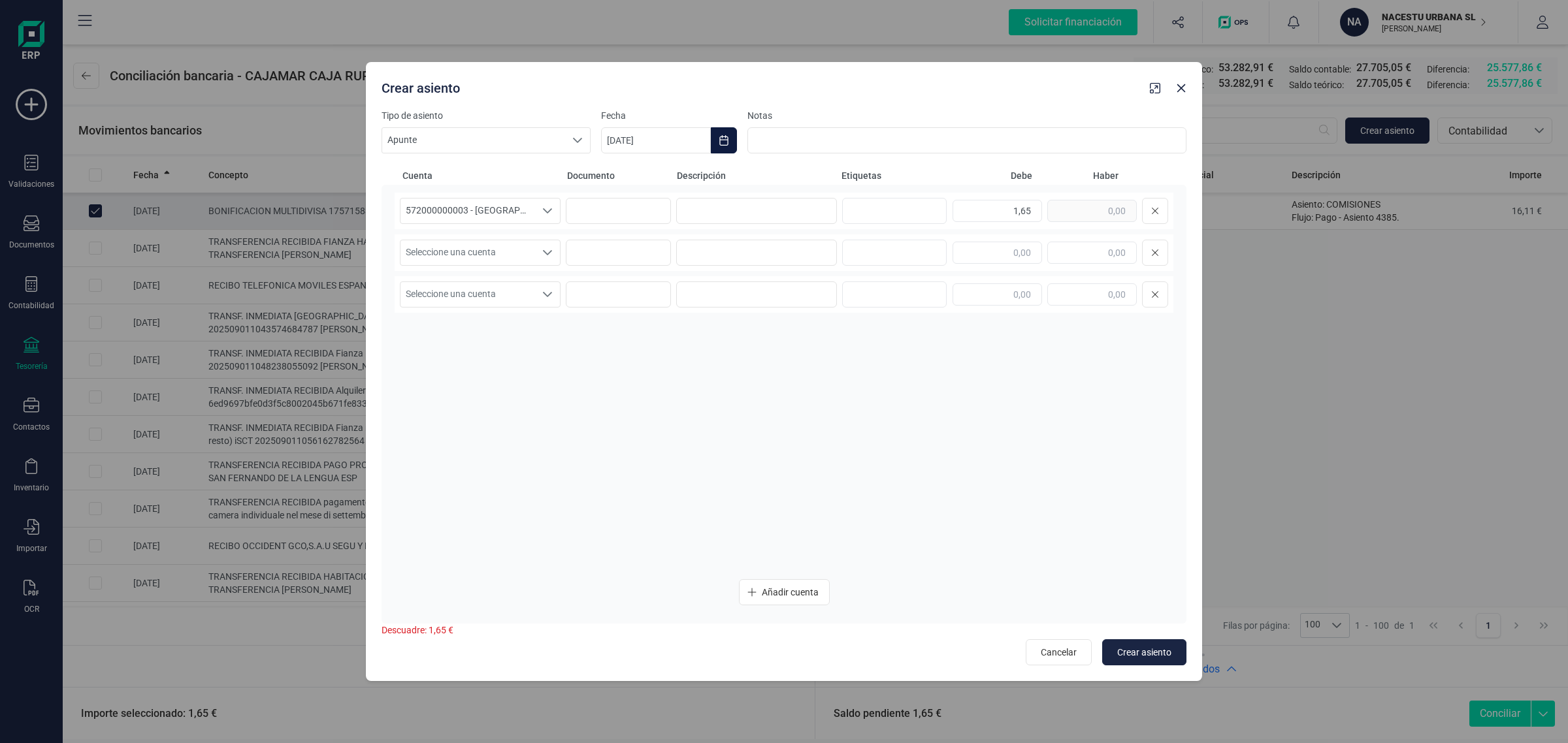
click at [719, 140] on icon "Choose Date" at bounding box center [724, 140] width 11 height 11
click at [640, 261] on span "1" at bounding box center [638, 256] width 26 height 26
type input "[DATE]"
click at [1088, 210] on div "1,65" at bounding box center [1060, 210] width 216 height 26
click at [1101, 262] on input "text" at bounding box center [1092, 252] width 90 height 22
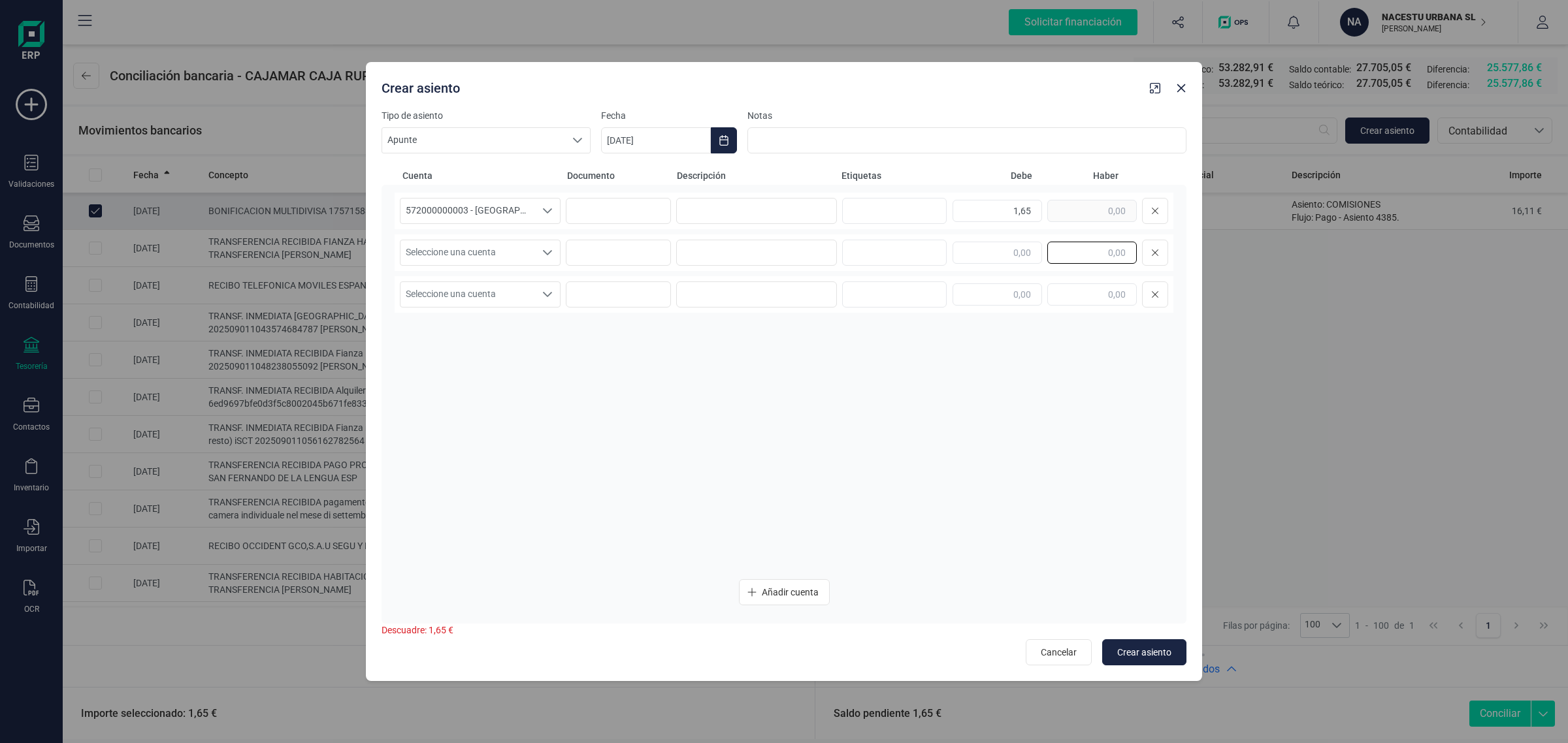
paste input "1,65"
type input "1,65"
type input "[DATE]"
click at [711, 213] on input at bounding box center [757, 210] width 161 height 26
paste input "BONIFICACION MULTIDIVISA"
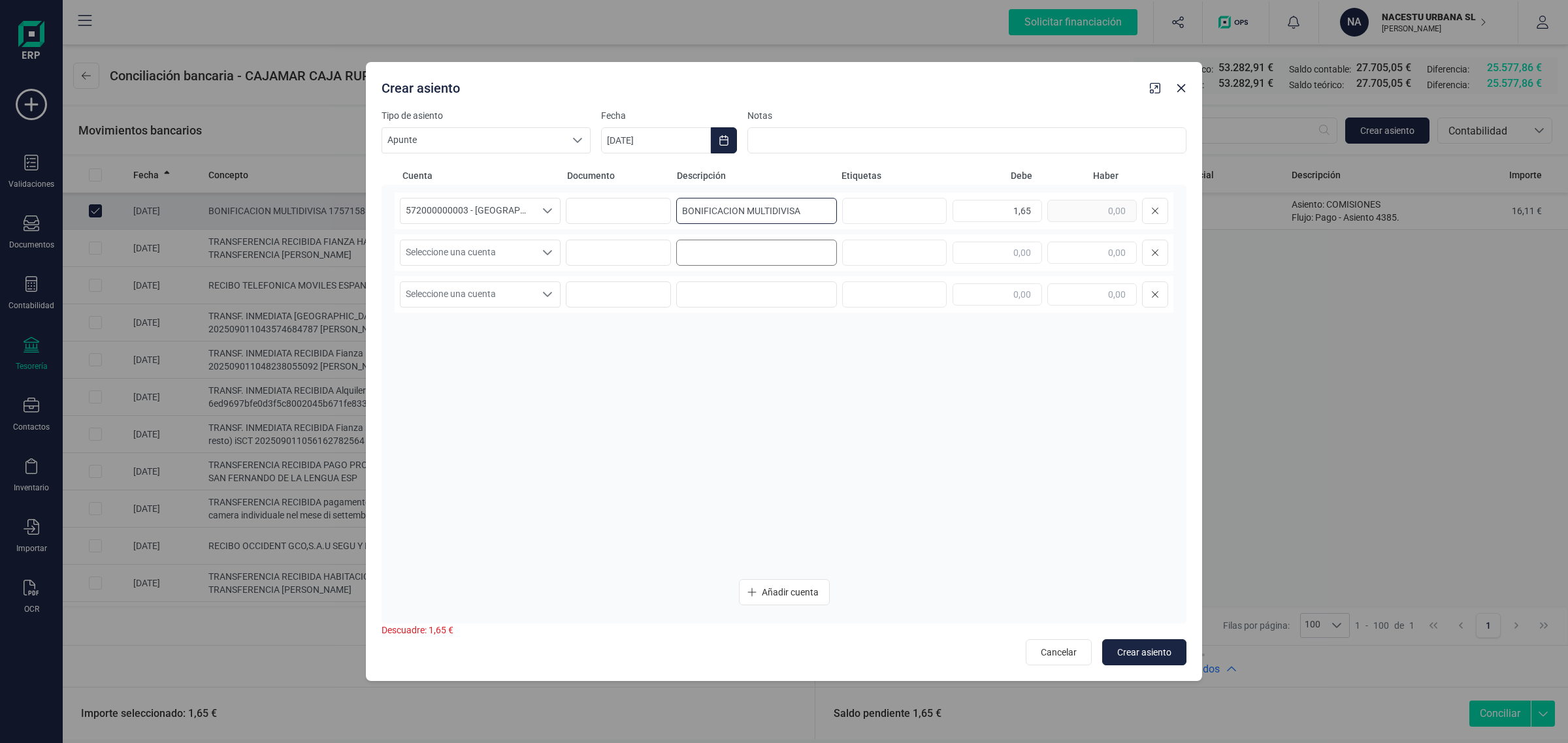
type input "BONIFICACION MULTIDIVISA"
click at [717, 253] on input at bounding box center [757, 252] width 161 height 26
paste input "BONIFICACION MULTIDIVISA"
type input "BONIFICACION MULTIDIVISA"
click at [1076, 203] on div "1,65" at bounding box center [1060, 210] width 216 height 26
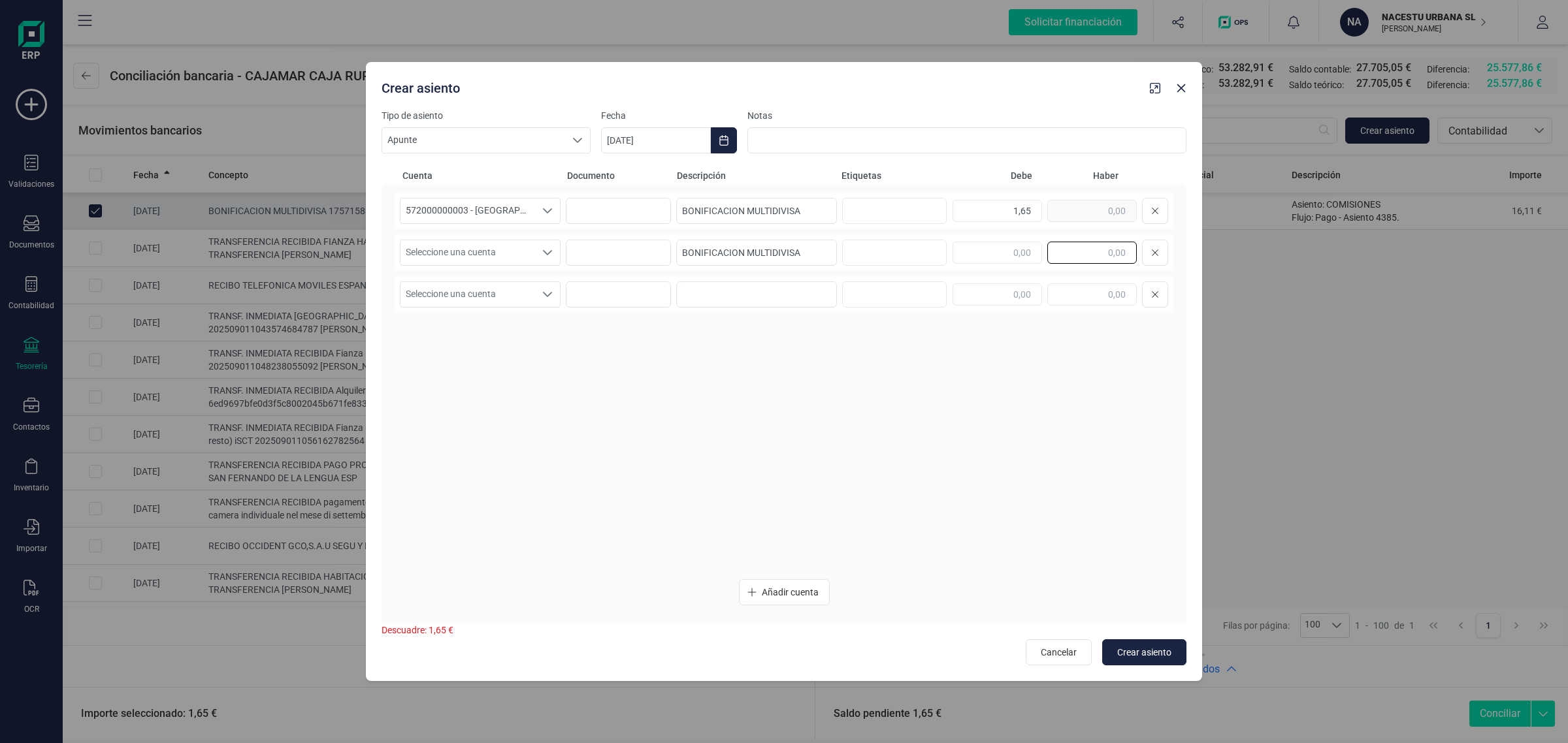
click at [1098, 249] on input "text" at bounding box center [1092, 252] width 90 height 22
paste input "1,65"
type input "1,65"
click at [471, 242] on span "Seleccione una cuenta" at bounding box center [467, 252] width 134 height 25
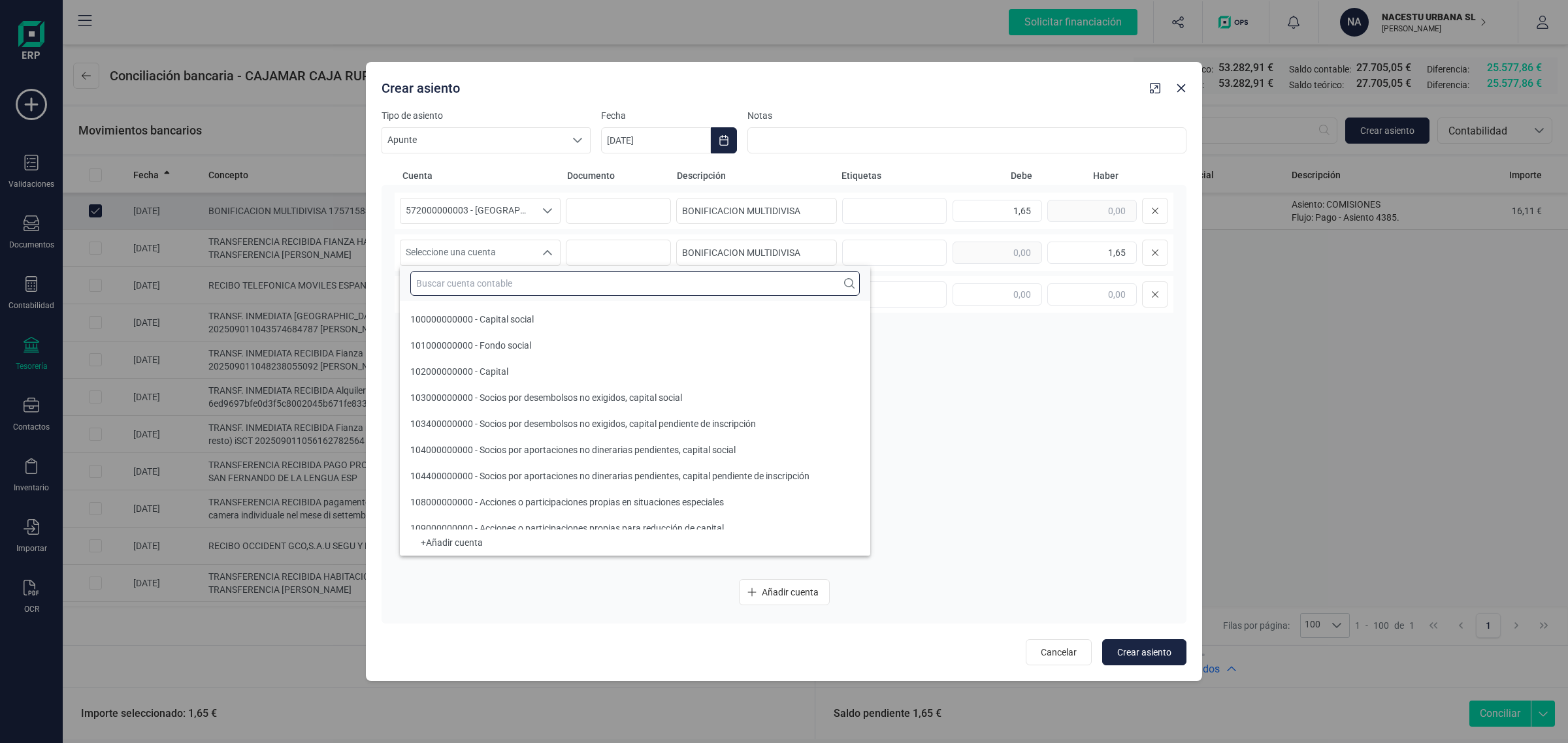
click at [461, 284] on input "text" at bounding box center [635, 283] width 450 height 25
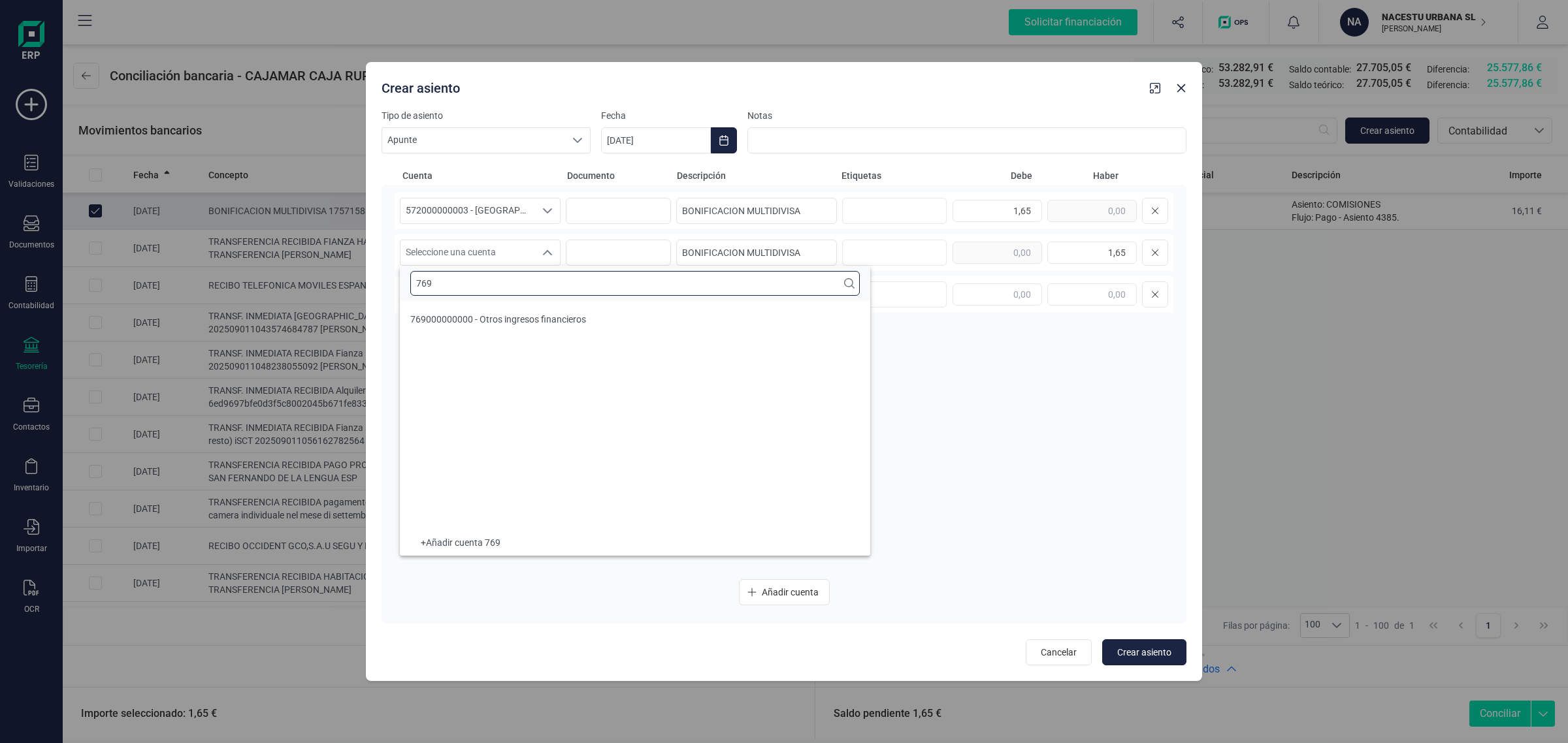
type input "769"
click at [490, 319] on span "769000000000 - Otros ingresos financieros" at bounding box center [498, 319] width 176 height 11
click at [721, 140] on icon "Choose Date" at bounding box center [724, 140] width 11 height 11
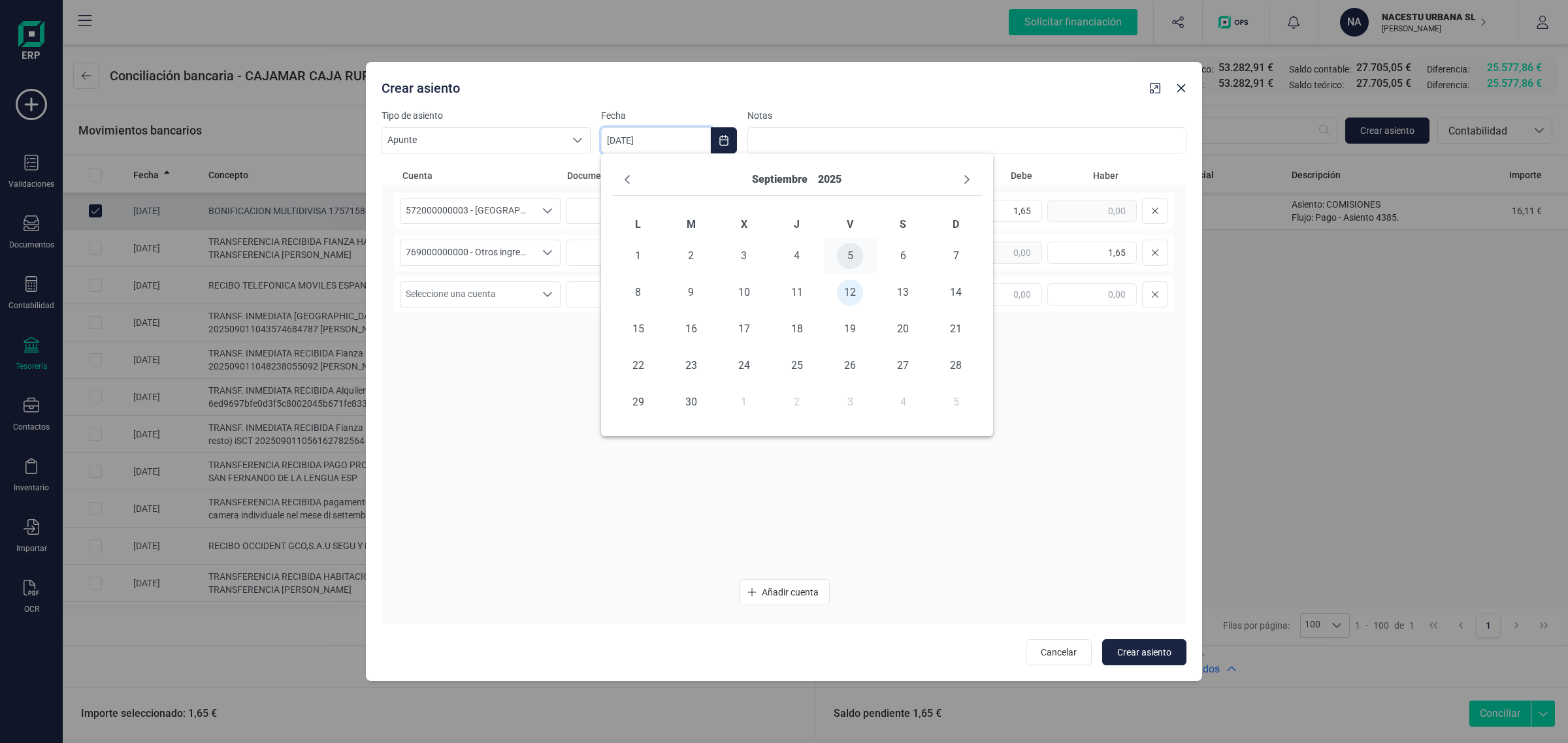
click at [844, 248] on span "5" at bounding box center [850, 256] width 26 height 26
type input "[DATE]"
click at [1140, 658] on span "Crear asiento" at bounding box center [1145, 652] width 54 height 13
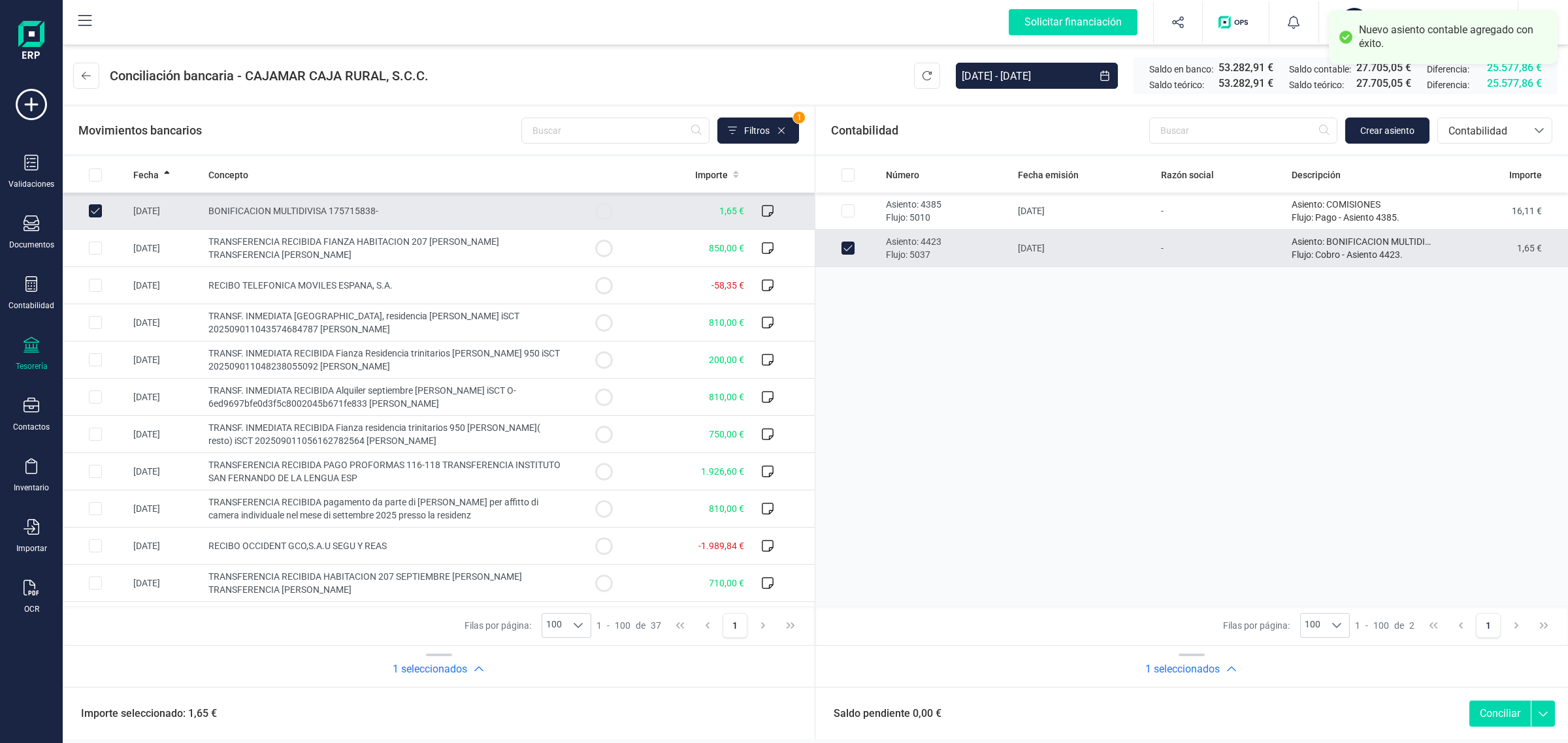
click at [1488, 719] on button "Conciliar" at bounding box center [1500, 713] width 61 height 26
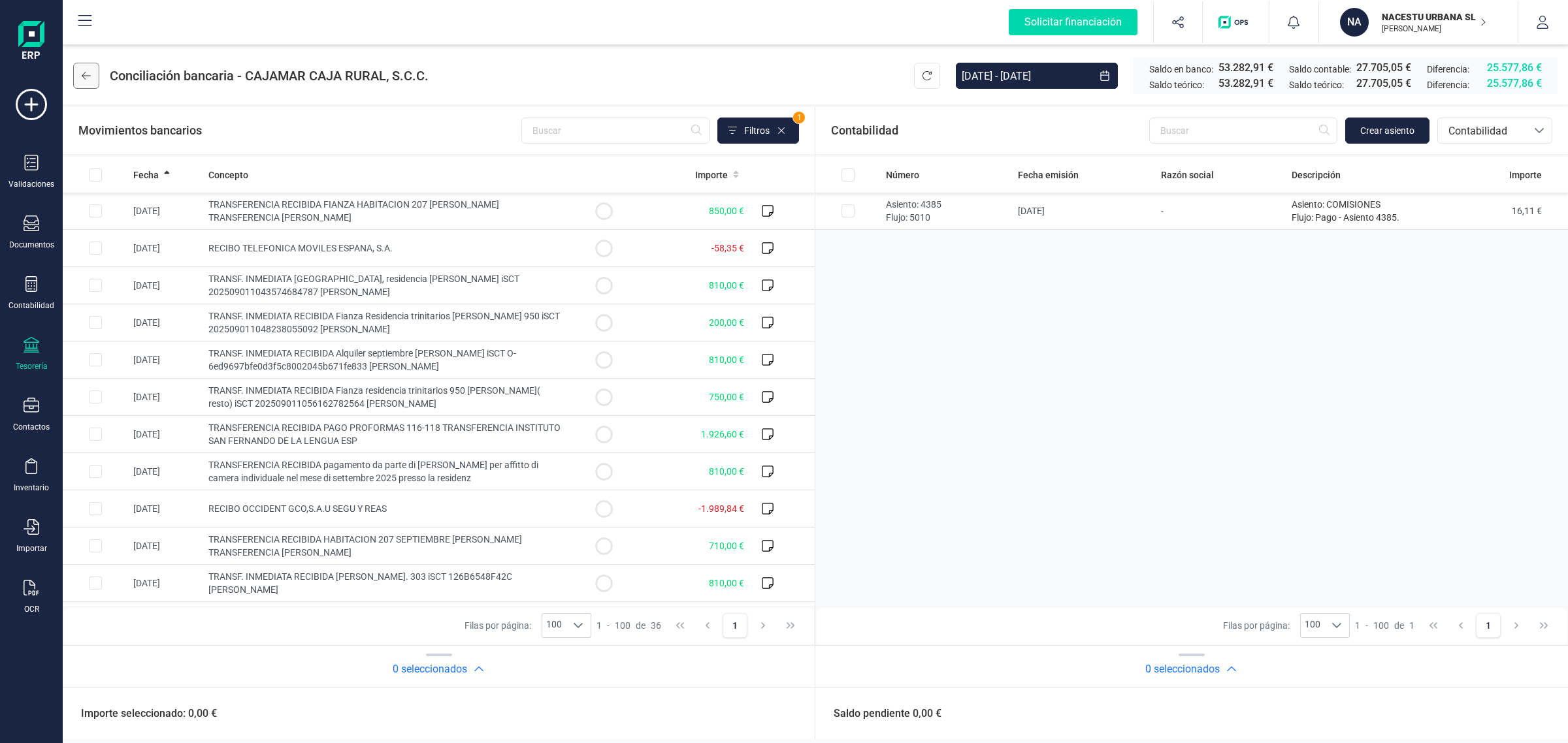
click at [90, 75] on icon at bounding box center [86, 75] width 9 height 11
